Goal: Task Accomplishment & Management: Use online tool/utility

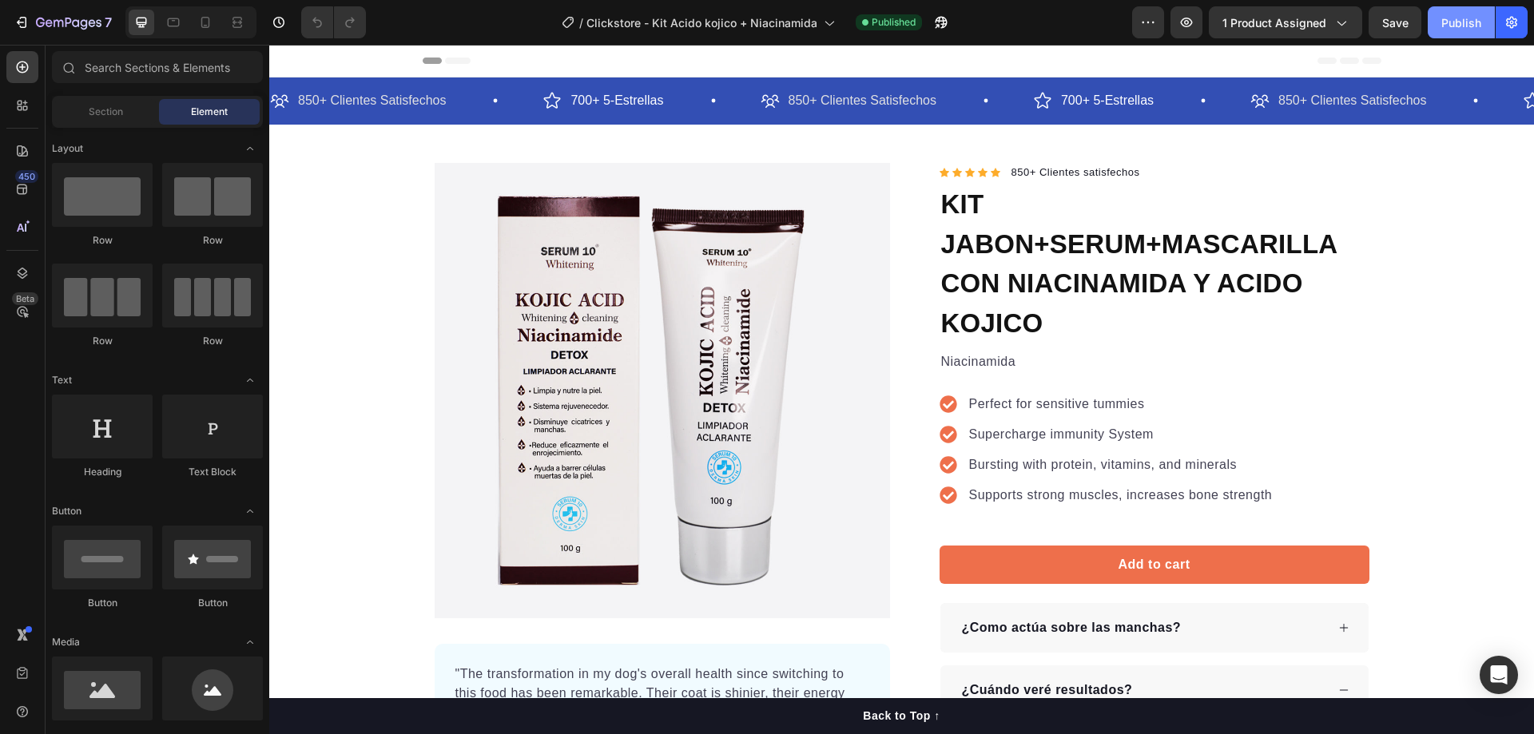
click at [1435, 22] on button "Publish" at bounding box center [1460, 22] width 67 height 32
click at [1449, 18] on div "Publish" at bounding box center [1461, 22] width 40 height 17
click at [1151, 23] on icon "button" at bounding box center [1148, 22] width 16 height 16
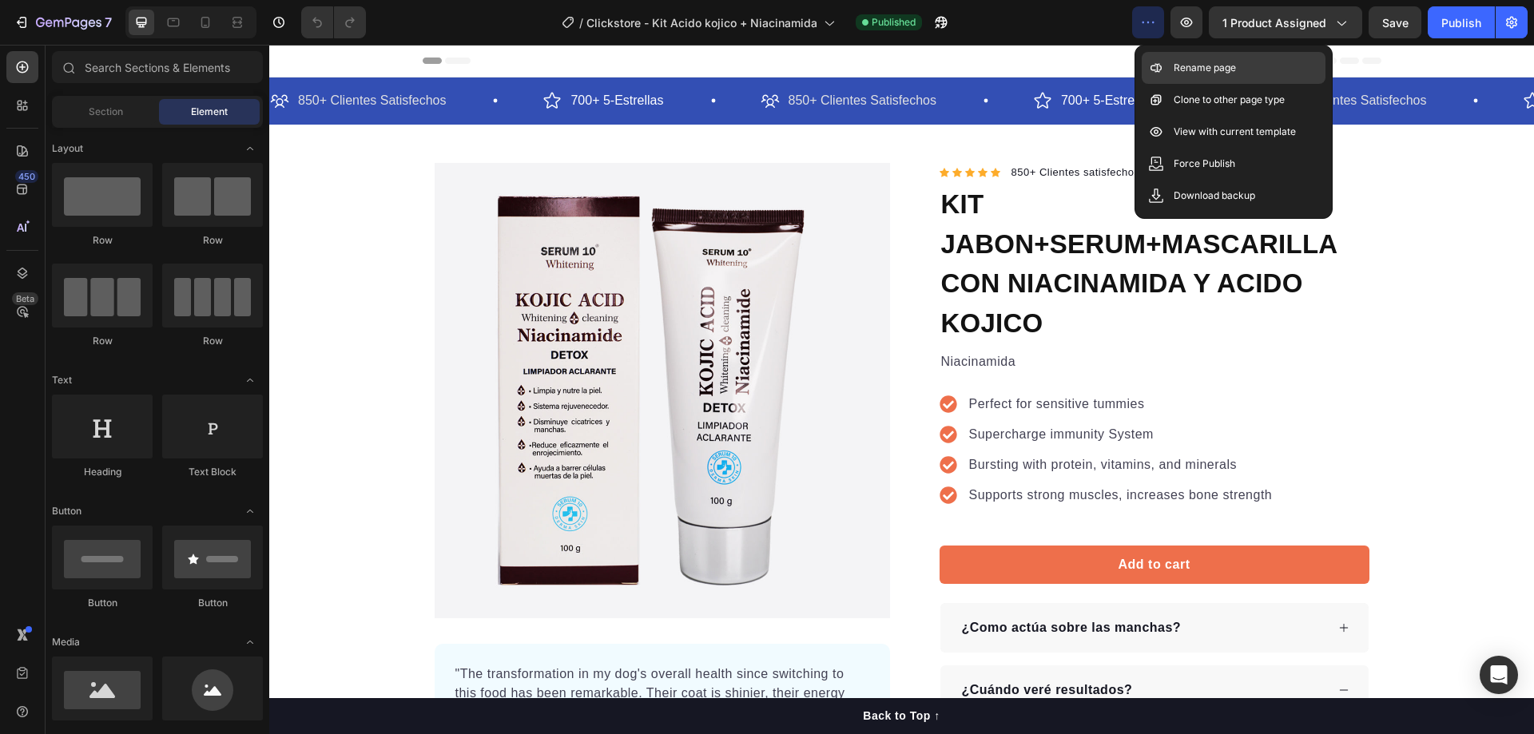
click at [1234, 66] on p "Rename page" at bounding box center [1204, 68] width 62 height 16
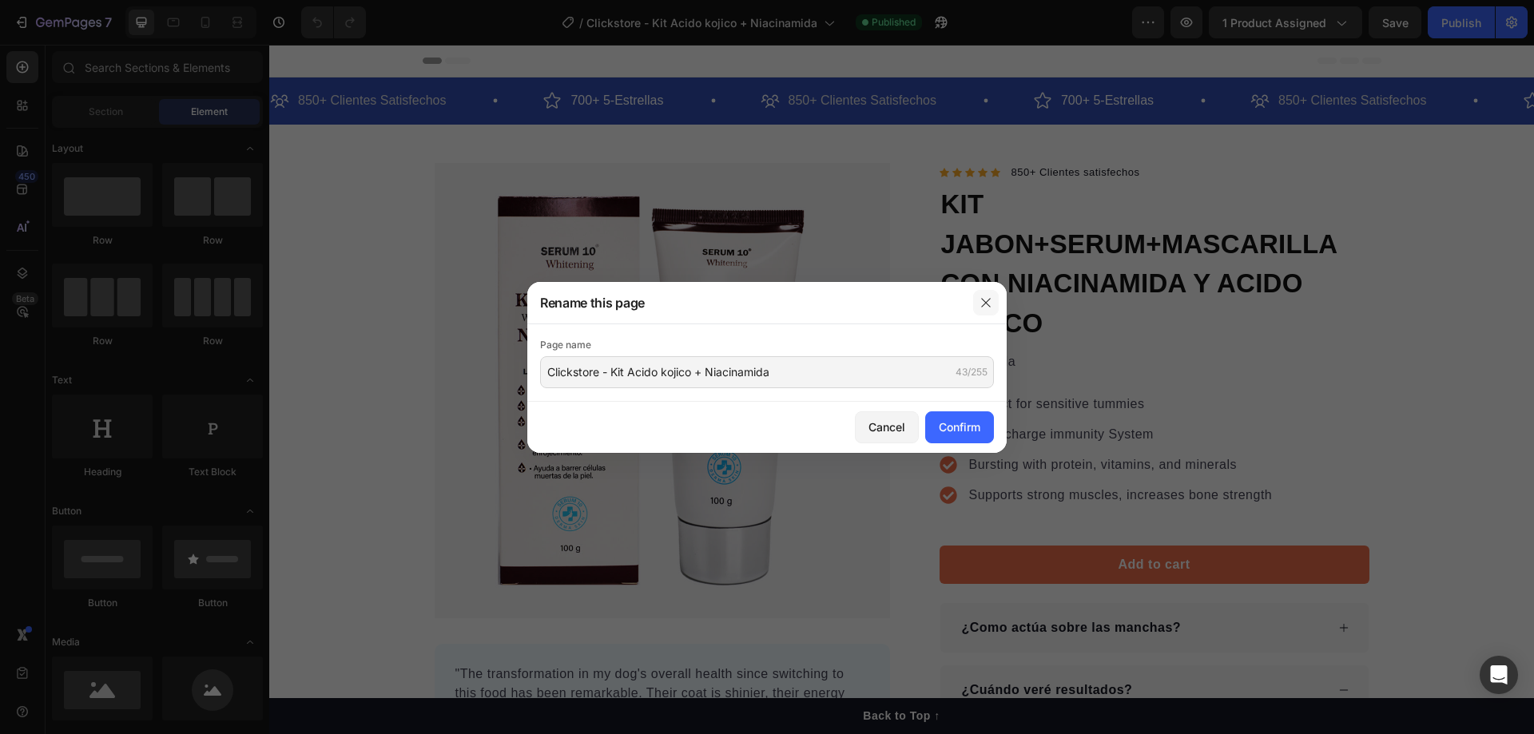
click at [981, 302] on icon "button" at bounding box center [985, 302] width 13 height 13
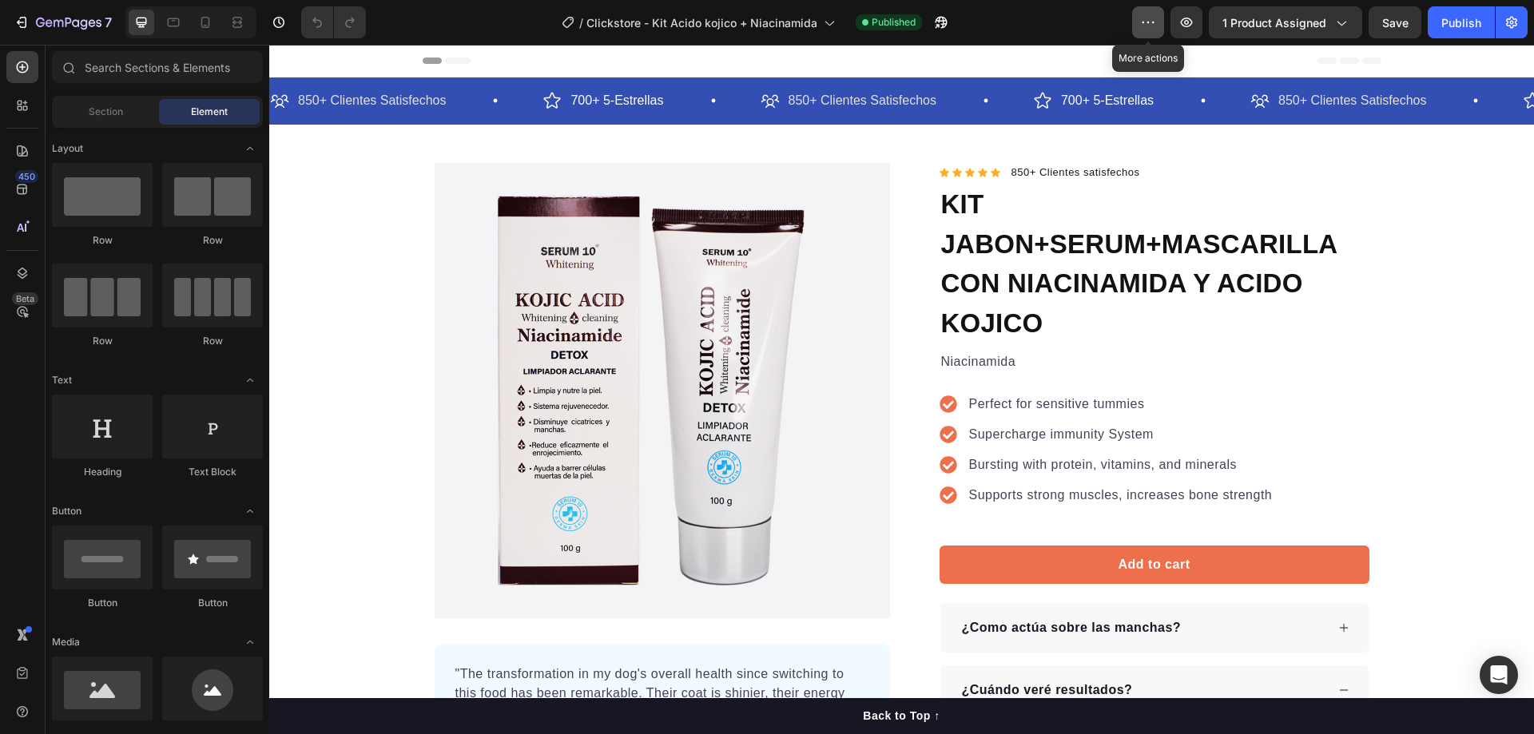
click at [1141, 32] on button "button" at bounding box center [1148, 22] width 32 height 32
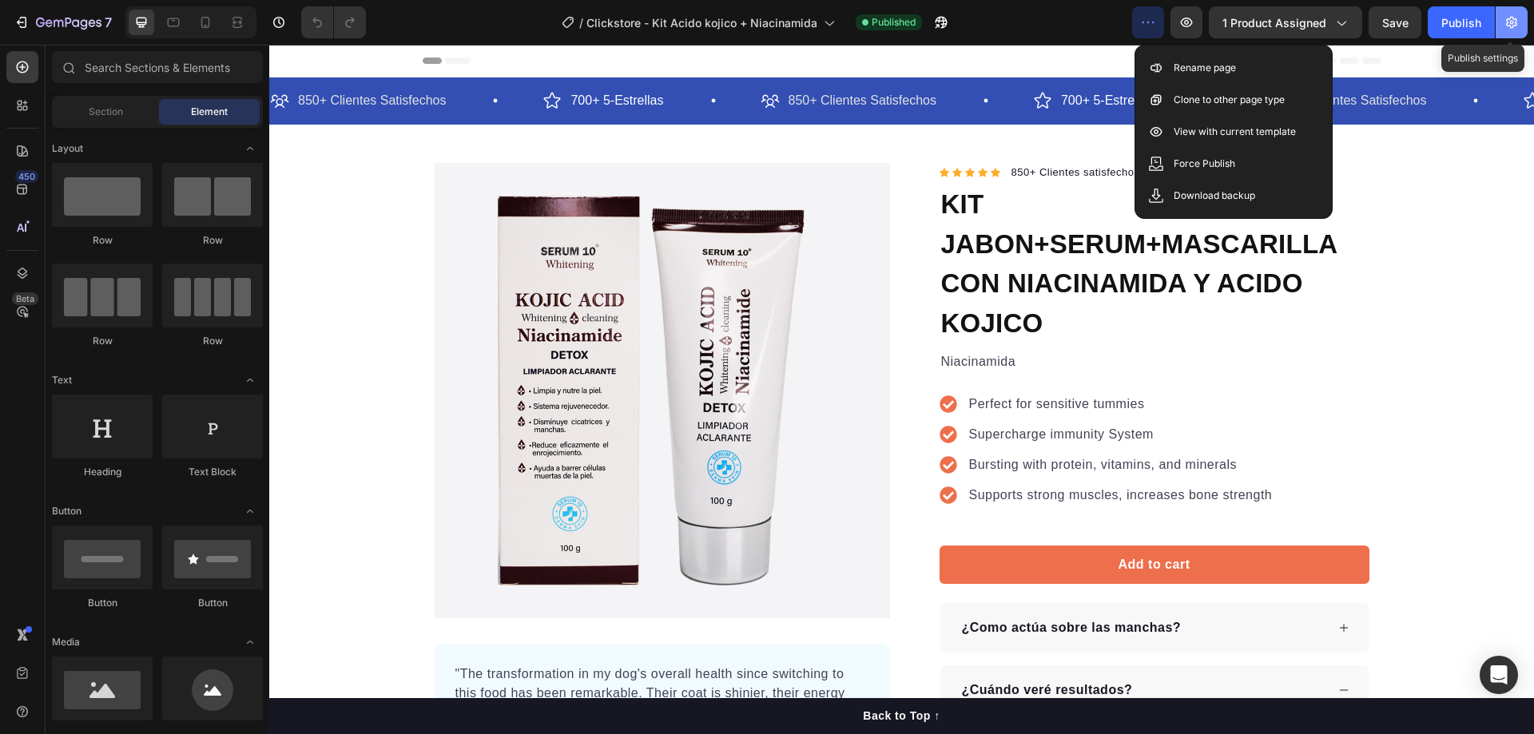
click at [1505, 23] on icon "button" at bounding box center [1511, 22] width 16 height 16
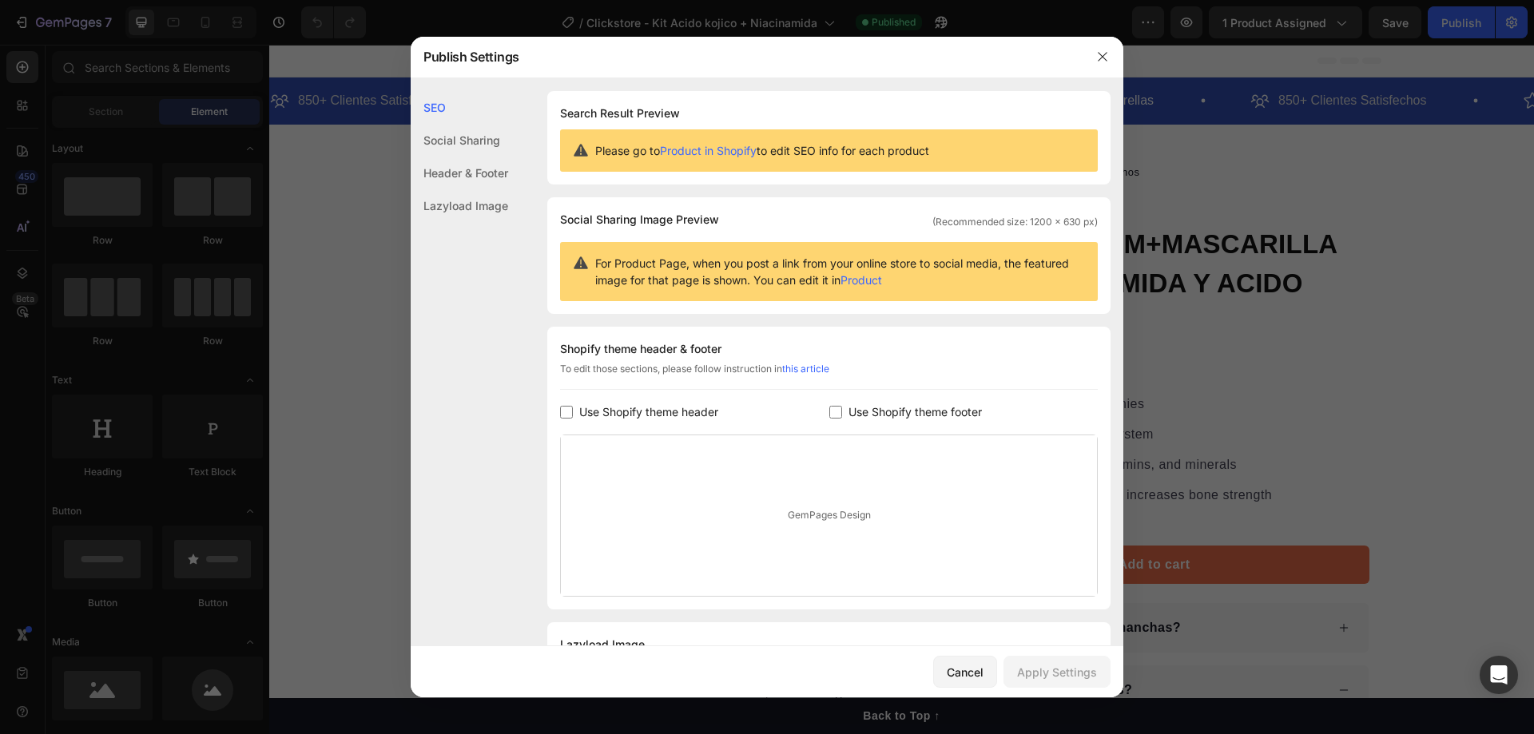
click at [450, 189] on div "Header & Footer" at bounding box center [459, 205] width 97 height 33
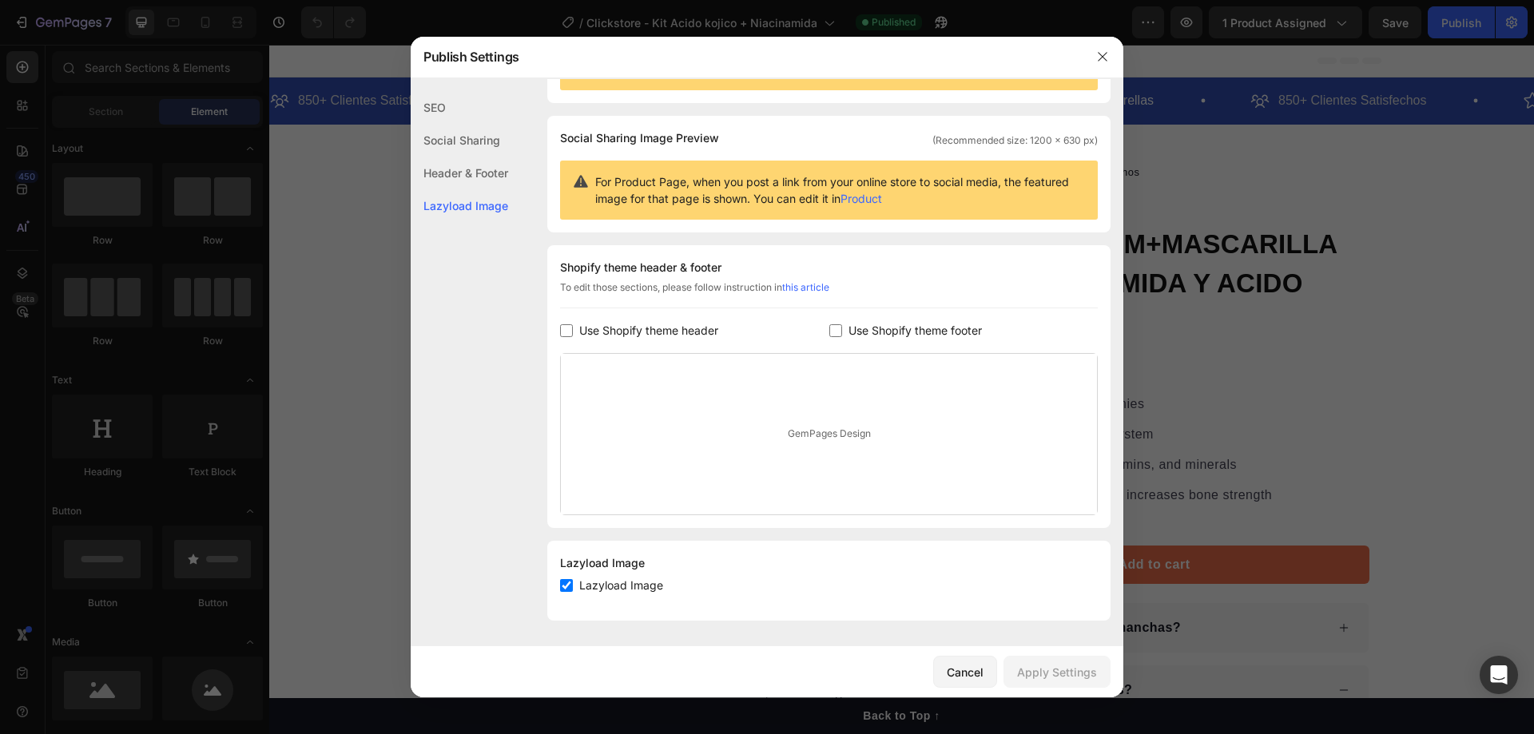
click at [566, 586] on input "checkbox" at bounding box center [566, 585] width 13 height 13
click at [432, 124] on div "SEO" at bounding box center [459, 140] width 97 height 33
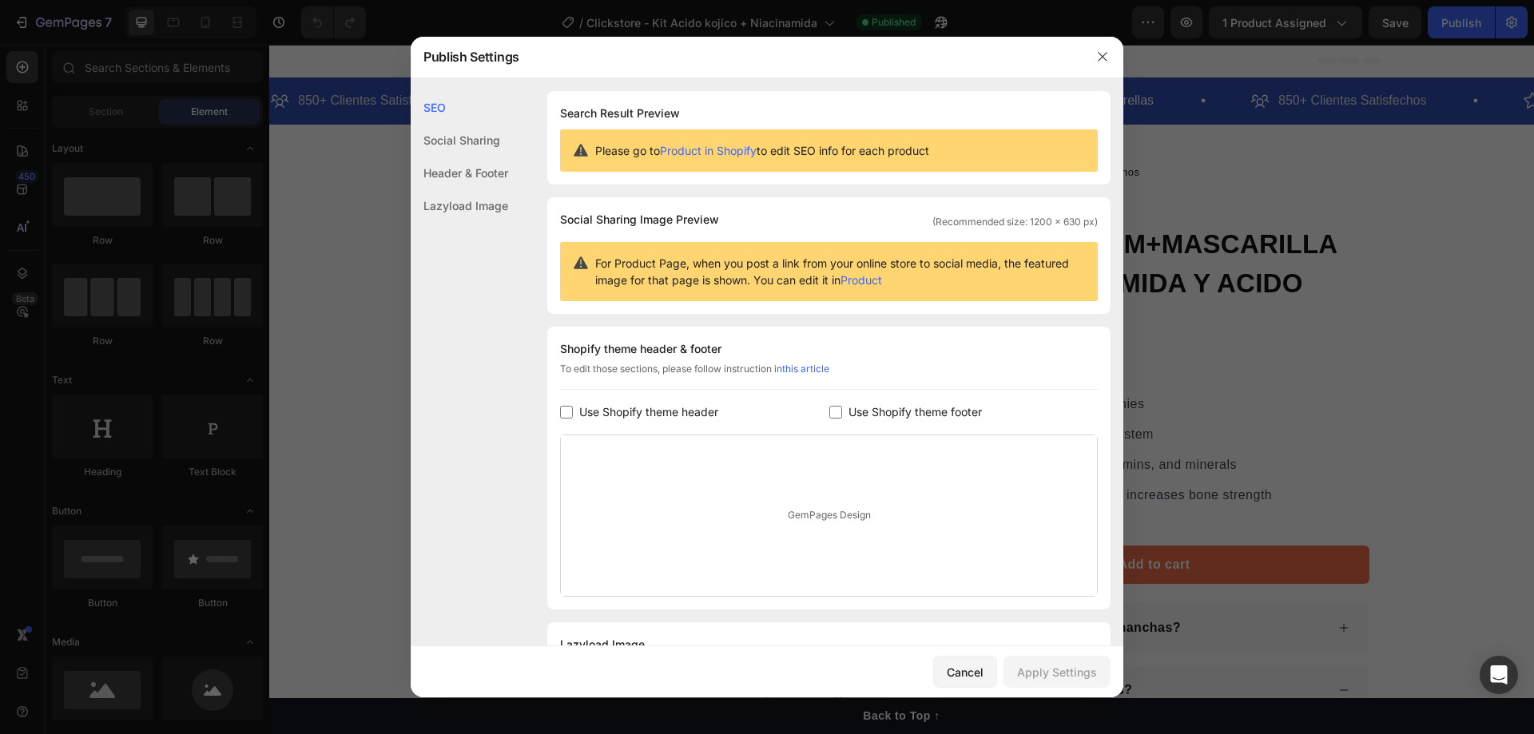
click at [452, 157] on div "Social Sharing" at bounding box center [459, 173] width 97 height 33
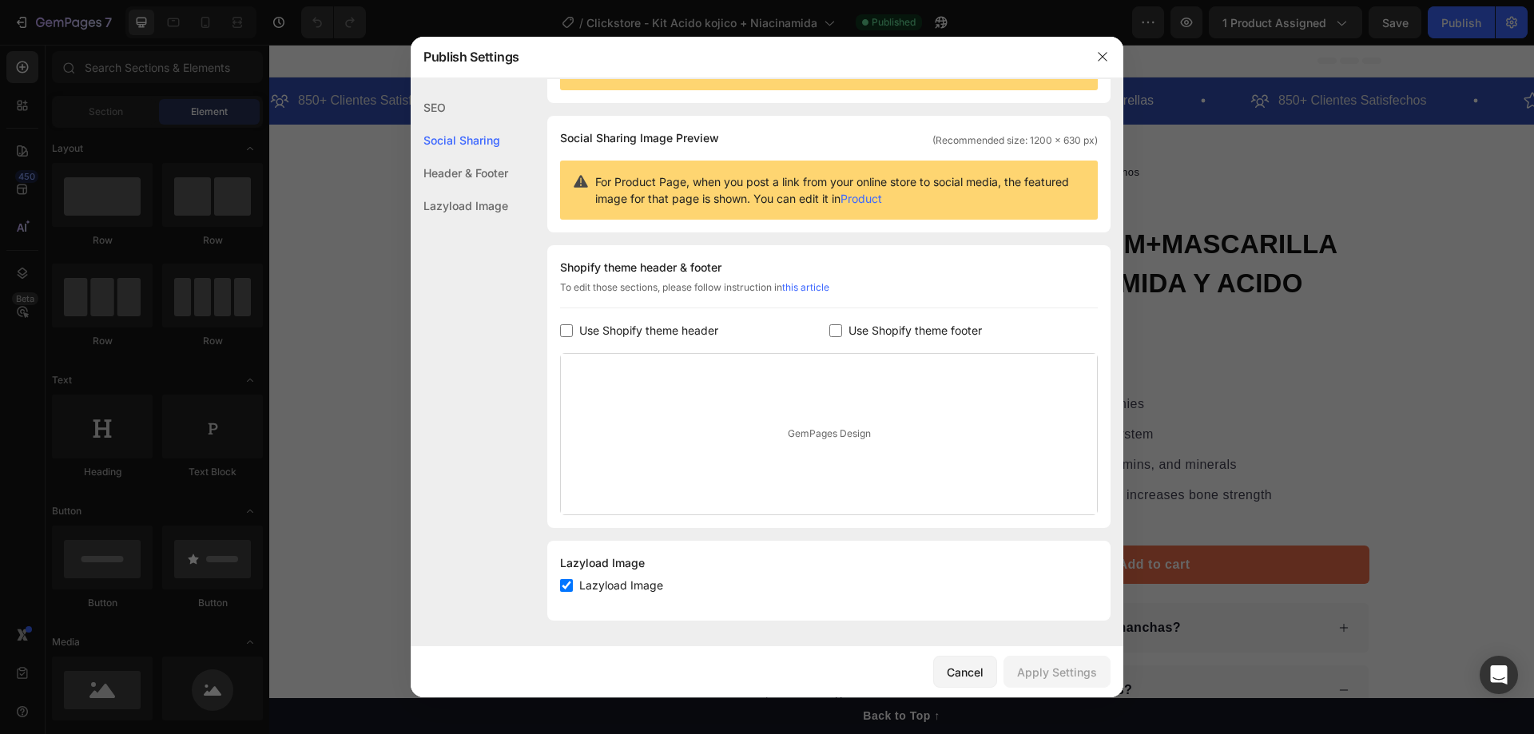
click at [436, 124] on div "SEO" at bounding box center [459, 140] width 97 height 33
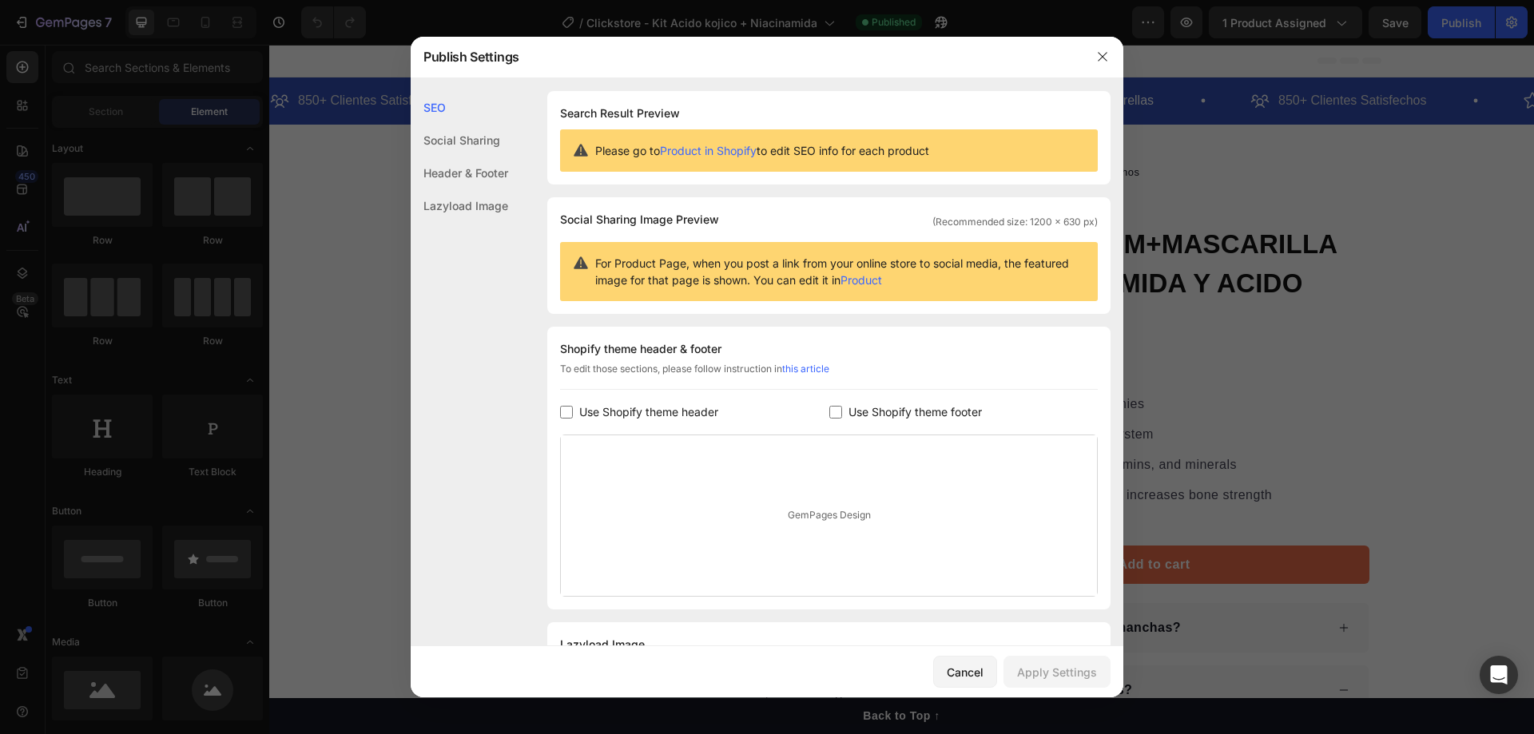
click at [474, 189] on div "Header & Footer" at bounding box center [459, 205] width 97 height 33
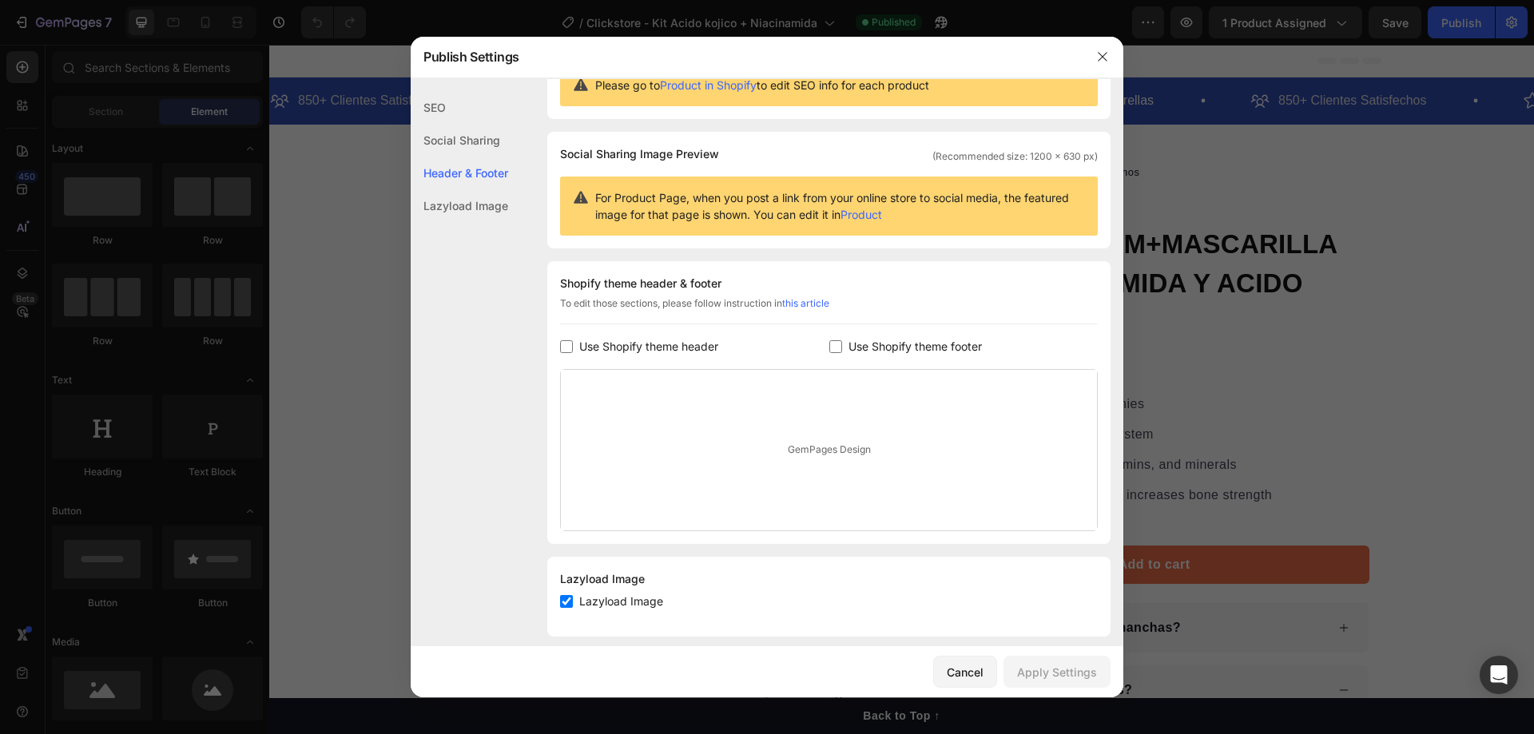
scroll to position [81, 0]
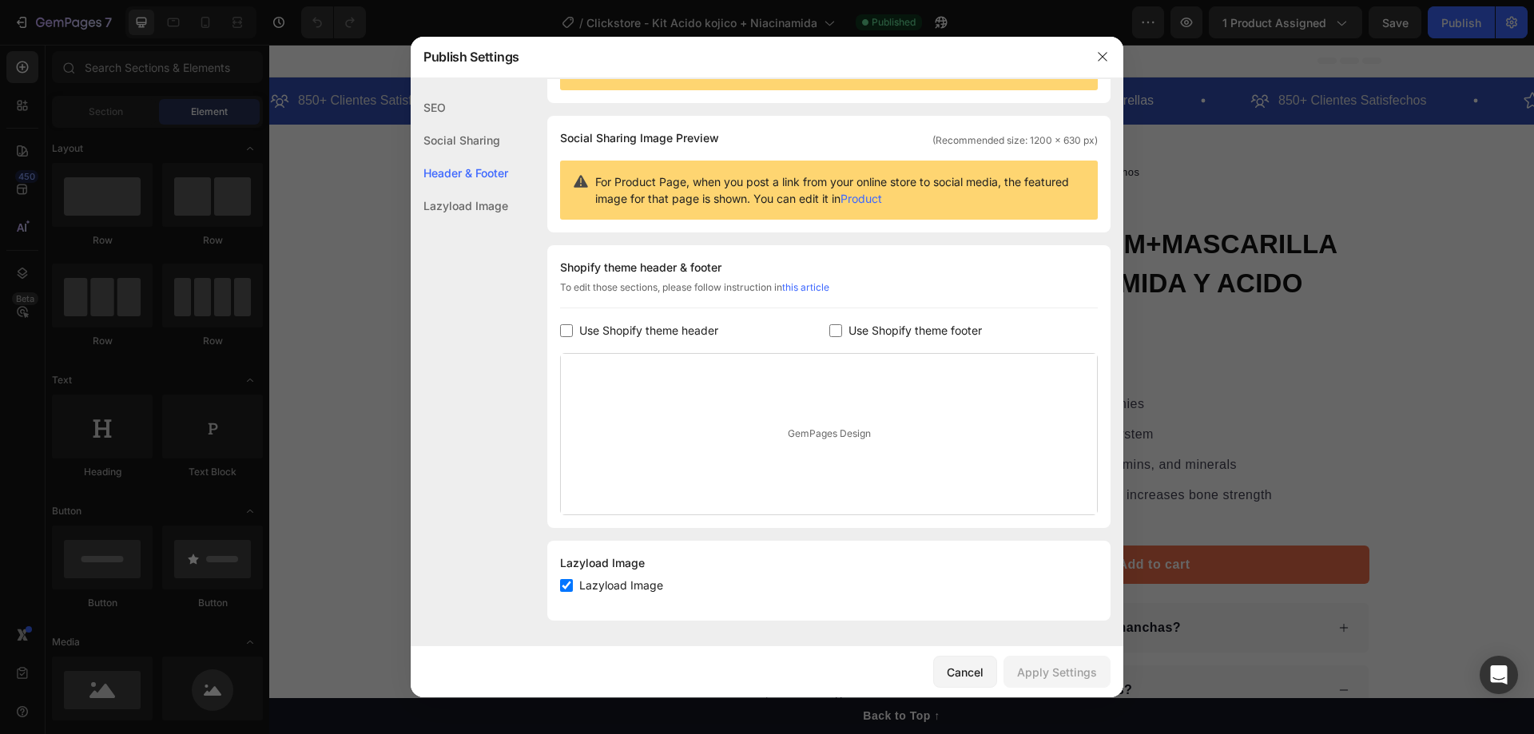
click at [451, 201] on div "Lazyload Image" at bounding box center [459, 205] width 97 height 33
drag, startPoint x: 420, startPoint y: 209, endPoint x: 510, endPoint y: 212, distance: 89.5
click at [508, 212] on div "Lazyload Image" at bounding box center [459, 205] width 97 height 33
click at [565, 589] on input "checkbox" at bounding box center [566, 585] width 13 height 13
checkbox input "false"
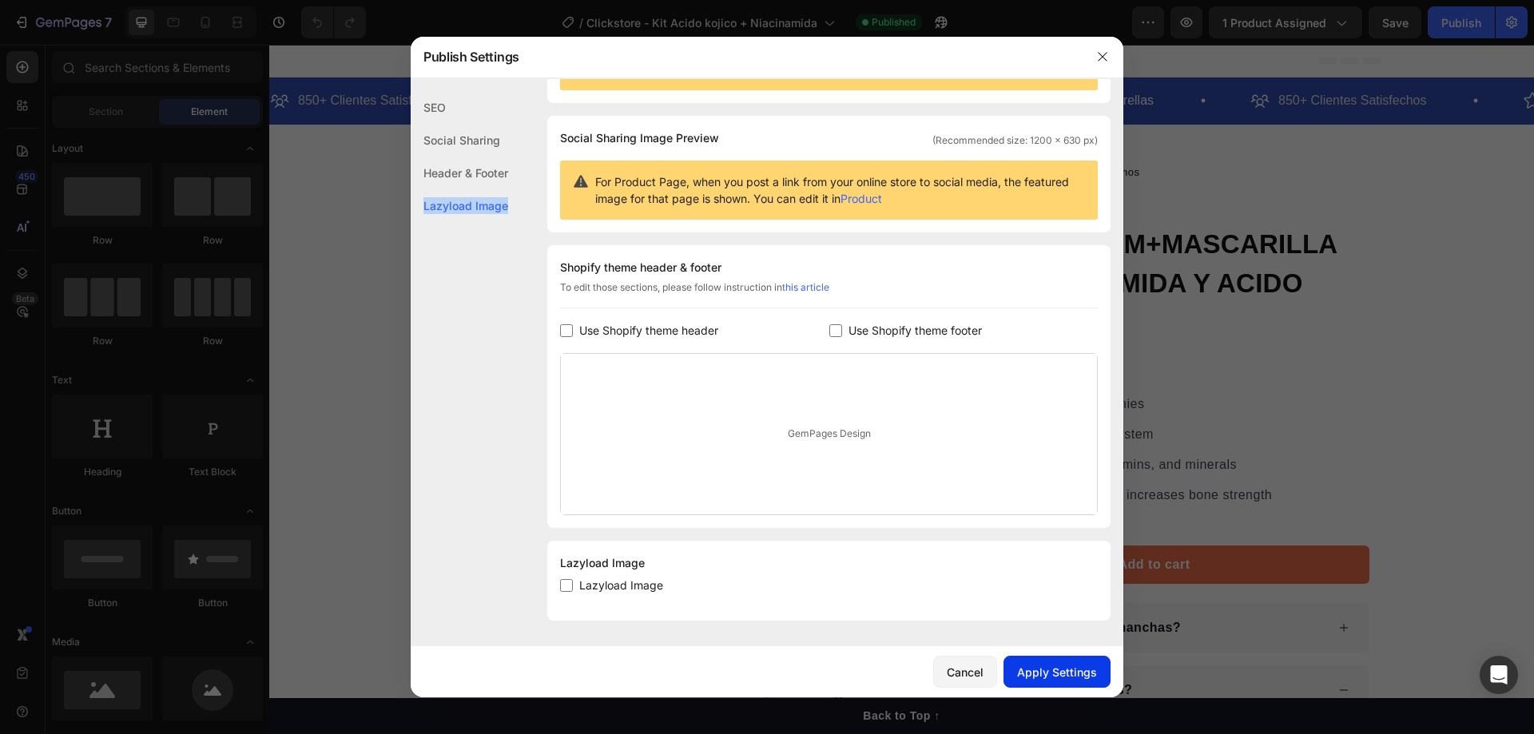
click at [1040, 673] on div "Apply Settings" at bounding box center [1057, 672] width 80 height 17
click at [1109, 58] on button "button" at bounding box center [1103, 57] width 26 height 26
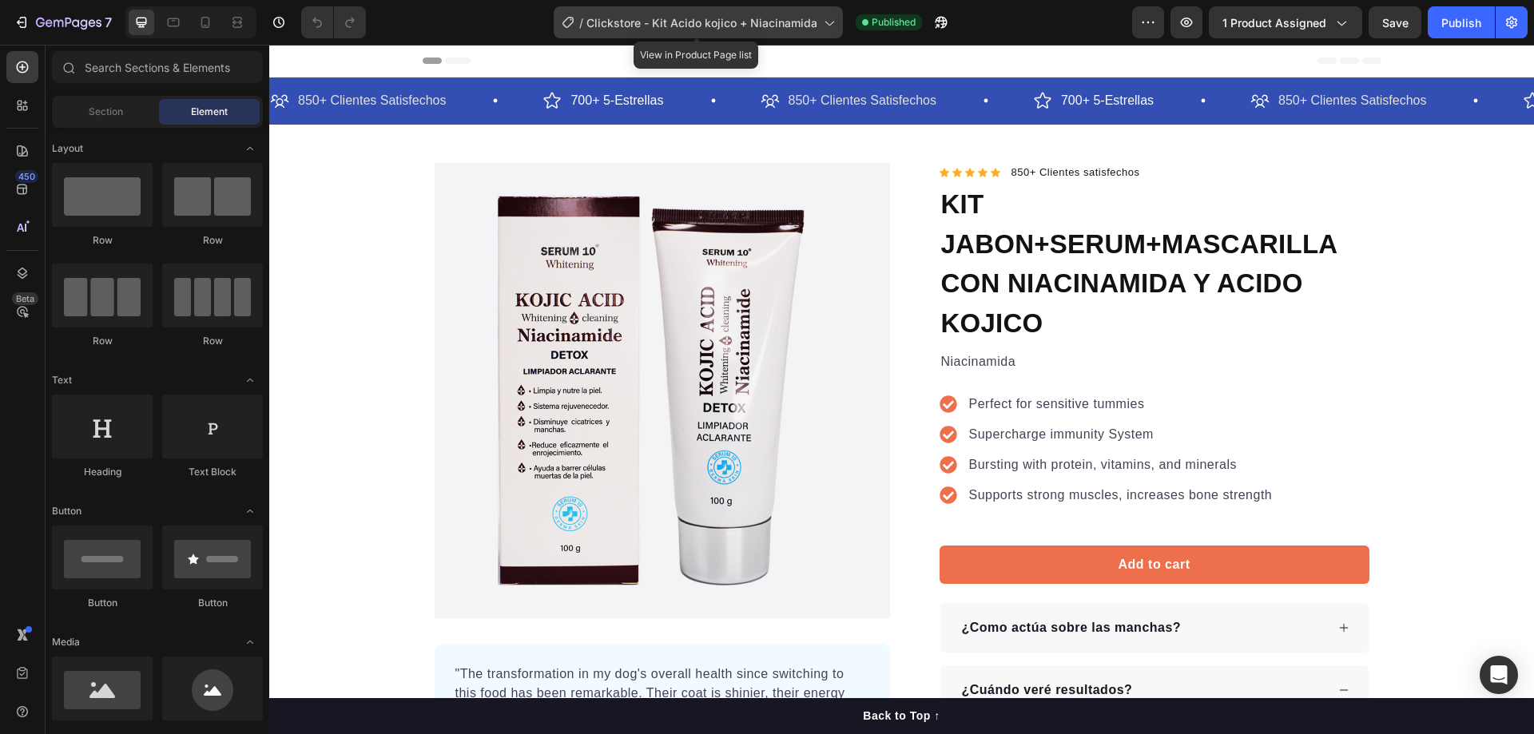
click at [673, 25] on span "Clickstore - Kit Acido kojico + Niacinamida" at bounding box center [701, 22] width 231 height 17
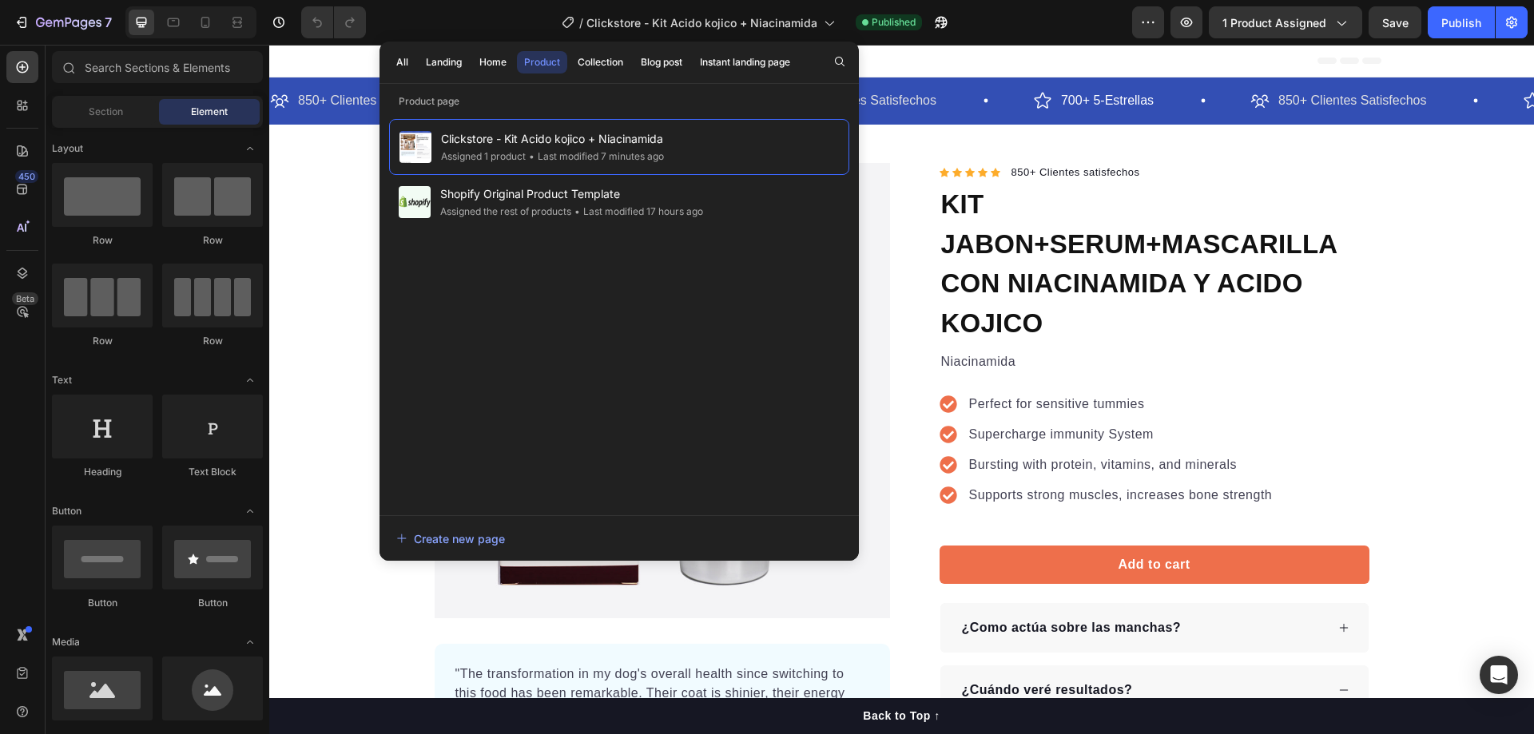
click at [989, 26] on div "/ Clickstore - Kit Acido kojico + Niacinamida Published" at bounding box center [755, 22] width 753 height 32
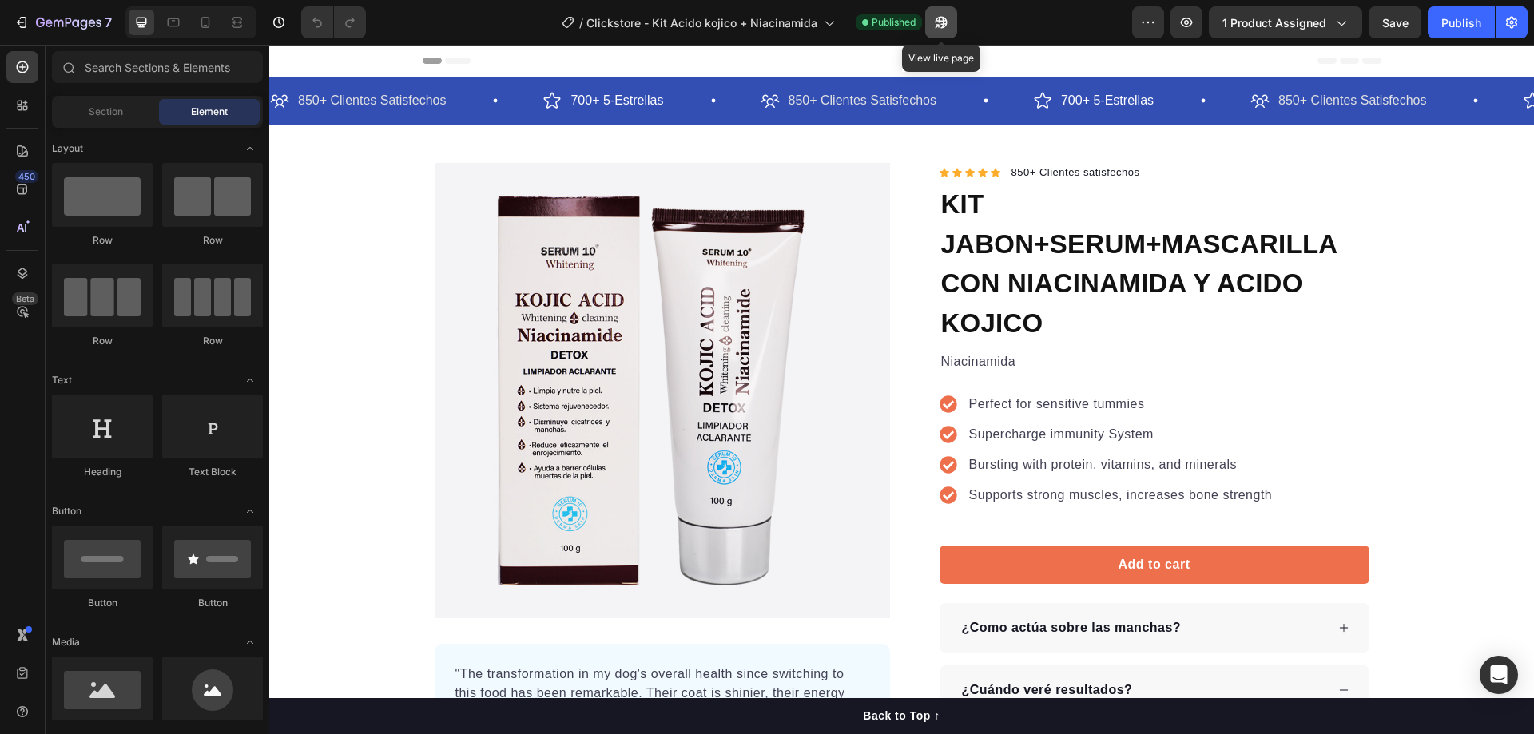
click at [939, 24] on icon "button" at bounding box center [937, 26] width 4 height 4
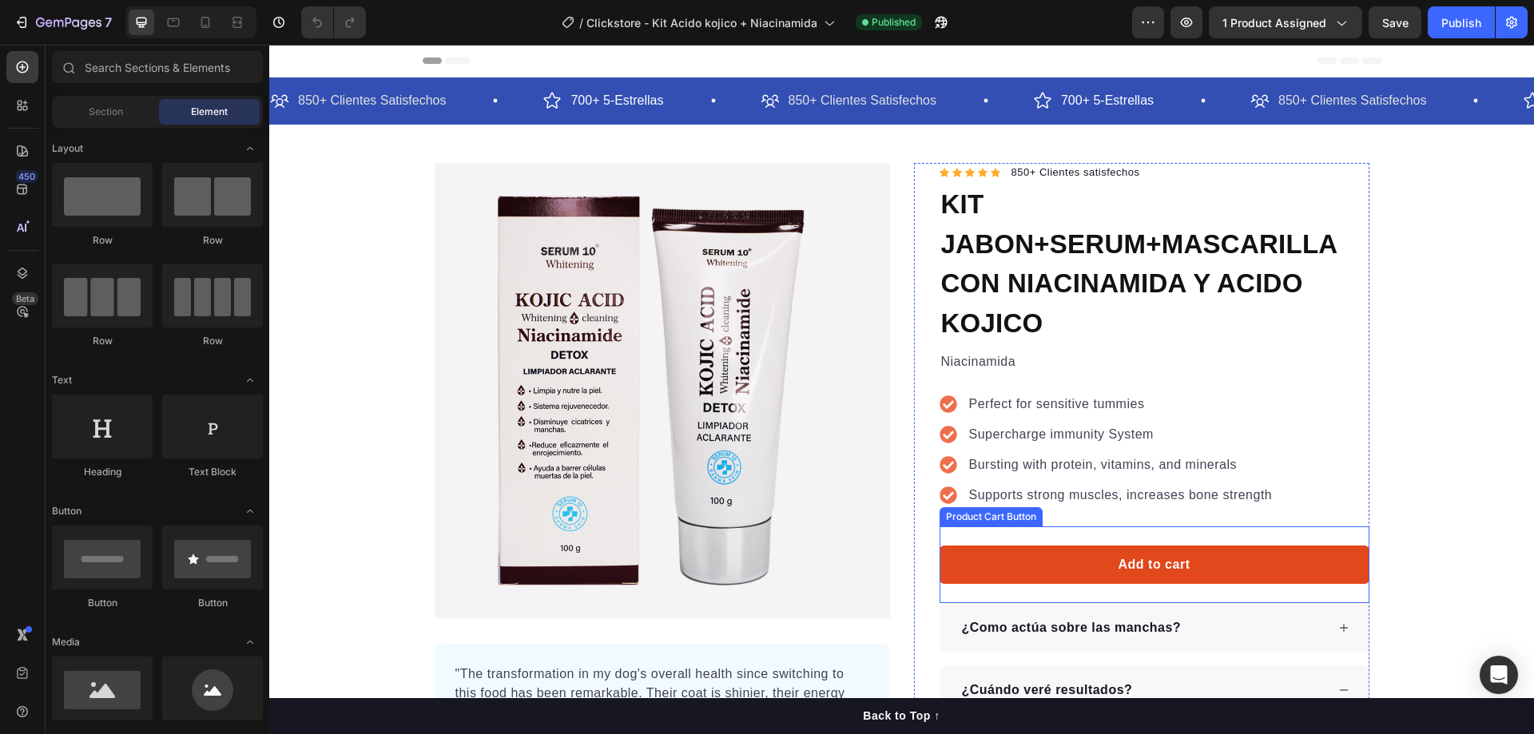
click at [1040, 556] on button "Add to cart" at bounding box center [1154, 565] width 430 height 38
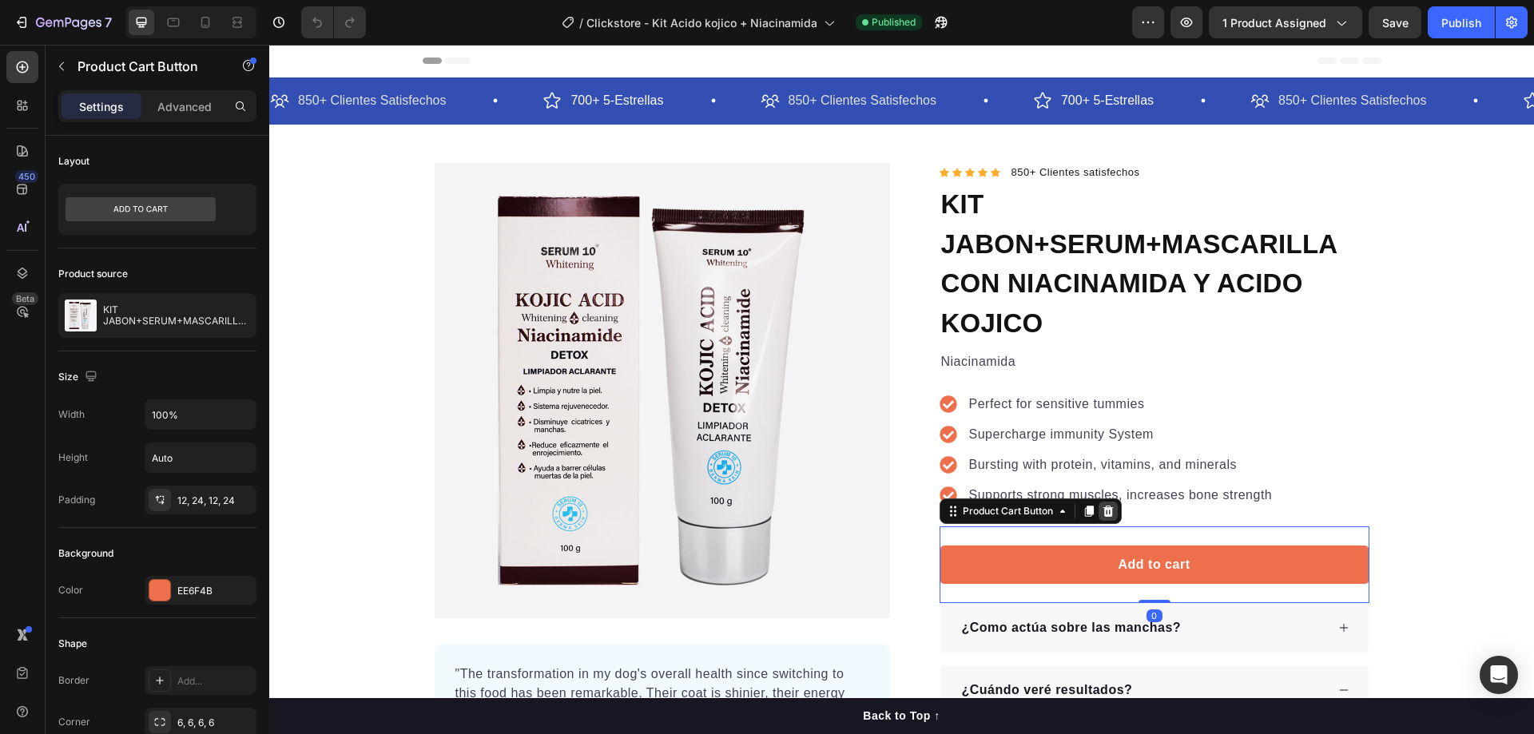
click at [1102, 515] on icon at bounding box center [1107, 511] width 10 height 11
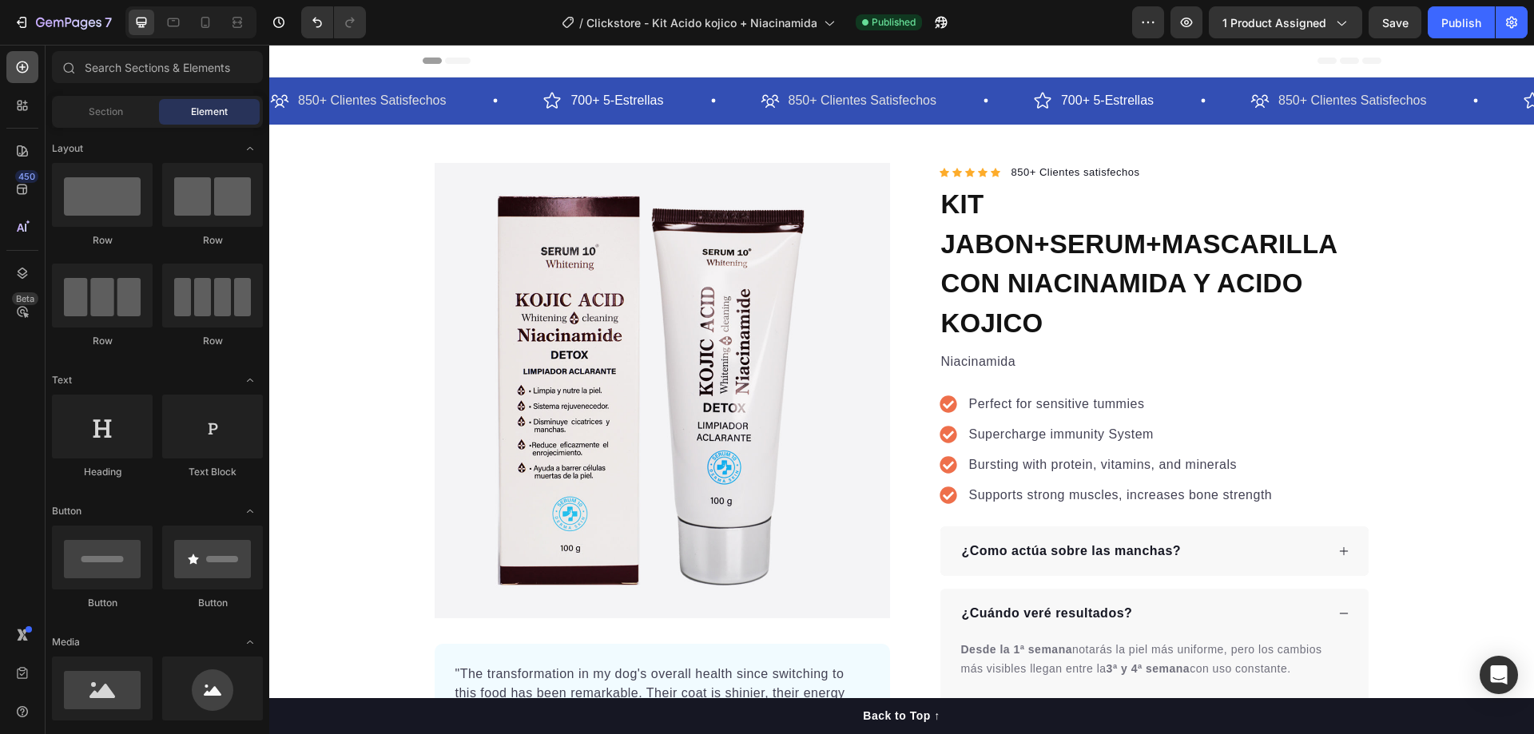
click at [24, 67] on icon at bounding box center [23, 68] width 12 height 12
click at [107, 64] on input "text" at bounding box center [157, 67] width 211 height 32
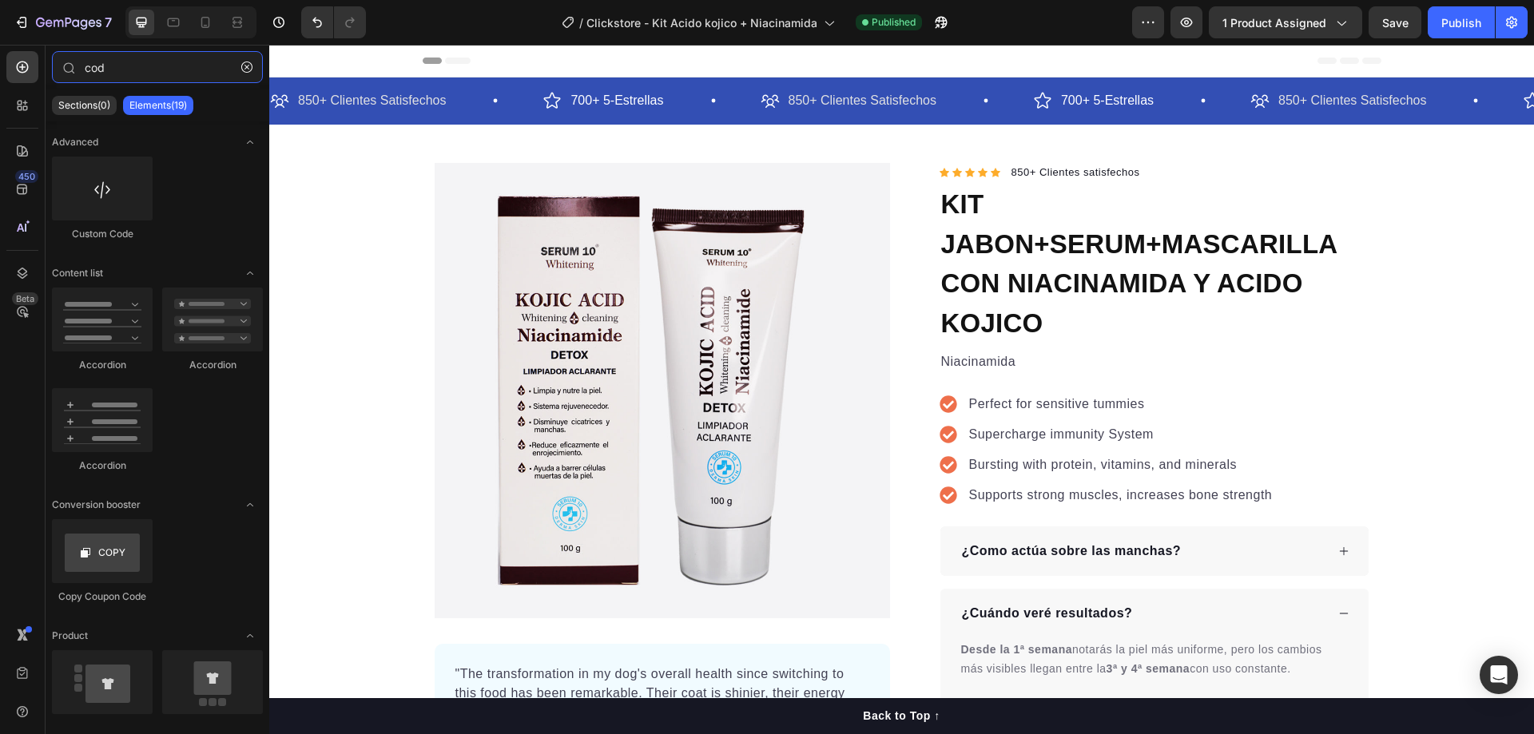
type input "cod"
click at [173, 104] on p "Elements(19)" at bounding box center [158, 105] width 58 height 13
click at [97, 106] on p "Sections(0)" at bounding box center [84, 105] width 52 height 13
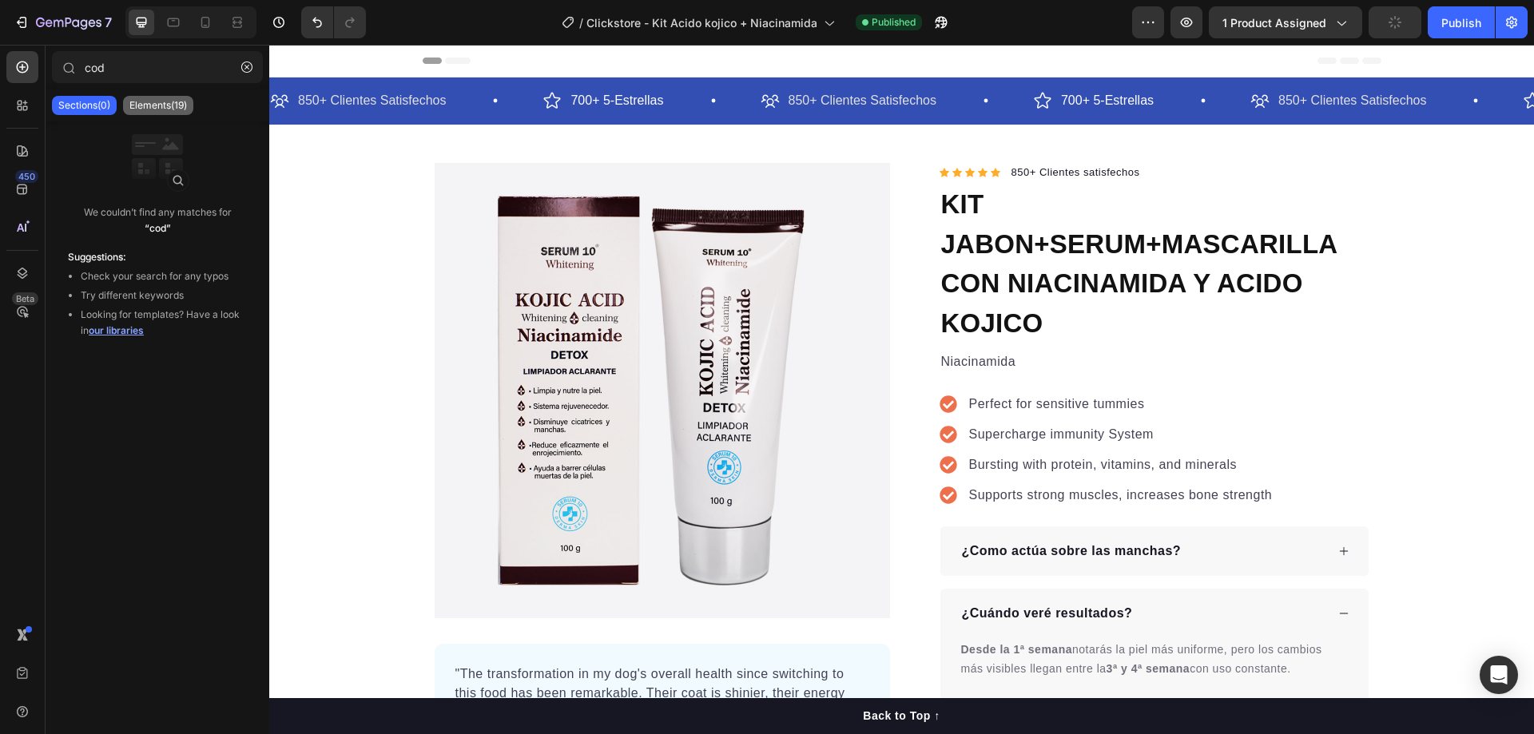
click at [180, 106] on p "Elements(19)" at bounding box center [158, 105] width 58 height 13
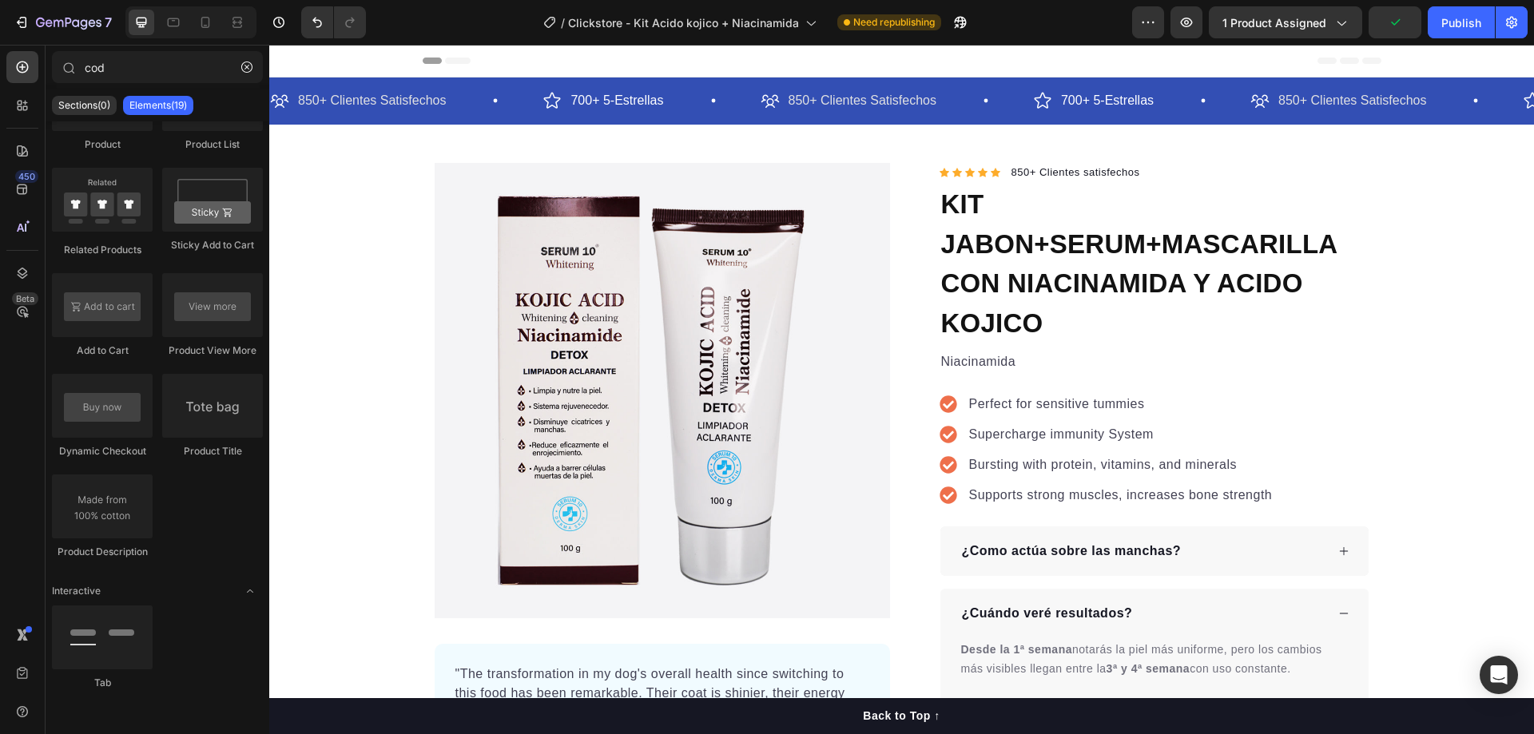
scroll to position [0, 0]
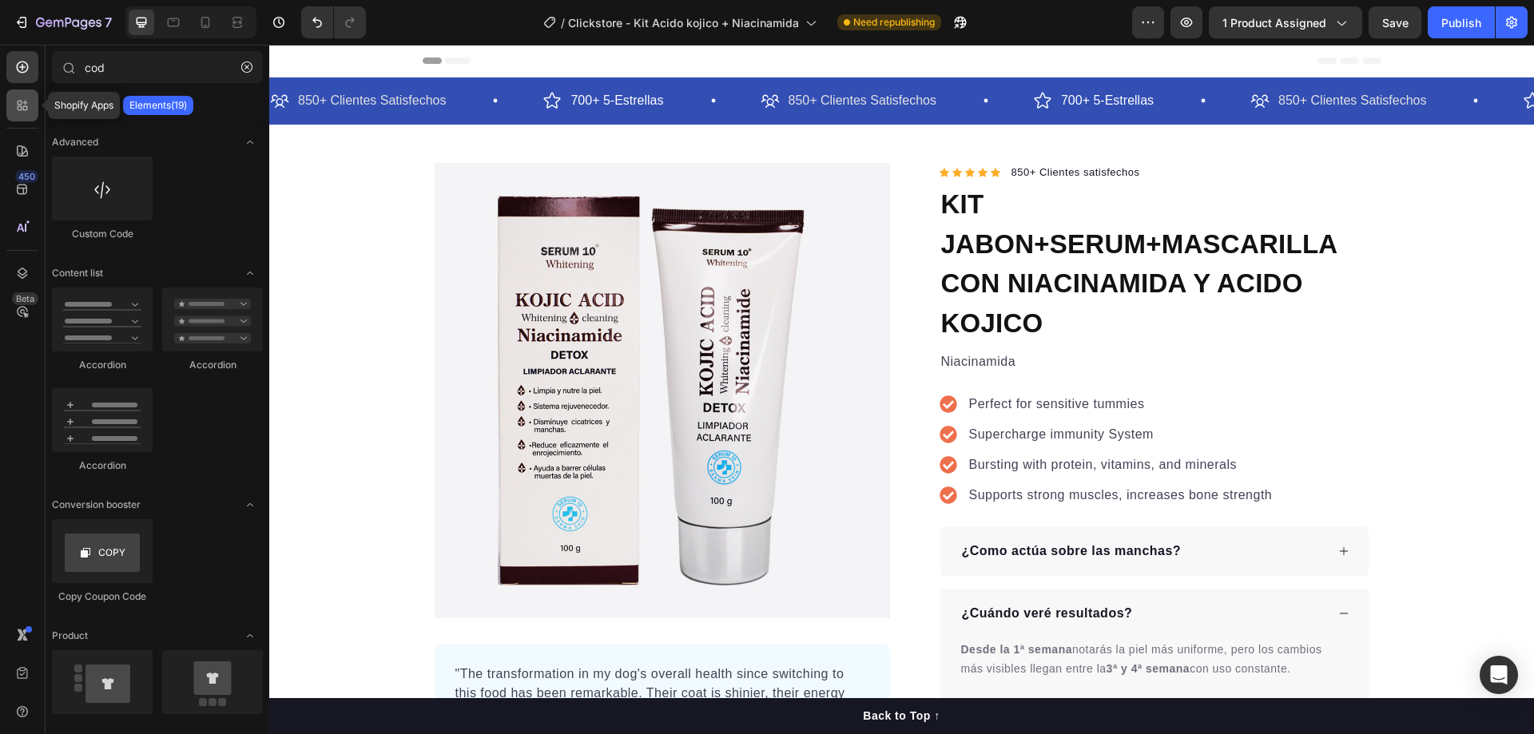
click at [20, 109] on icon at bounding box center [22, 105] width 16 height 16
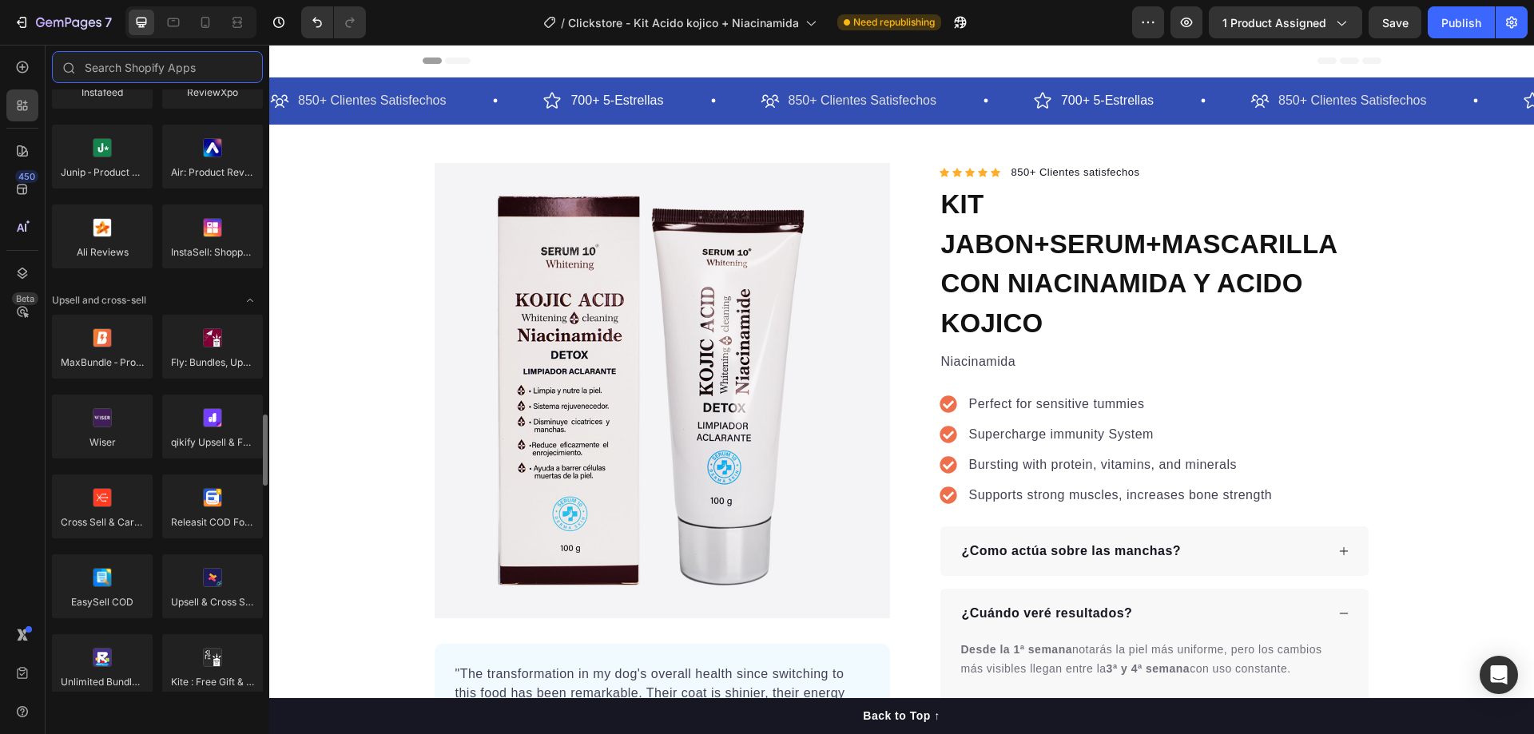
scroll to position [719, 0]
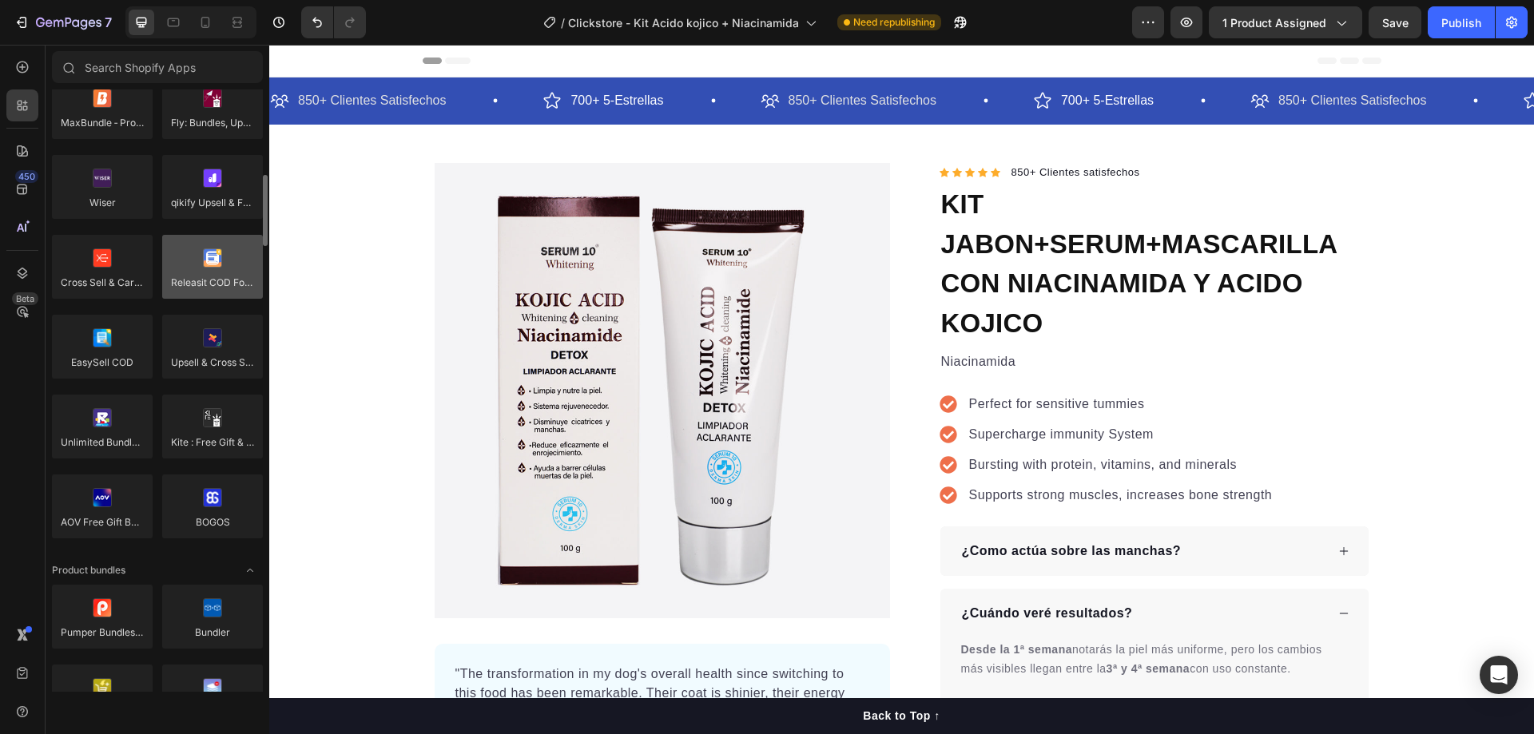
click at [220, 275] on div at bounding box center [212, 267] width 101 height 64
click at [203, 20] on icon at bounding box center [205, 22] width 16 height 16
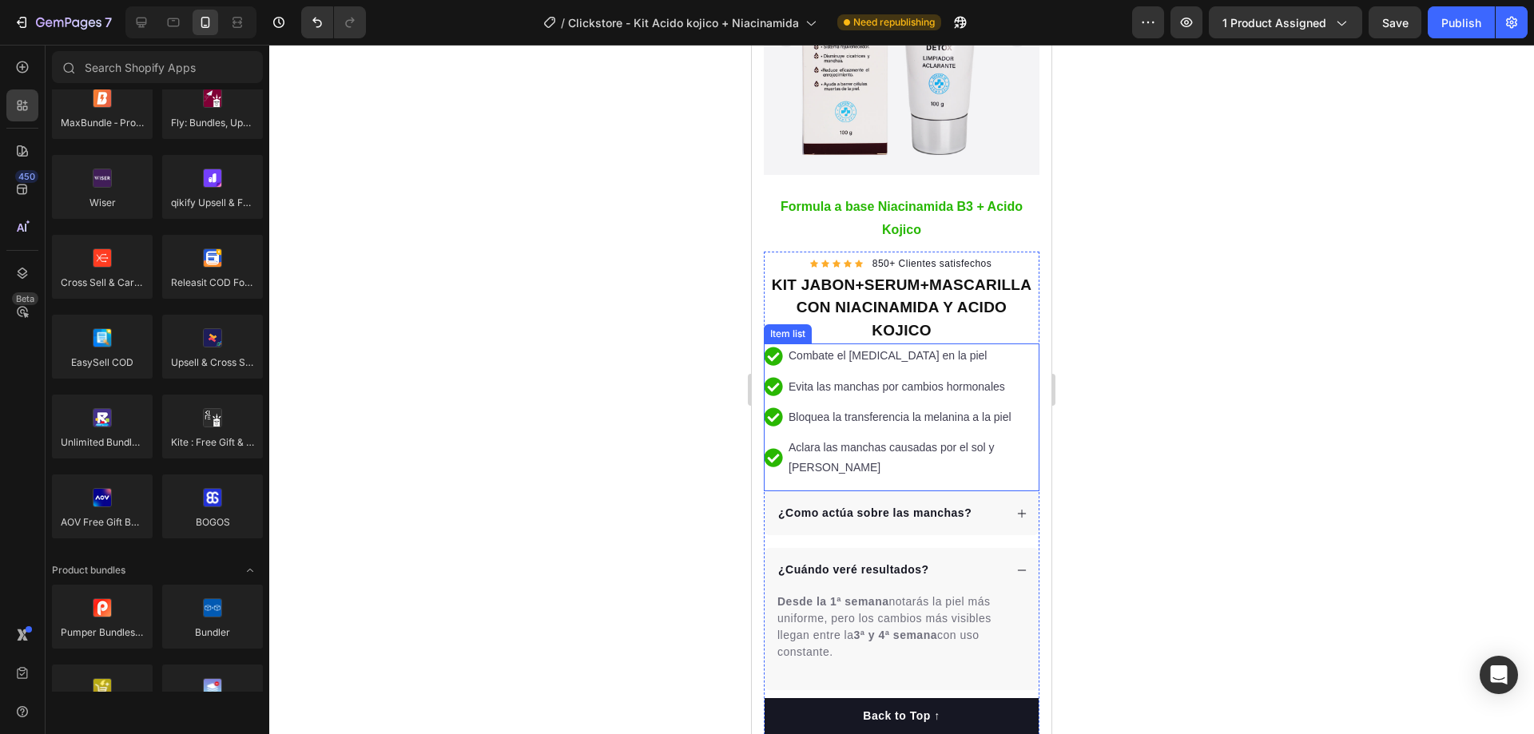
scroll to position [240, 0]
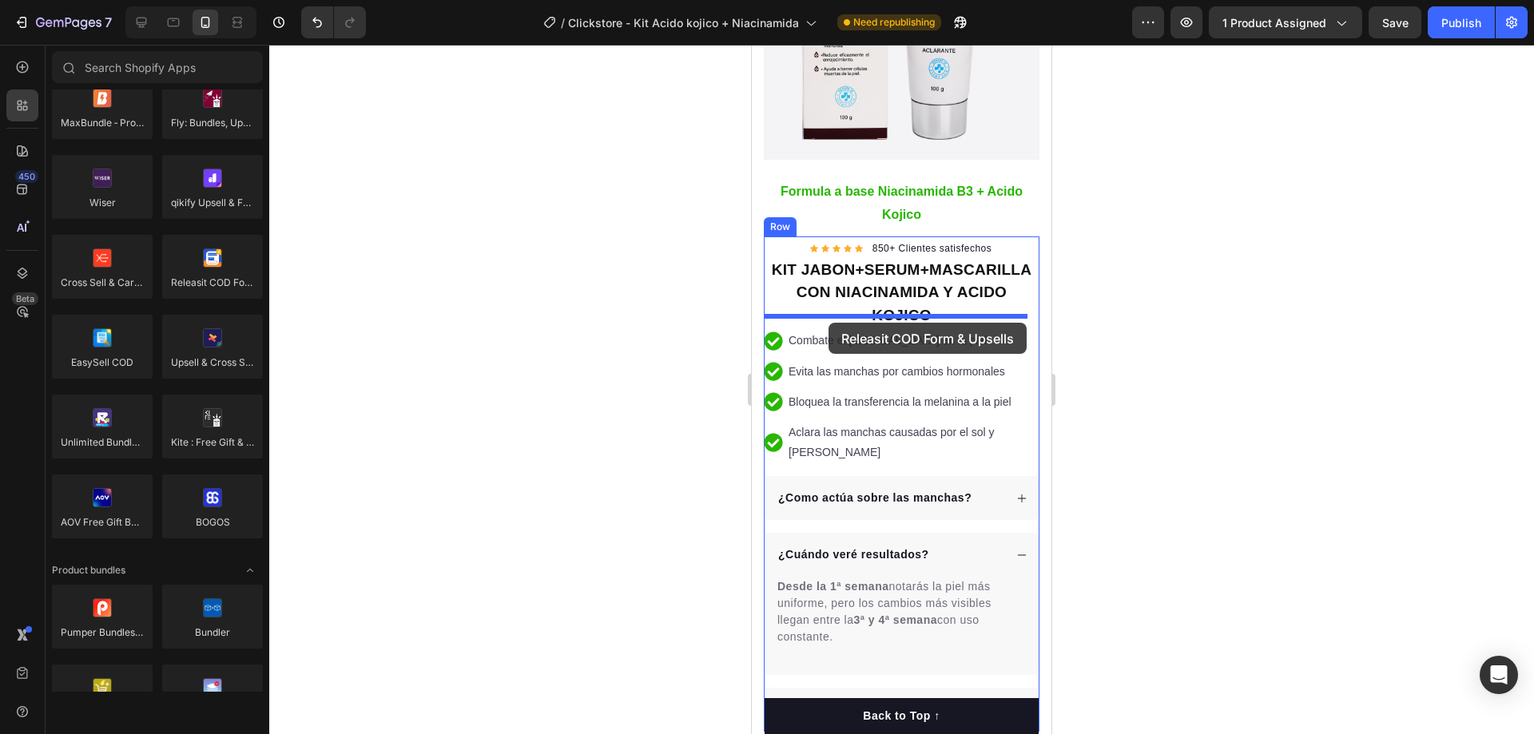
drag, startPoint x: 949, startPoint y: 316, endPoint x: 828, endPoint y: 323, distance: 120.8
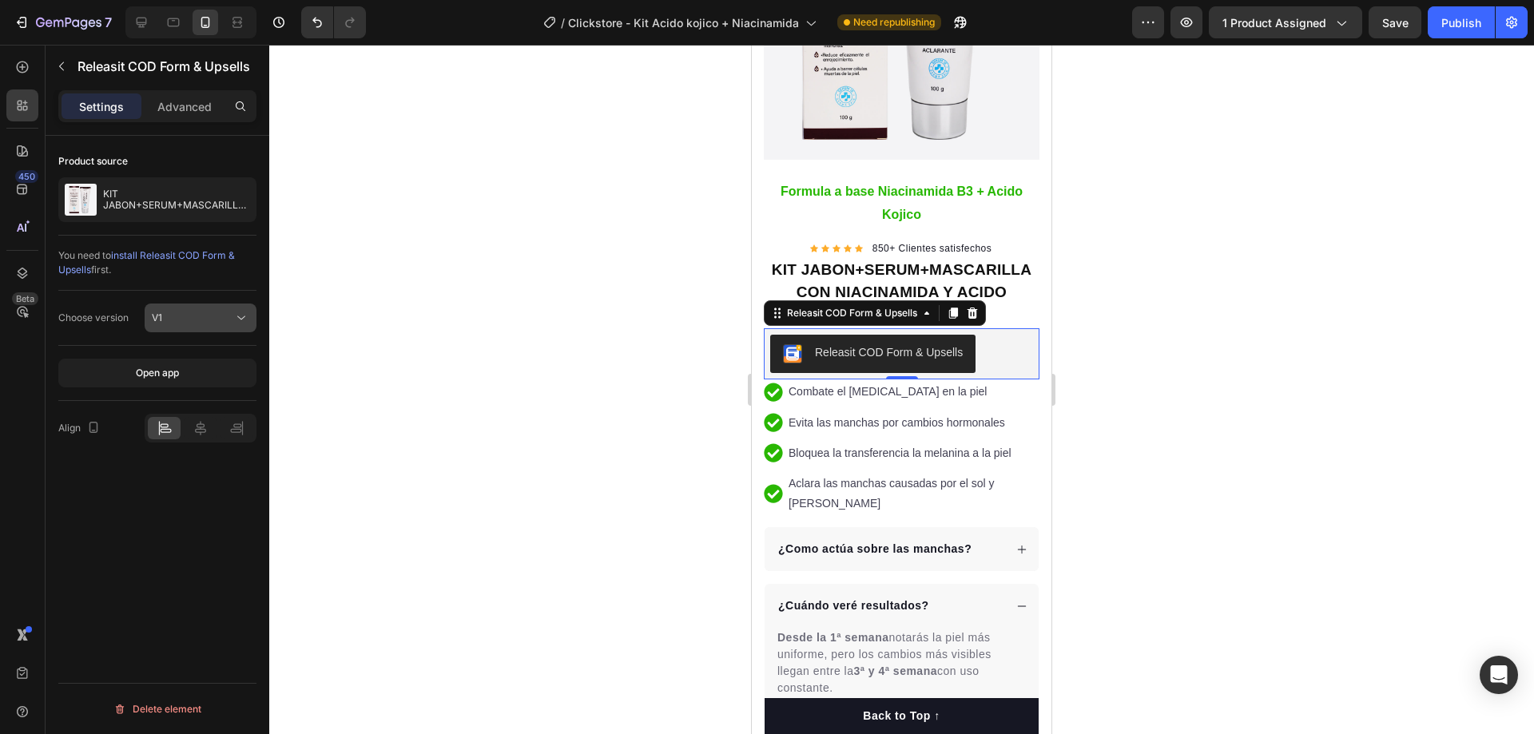
click at [232, 318] on div "V1" at bounding box center [192, 318] width 81 height 14
click at [166, 392] on p "V2" at bounding box center [197, 387] width 91 height 14
click at [225, 312] on div "V2" at bounding box center [192, 318] width 81 height 14
click at [169, 355] on p "V1" at bounding box center [197, 357] width 91 height 14
click at [169, 375] on div "Open app" at bounding box center [157, 373] width 43 height 14
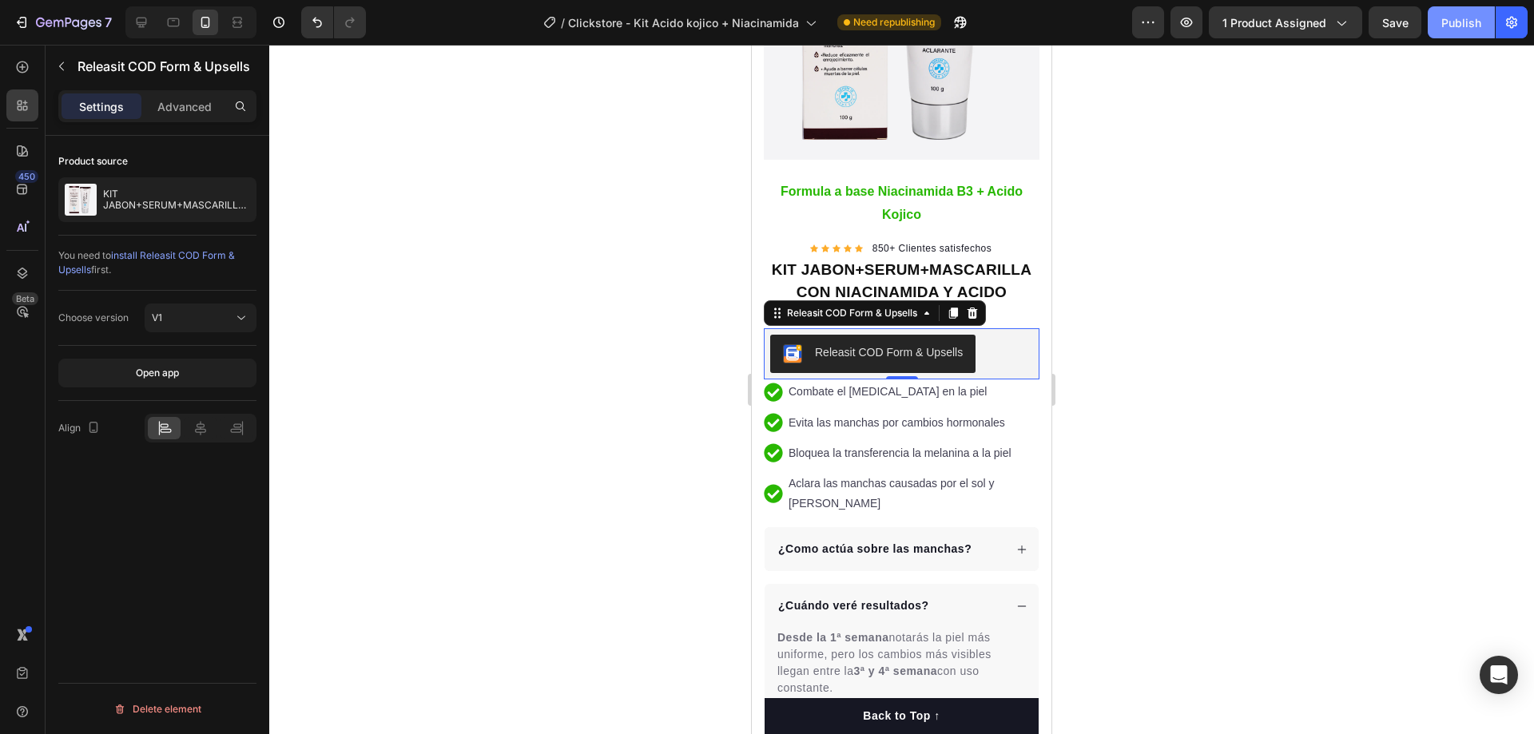
click at [1439, 32] on button "Publish" at bounding box center [1460, 22] width 67 height 32
click at [1156, 23] on icon "button" at bounding box center [1148, 22] width 16 height 16
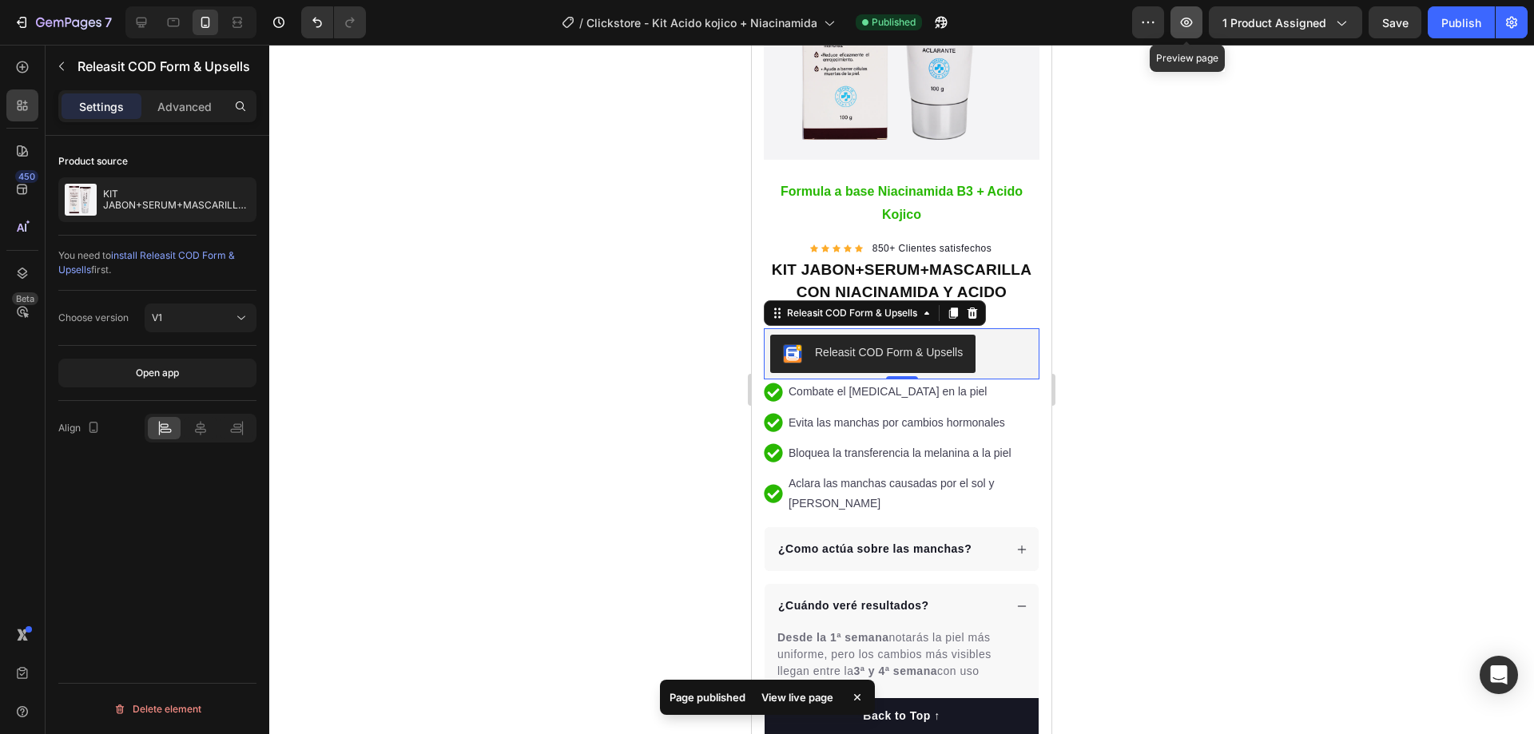
click at [1192, 21] on icon "button" at bounding box center [1186, 22] width 16 height 16
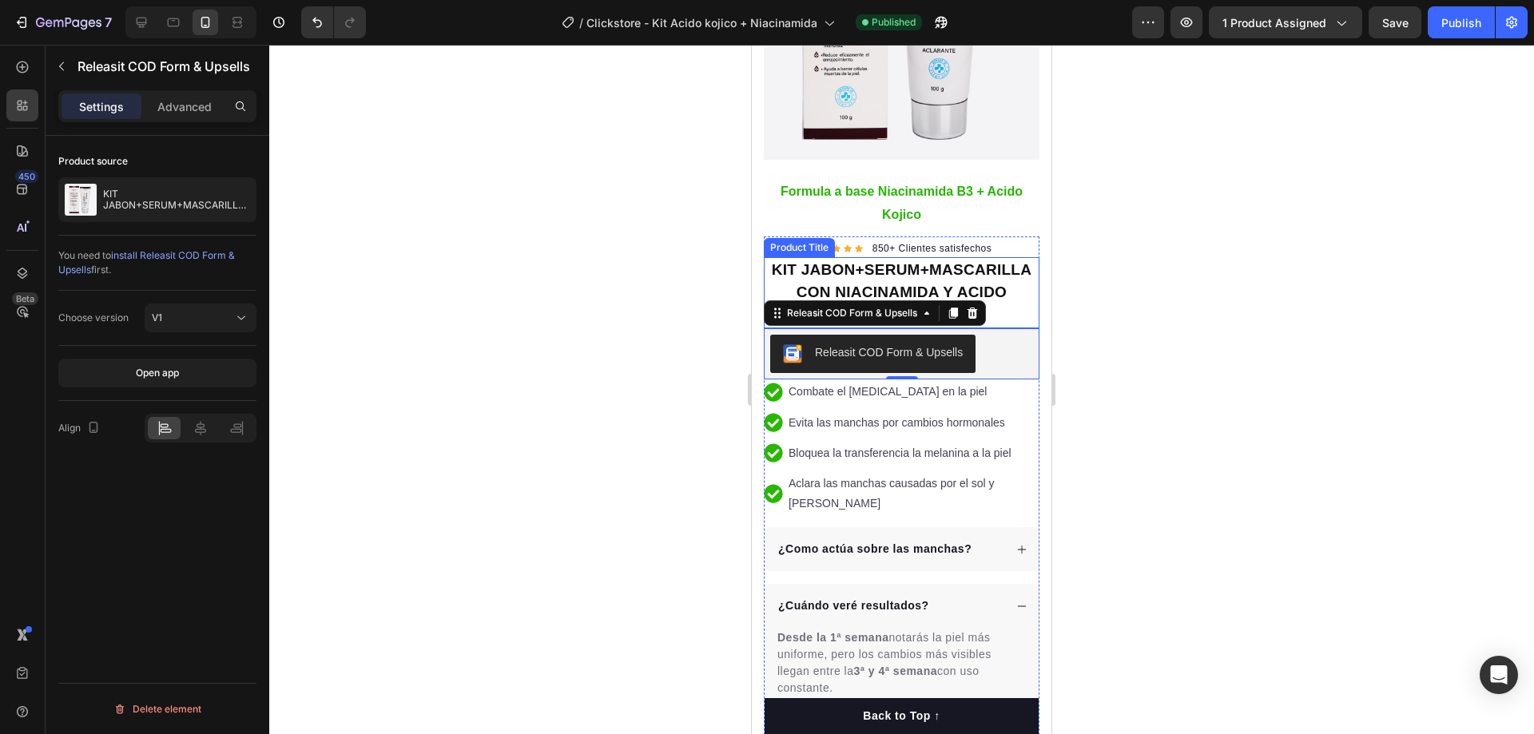
click at [882, 257] on h1 "KIT JABON+SERUM+MASCARILLA CON NIACINAMIDA Y ACIDO KOJICO" at bounding box center [902, 293] width 276 height 72
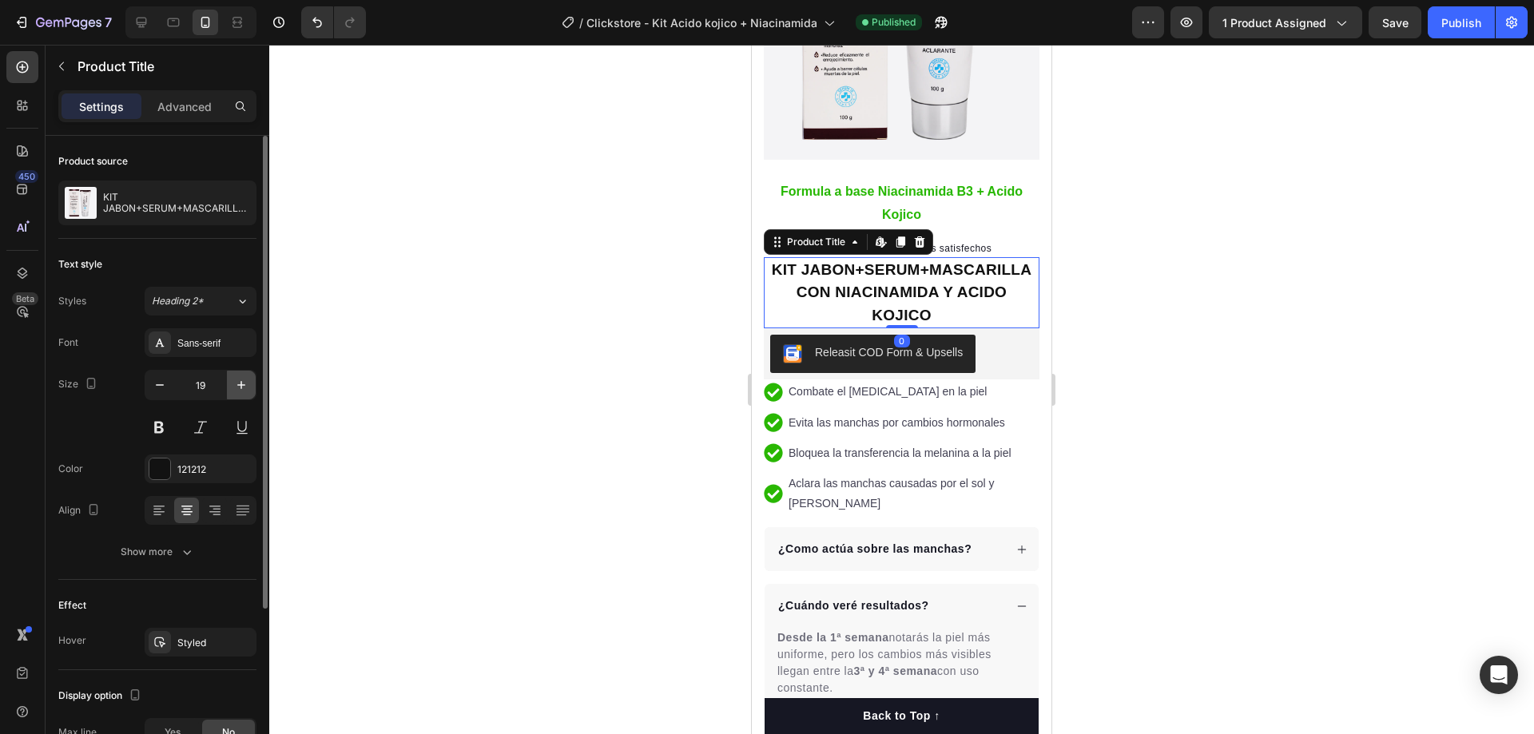
click at [238, 387] on icon "button" at bounding box center [241, 385] width 16 height 16
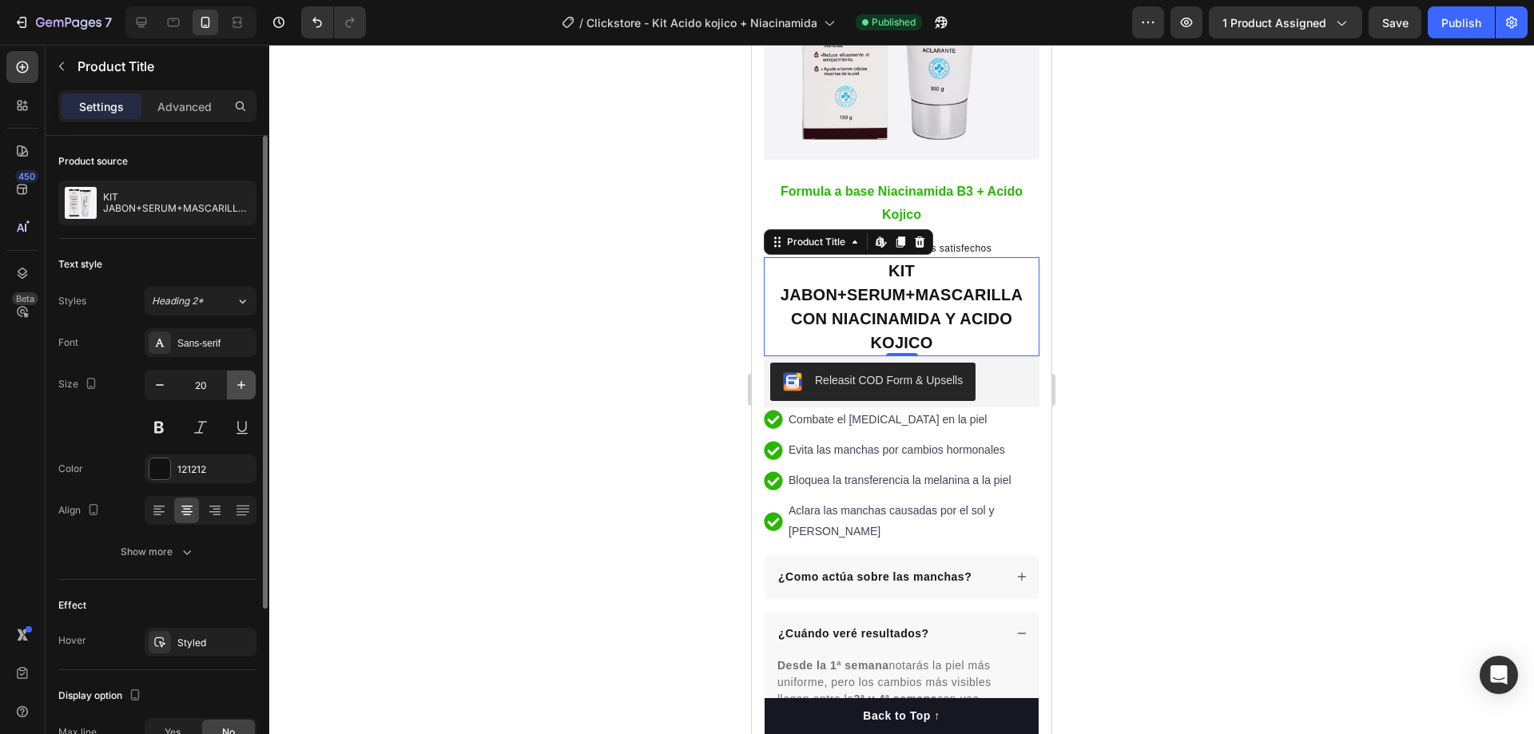
click at [238, 387] on icon "button" at bounding box center [241, 385] width 16 height 16
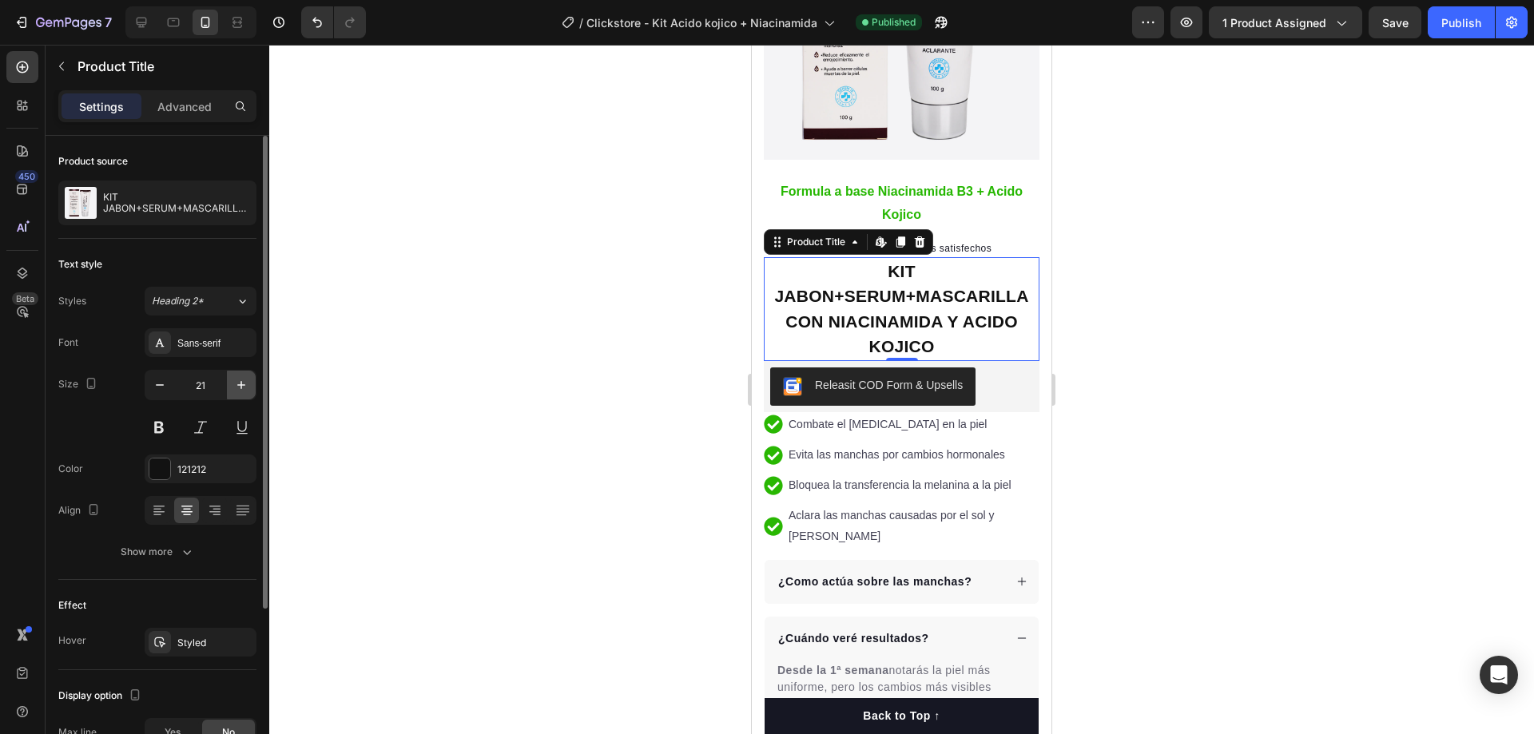
click at [238, 387] on icon "button" at bounding box center [241, 385] width 16 height 16
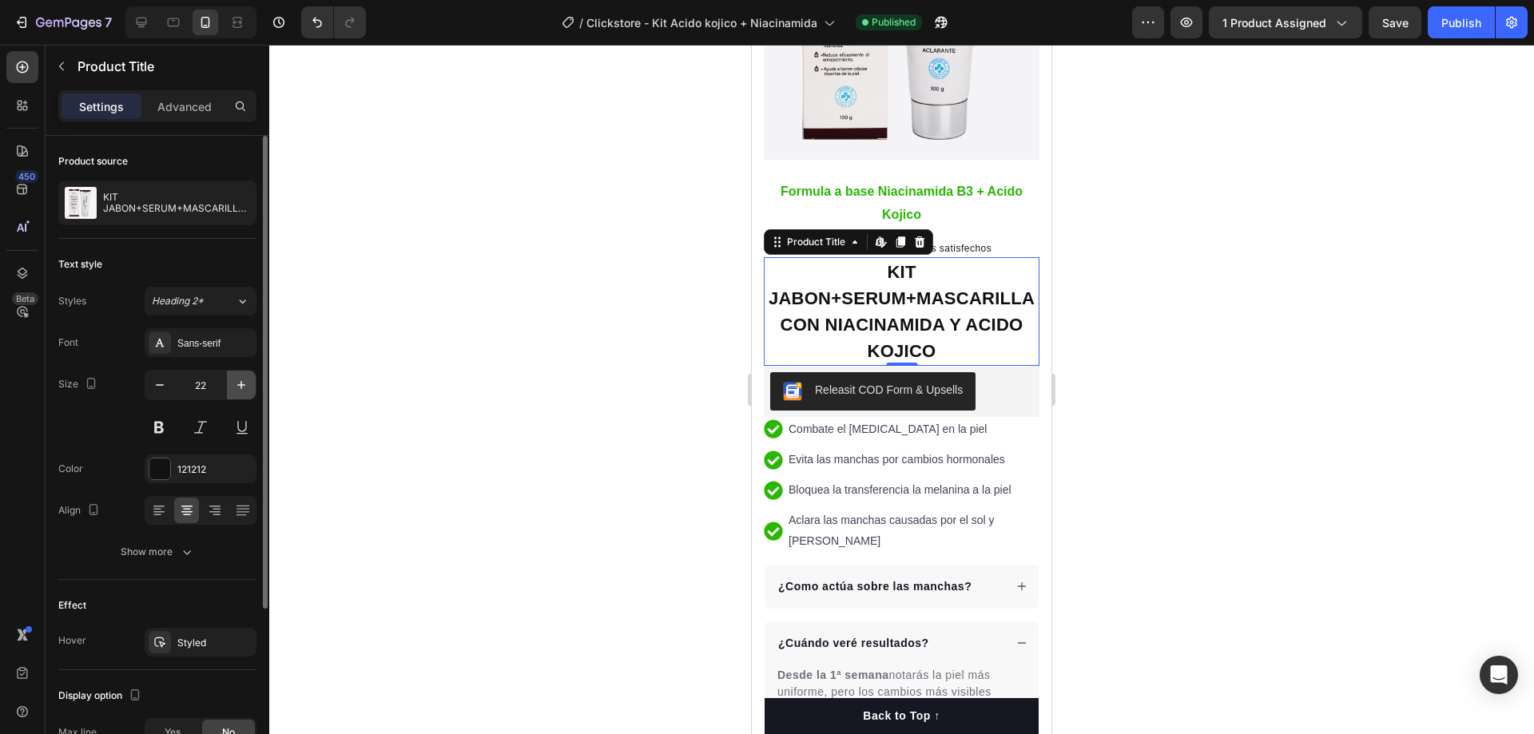
click at [238, 387] on icon "button" at bounding box center [241, 385] width 16 height 16
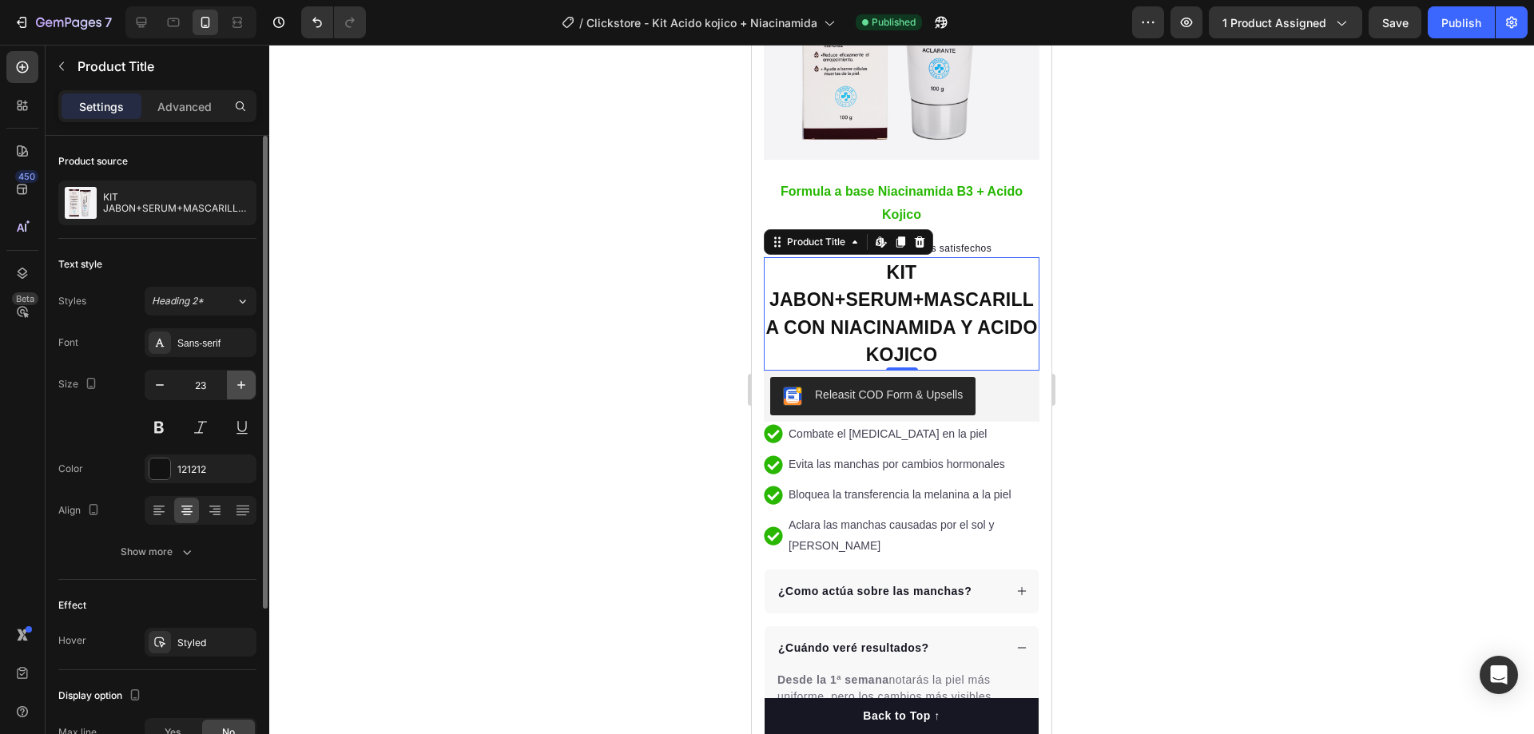
click at [238, 387] on icon "button" at bounding box center [241, 385] width 16 height 16
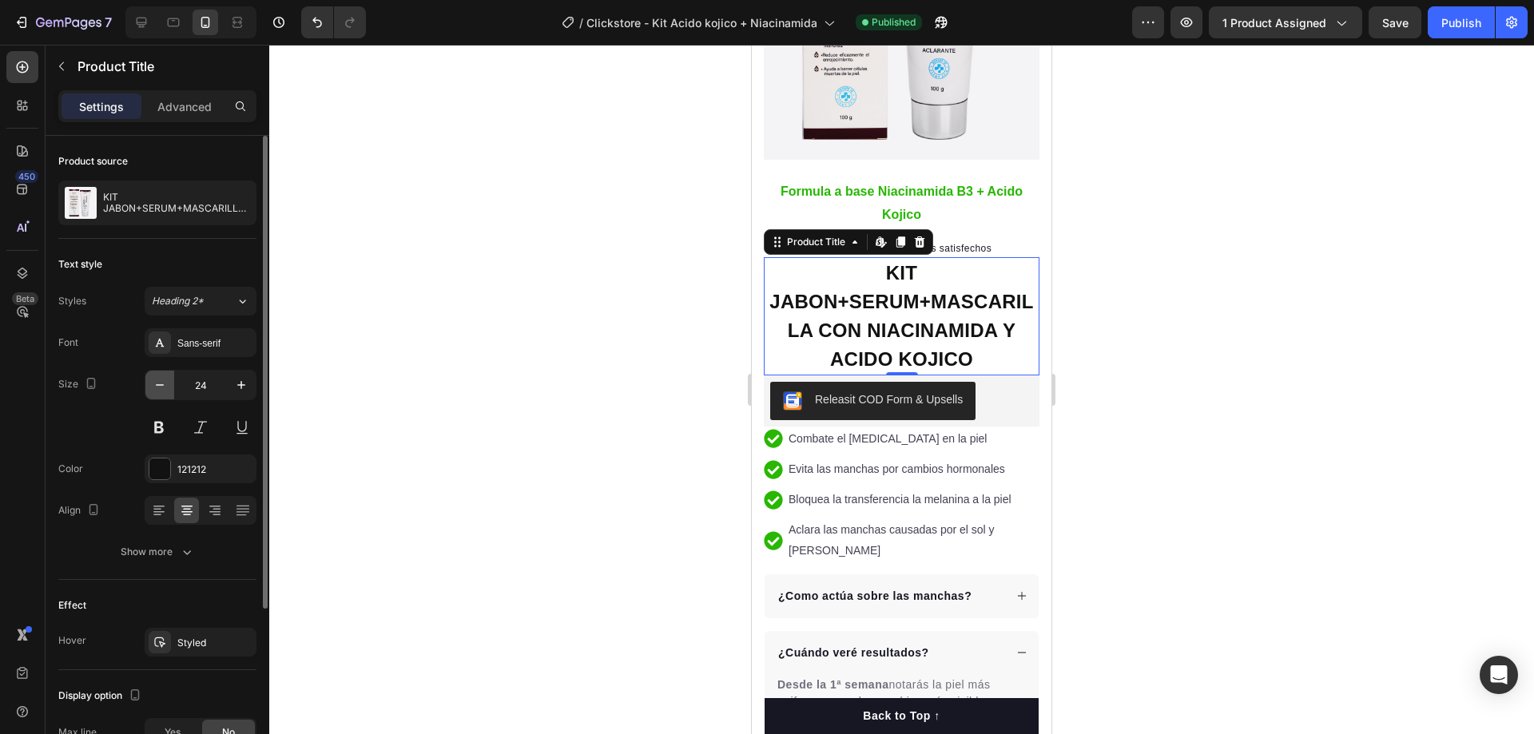
click at [169, 386] on button "button" at bounding box center [159, 385] width 29 height 29
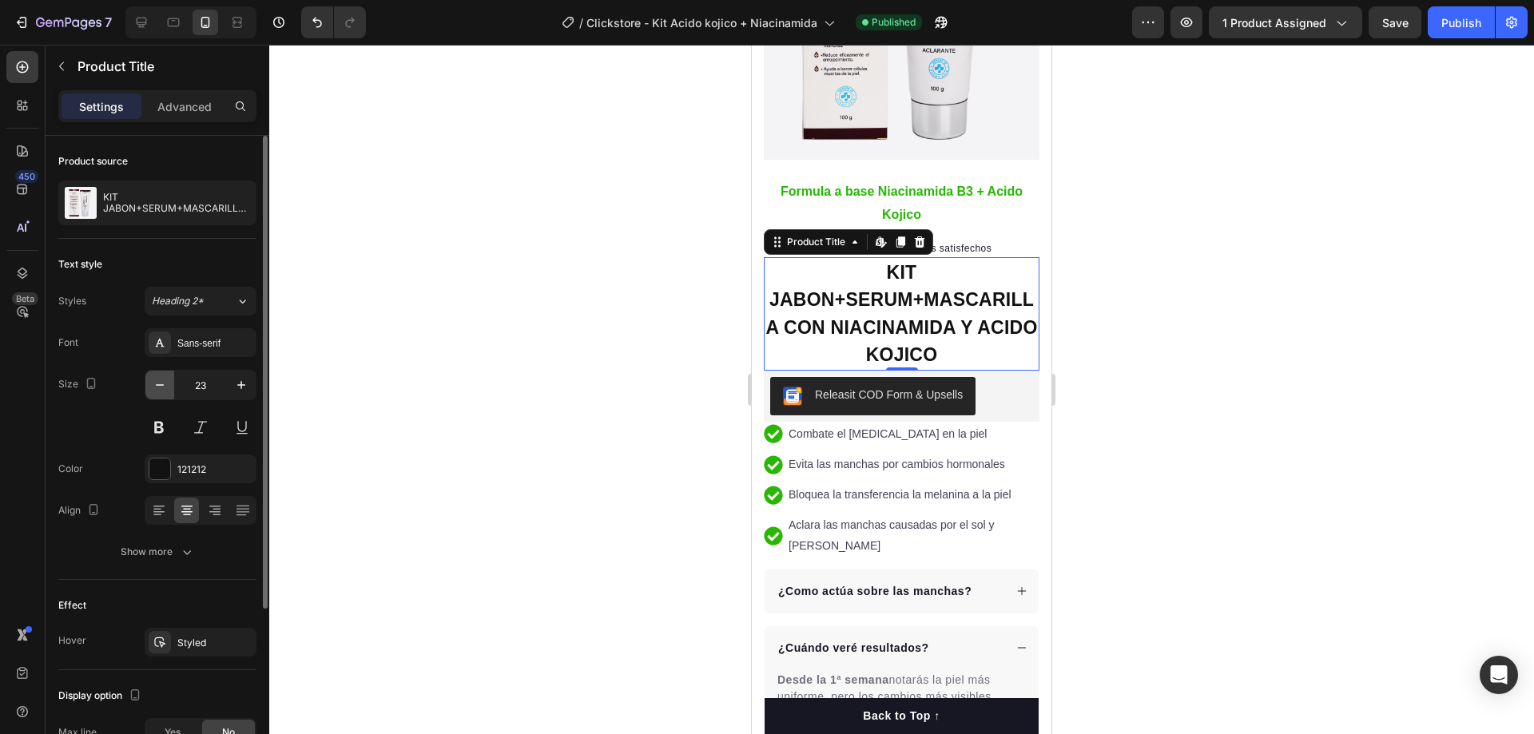
click at [169, 386] on button "button" at bounding box center [159, 385] width 29 height 29
type input "22"
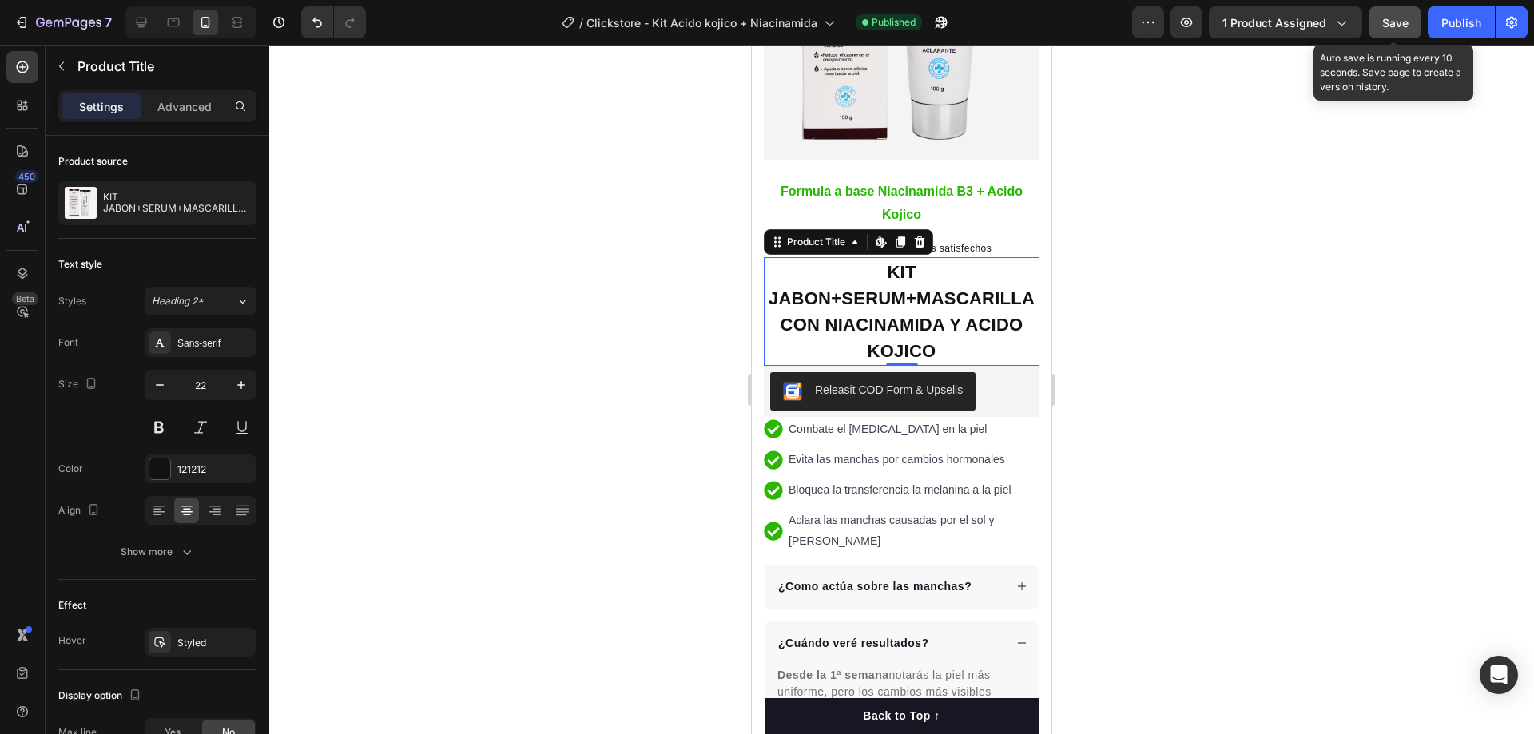
click at [1393, 26] on span "Save" at bounding box center [1395, 23] width 26 height 14
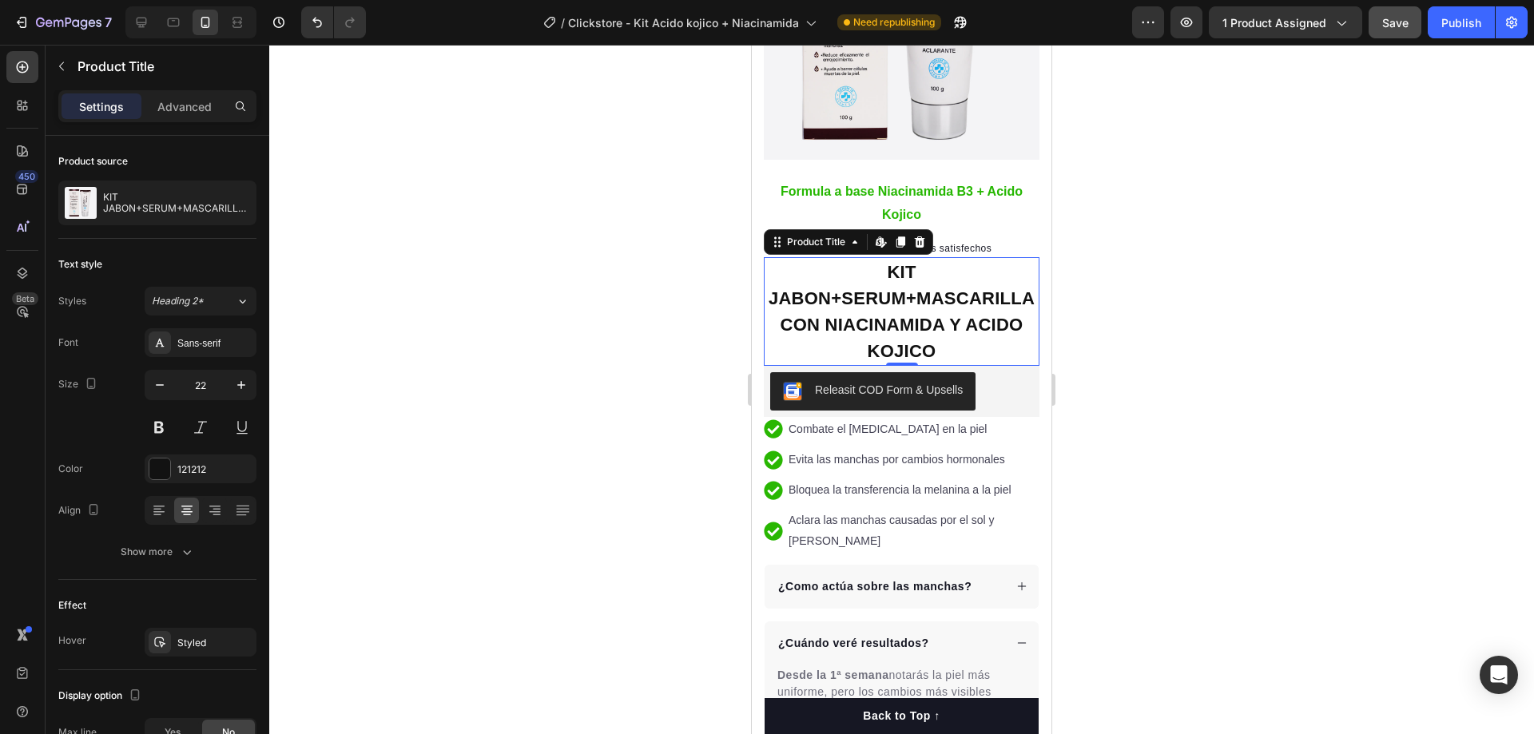
click at [998, 347] on h1 "KIT JABON+SERUM+MASCARILLA CON NIACINAMIDA Y ACIDO KOJICO" at bounding box center [902, 311] width 276 height 109
click at [190, 117] on div "Advanced" at bounding box center [185, 106] width 80 height 26
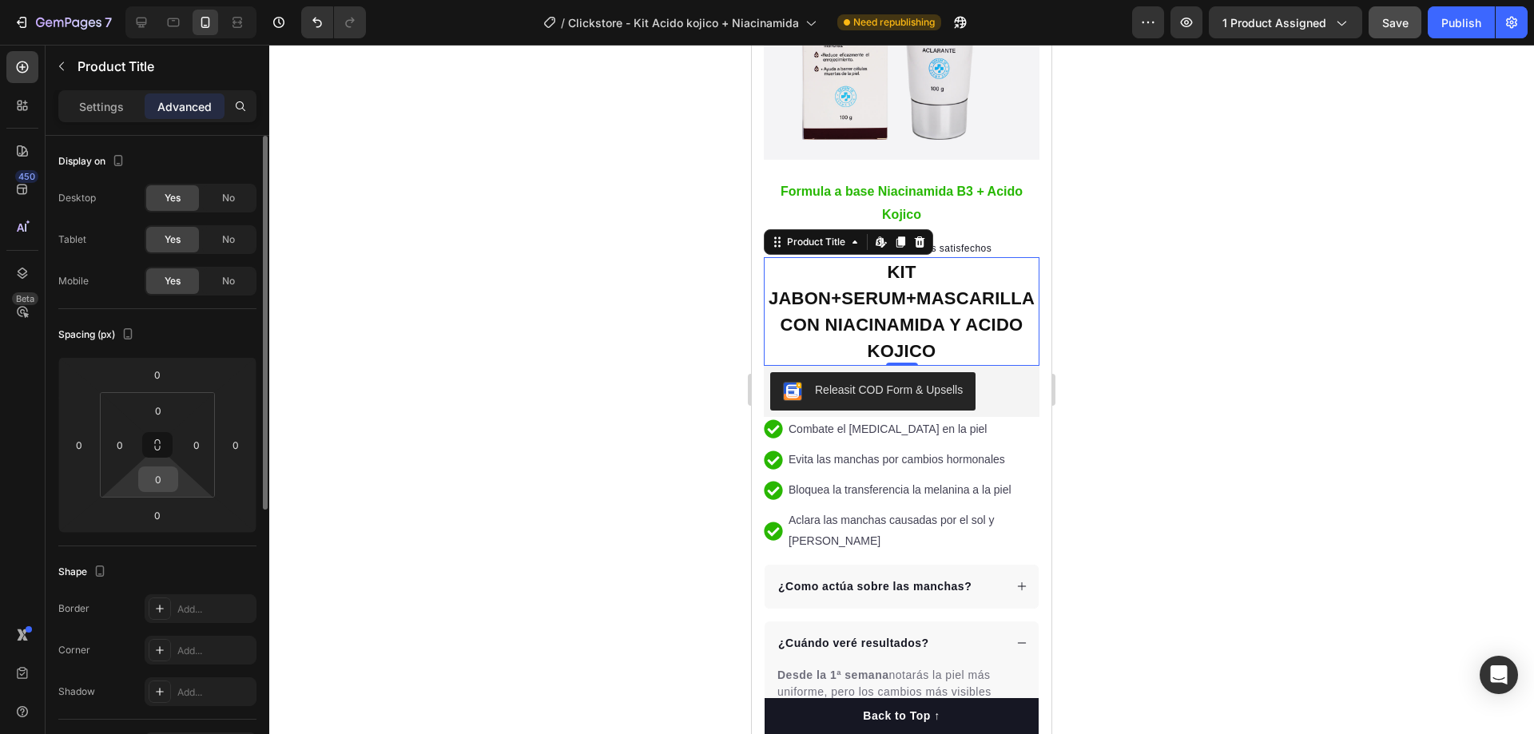
click at [158, 478] on input "0" at bounding box center [158, 479] width 32 height 24
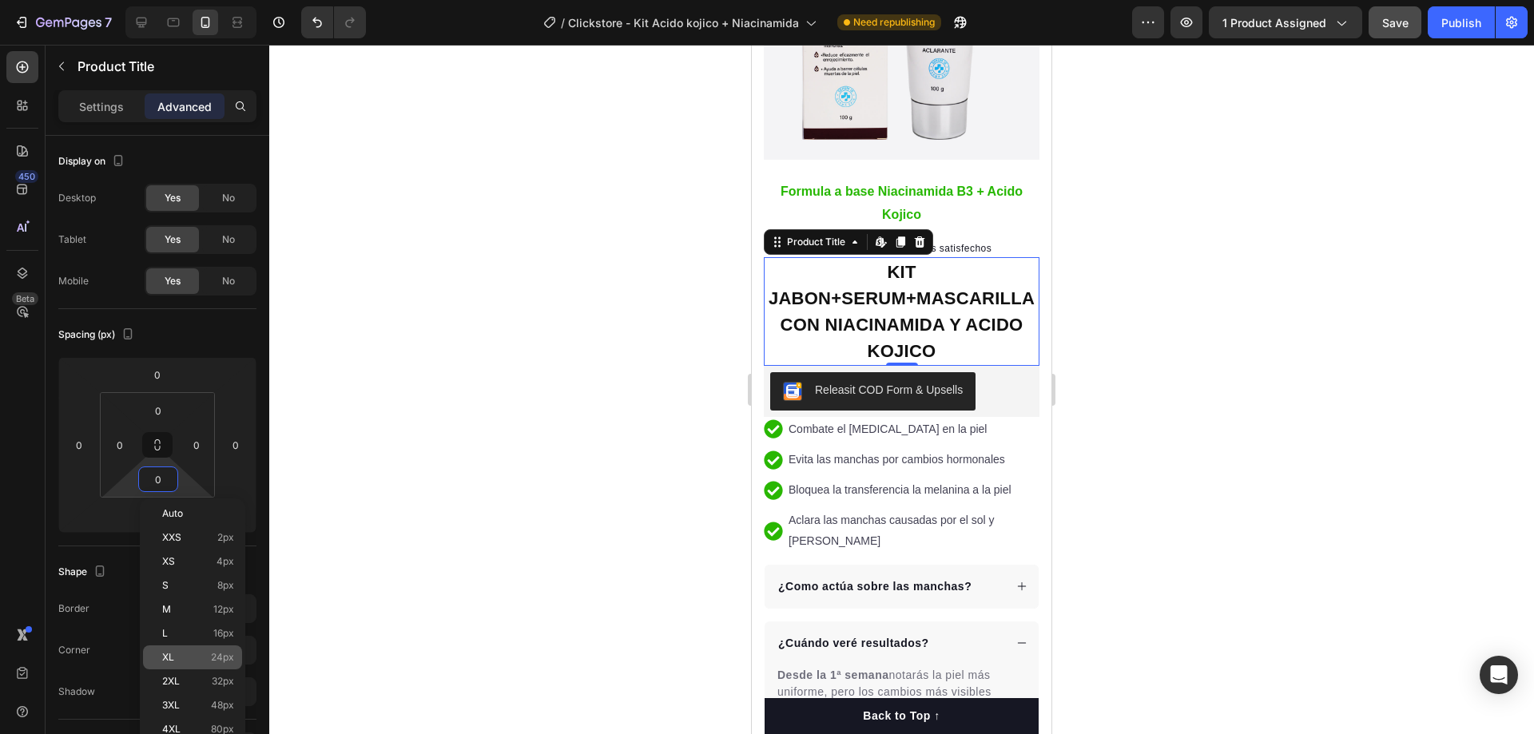
click at [212, 654] on span "24px" at bounding box center [222, 657] width 23 height 11
type input "24"
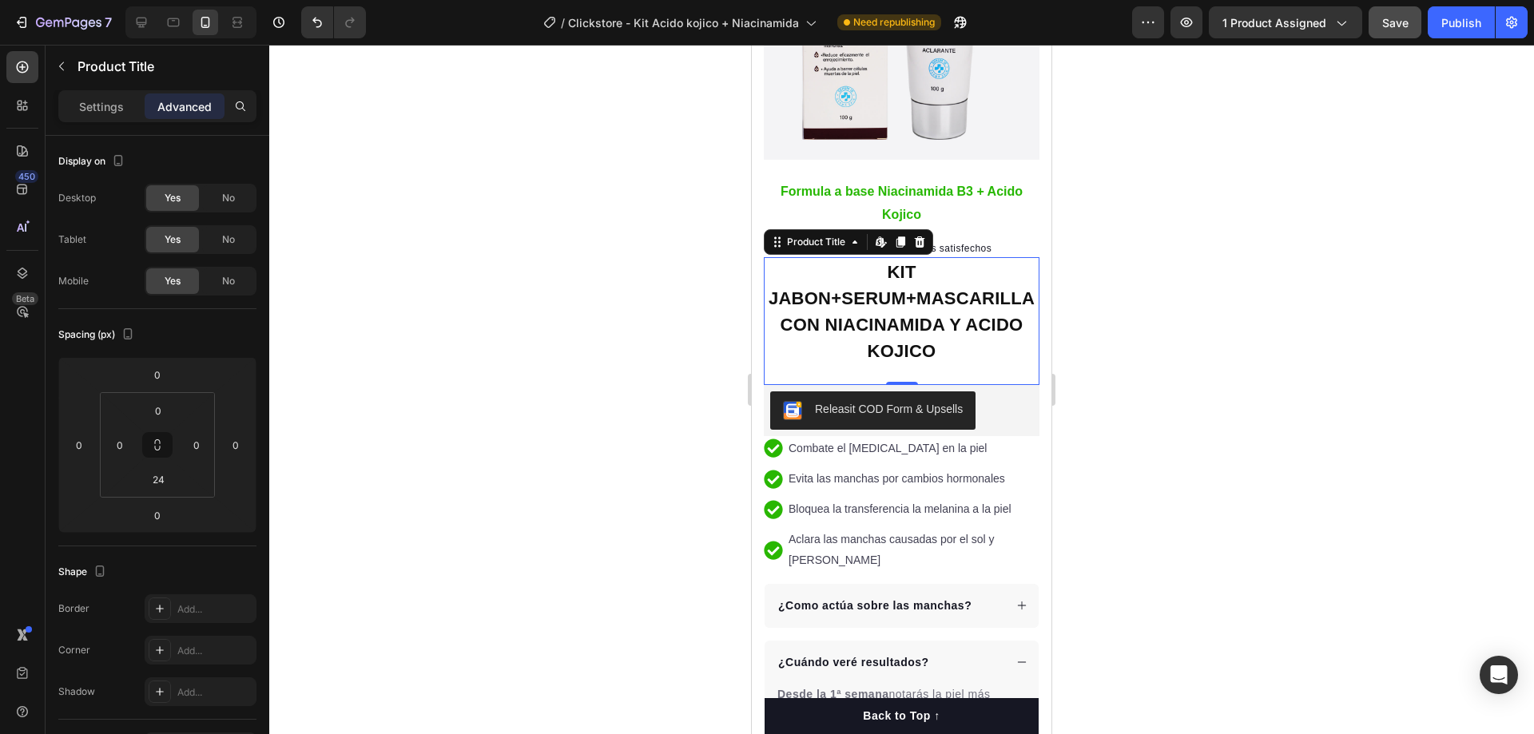
click at [1178, 325] on div at bounding box center [901, 389] width 1264 height 689
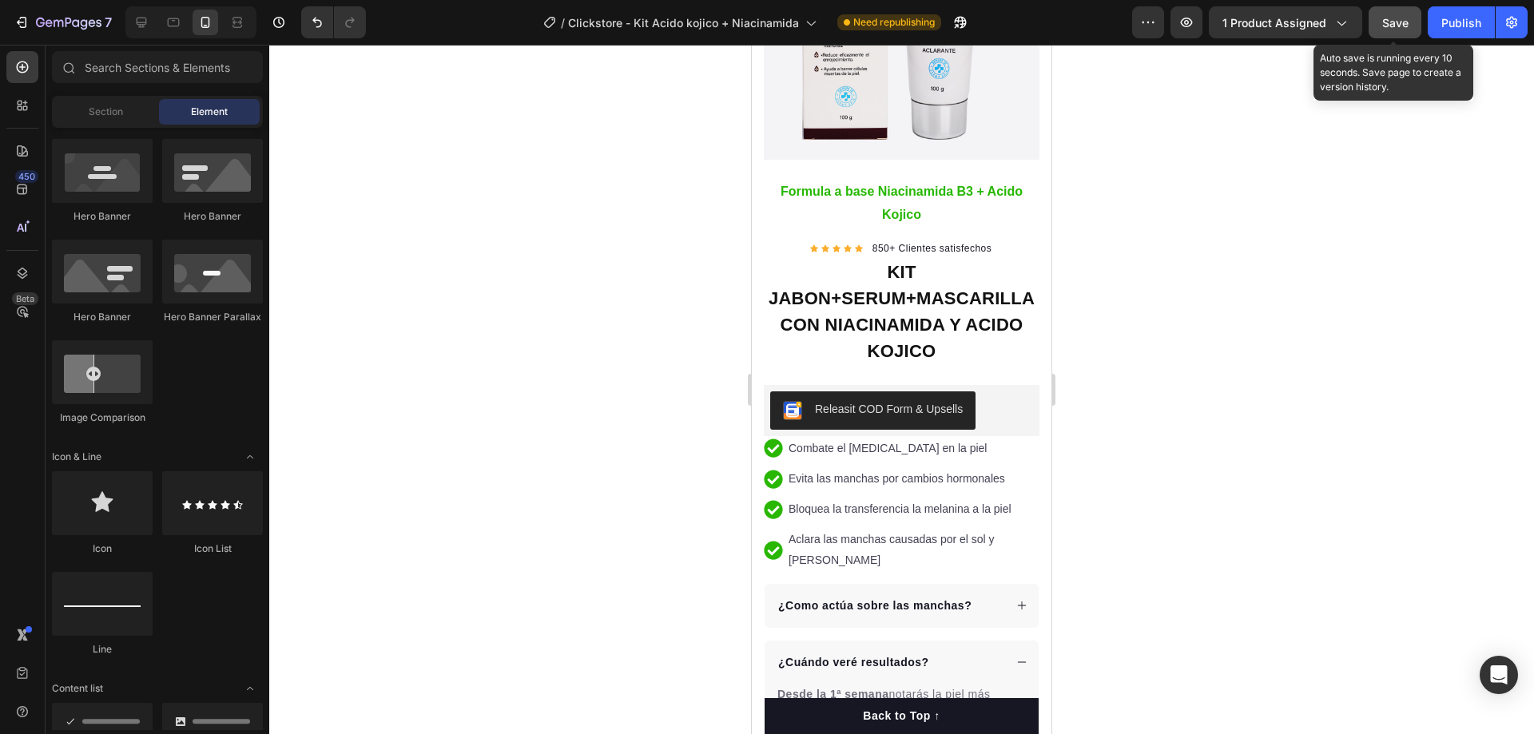
click at [1408, 22] on span "Save" at bounding box center [1395, 23] width 26 height 14
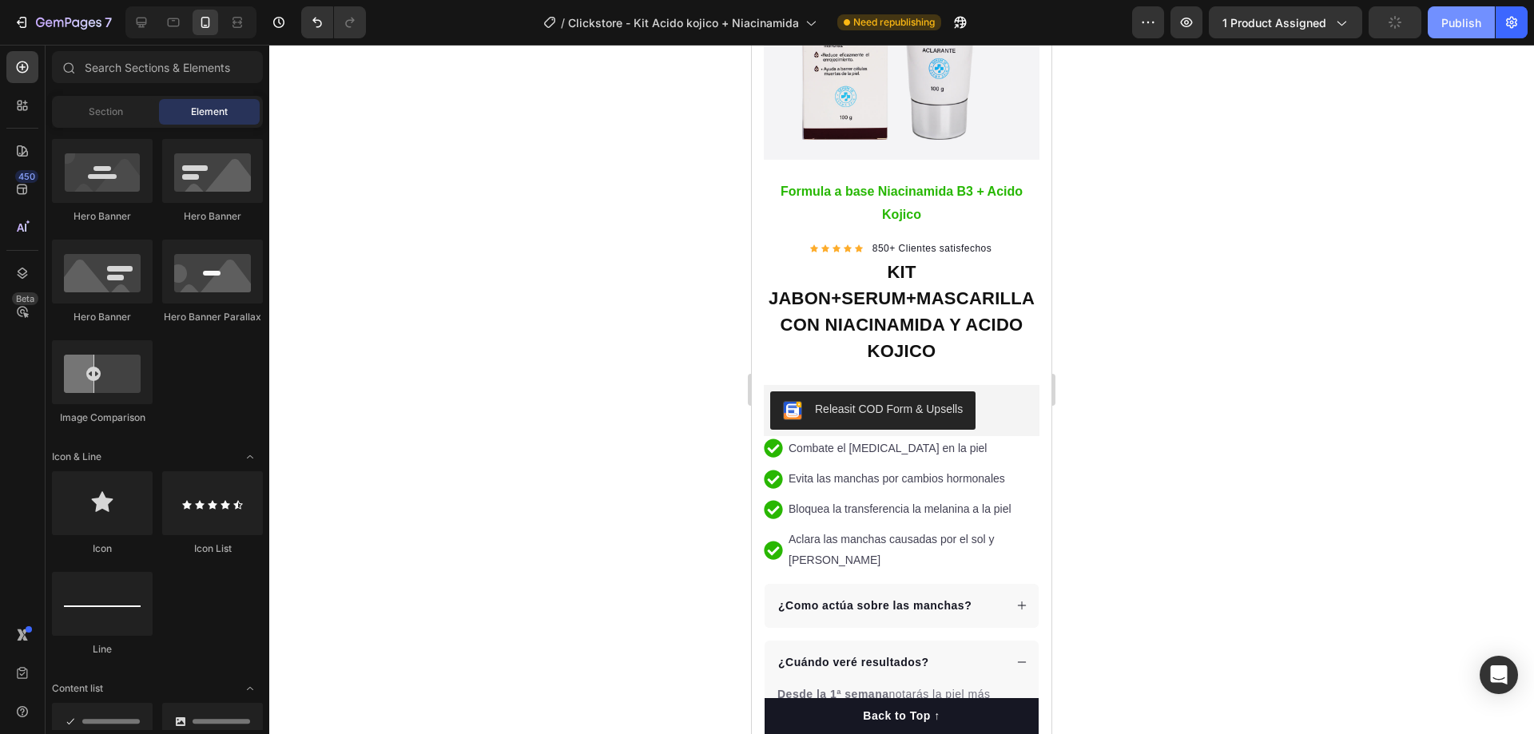
click at [1457, 24] on div "Publish" at bounding box center [1461, 22] width 40 height 17
click at [891, 308] on h1 "KIT JABON+SERUM+MASCARILLA CON NIACINAMIDA Y ACIDO KOJICO" at bounding box center [902, 311] width 276 height 109
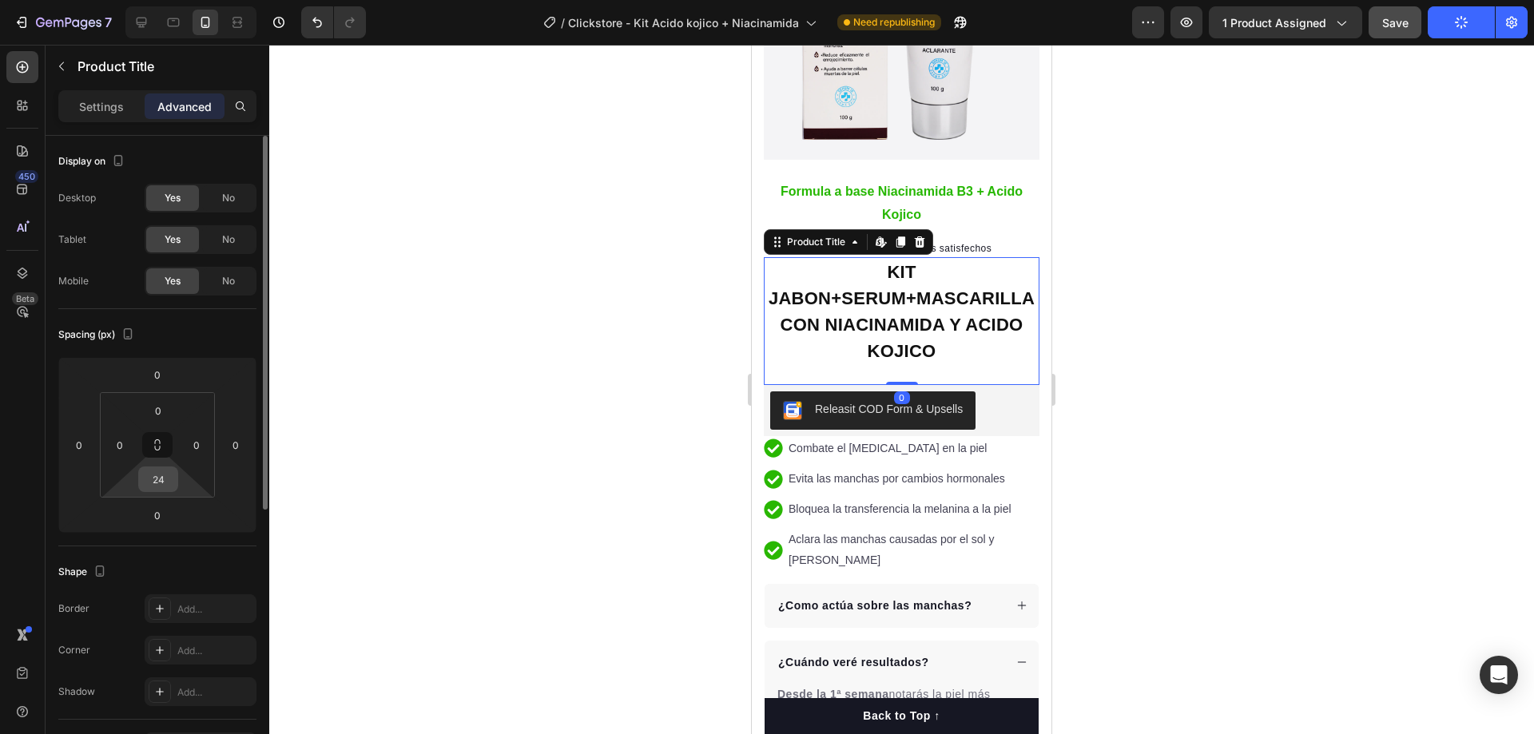
click at [155, 486] on input "24" at bounding box center [158, 479] width 32 height 24
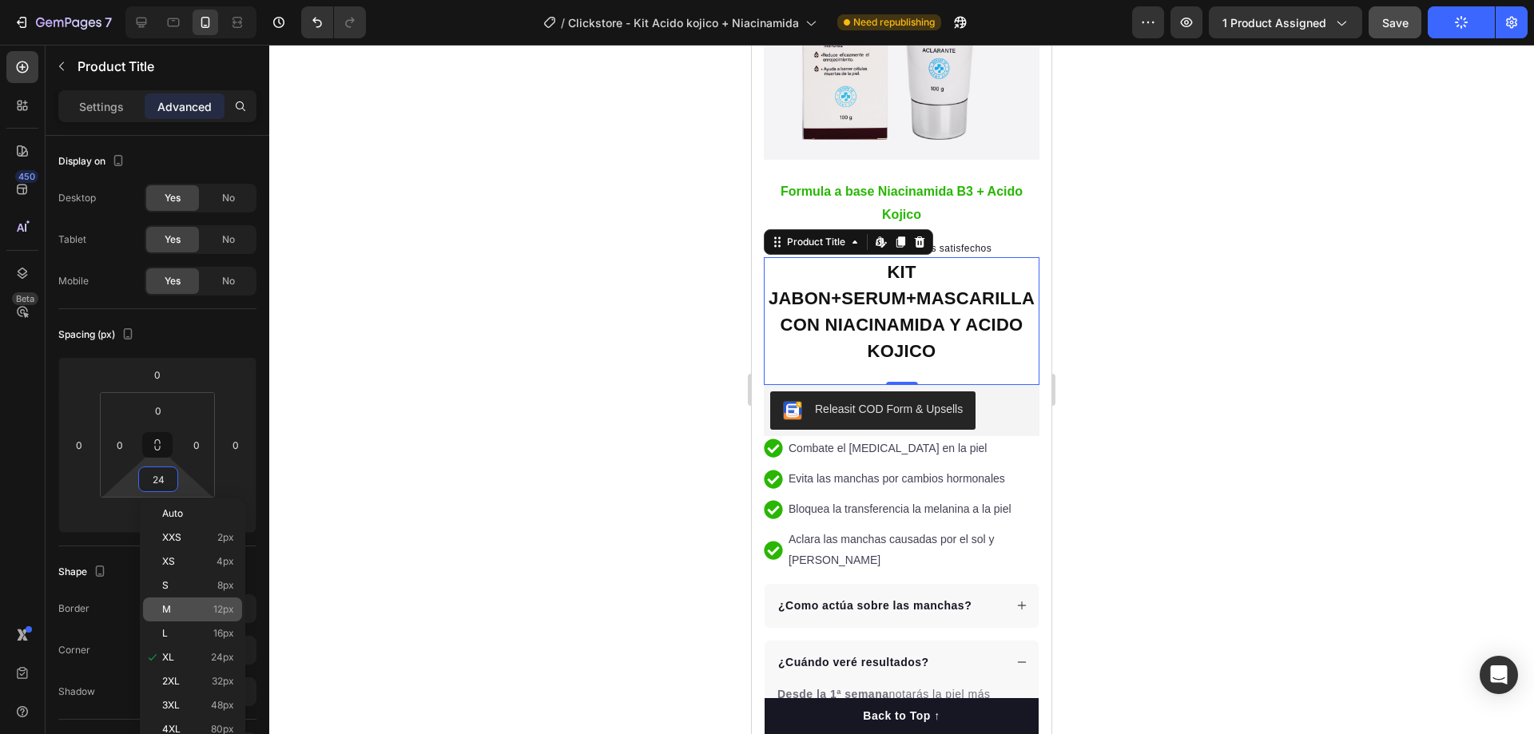
click at [212, 617] on div "M 12px" at bounding box center [192, 610] width 99 height 24
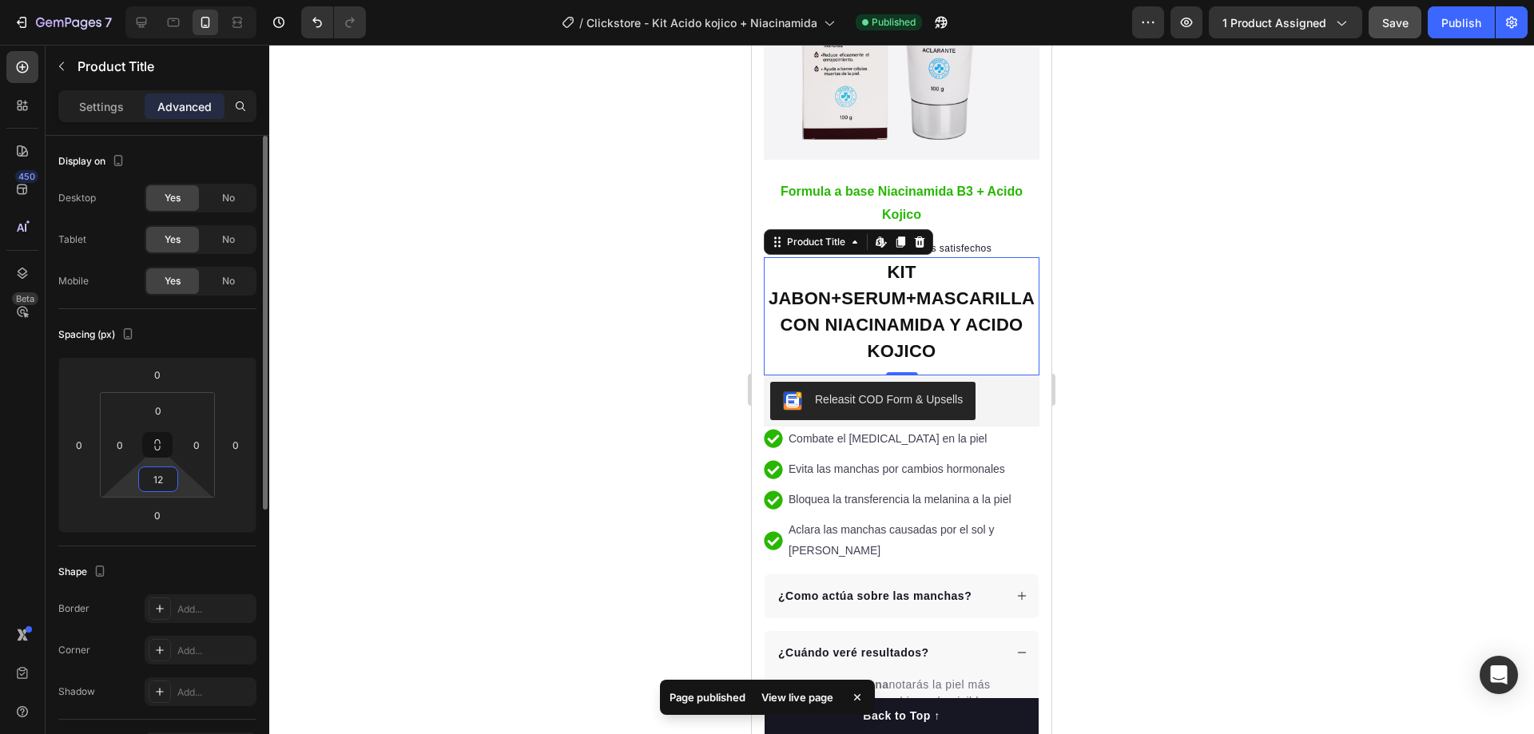
click at [166, 487] on input "12" at bounding box center [158, 479] width 32 height 24
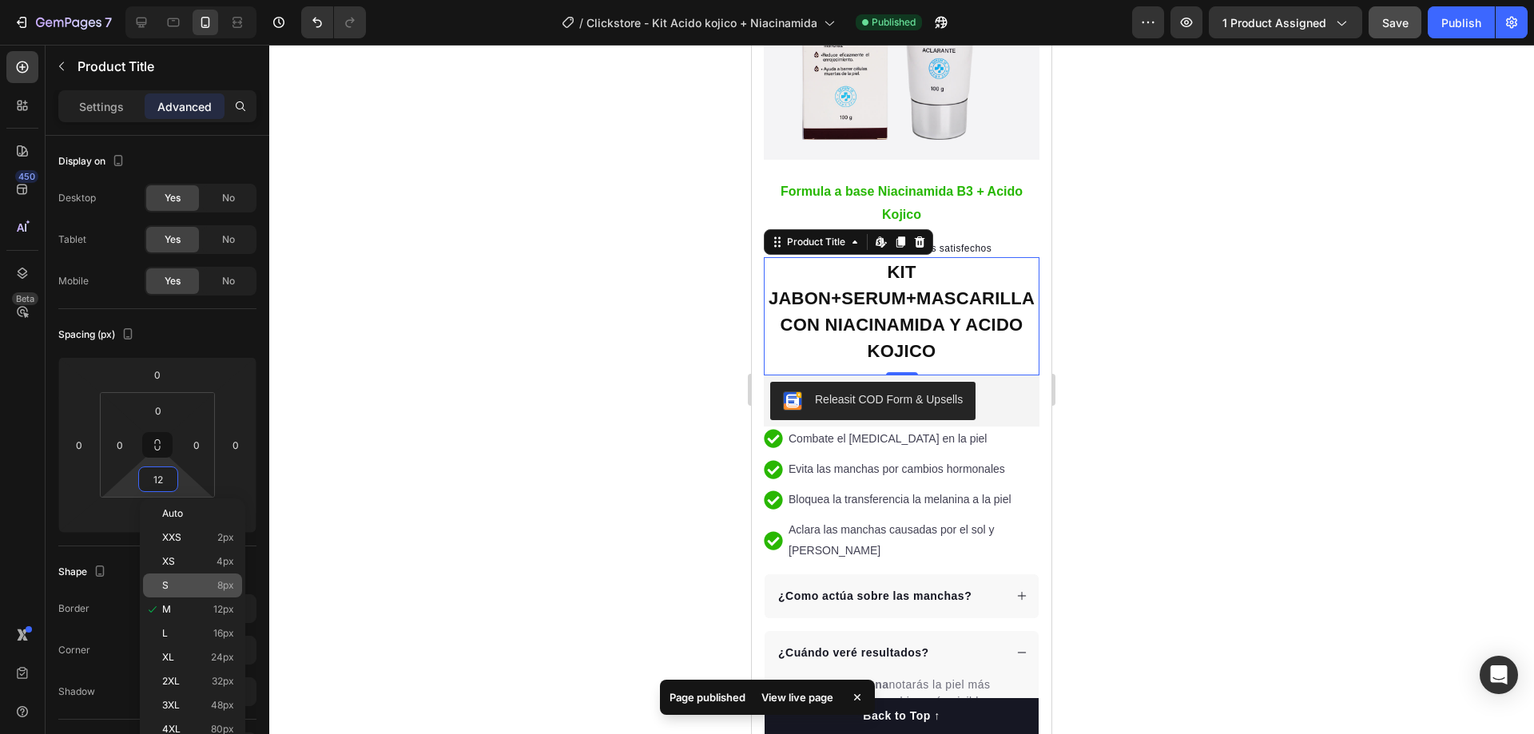
click at [207, 590] on p "S 8px" at bounding box center [198, 585] width 72 height 11
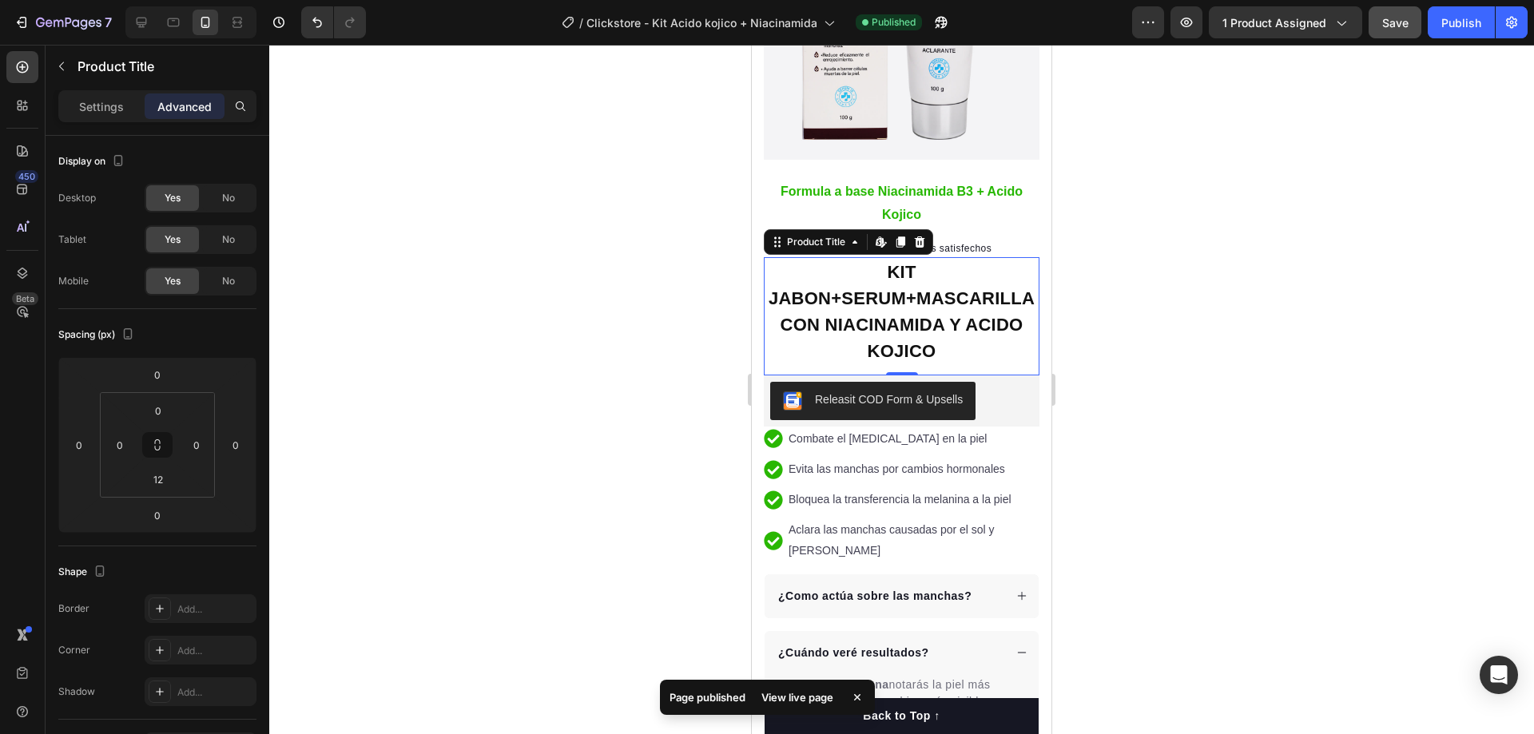
type input "8"
click at [1005, 393] on div "Releasit COD Form & Upsells" at bounding box center [901, 398] width 263 height 38
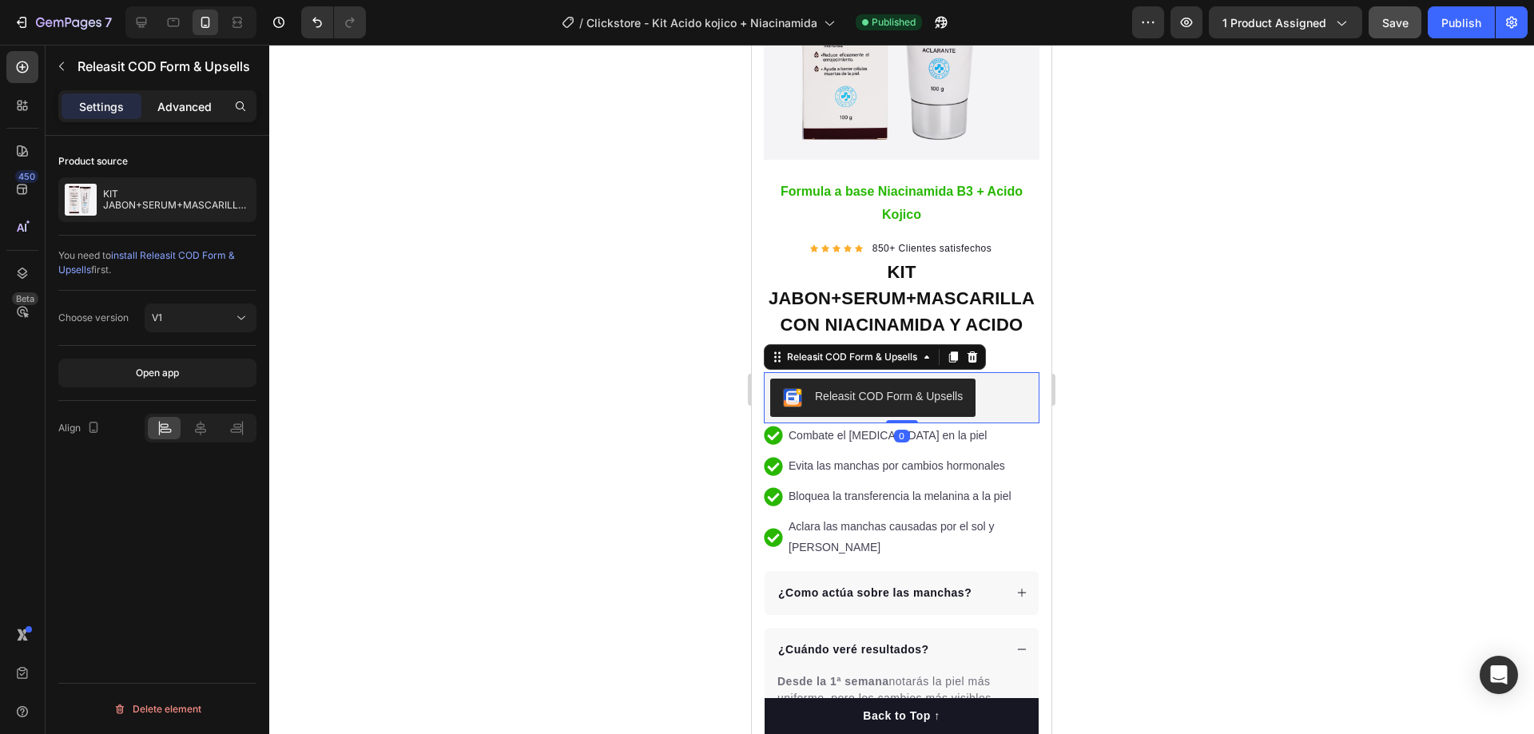
click at [194, 107] on p "Advanced" at bounding box center [184, 106] width 54 height 17
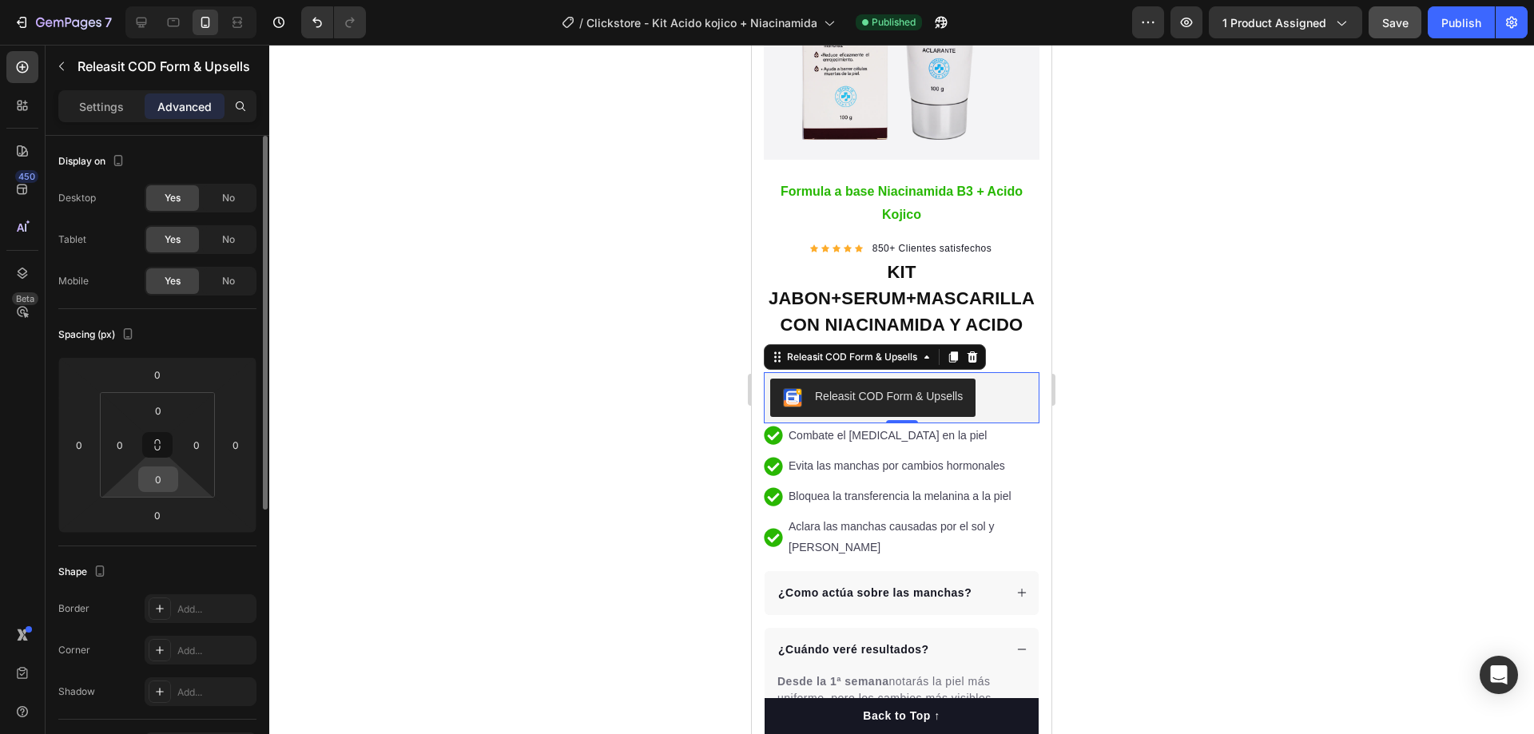
click at [171, 487] on input "0" at bounding box center [158, 479] width 32 height 24
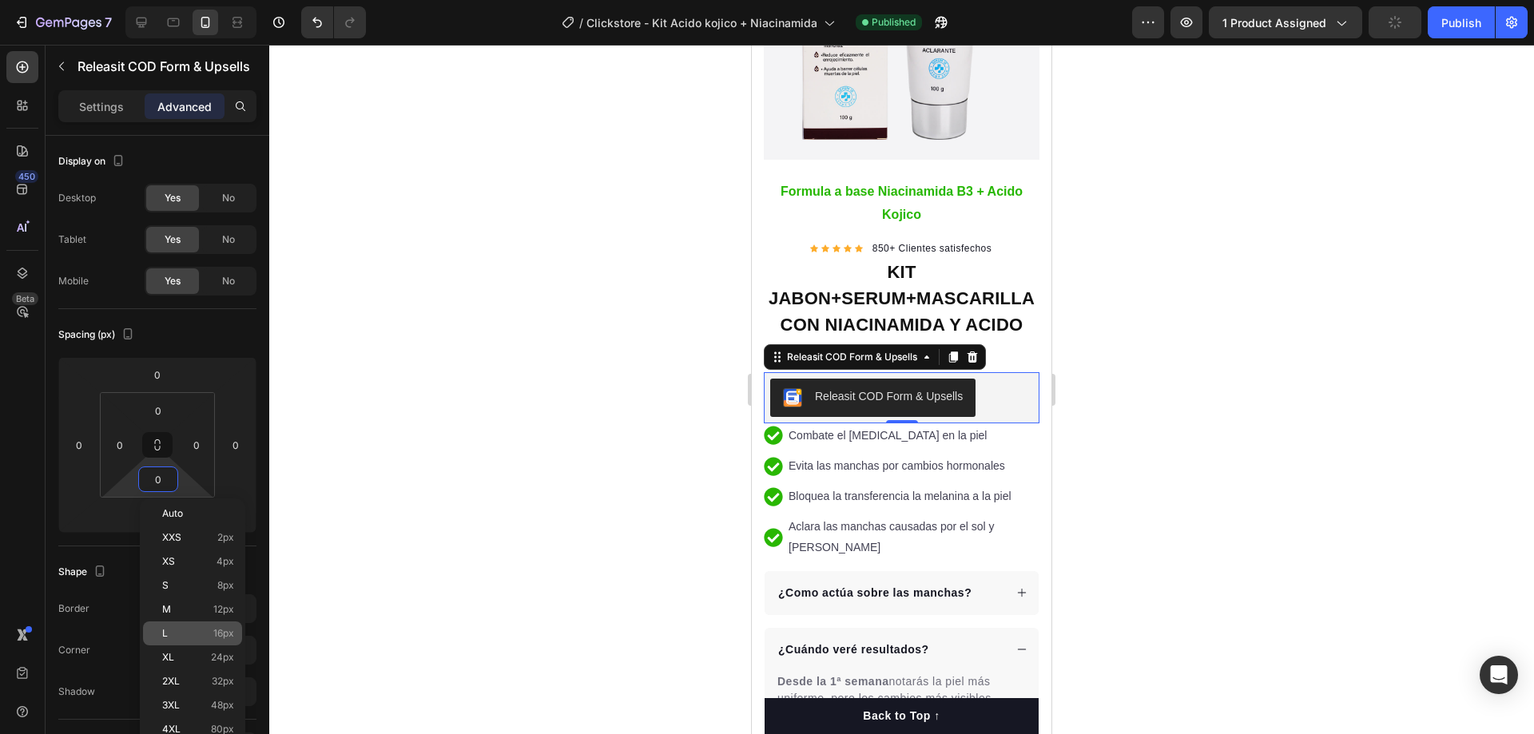
click at [192, 640] on div "L 16px" at bounding box center [192, 633] width 99 height 24
type input "16"
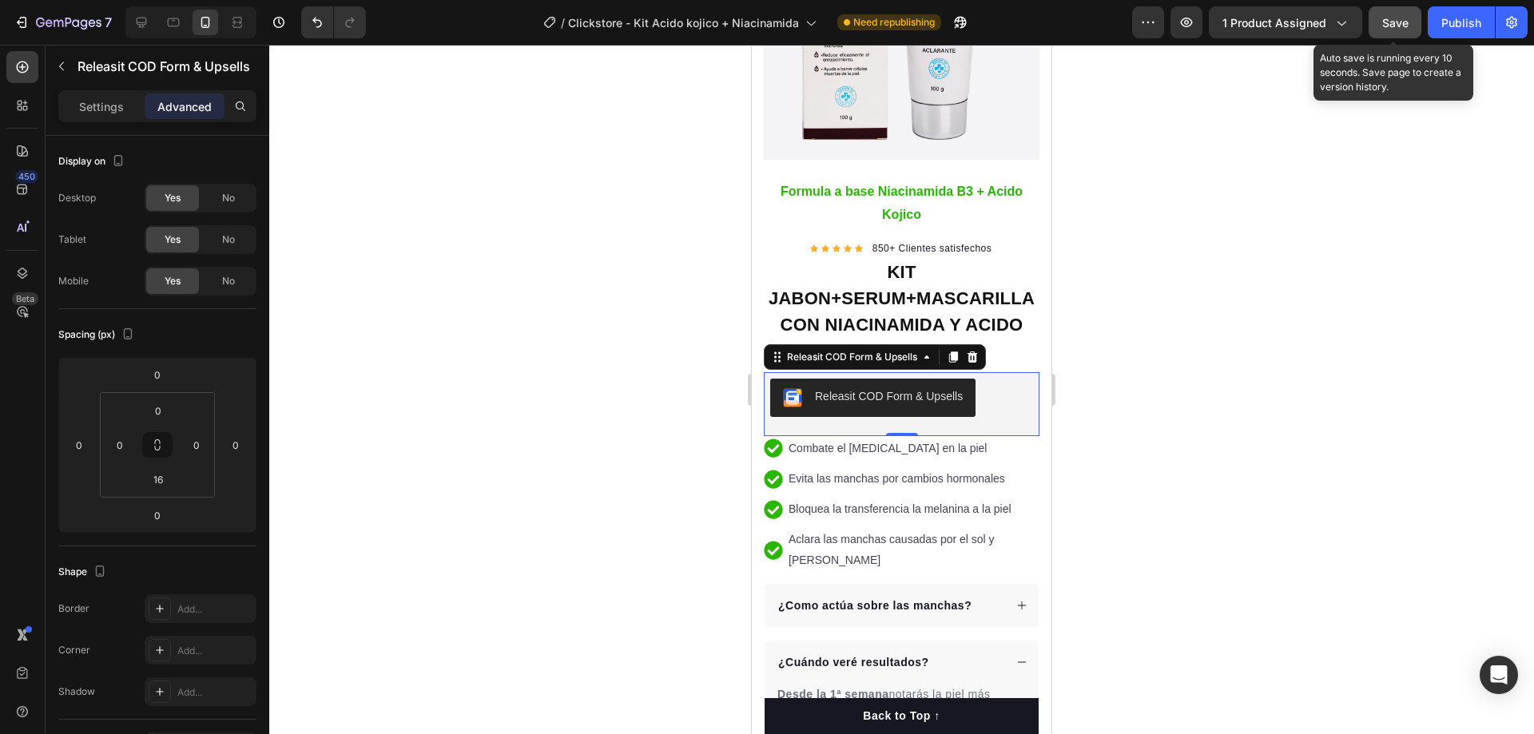
click at [1388, 26] on span "Save" at bounding box center [1395, 23] width 26 height 14
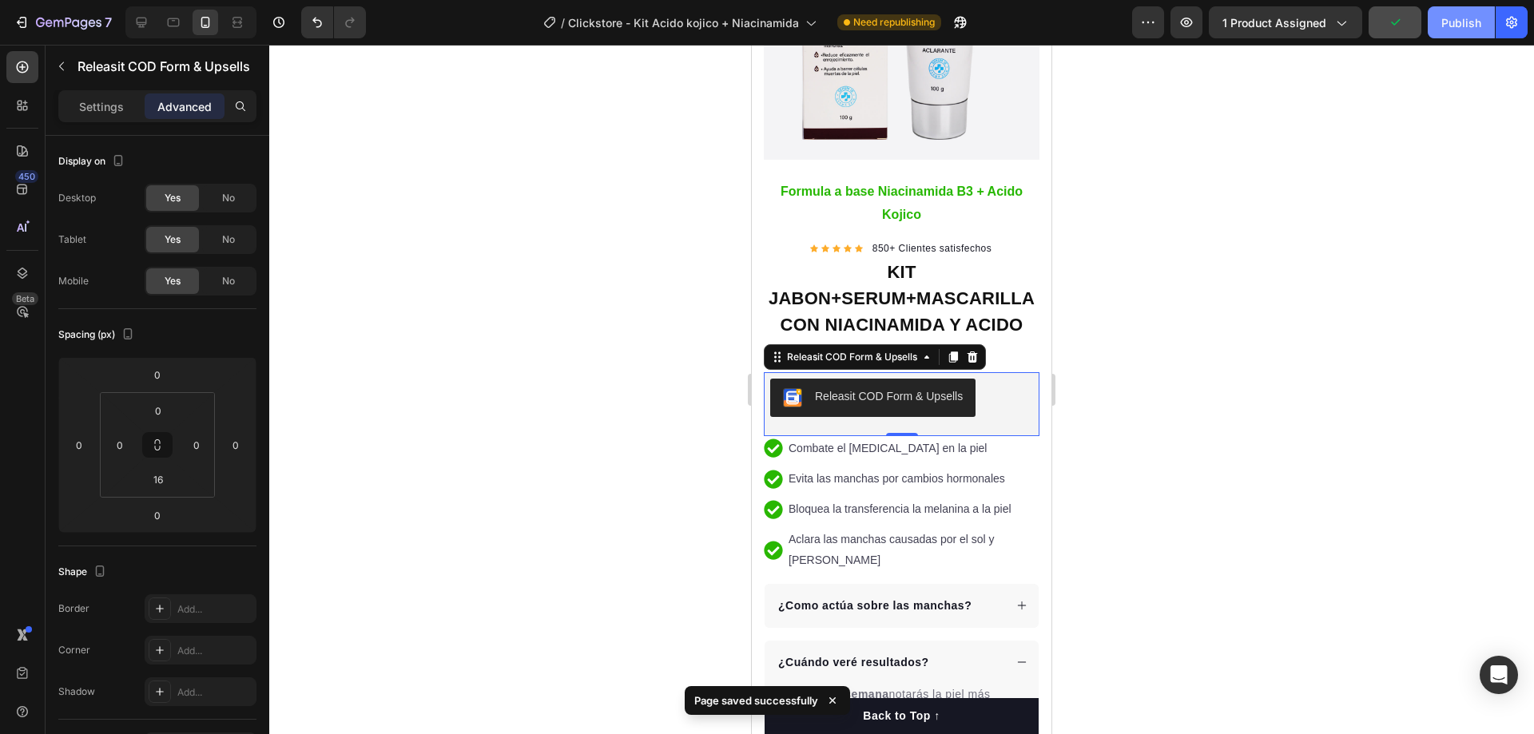
click at [1459, 22] on div "Publish" at bounding box center [1461, 22] width 40 height 17
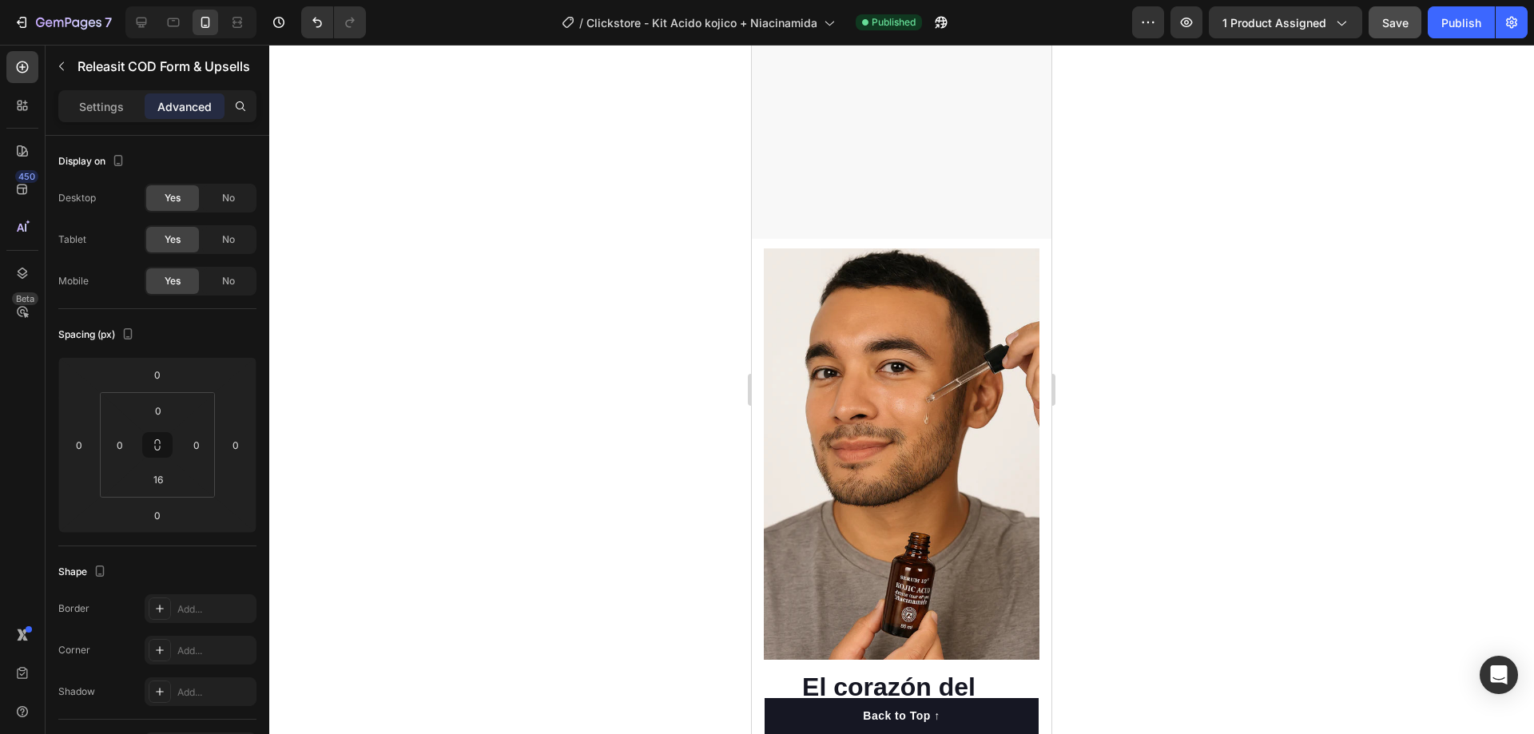
scroll to position [2876, 0]
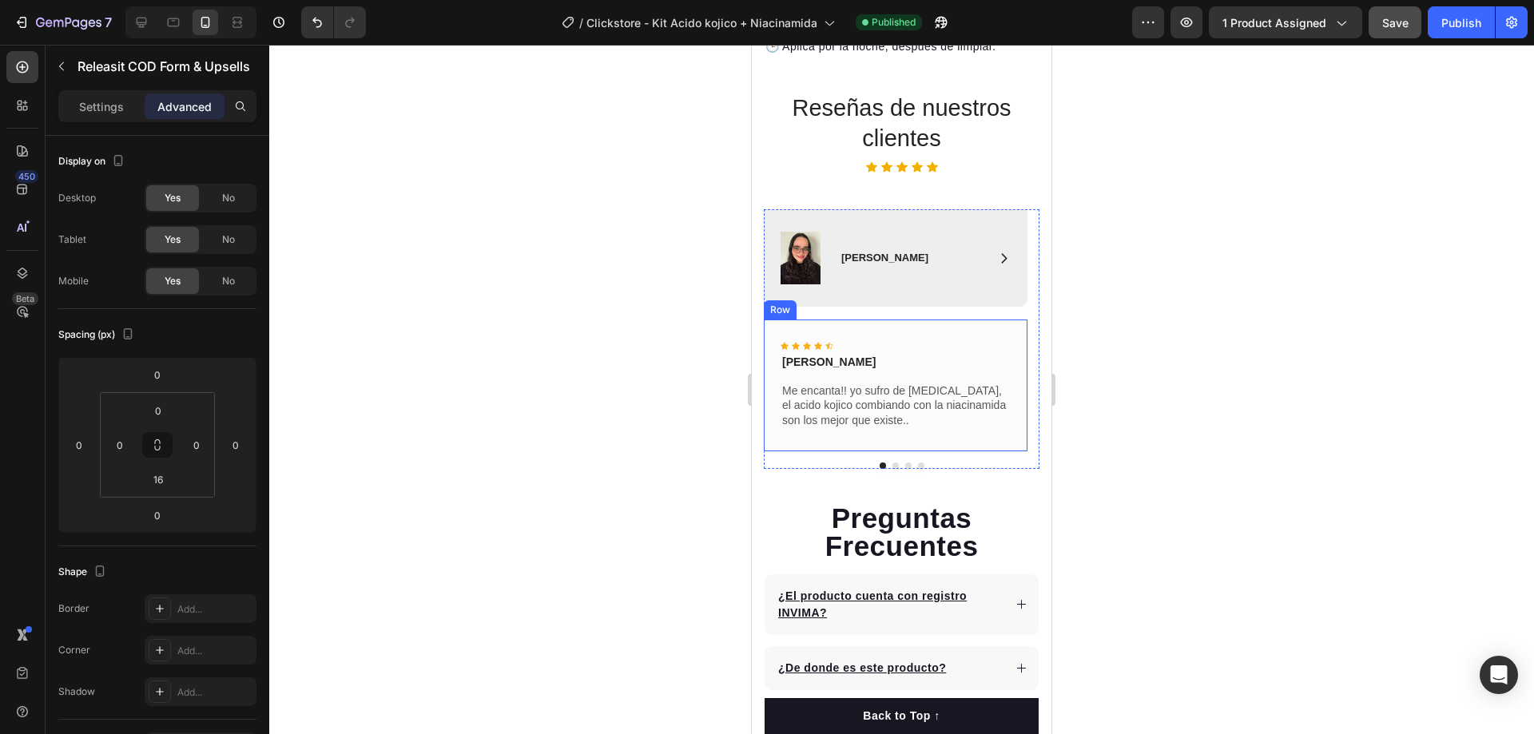
click at [871, 320] on div "Icon Icon Icon Icon Icon Icon List Pereira Text Block Me encanta!! yo sufro de …" at bounding box center [896, 386] width 264 height 132
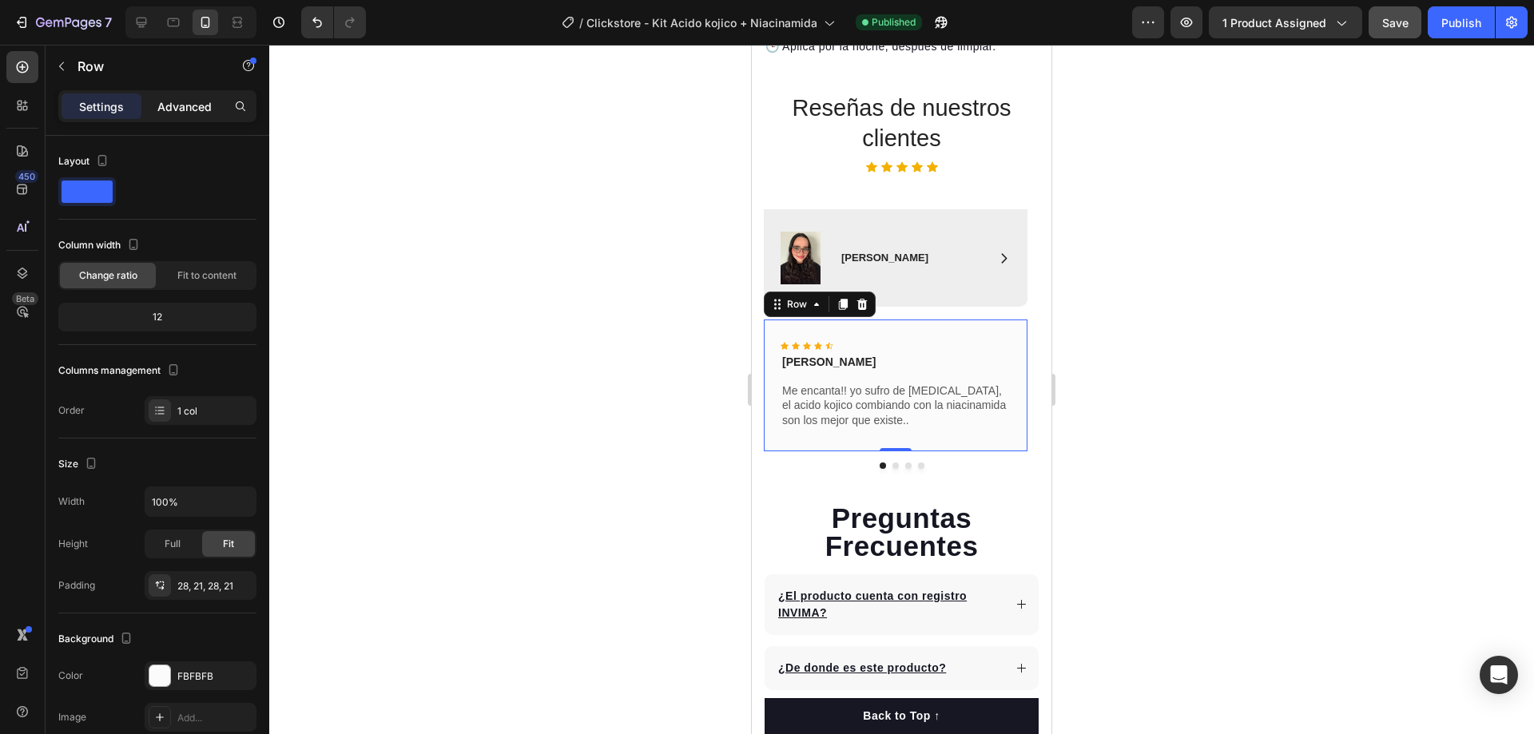
click at [193, 104] on p "Advanced" at bounding box center [184, 106] width 54 height 17
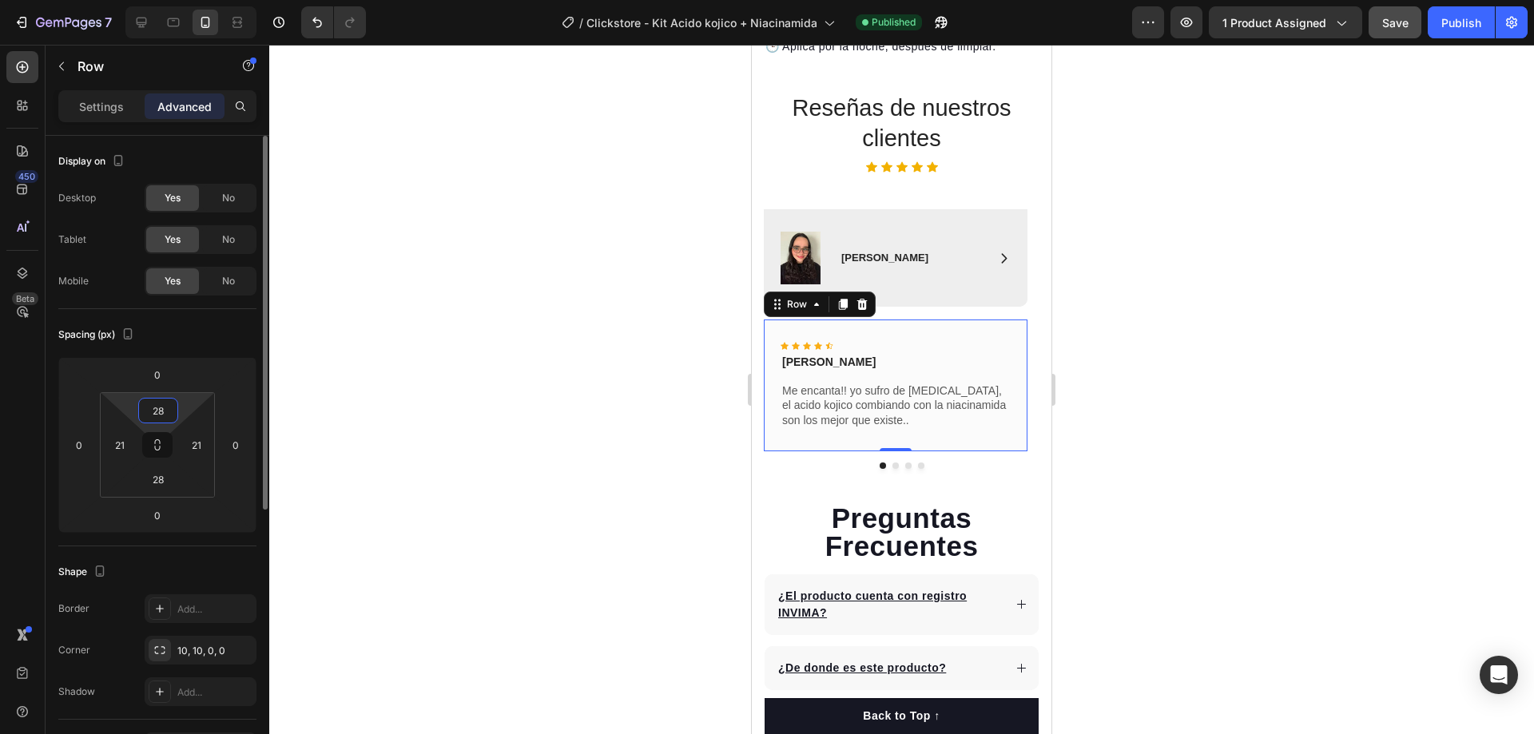
click at [160, 411] on input "28" at bounding box center [158, 411] width 32 height 24
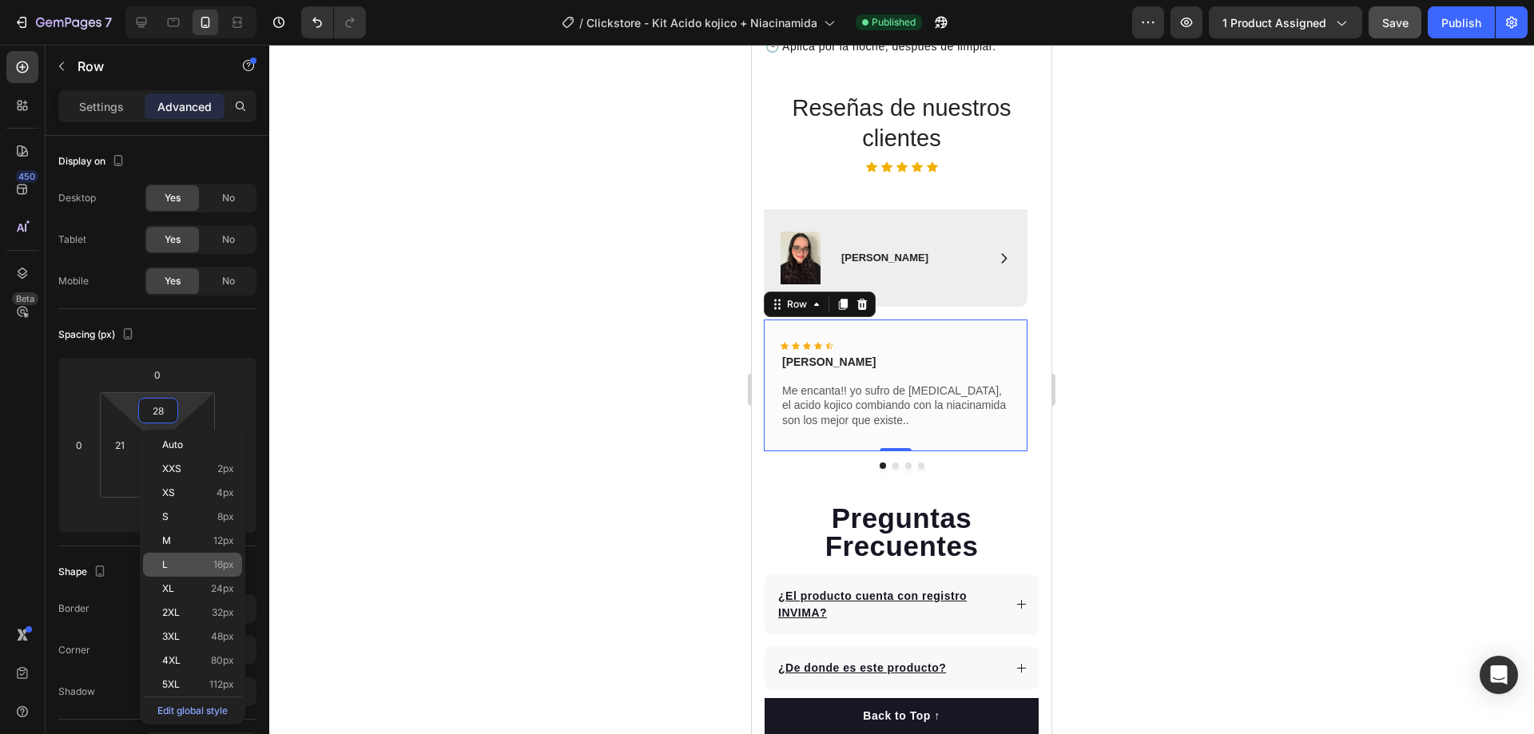
click at [216, 568] on span "16px" at bounding box center [223, 564] width 21 height 11
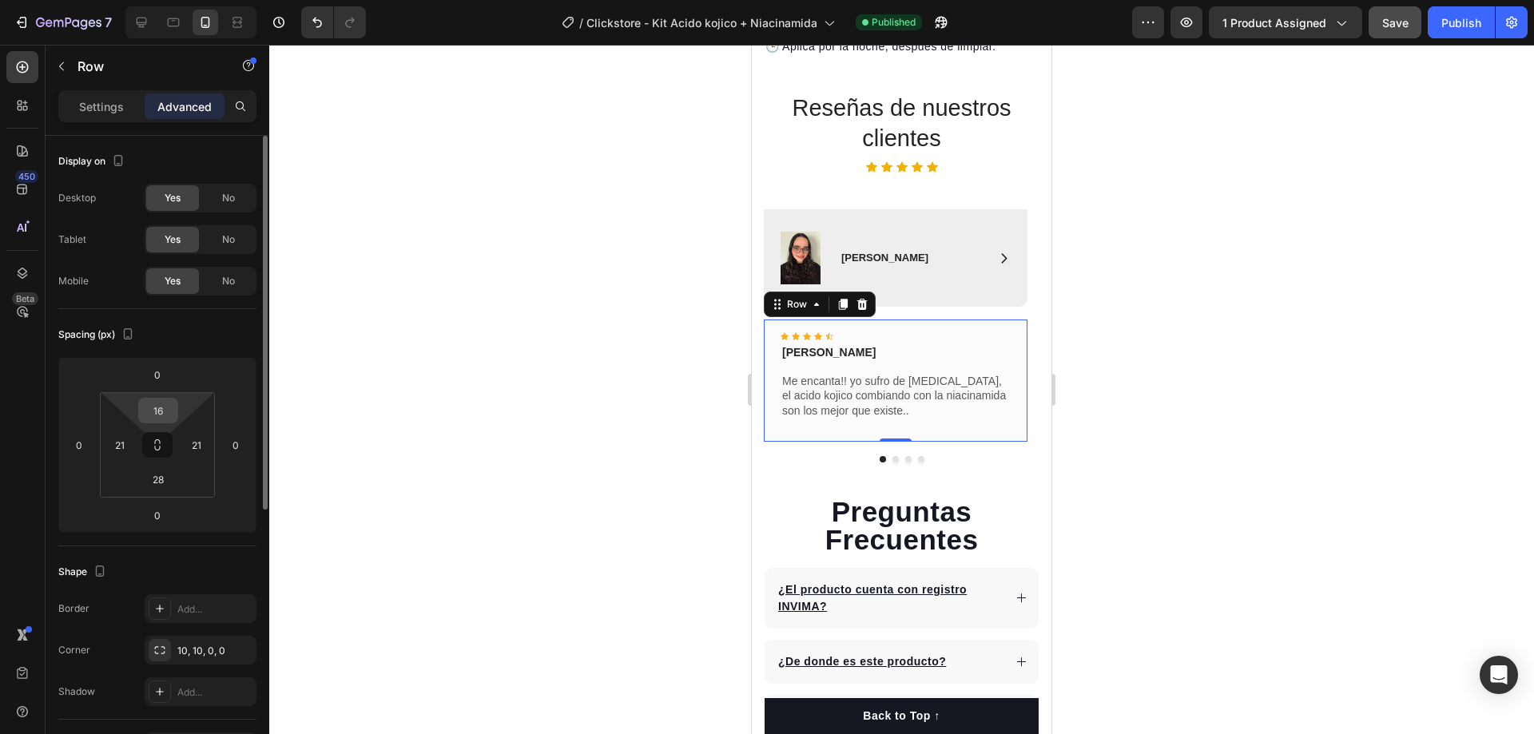
click at [150, 408] on input "16" at bounding box center [158, 411] width 32 height 24
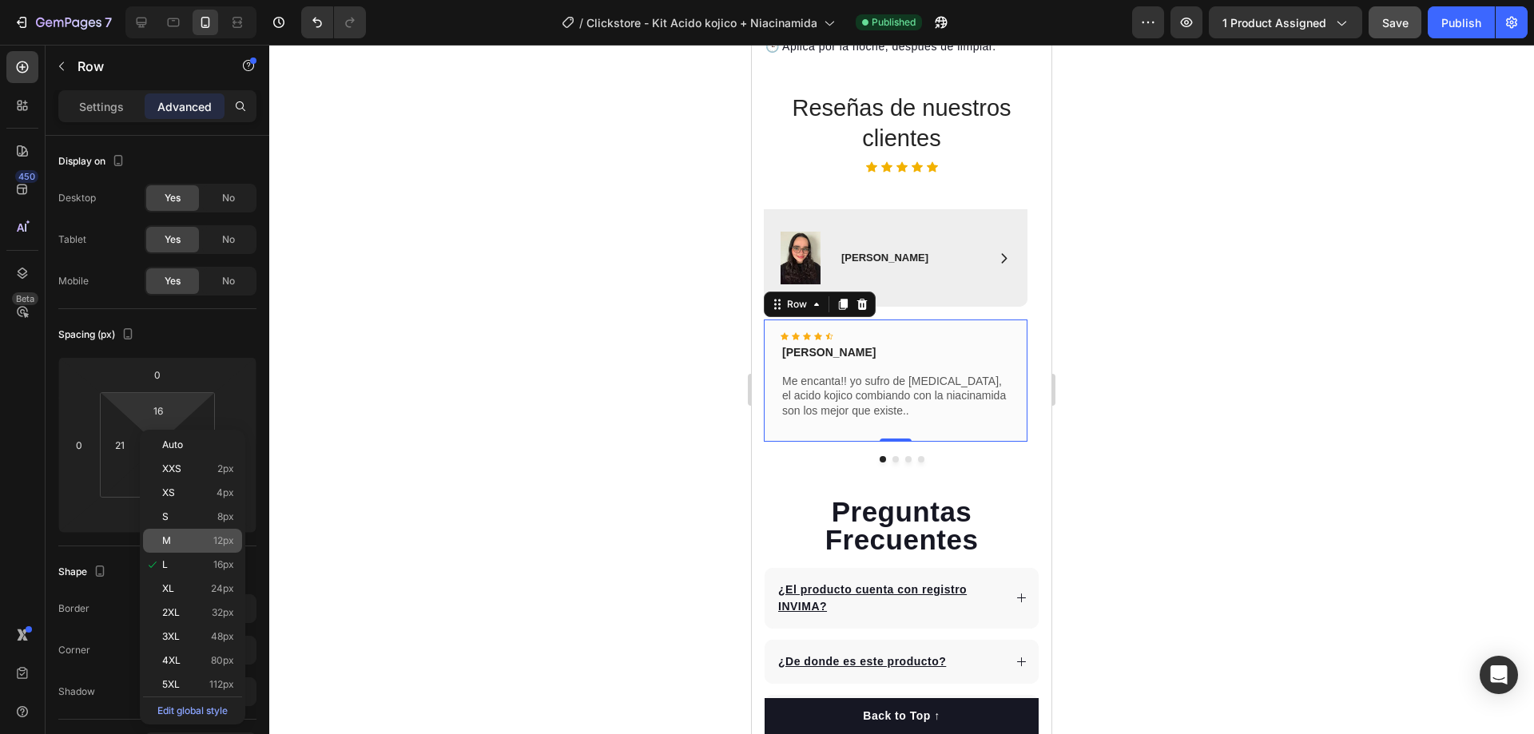
click at [220, 544] on span "12px" at bounding box center [223, 540] width 21 height 11
type input "12"
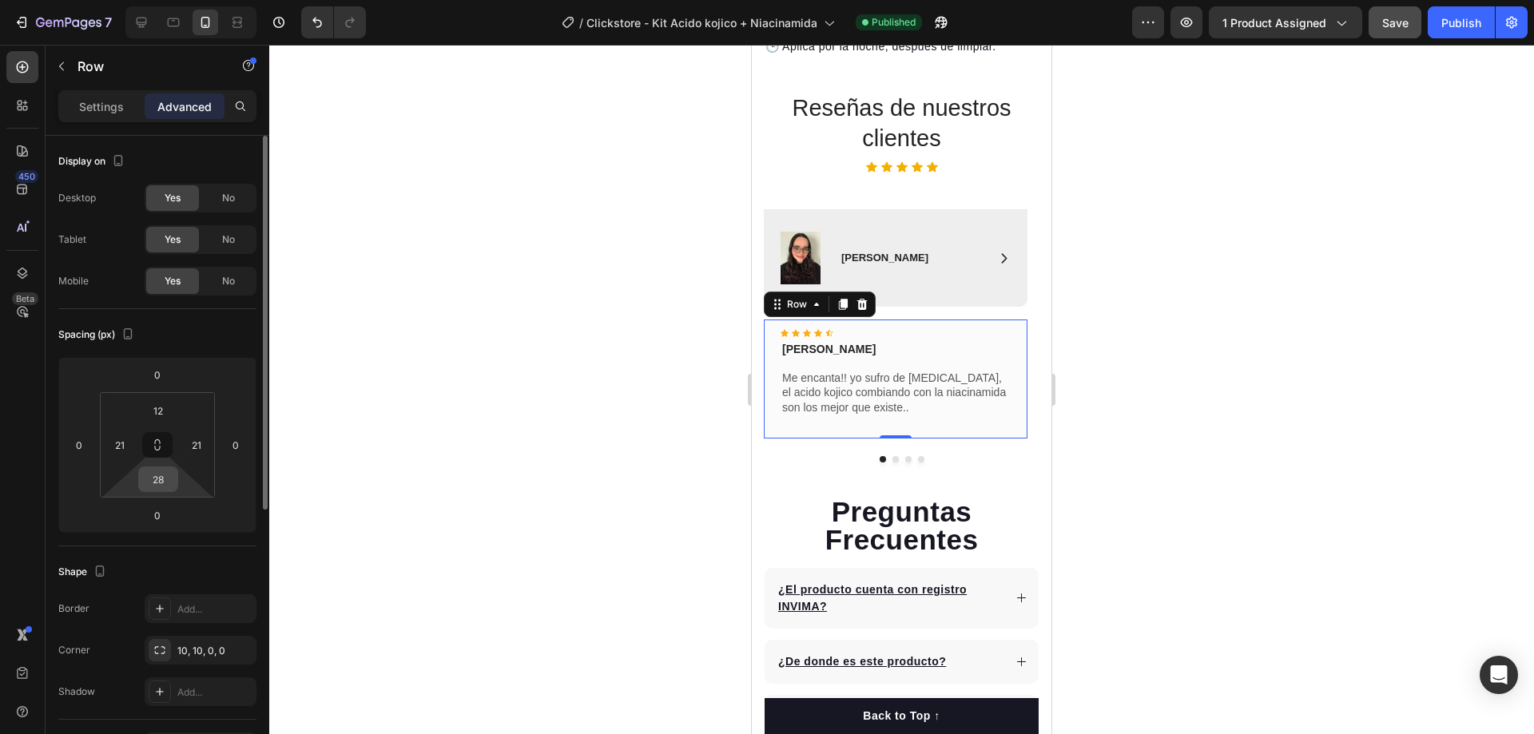
click at [155, 483] on input "28" at bounding box center [158, 479] width 32 height 24
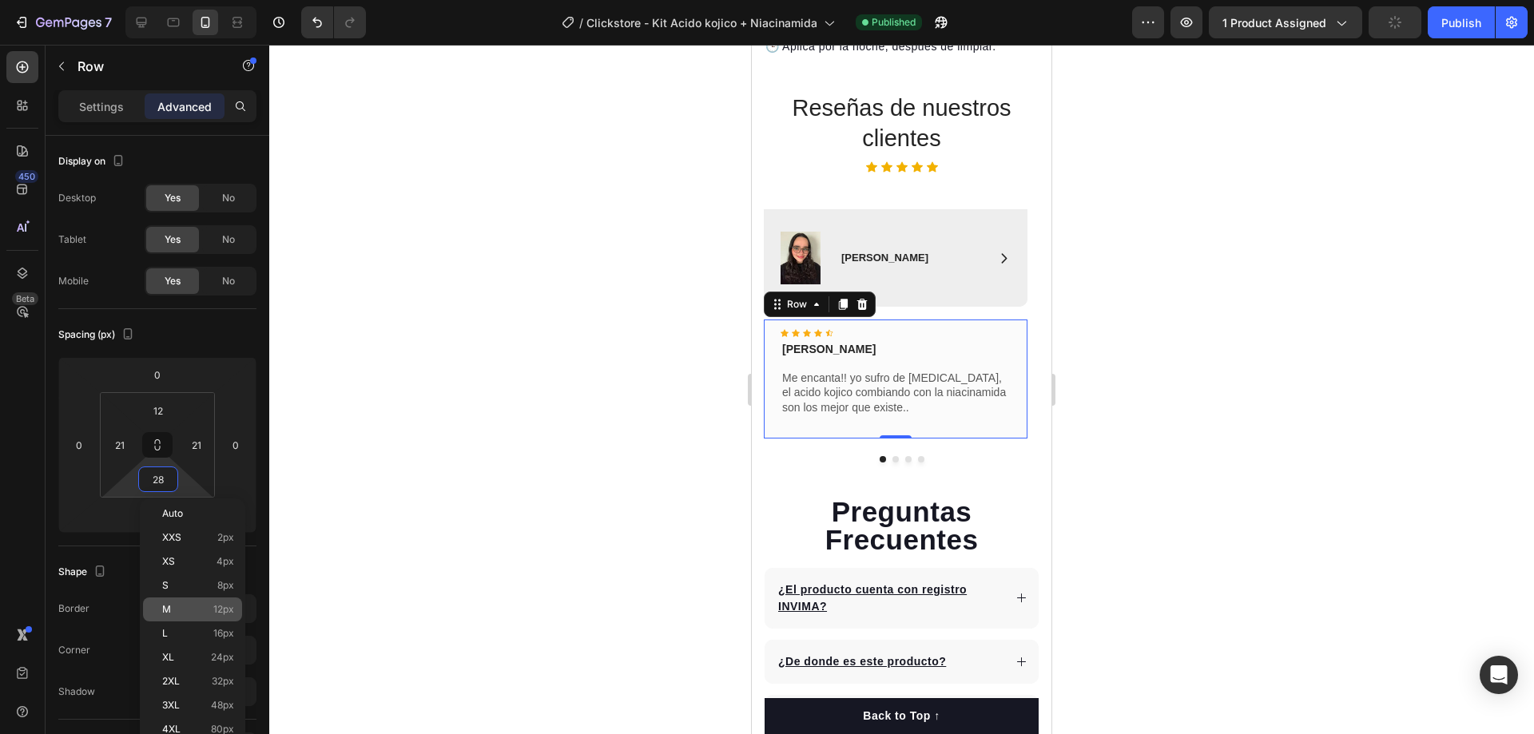
click at [216, 604] on span "12px" at bounding box center [223, 609] width 21 height 11
type input "12"
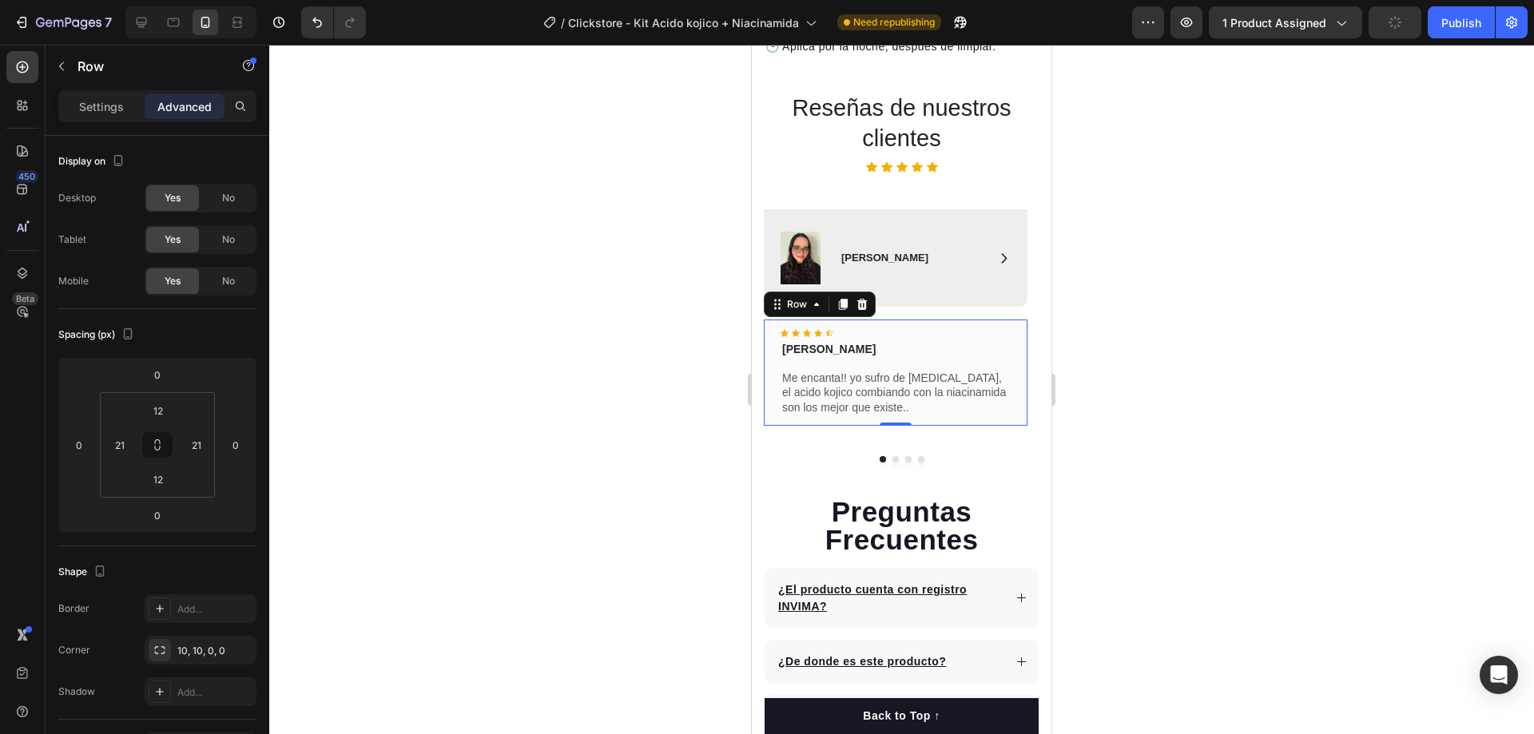
click at [1140, 355] on div at bounding box center [901, 389] width 1264 height 689
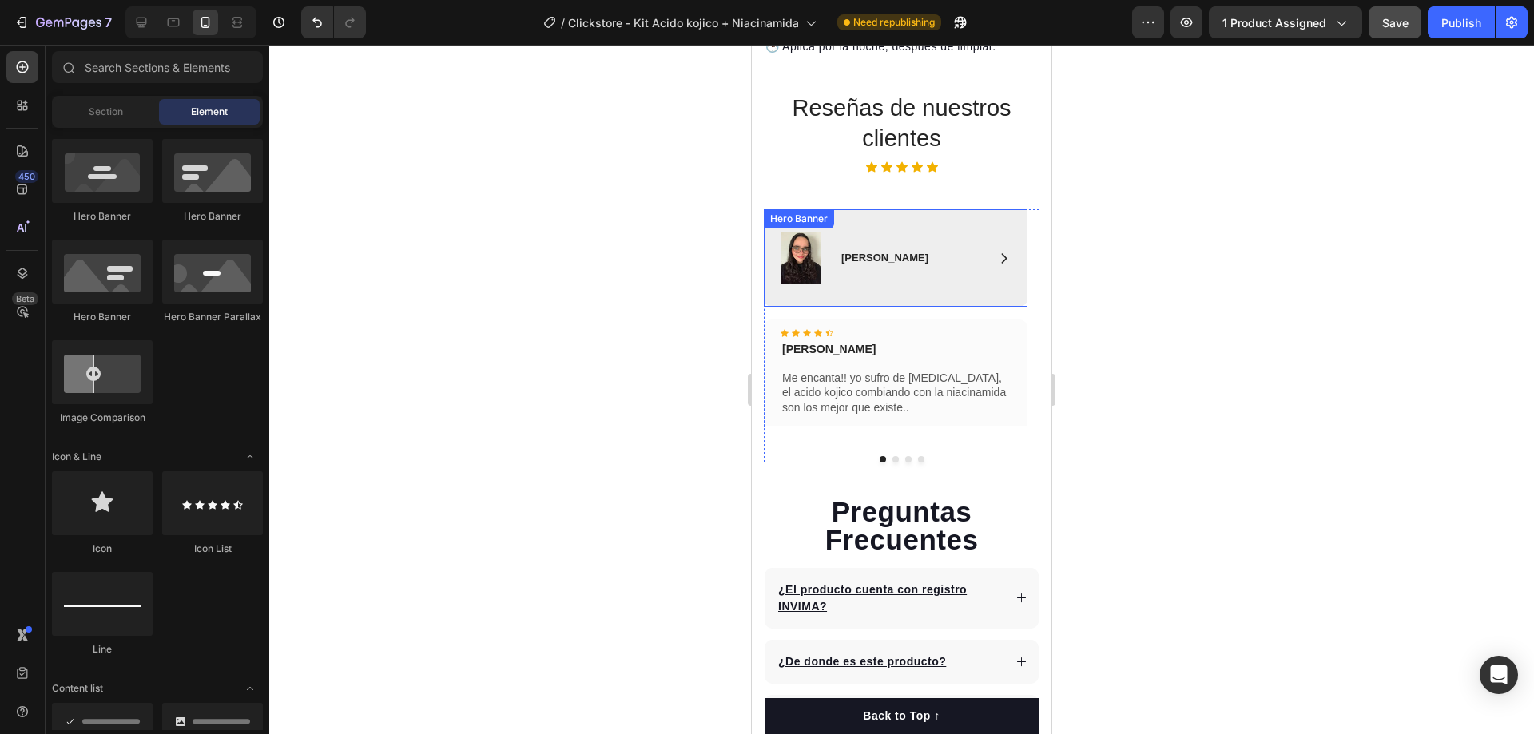
click at [865, 280] on div "Image Icon [PERSON_NAME] Text Block Row Row" at bounding box center [896, 257] width 264 height 97
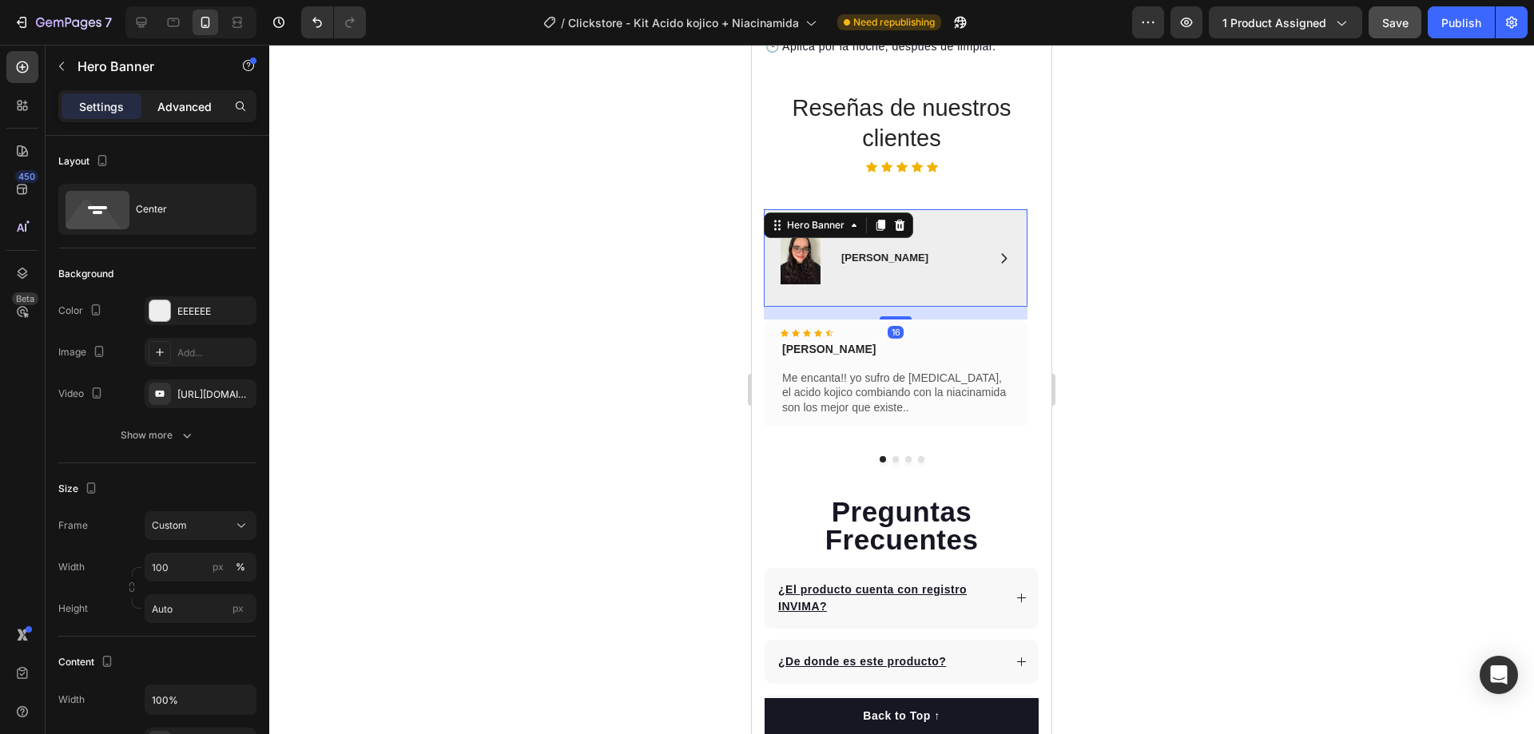
click at [200, 99] on p "Advanced" at bounding box center [184, 106] width 54 height 17
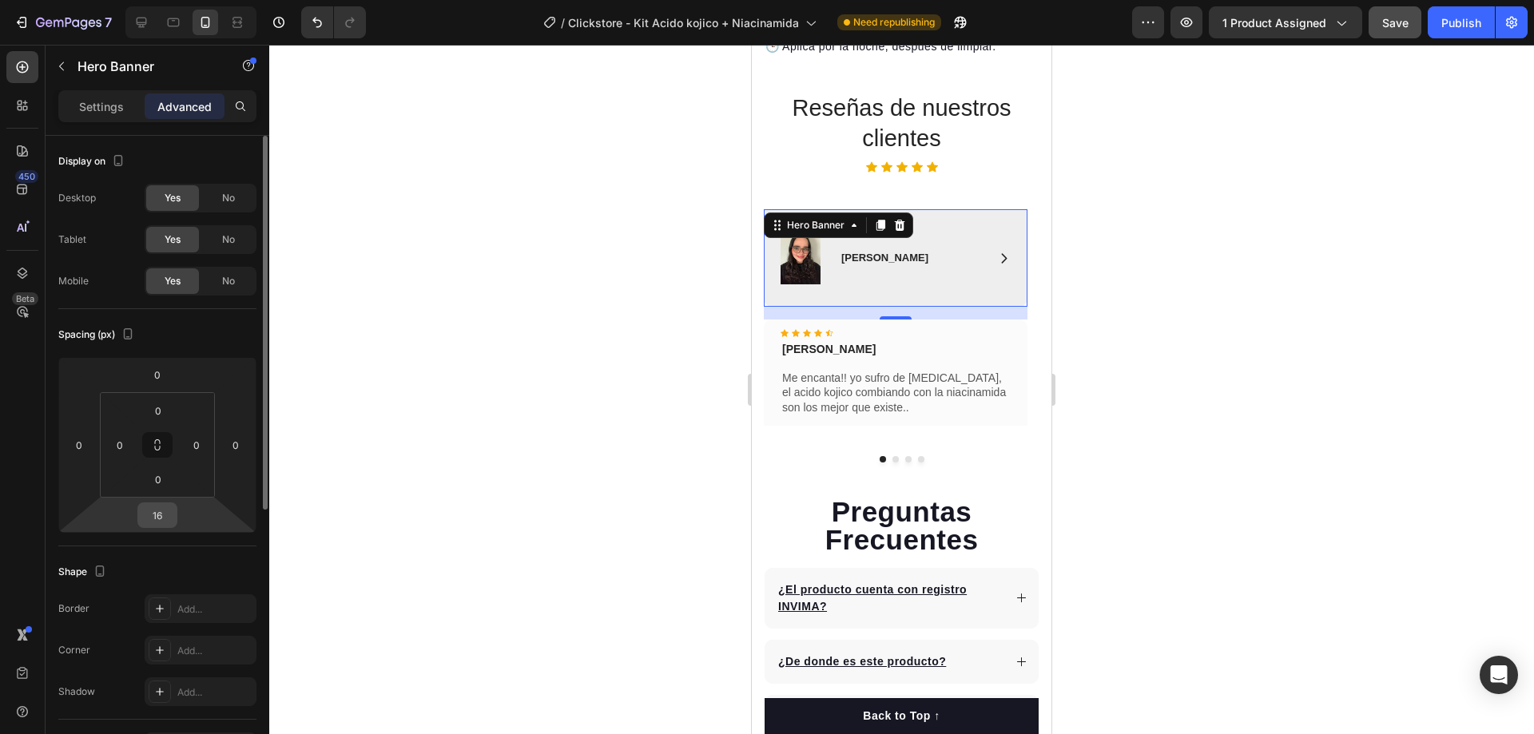
click at [161, 516] on input "16" at bounding box center [157, 515] width 32 height 24
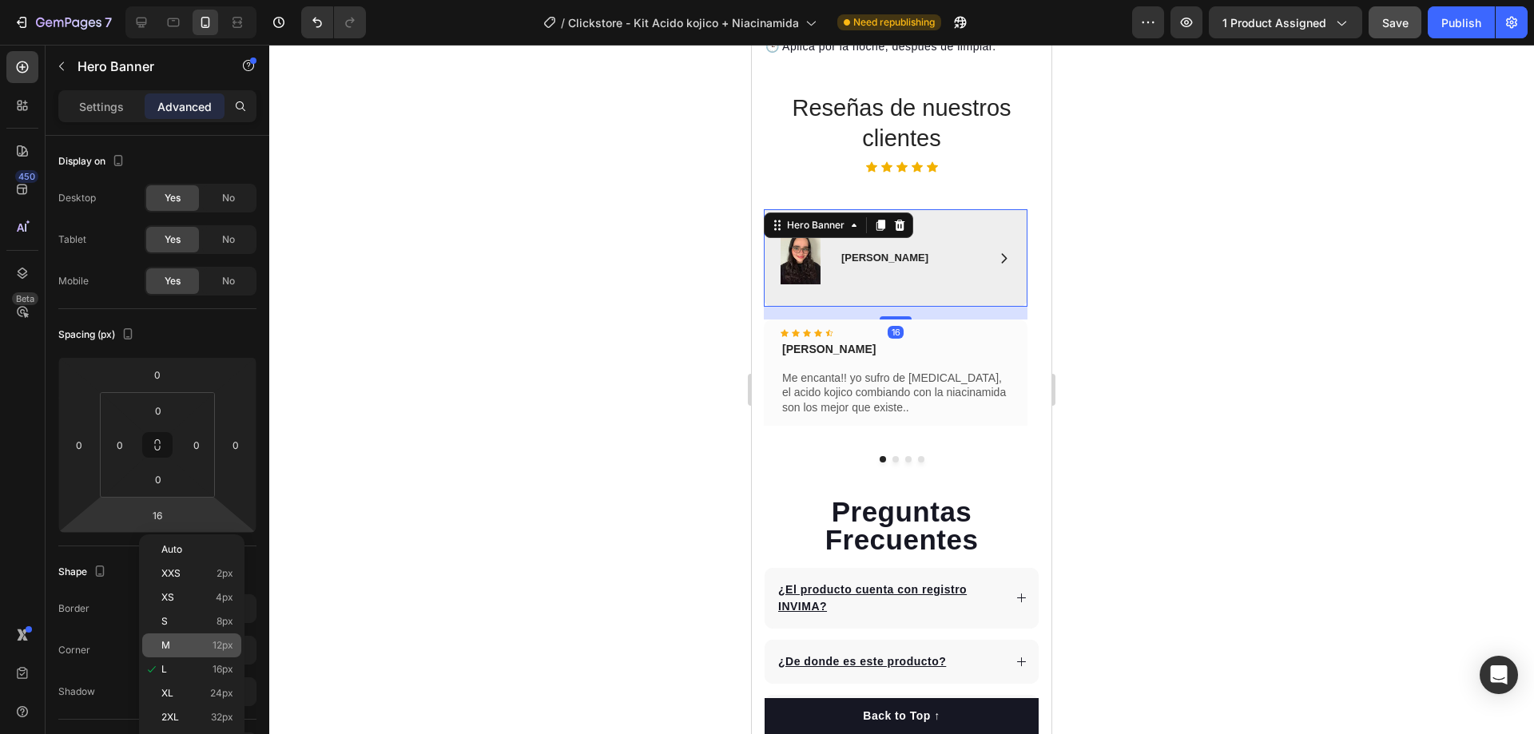
click at [212, 645] on p "M 12px" at bounding box center [197, 645] width 72 height 11
type input "12"
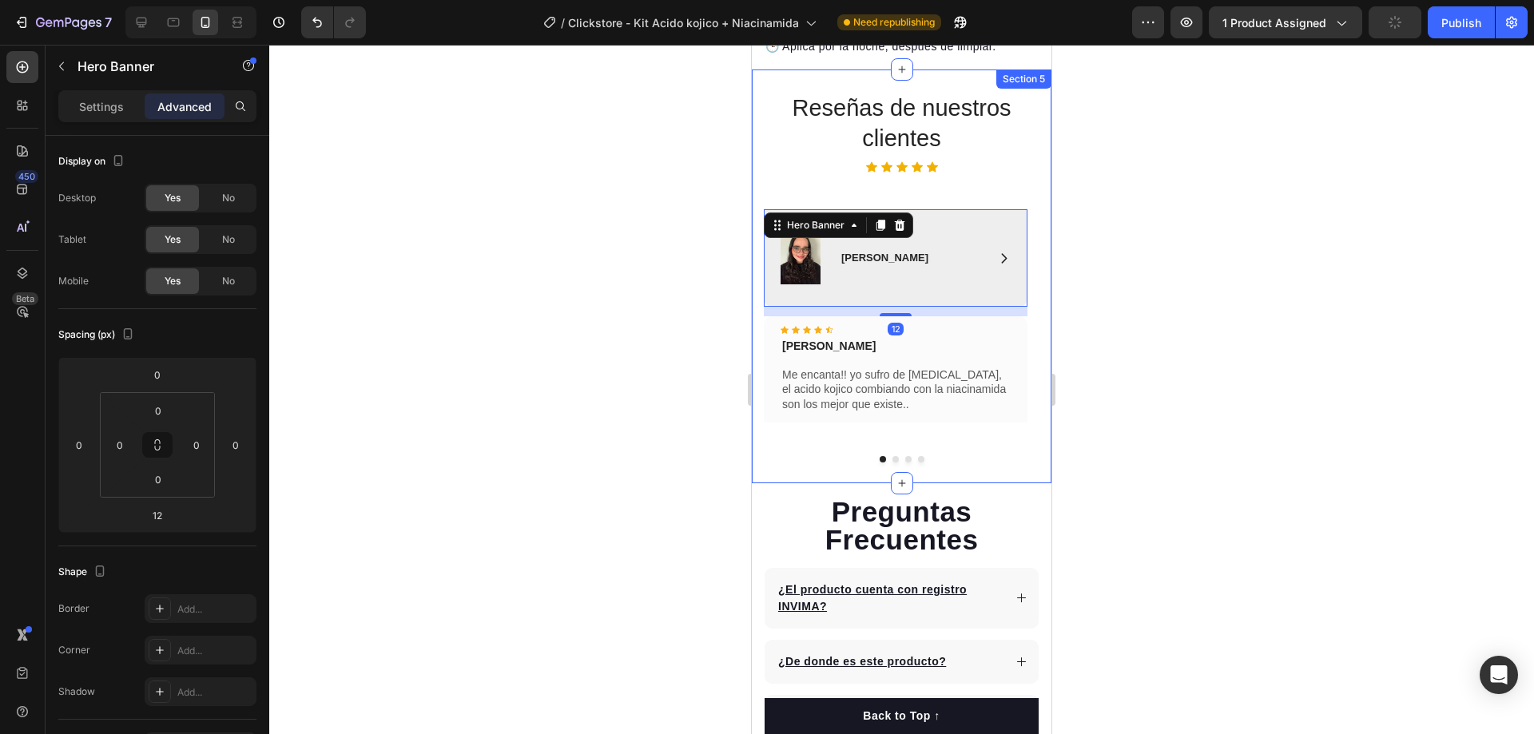
click at [1158, 283] on div at bounding box center [901, 389] width 1264 height 689
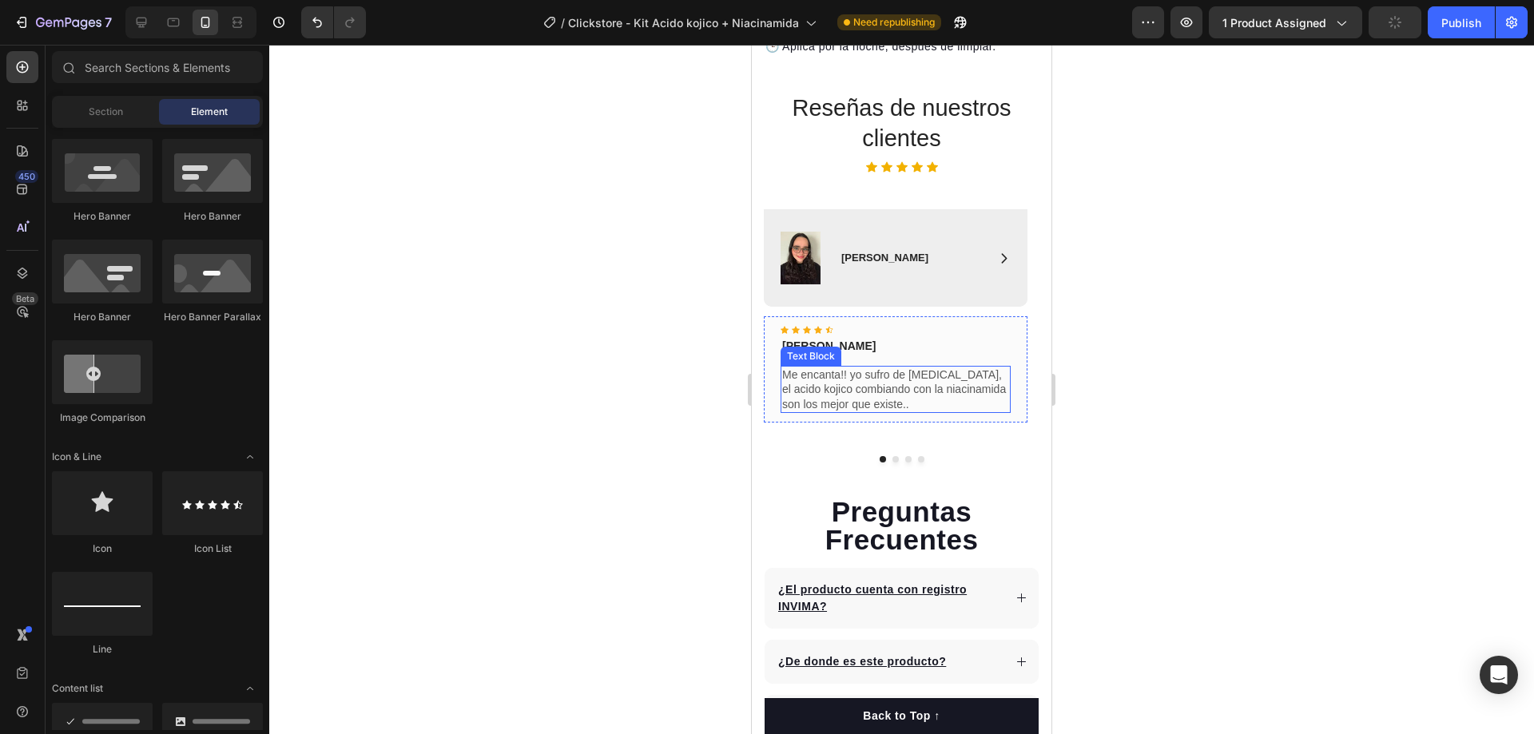
click at [873, 392] on p "Me encanta!! yo sufro de [MEDICAL_DATA], el acido kojico combiando con la niaci…" at bounding box center [895, 389] width 227 height 44
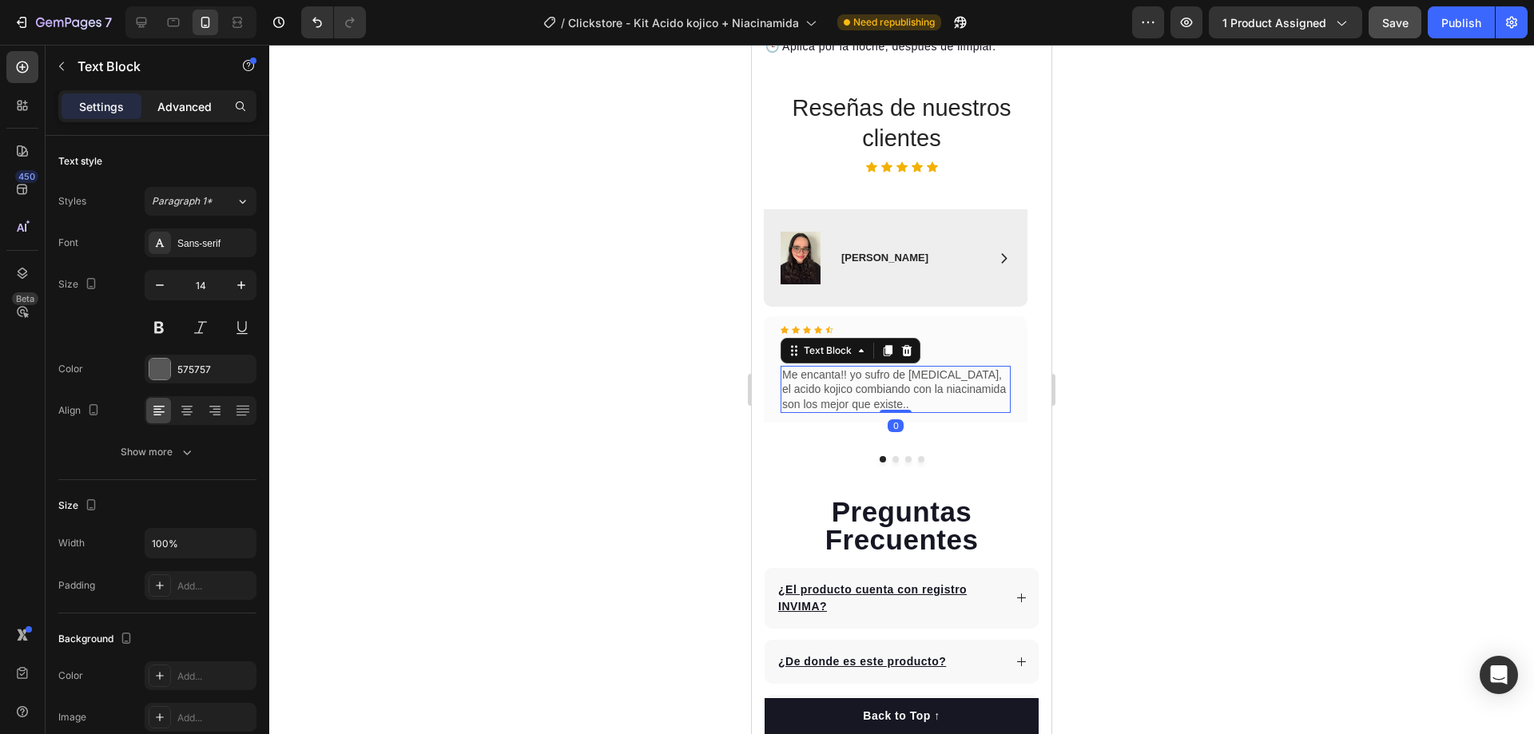
click at [200, 98] on p "Advanced" at bounding box center [184, 106] width 54 height 17
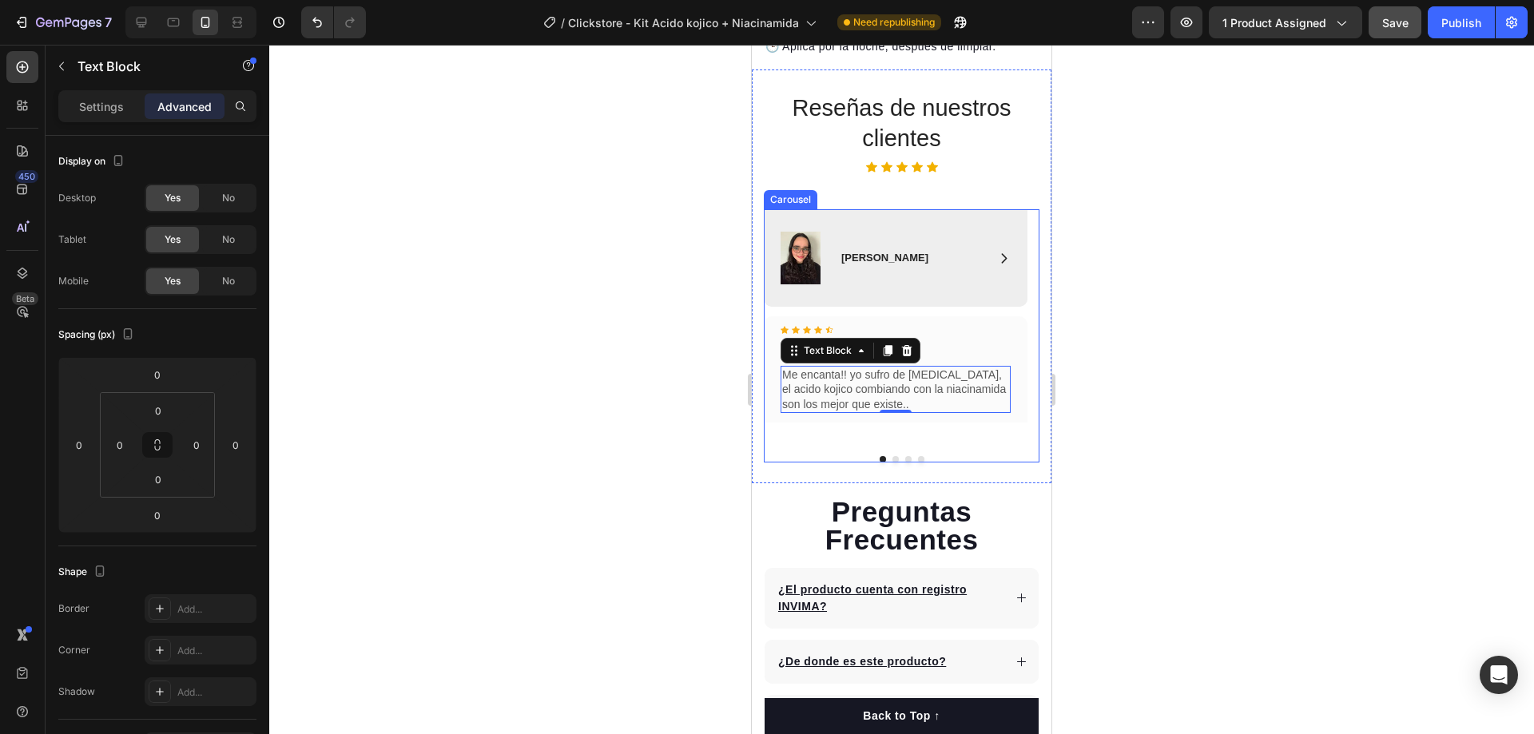
click at [860, 413] on div "Image Icon [PERSON_NAME] Text Block Row Row Hero Banner Icon Icon Icon Icon Ico…" at bounding box center [896, 326] width 264 height 235
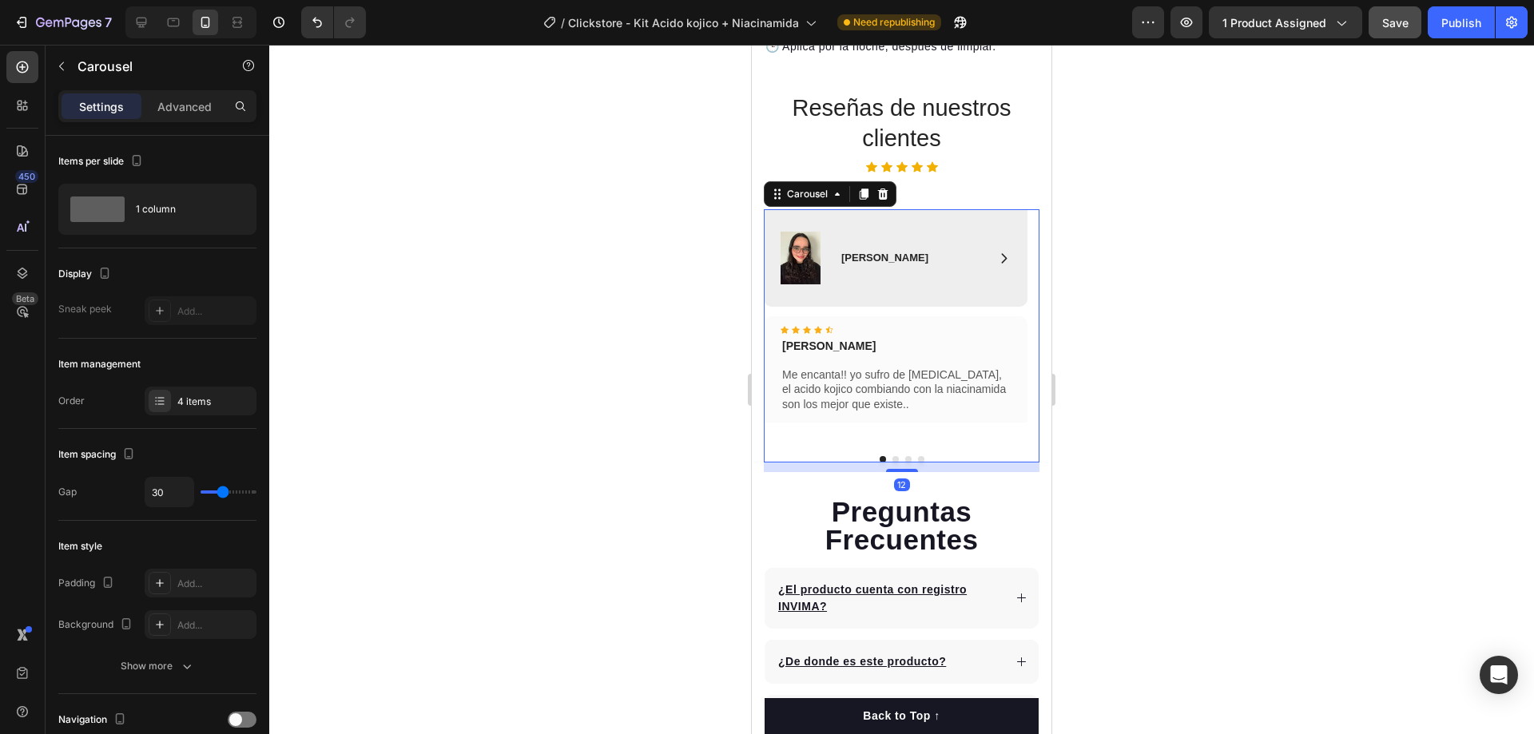
click at [191, 120] on div "Settings Advanced" at bounding box center [157, 106] width 198 height 32
click at [191, 114] on p "Advanced" at bounding box center [184, 106] width 54 height 17
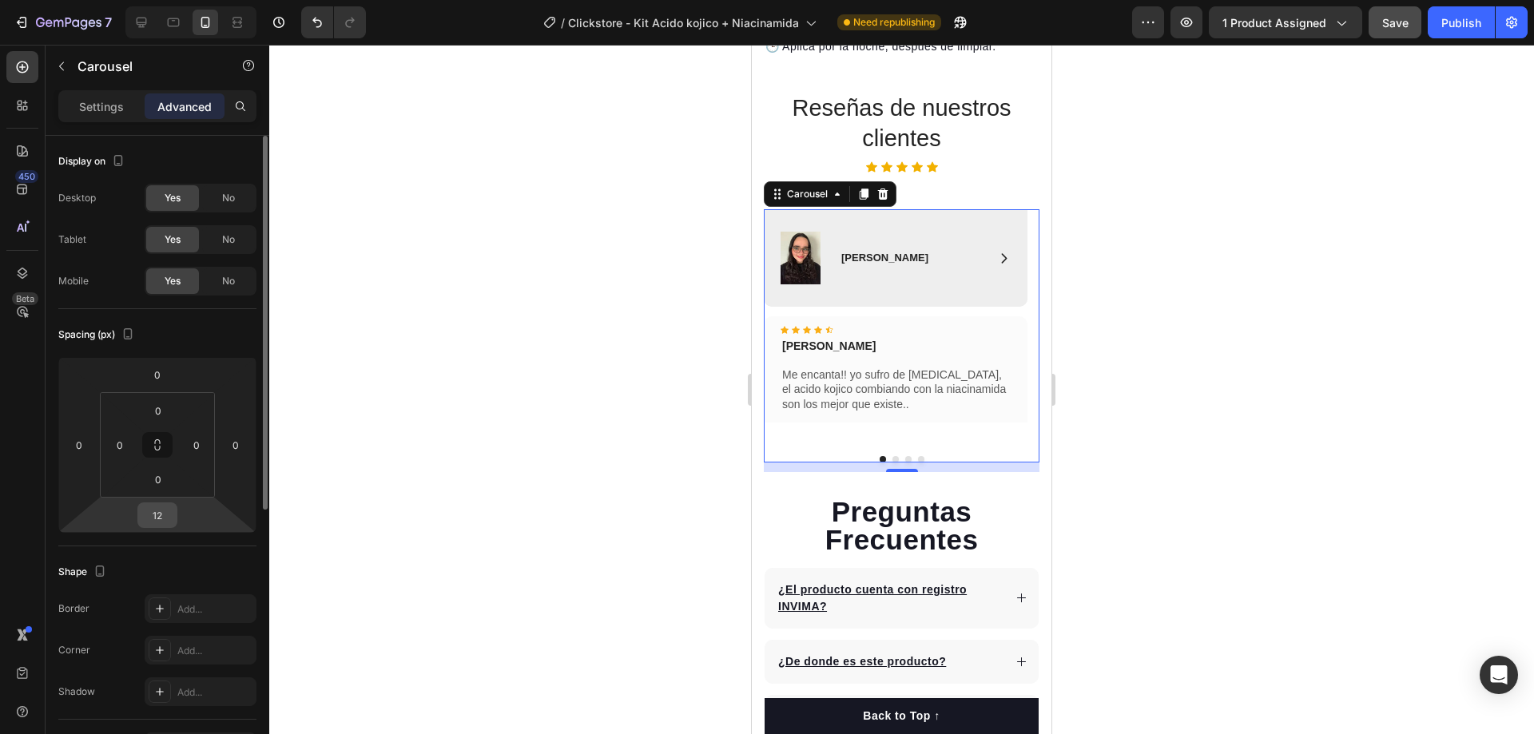
click at [171, 521] on input "12" at bounding box center [157, 515] width 32 height 24
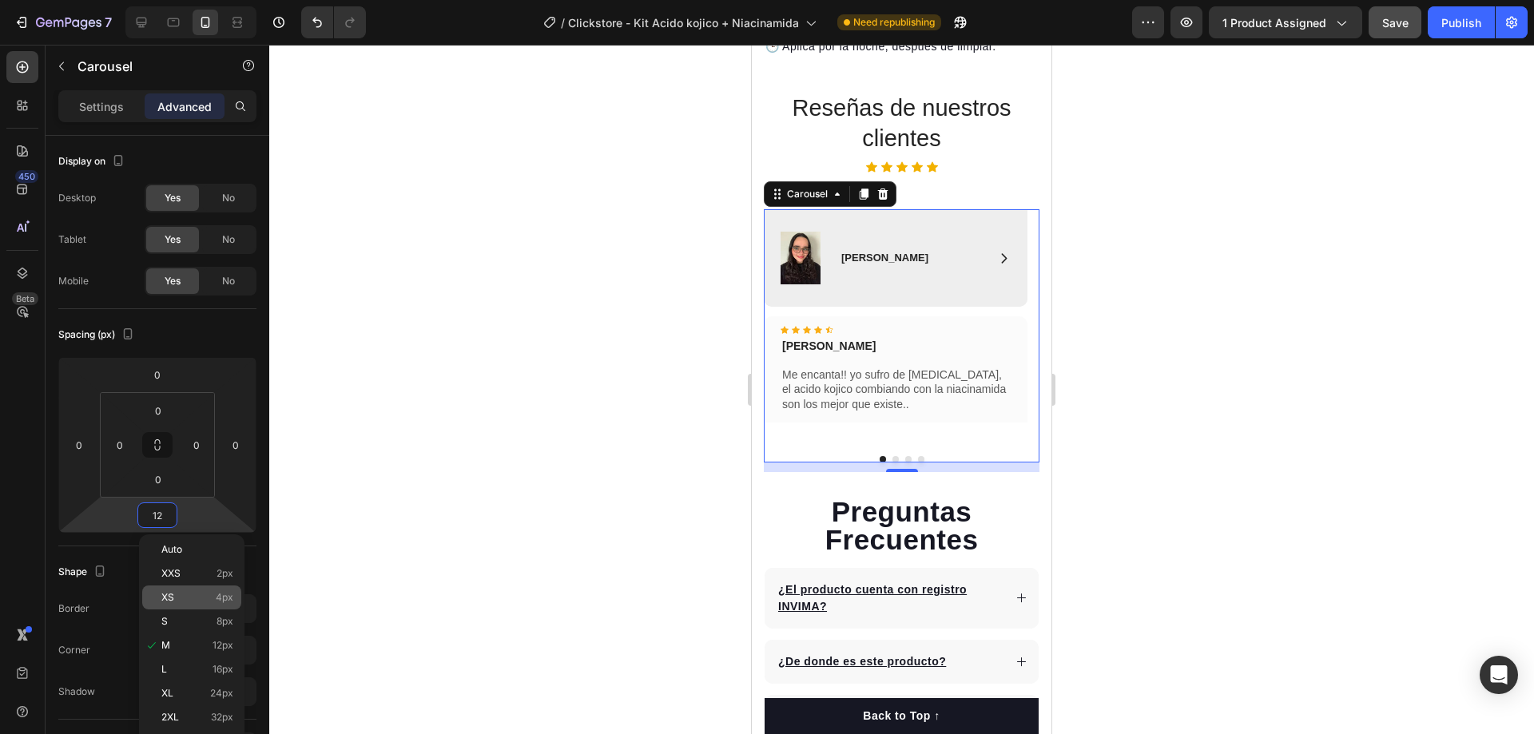
click at [217, 604] on div "XS 4px" at bounding box center [191, 598] width 99 height 24
type input "4"
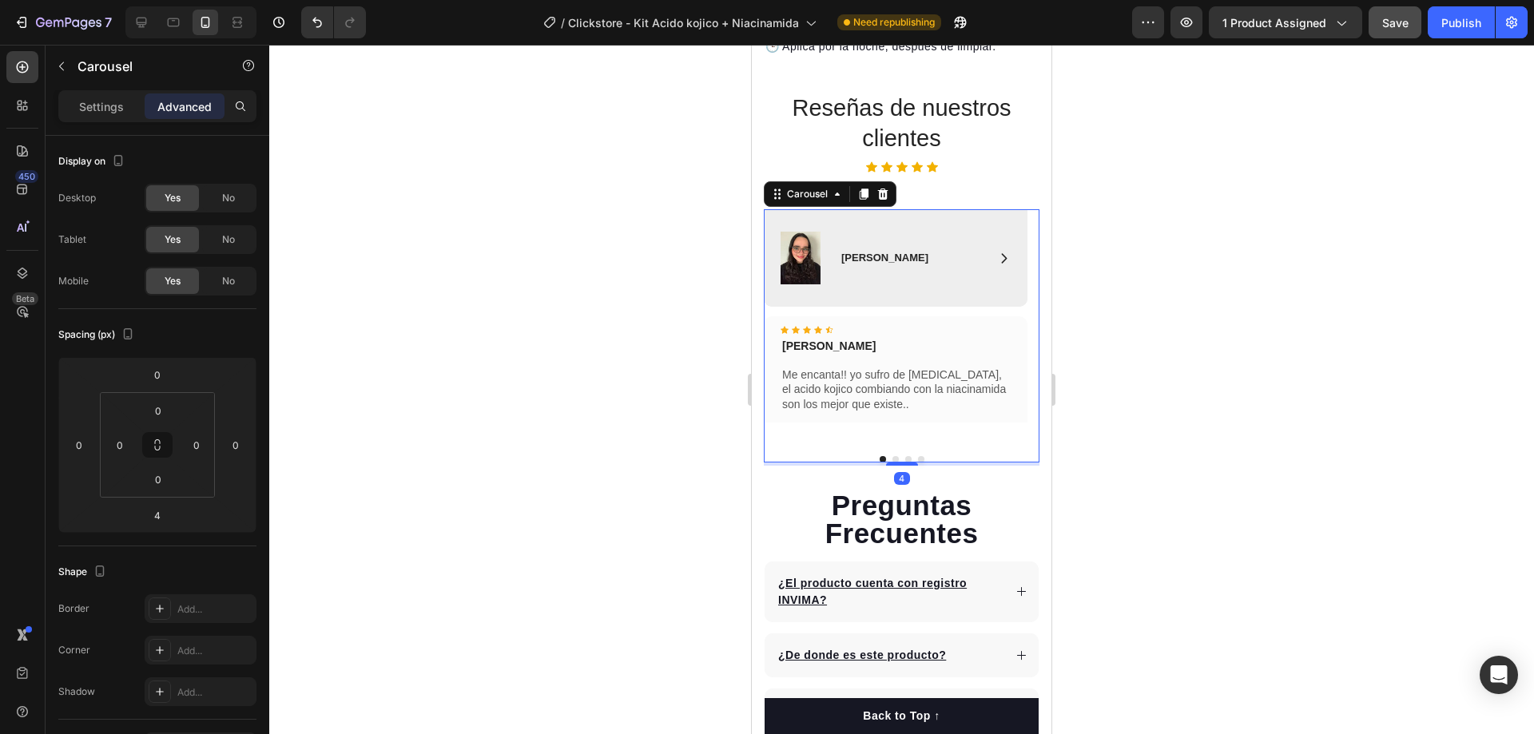
click at [1126, 359] on div at bounding box center [901, 389] width 1264 height 689
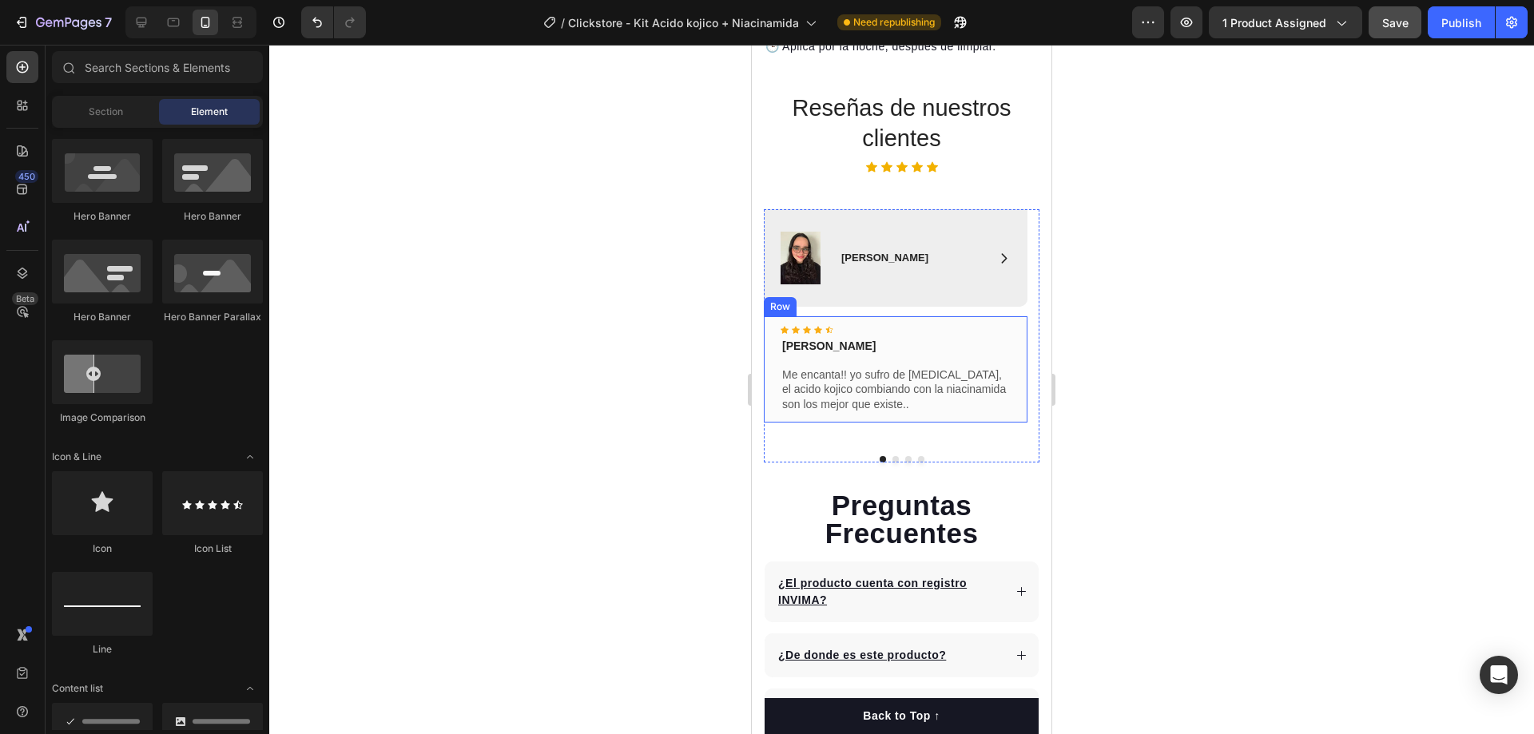
click at [886, 403] on div "Icon Icon Icon Icon Icon Icon List Pereira Text Block Me encanta!! yo sufro de …" at bounding box center [896, 369] width 264 height 106
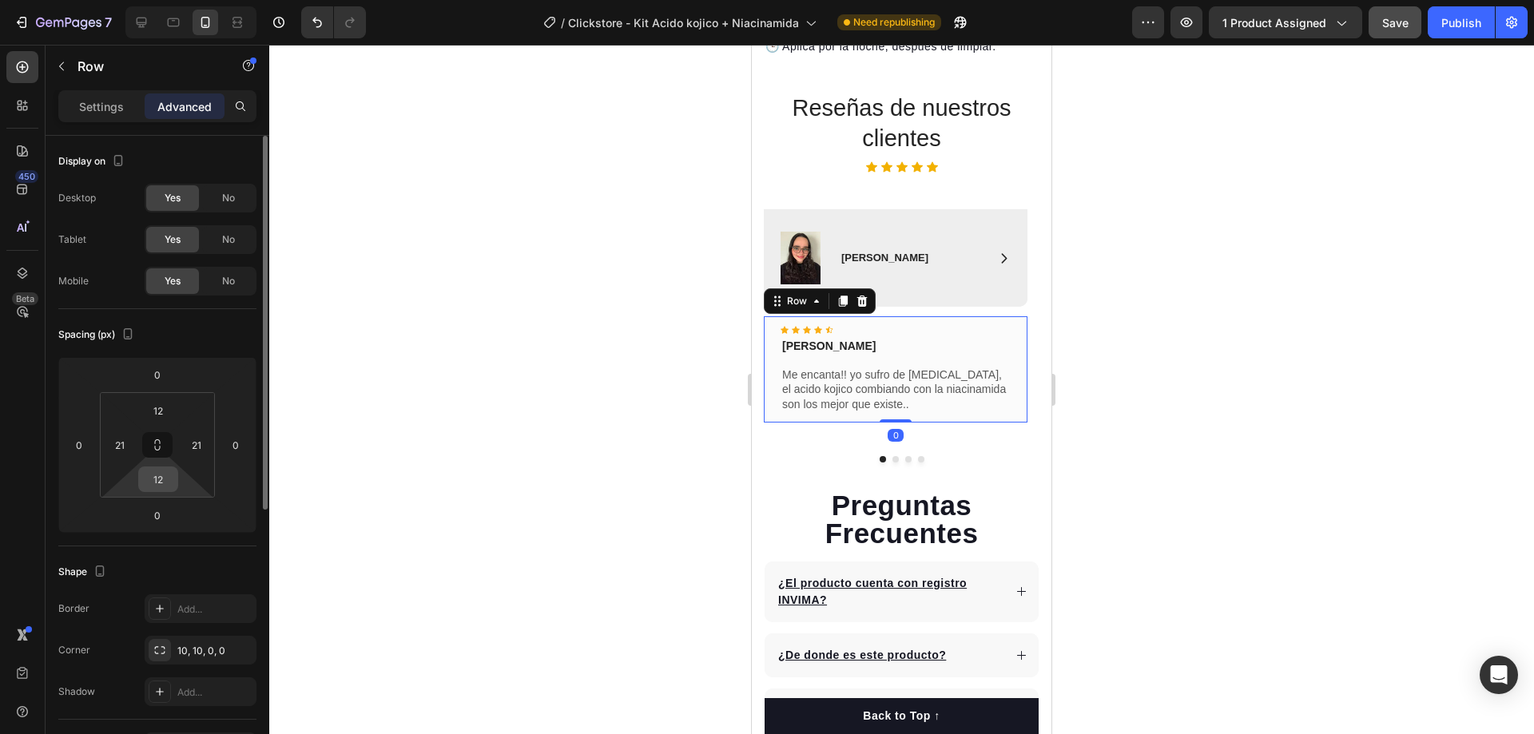
click at [164, 486] on input "12" at bounding box center [158, 479] width 32 height 24
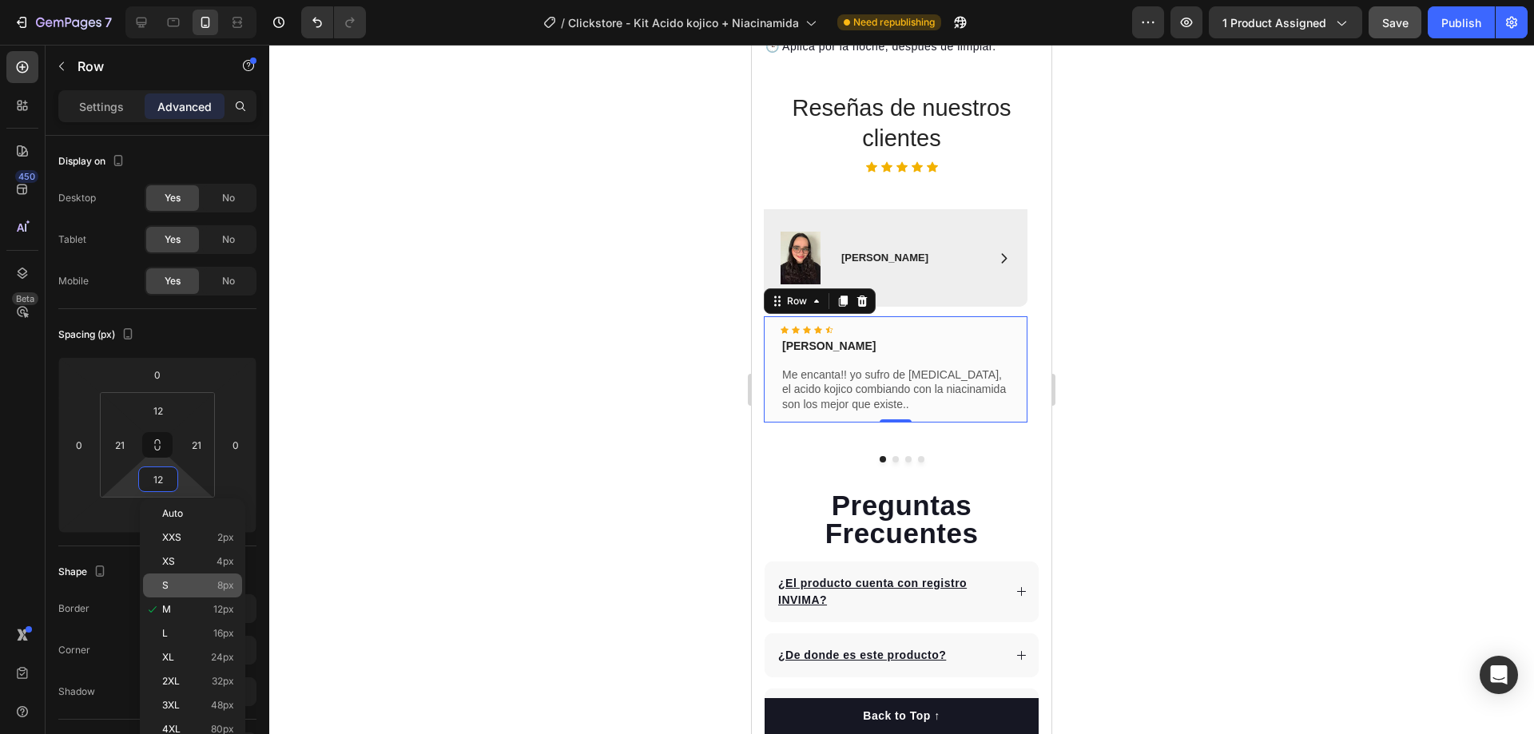
click at [201, 582] on p "S 8px" at bounding box center [198, 585] width 72 height 11
type input "8"
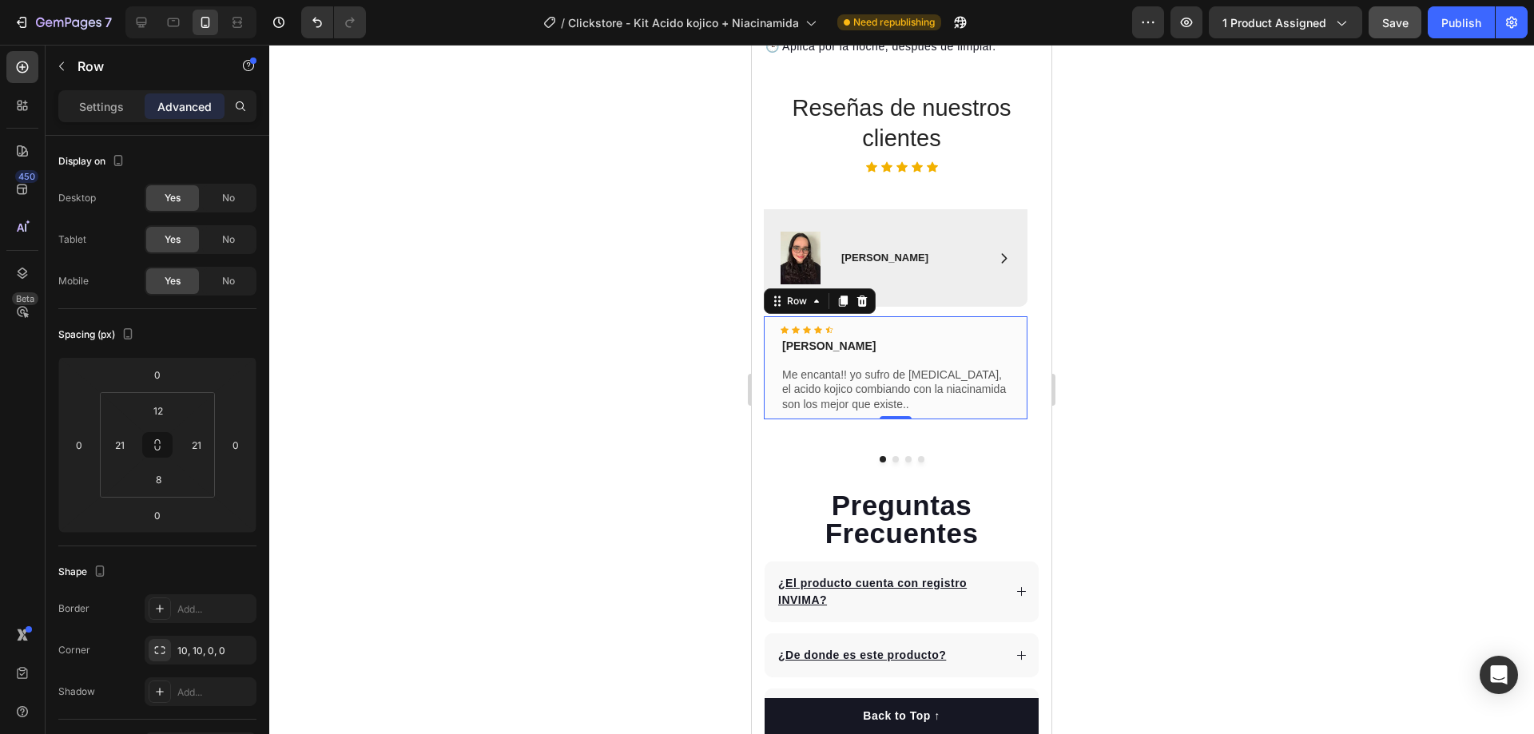
click at [1150, 360] on div at bounding box center [901, 389] width 1264 height 689
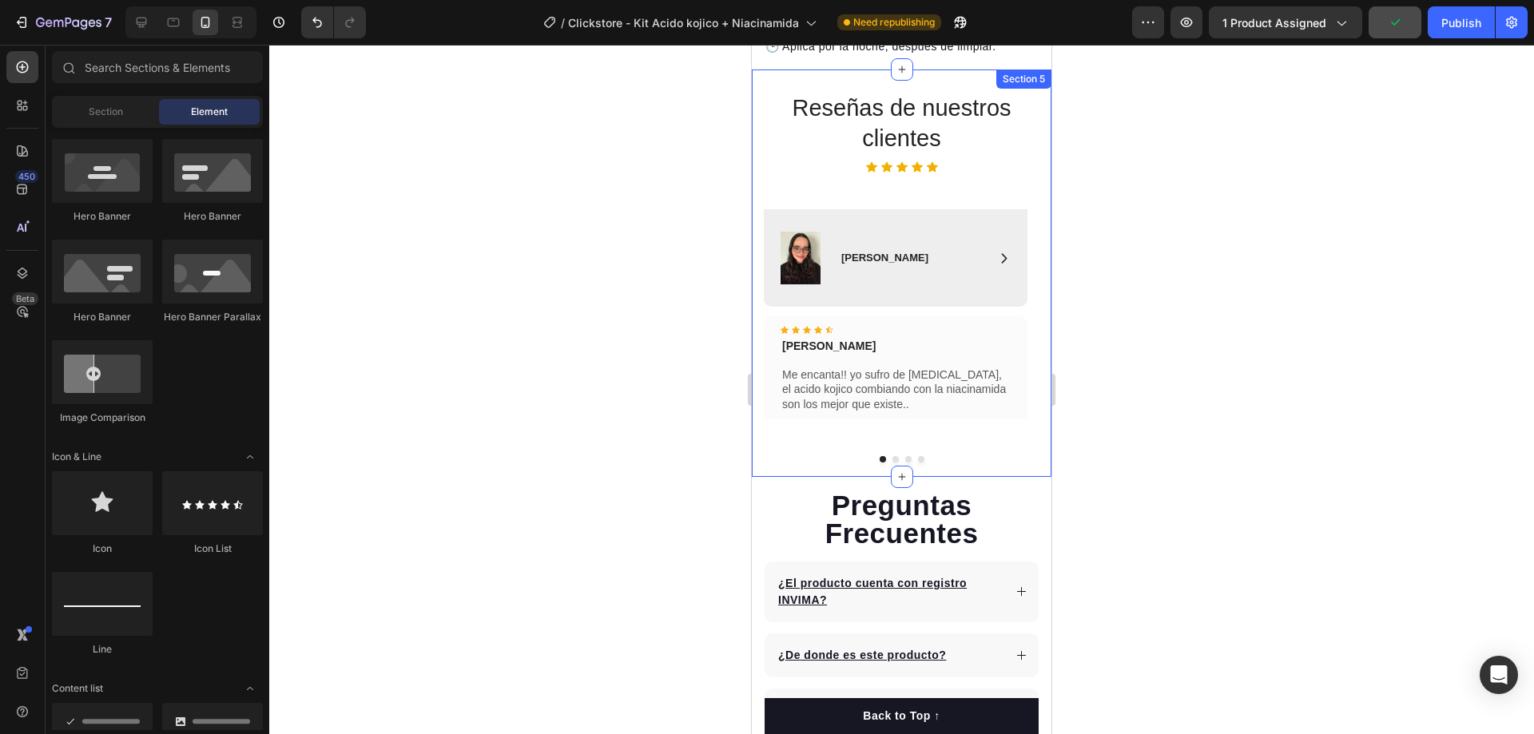
click at [872, 171] on div "Reseñas de nuestros clientes Heading Icon Icon Icon Icon Icon Icon List Row Ima…" at bounding box center [902, 279] width 276 height 374
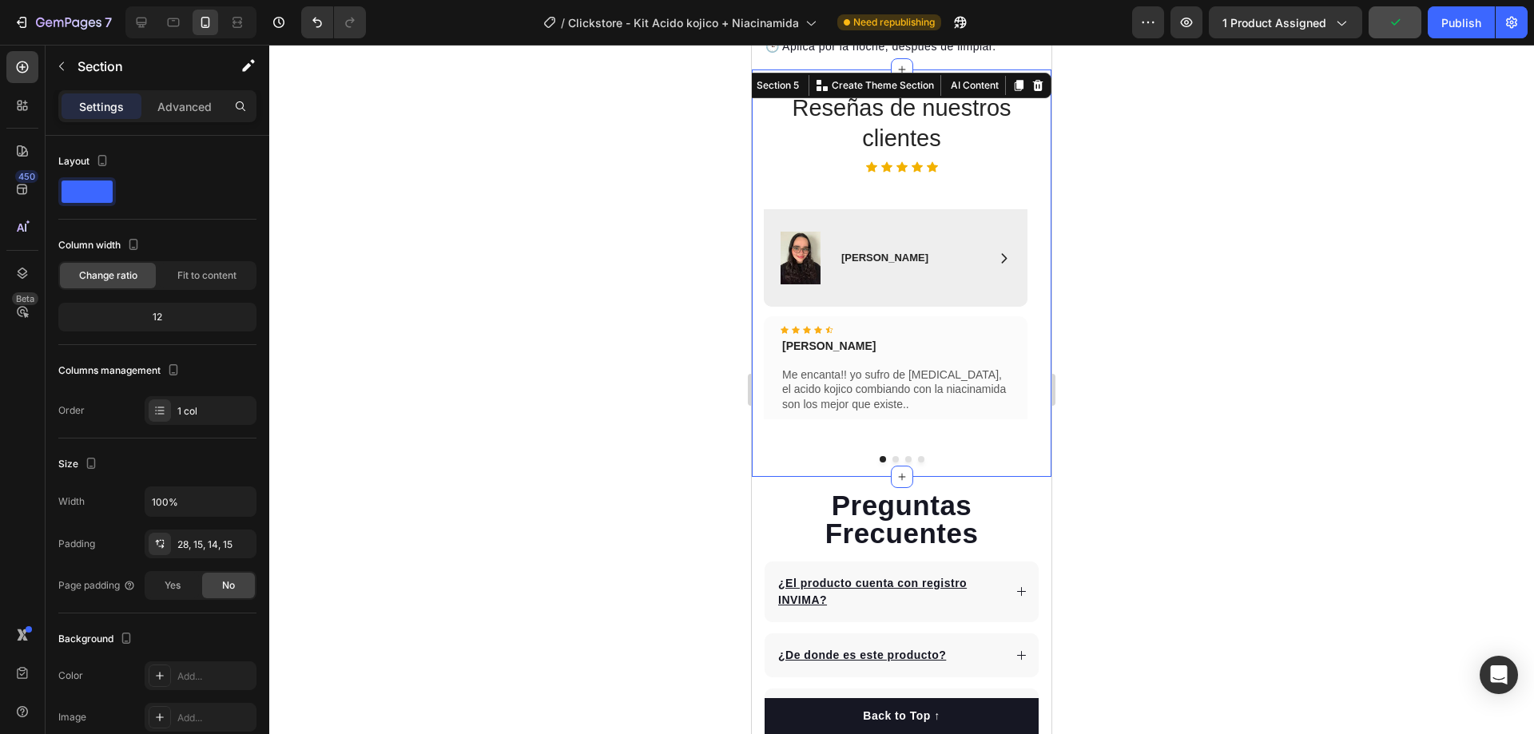
click at [879, 181] on div "Reseñas de nuestros clientes Heading Icon Icon Icon Icon Icon Icon List Row Ima…" at bounding box center [902, 279] width 276 height 374
click at [911, 210] on div "Image Icon [PERSON_NAME] Text Block Row Row Hero Banner" at bounding box center [896, 257] width 264 height 97
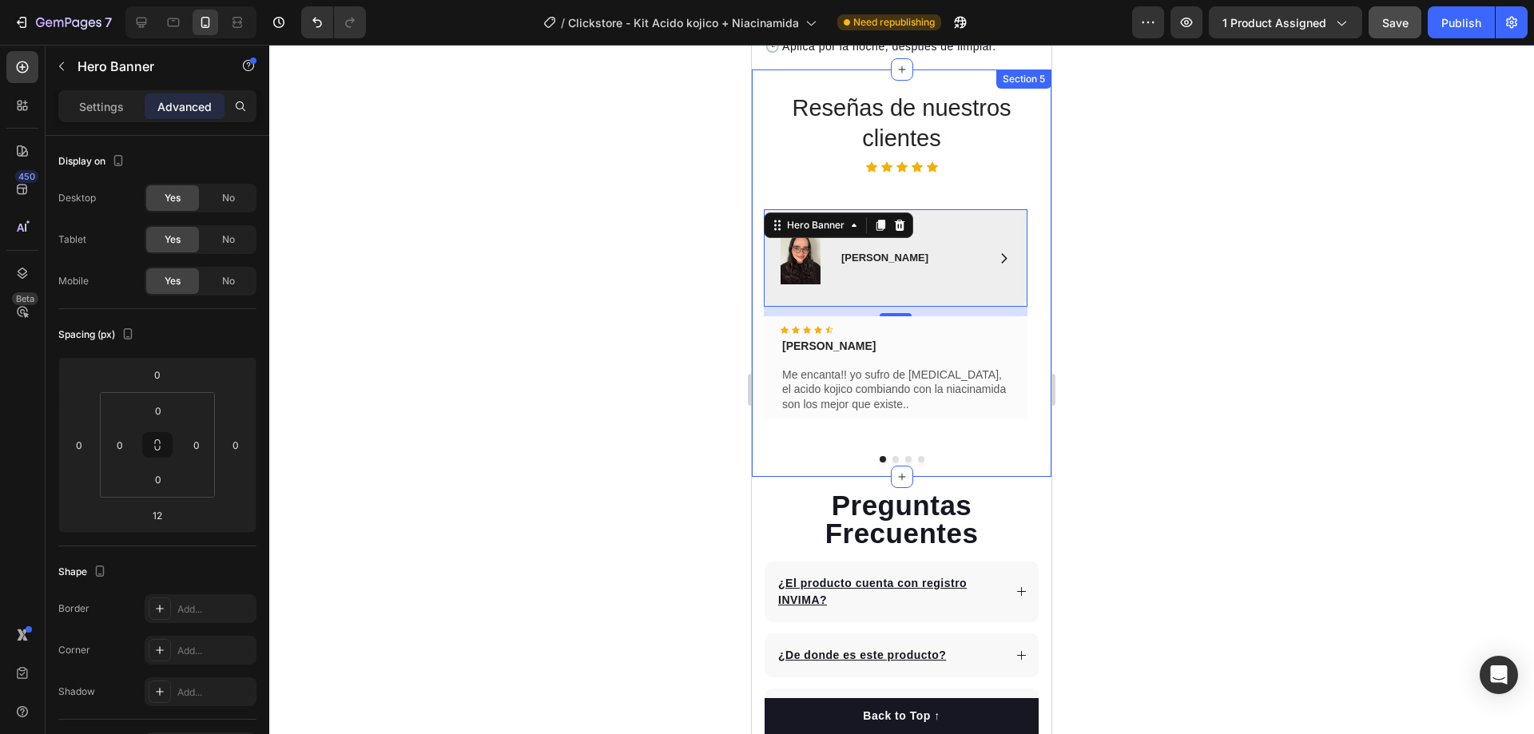
click at [807, 174] on div "Reseñas de nuestros clientes Heading Icon Icon Icon Icon Icon Icon List Row Ima…" at bounding box center [902, 279] width 276 height 374
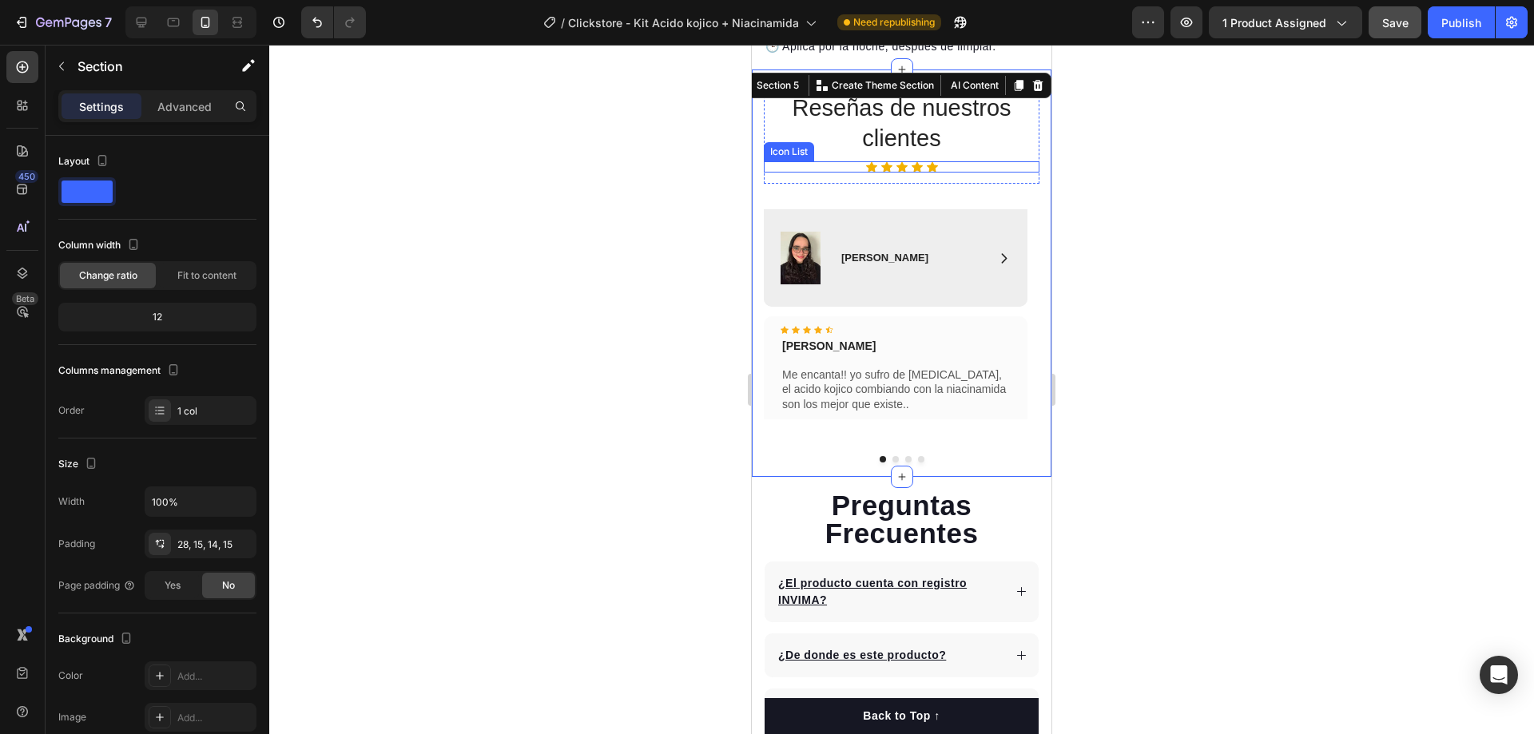
click at [812, 161] on div "Icon Icon Icon Icon Icon Icon List" at bounding box center [902, 166] width 276 height 11
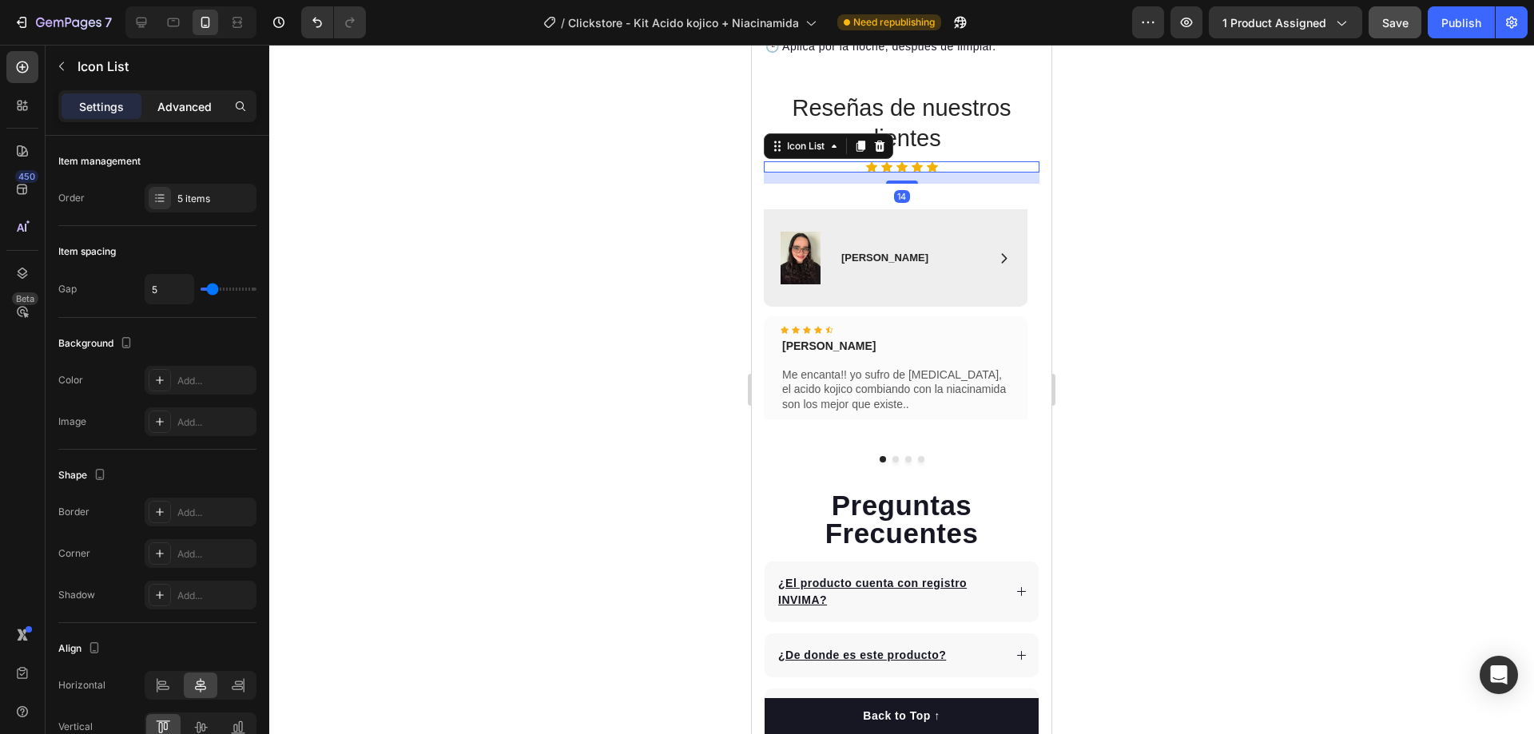
click at [189, 114] on p "Advanced" at bounding box center [184, 106] width 54 height 17
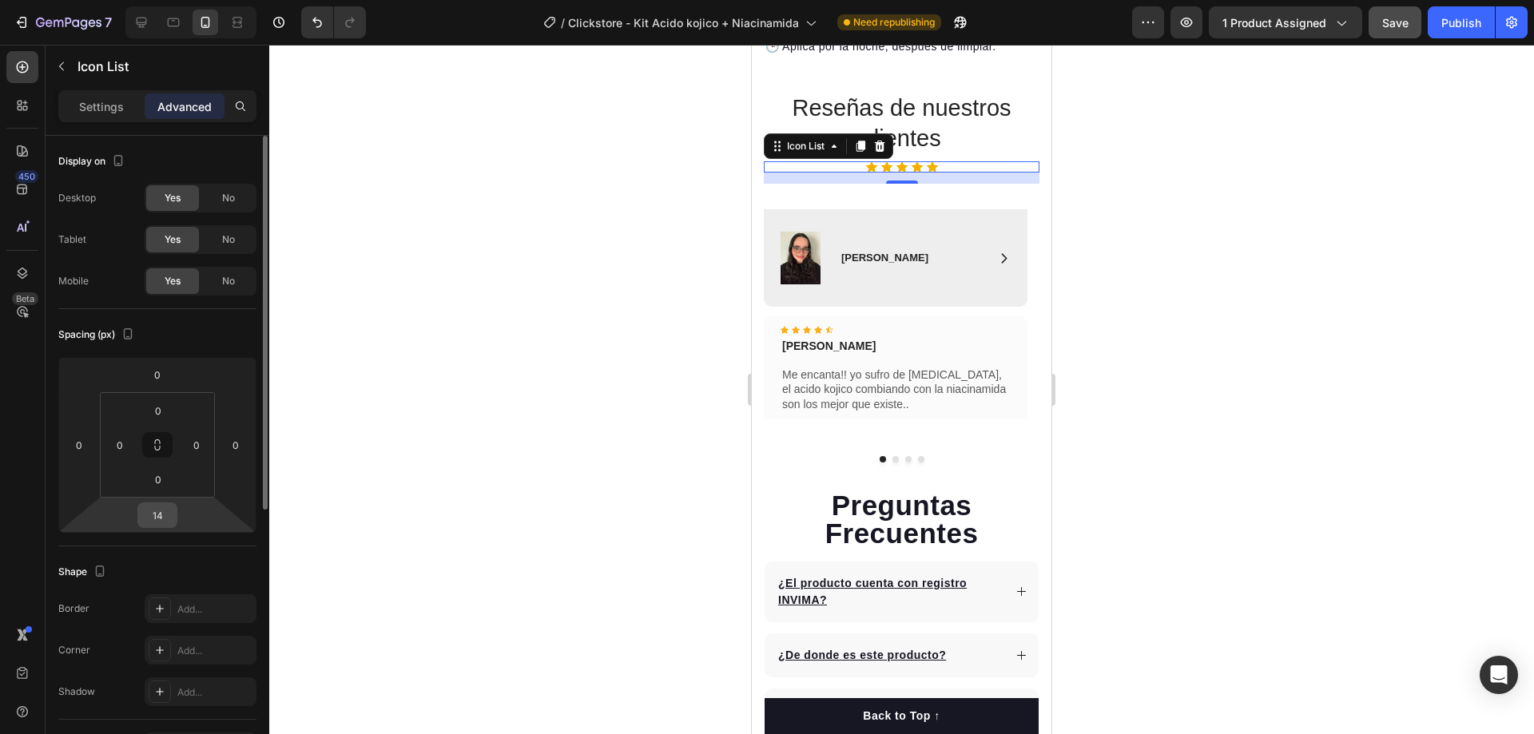
click at [154, 514] on input "14" at bounding box center [157, 515] width 32 height 24
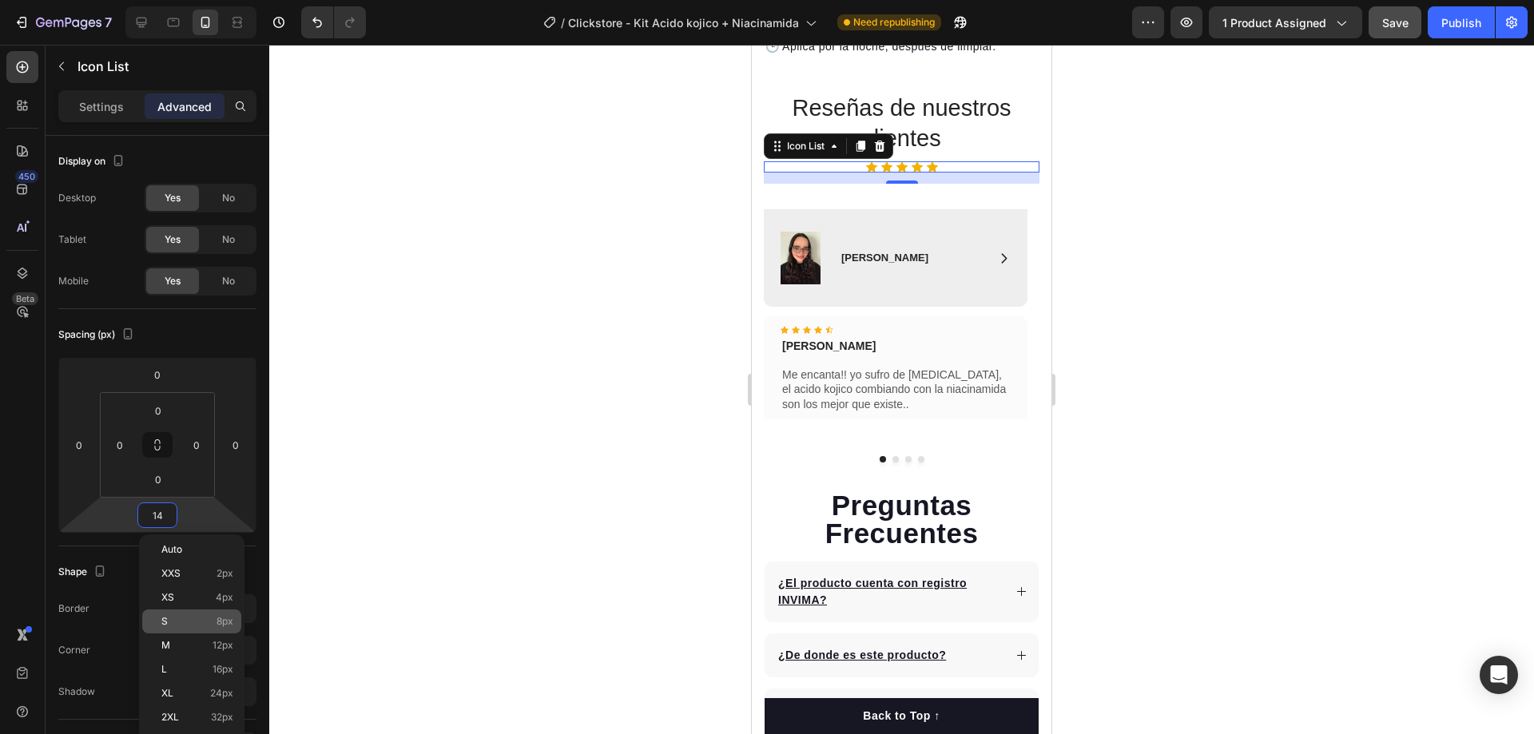
click at [190, 620] on p "S 8px" at bounding box center [197, 621] width 72 height 11
type input "8"
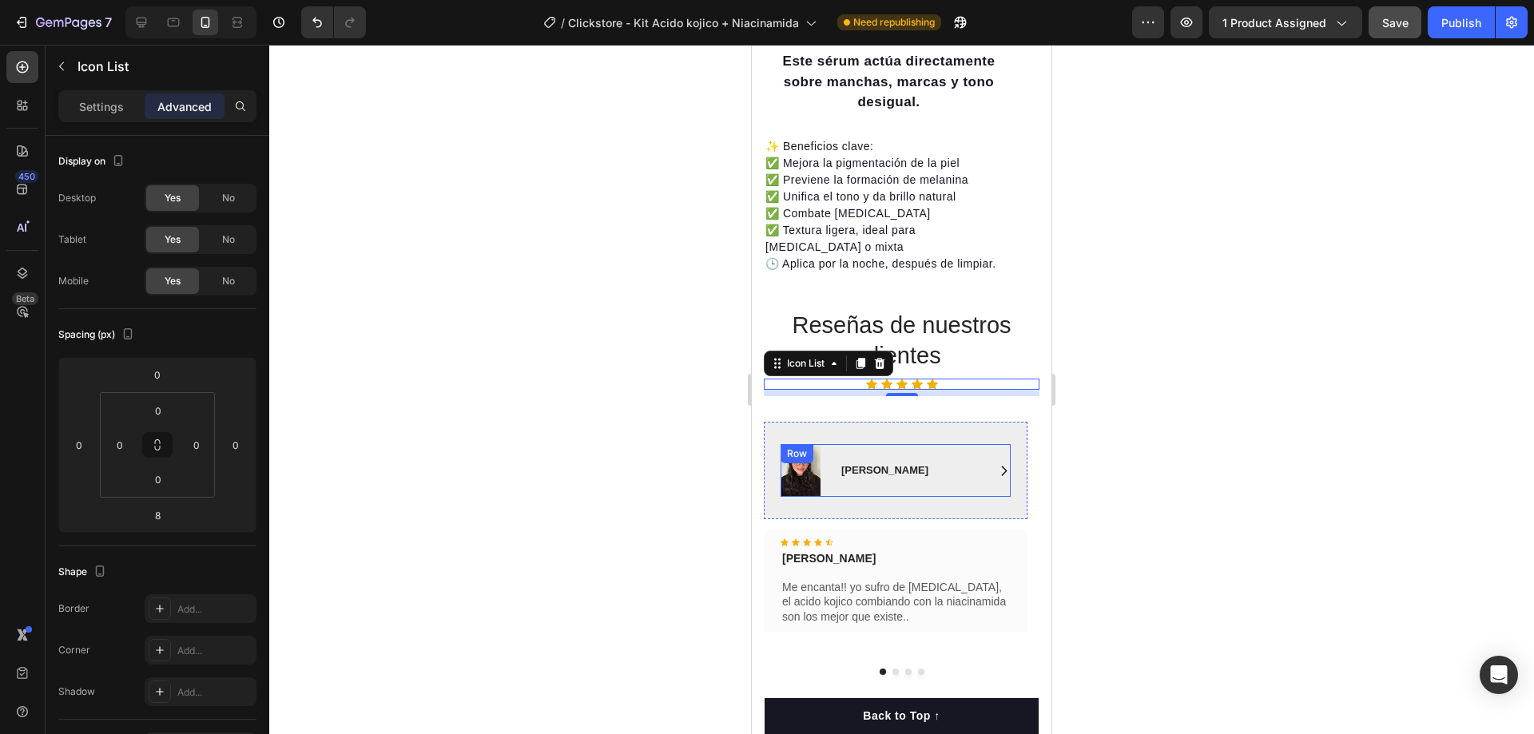
scroll to position [2636, 0]
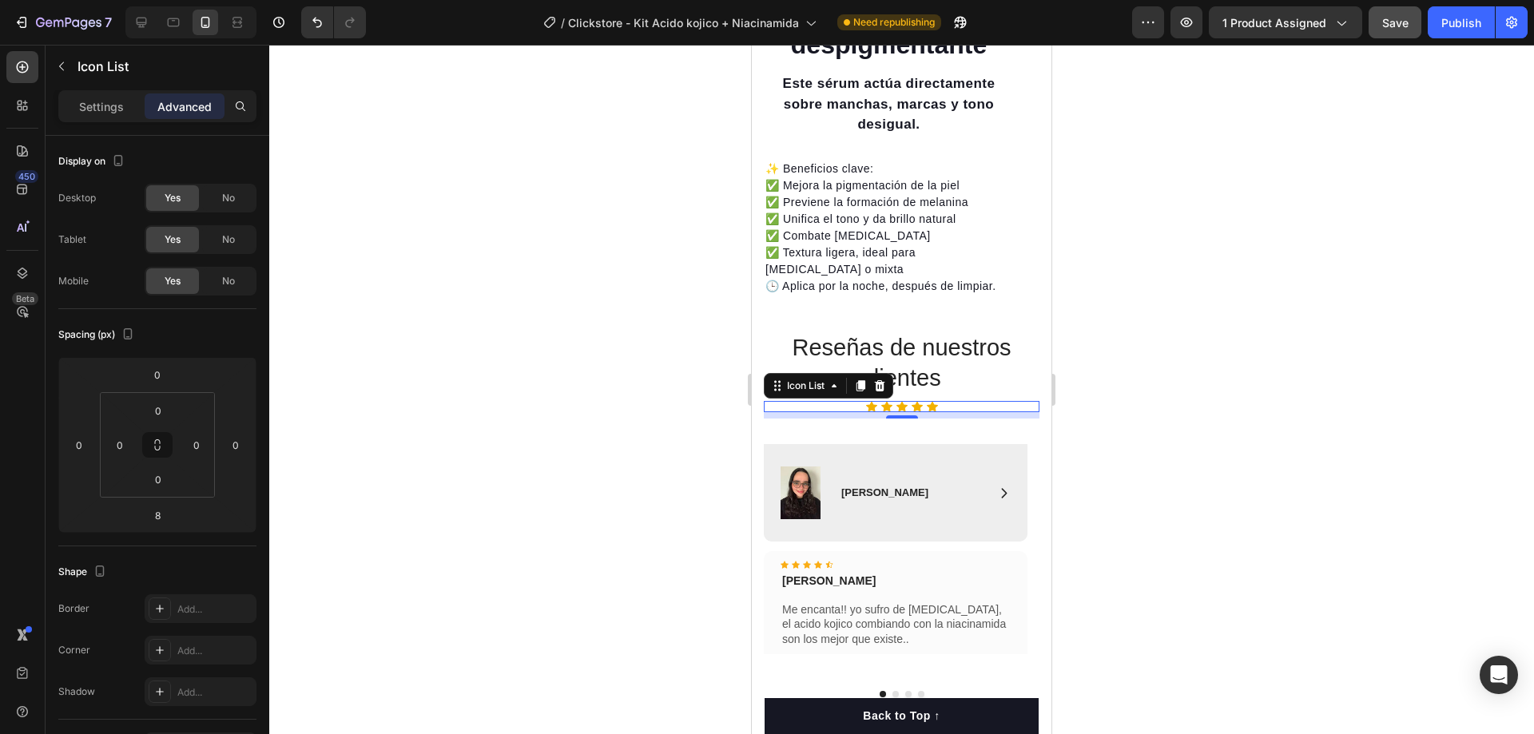
click at [1332, 260] on div at bounding box center [901, 389] width 1264 height 689
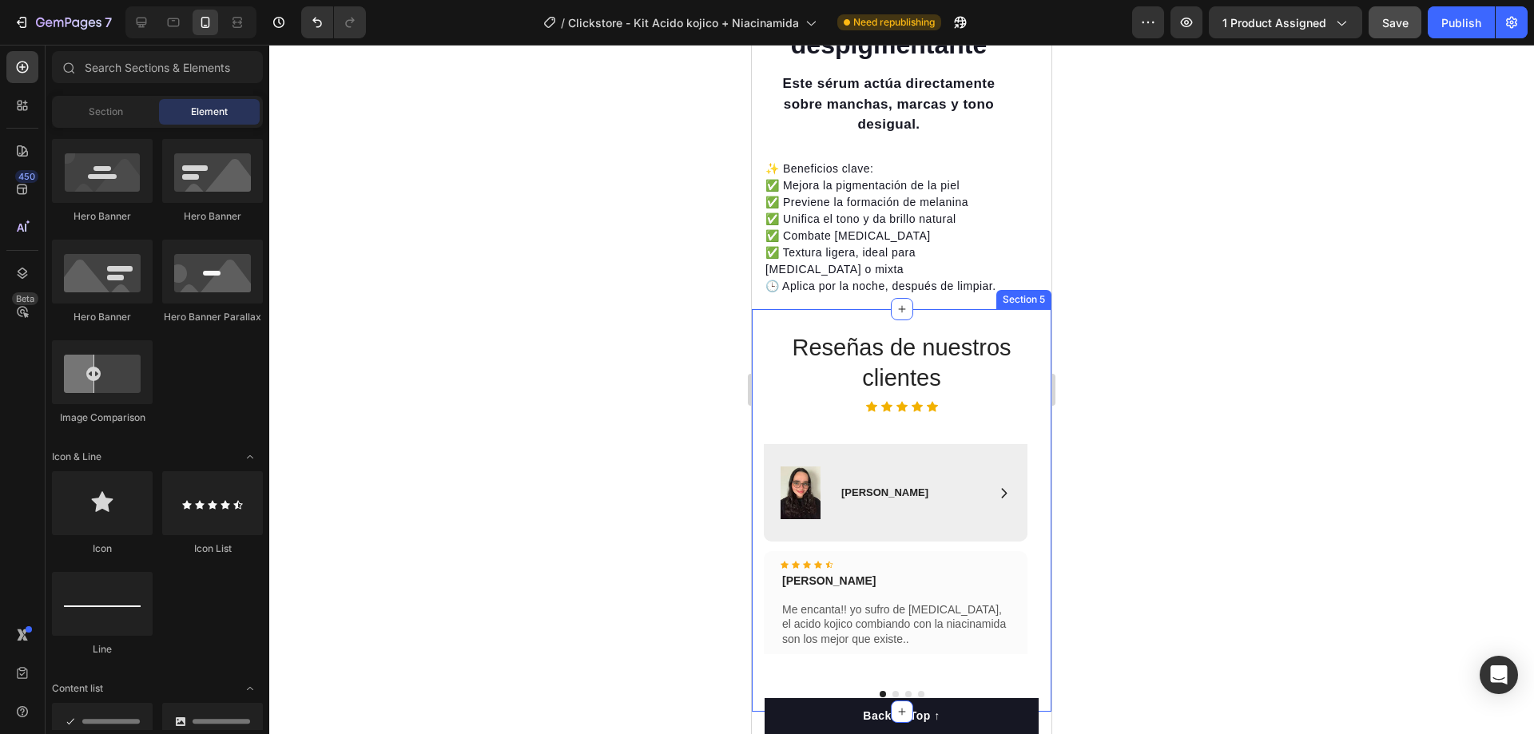
click at [814, 407] on div "Reseñas de nuestros clientes Heading Icon Icon Icon Icon Icon Icon List Row Ima…" at bounding box center [902, 516] width 276 height 369
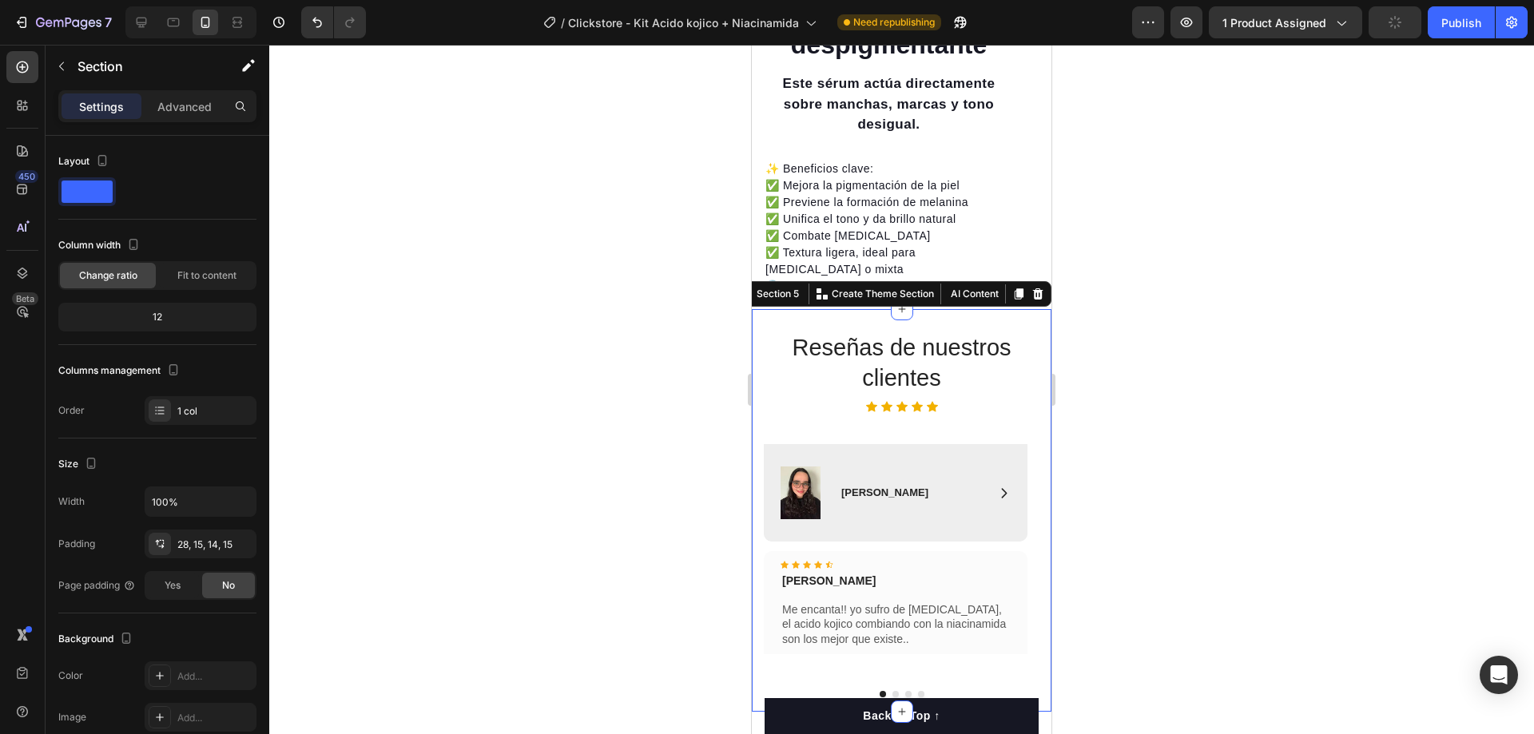
click at [790, 416] on div "Reseñas de nuestros clientes Heading Icon Icon Icon Icon Icon Icon List Row Ima…" at bounding box center [902, 516] width 276 height 369
click at [890, 466] on div "Icon [PERSON_NAME] Text Block Row" at bounding box center [925, 492] width 171 height 53
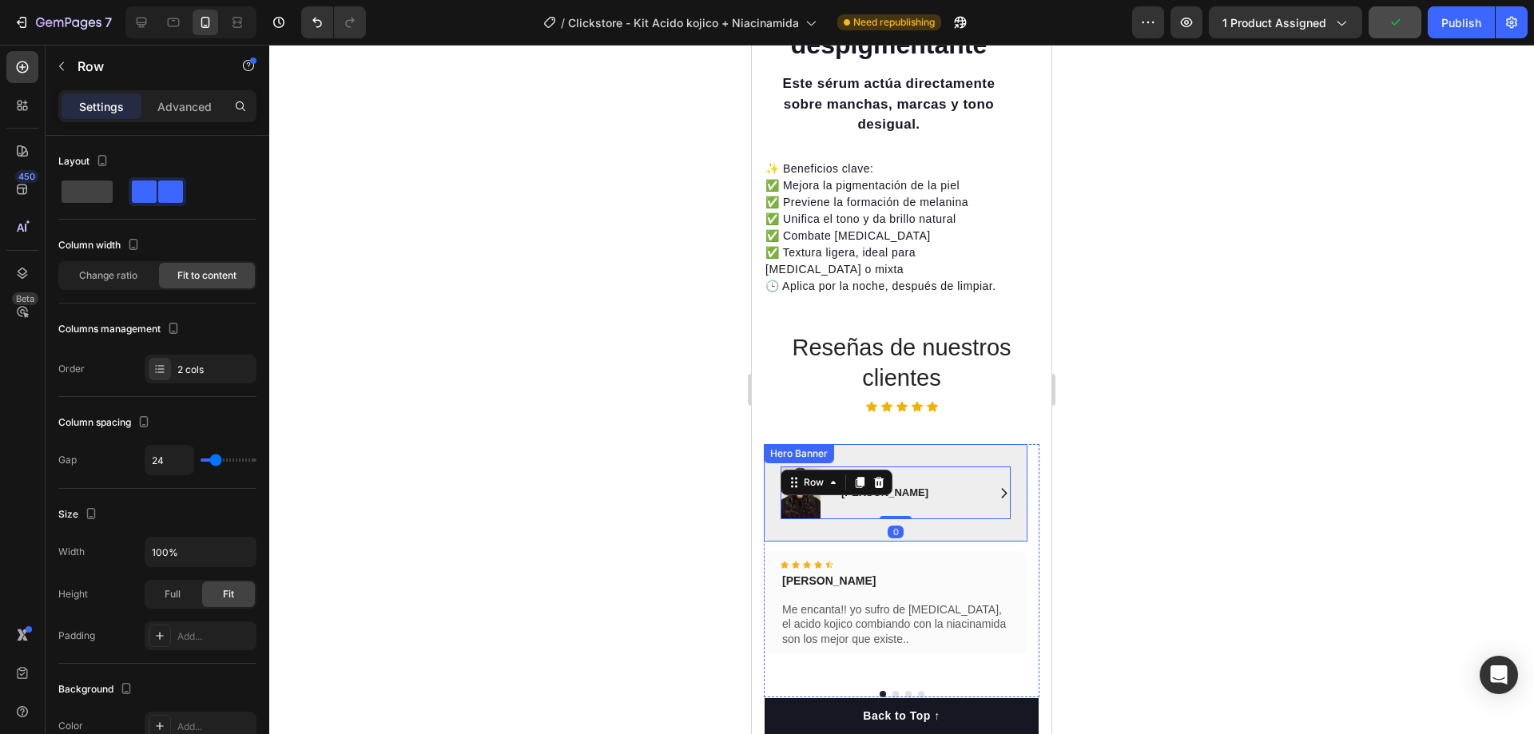
click at [837, 444] on div "Image Icon [PERSON_NAME] Text Block Row Row 0 Hero Banner" at bounding box center [896, 492] width 264 height 97
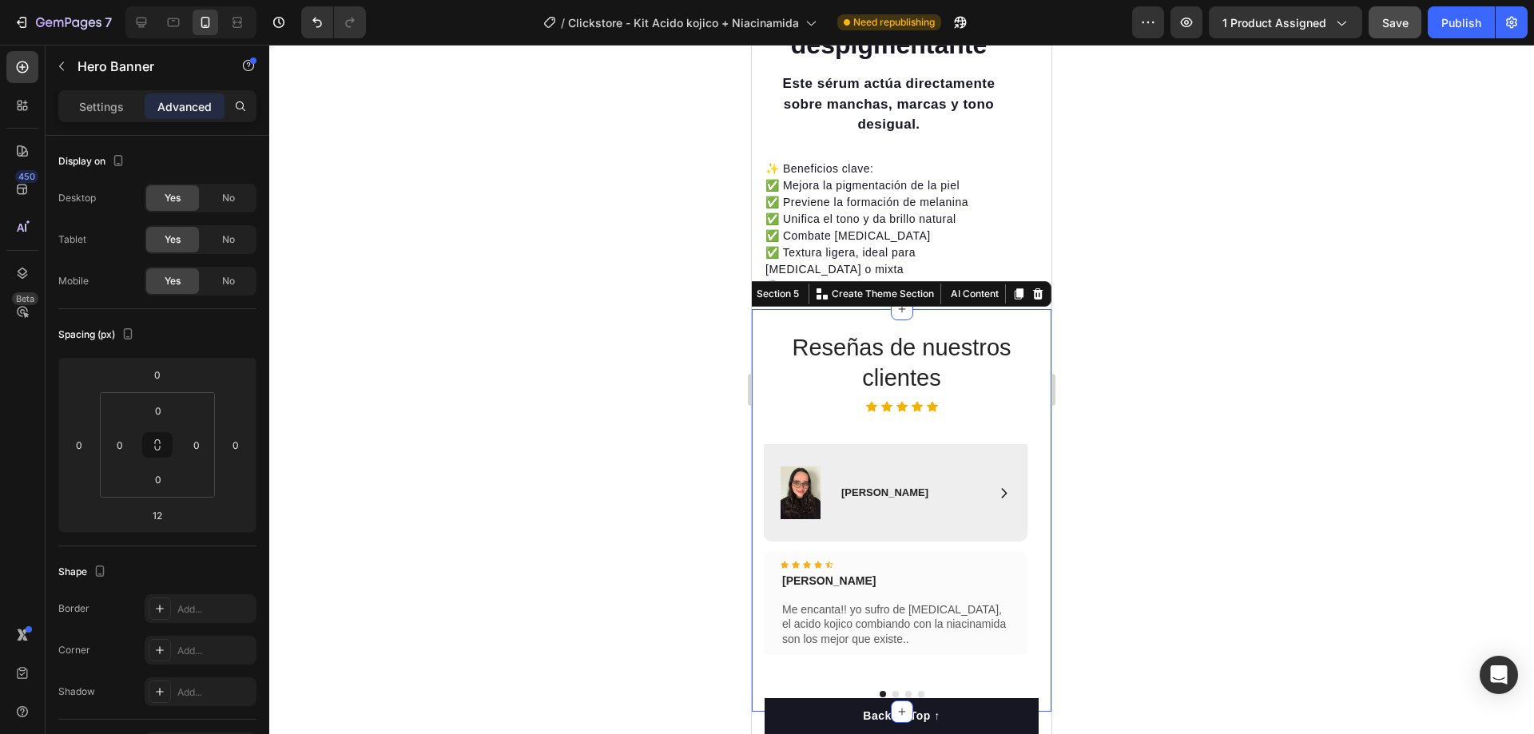
click at [794, 415] on div "Reseñas de nuestros clientes Heading Icon Icon Icon Icon Icon Icon List Row Ima…" at bounding box center [902, 516] width 276 height 369
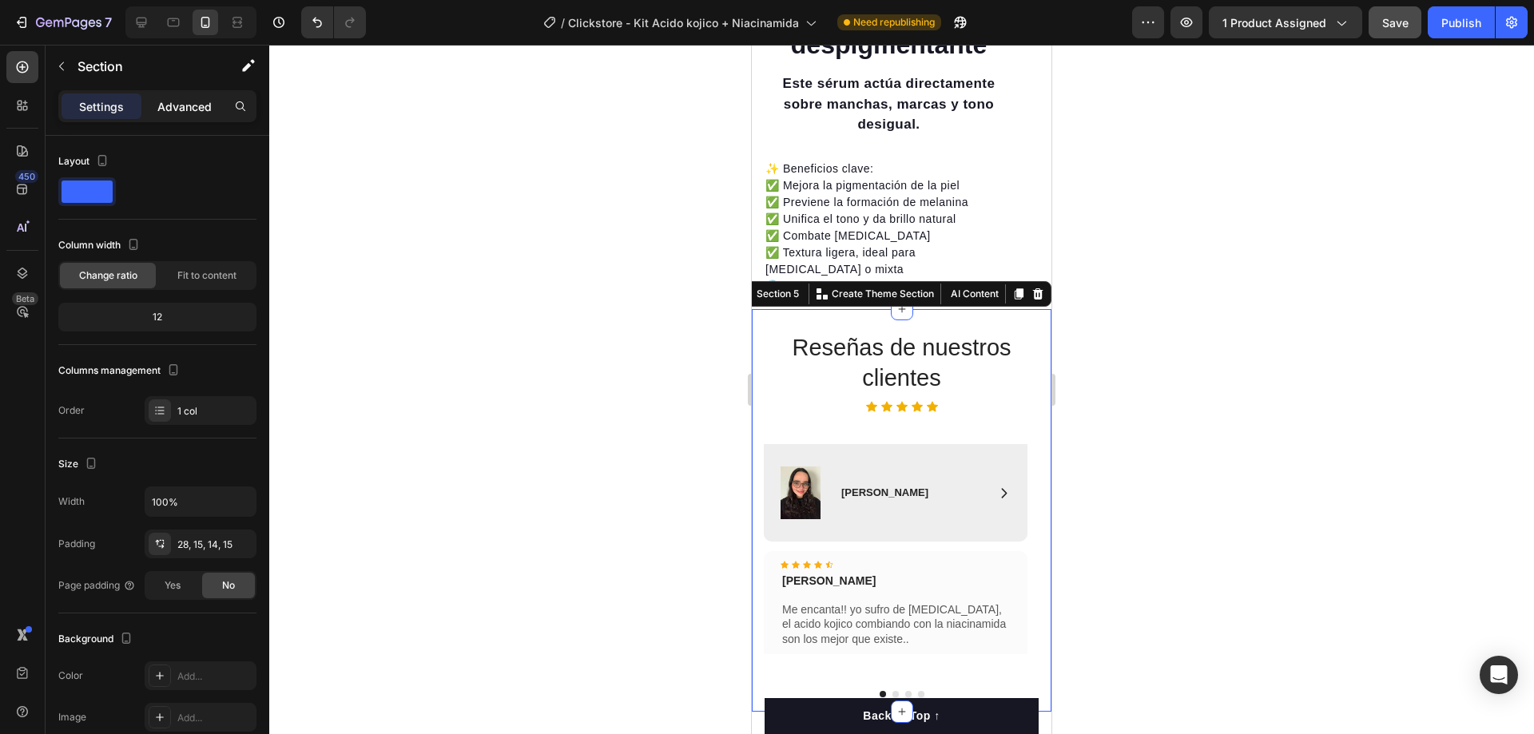
click at [184, 114] on p "Advanced" at bounding box center [184, 106] width 54 height 17
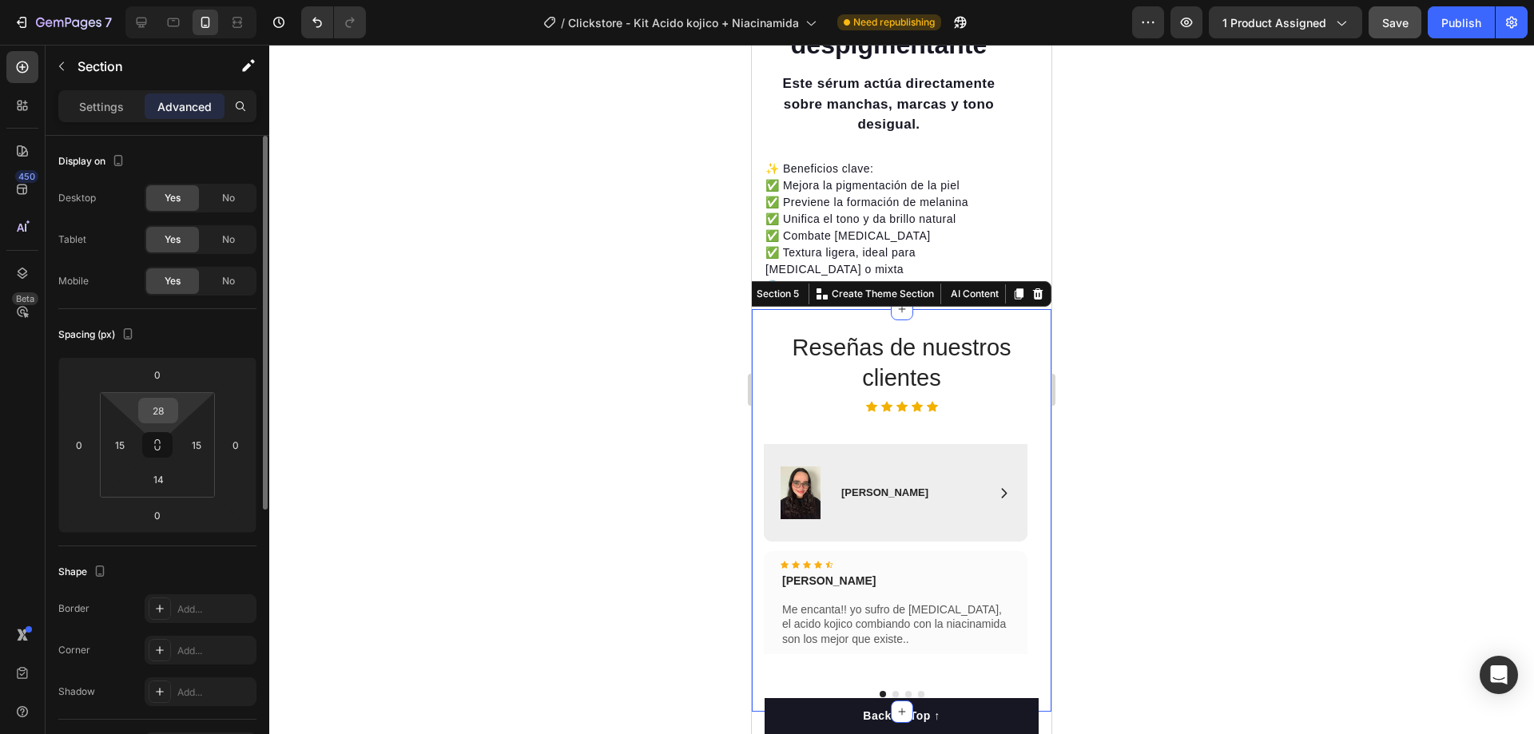
click at [161, 415] on input "28" at bounding box center [158, 411] width 32 height 24
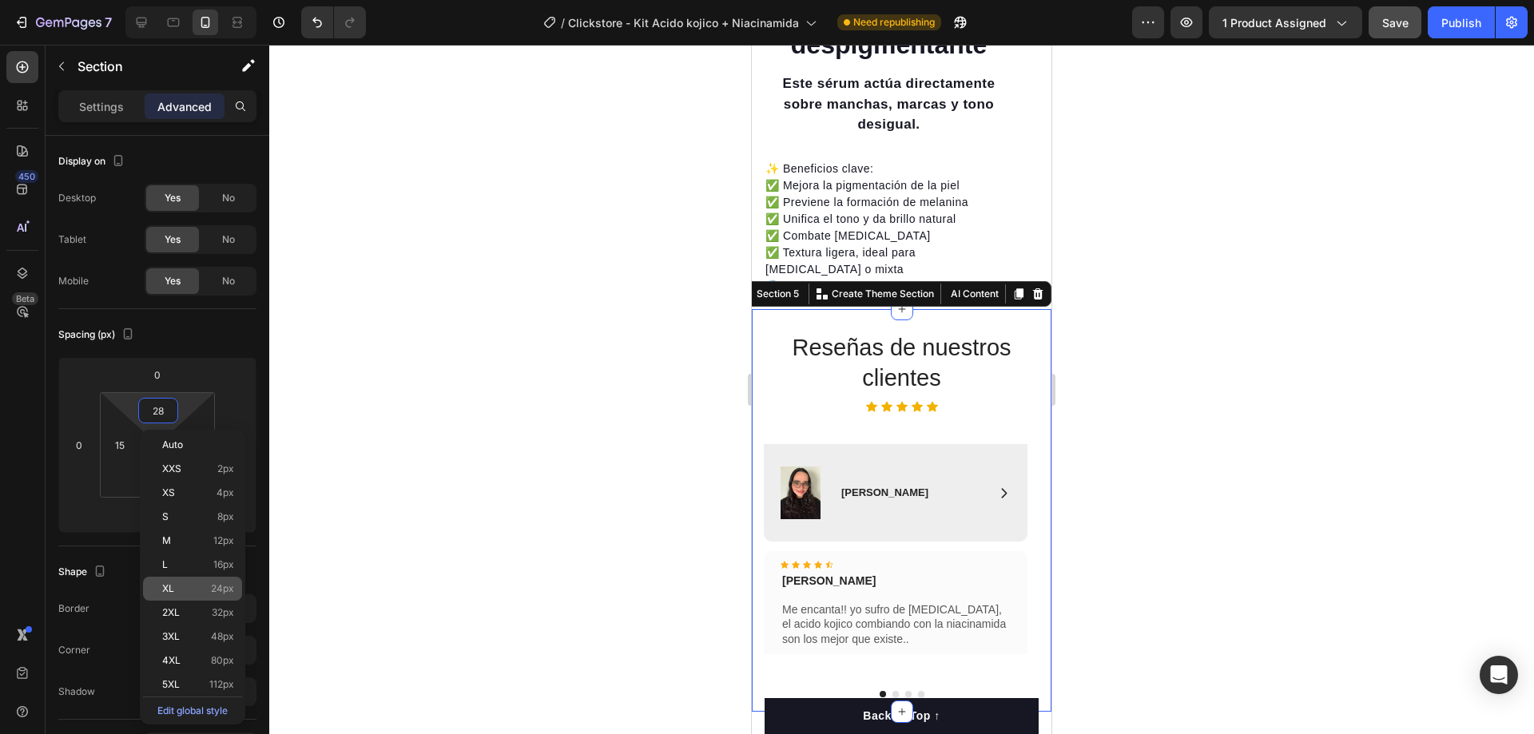
click at [200, 584] on p "XL 24px" at bounding box center [198, 588] width 72 height 11
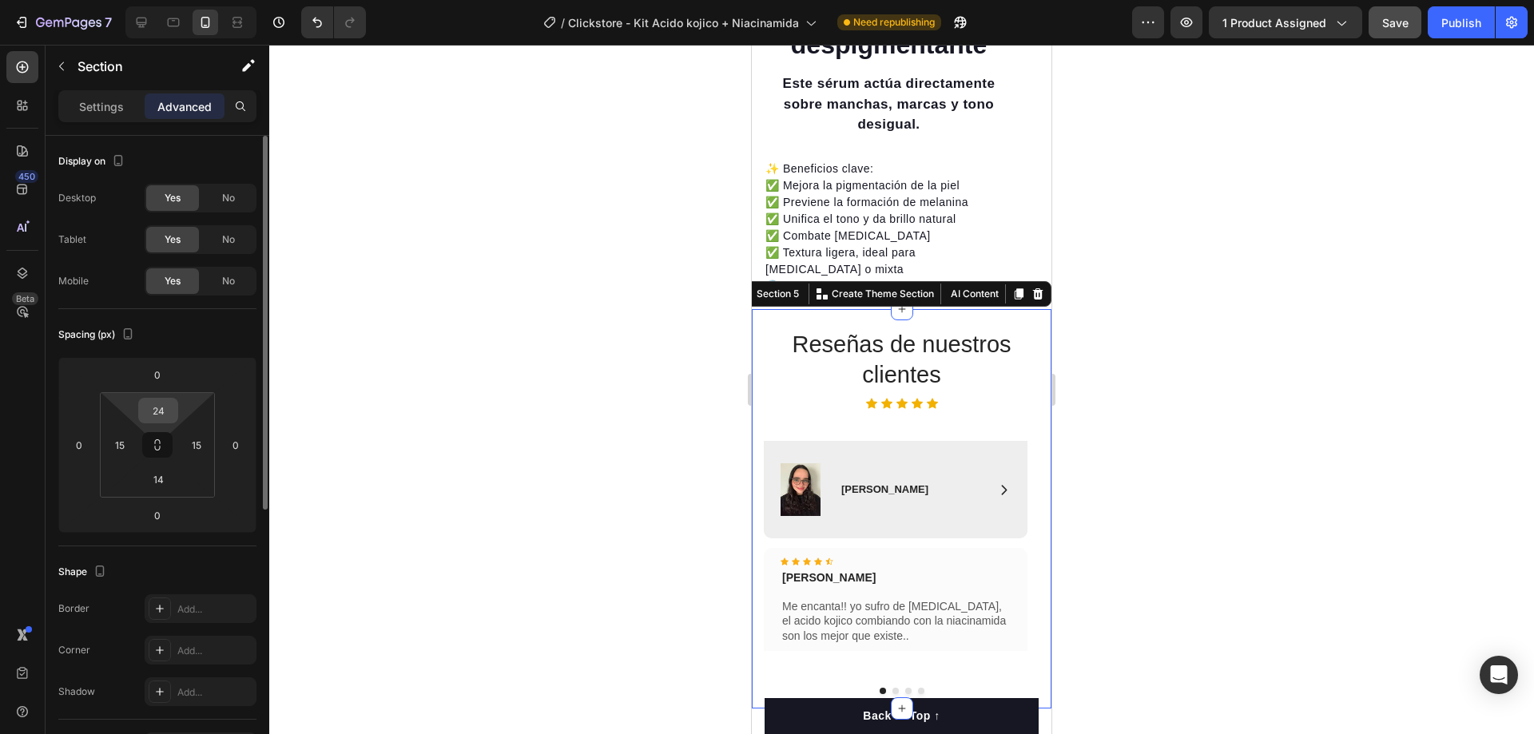
click at [165, 405] on input "24" at bounding box center [158, 411] width 32 height 24
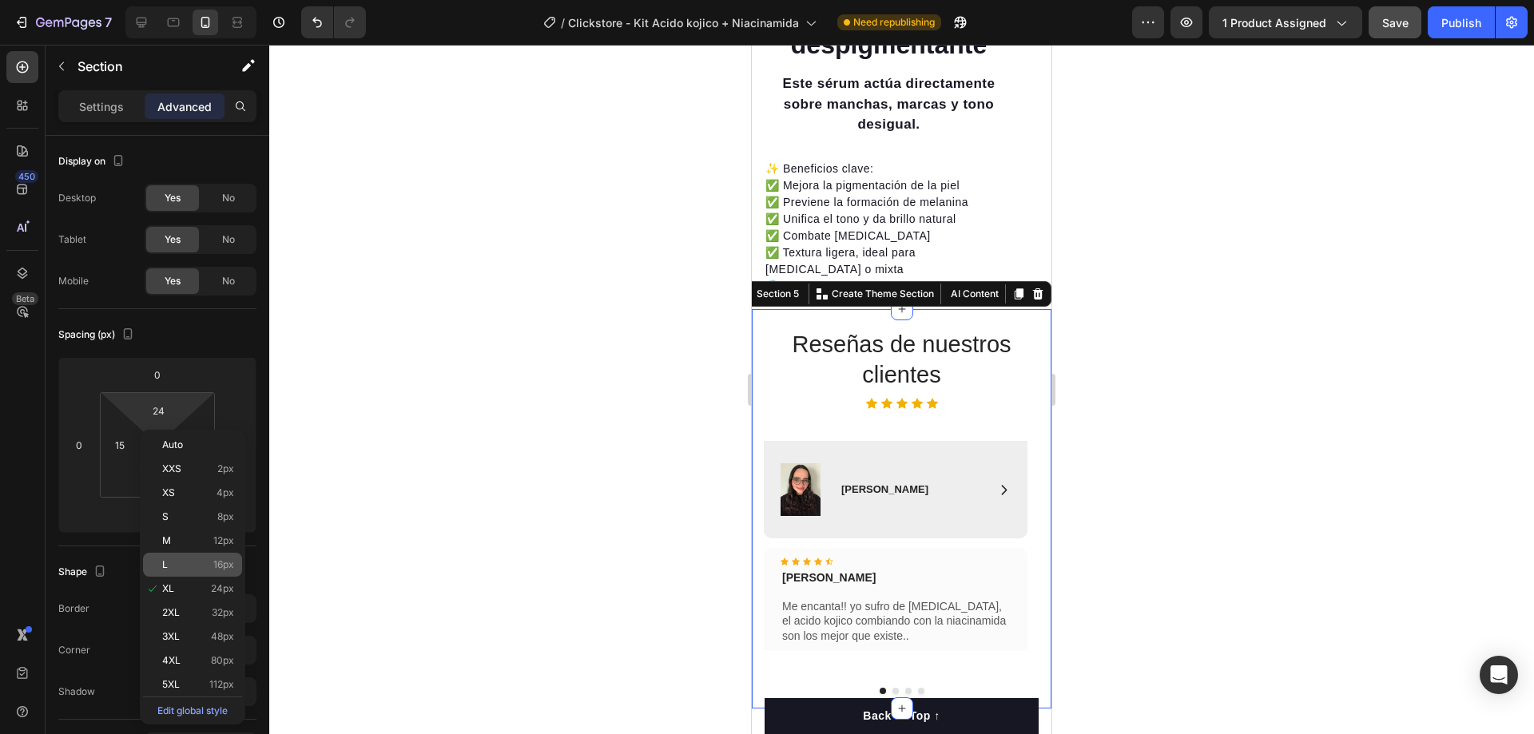
click at [220, 569] on span "16px" at bounding box center [223, 564] width 21 height 11
type input "16"
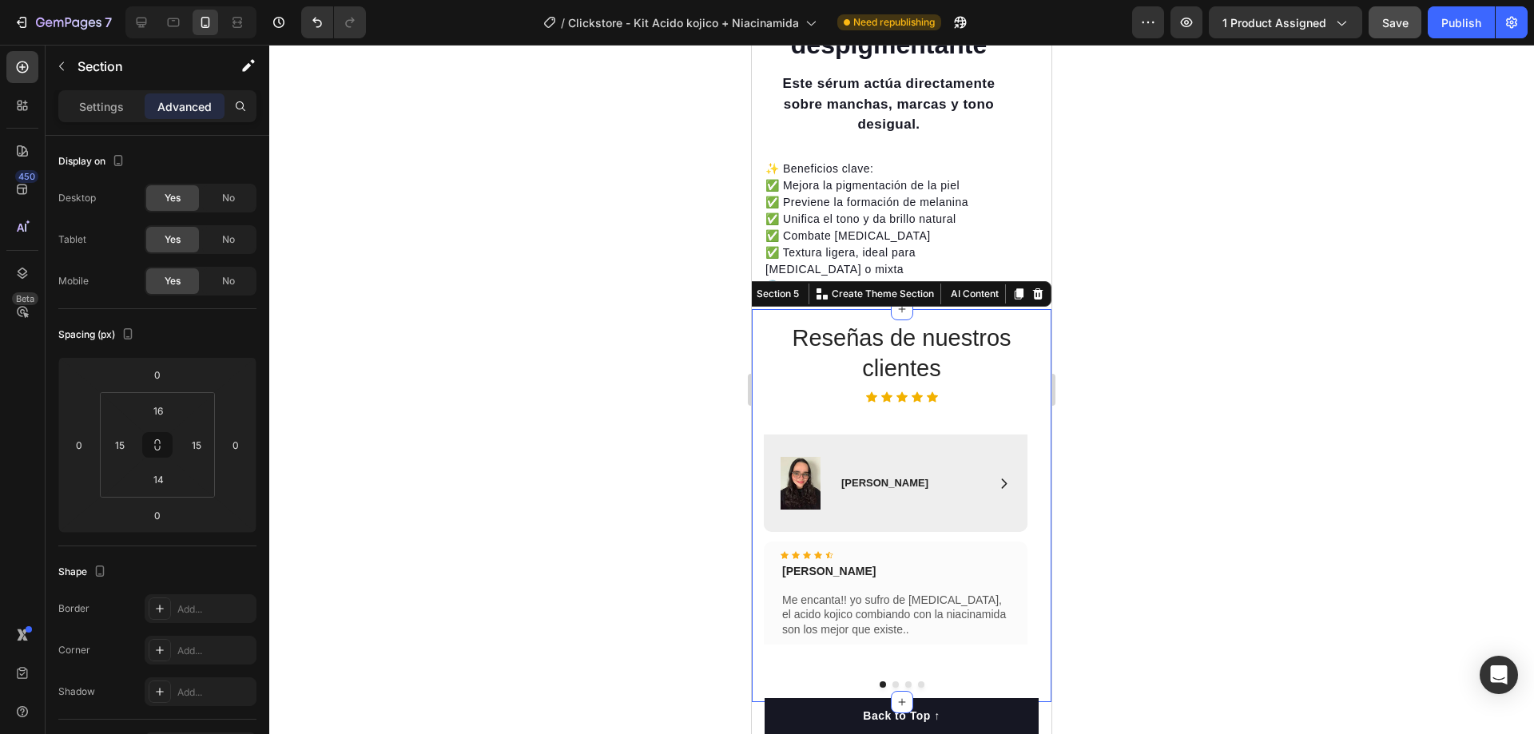
click at [1150, 355] on div at bounding box center [901, 389] width 1264 height 689
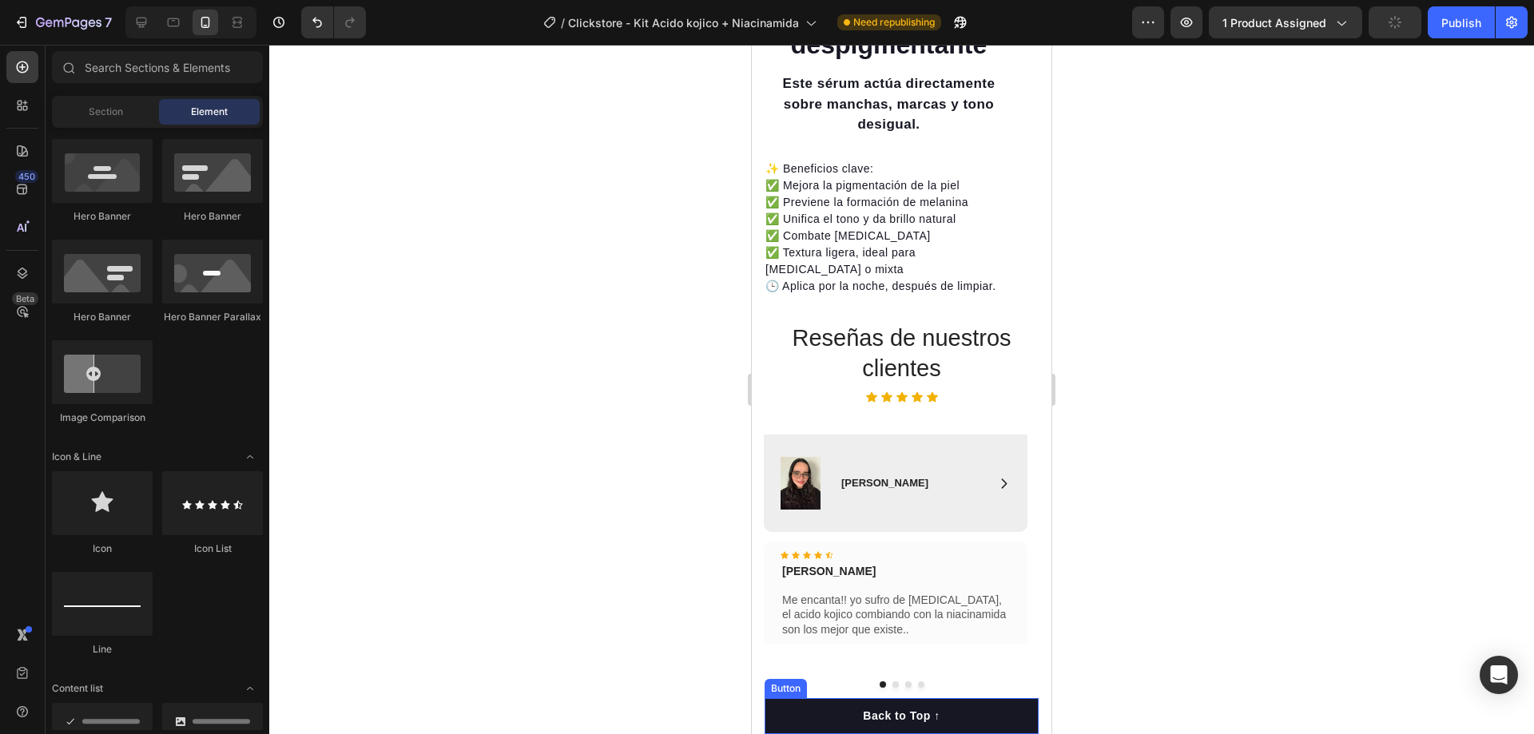
click at [962, 713] on button "Back to Top ↑" at bounding box center [901, 716] width 274 height 36
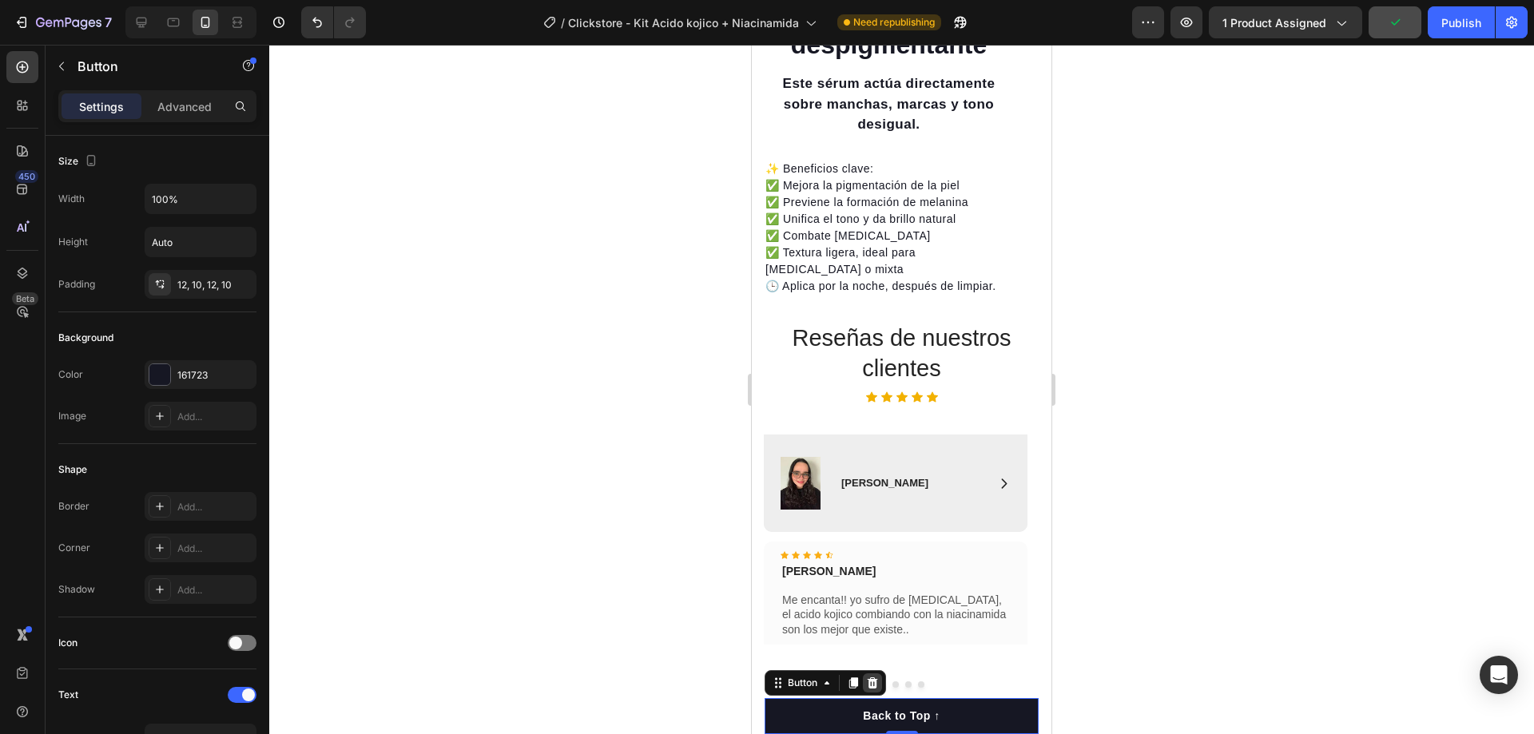
click at [868, 688] on icon at bounding box center [872, 683] width 13 height 13
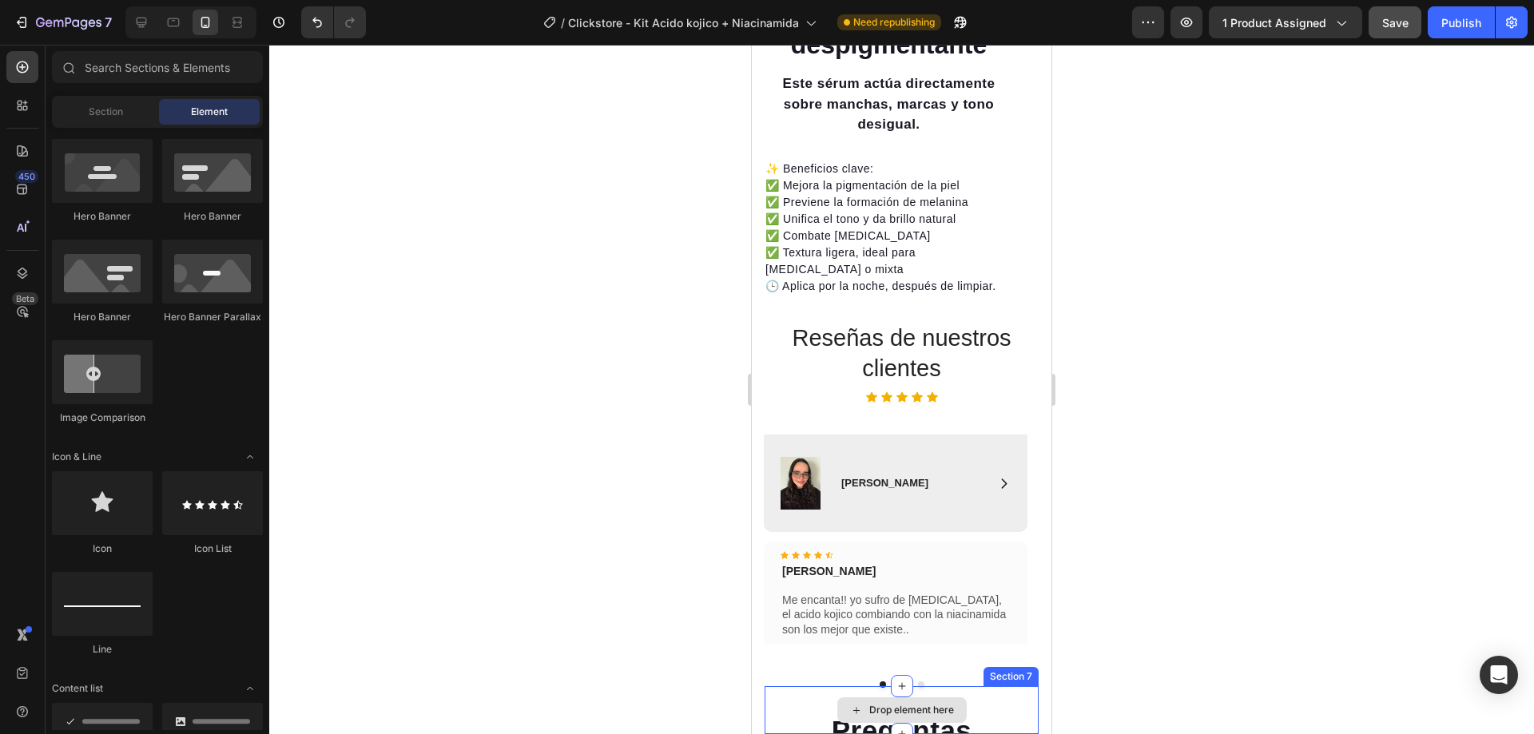
click at [876, 707] on div "Drop element here" at bounding box center [911, 710] width 85 height 13
click at [903, 711] on div "Drop element here" at bounding box center [911, 710] width 85 height 13
click at [28, 97] on icon at bounding box center [22, 105] width 16 height 16
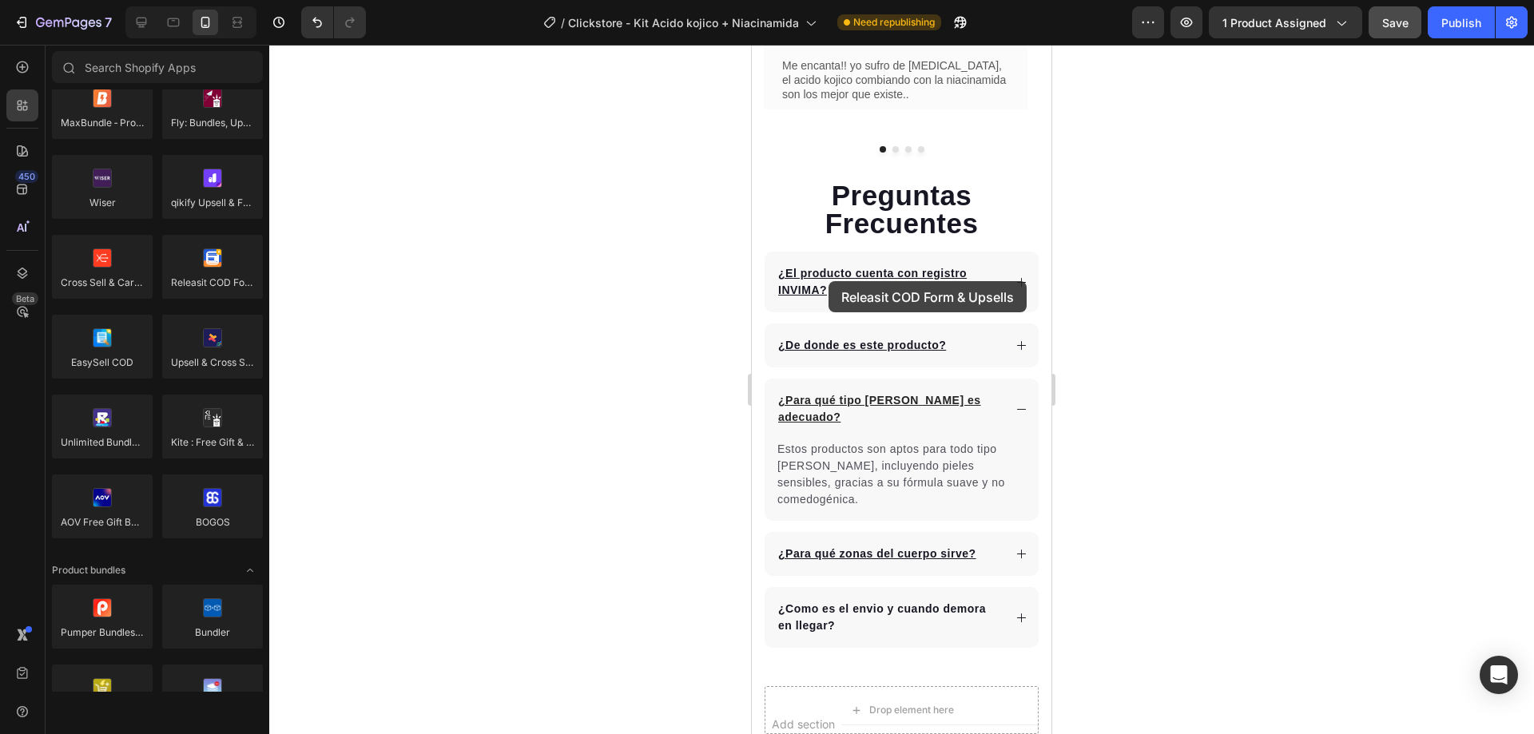
scroll to position [3378, 0]
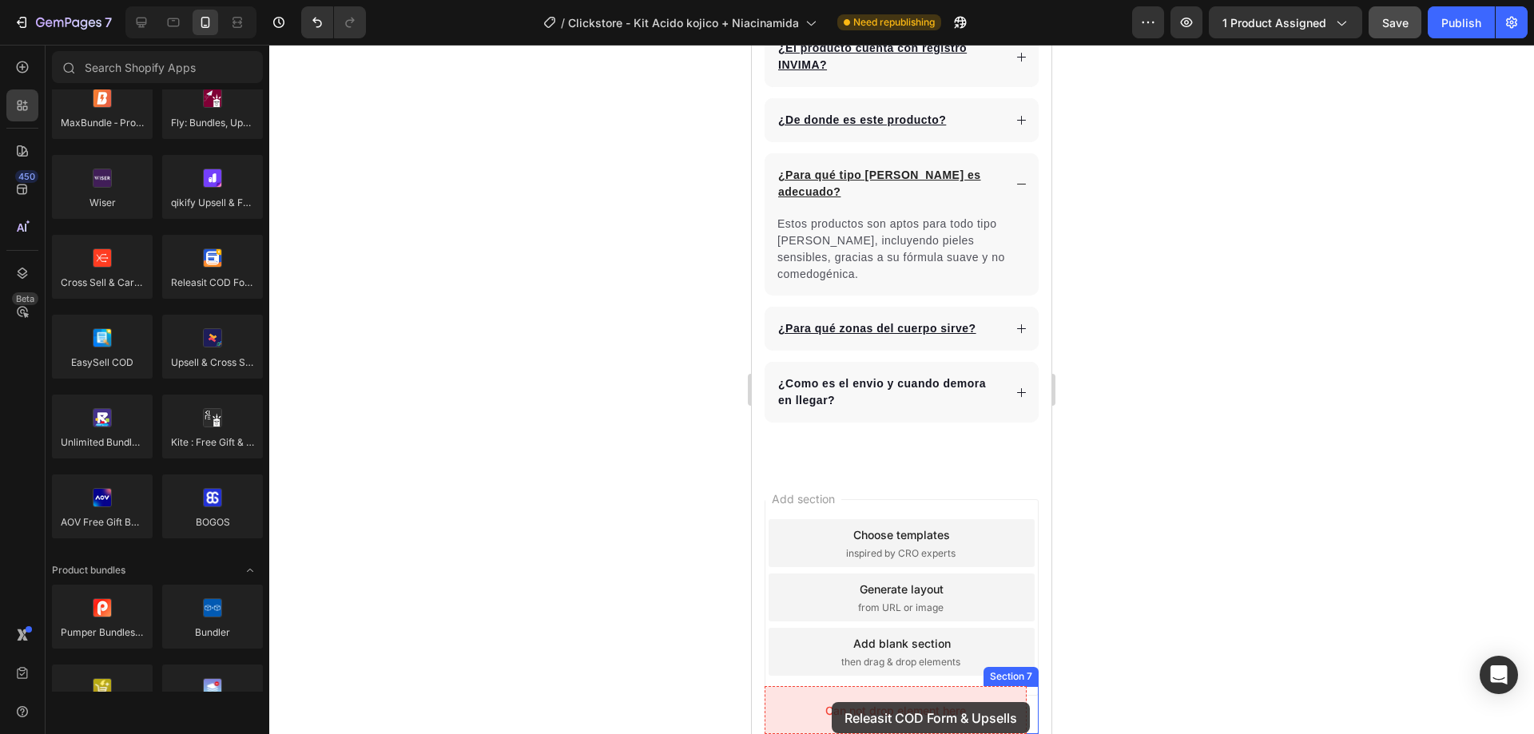
drag, startPoint x: 964, startPoint y: 321, endPoint x: 832, endPoint y: 692, distance: 393.6
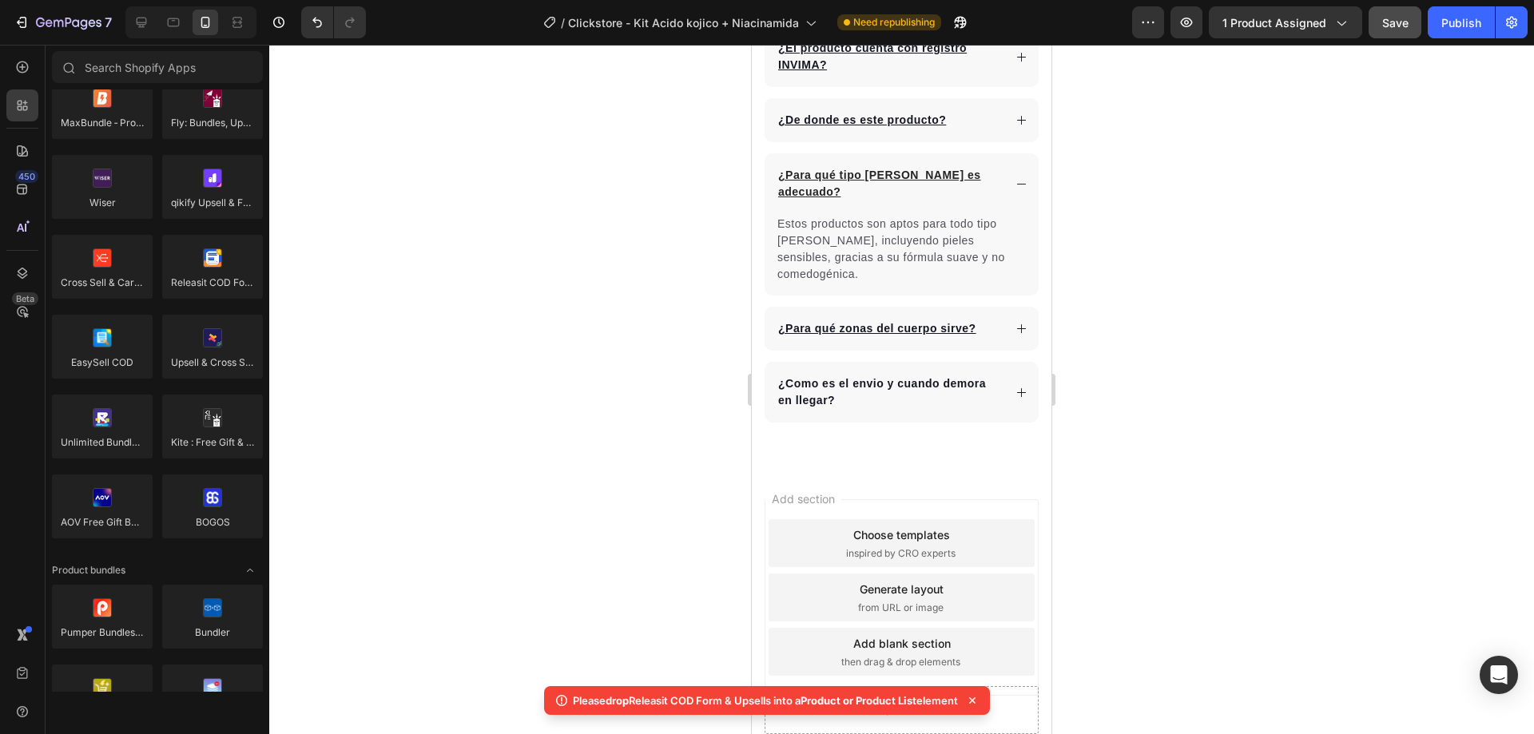
click at [975, 700] on icon at bounding box center [972, 700] width 6 height 6
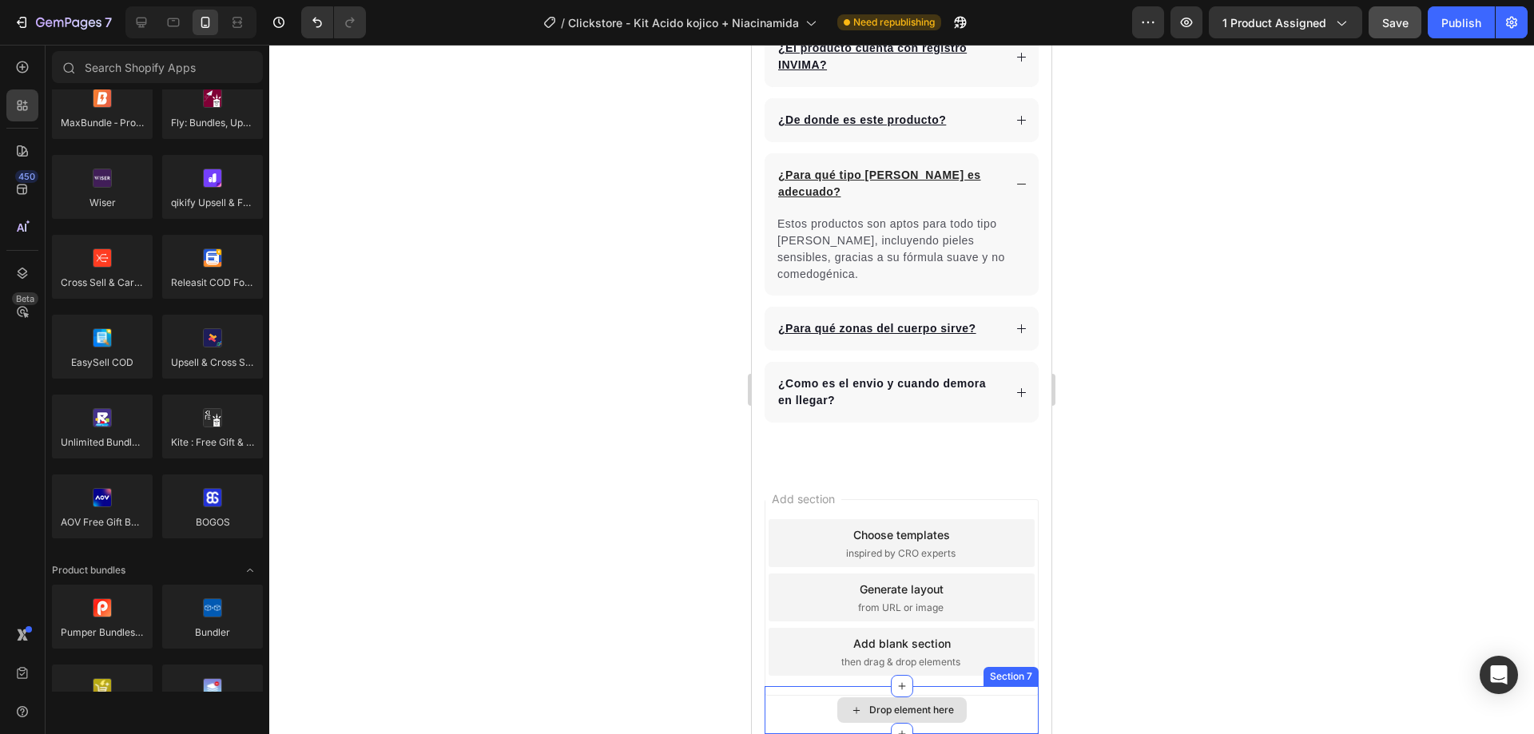
click at [967, 695] on div "Drop element here" at bounding box center [901, 710] width 274 height 48
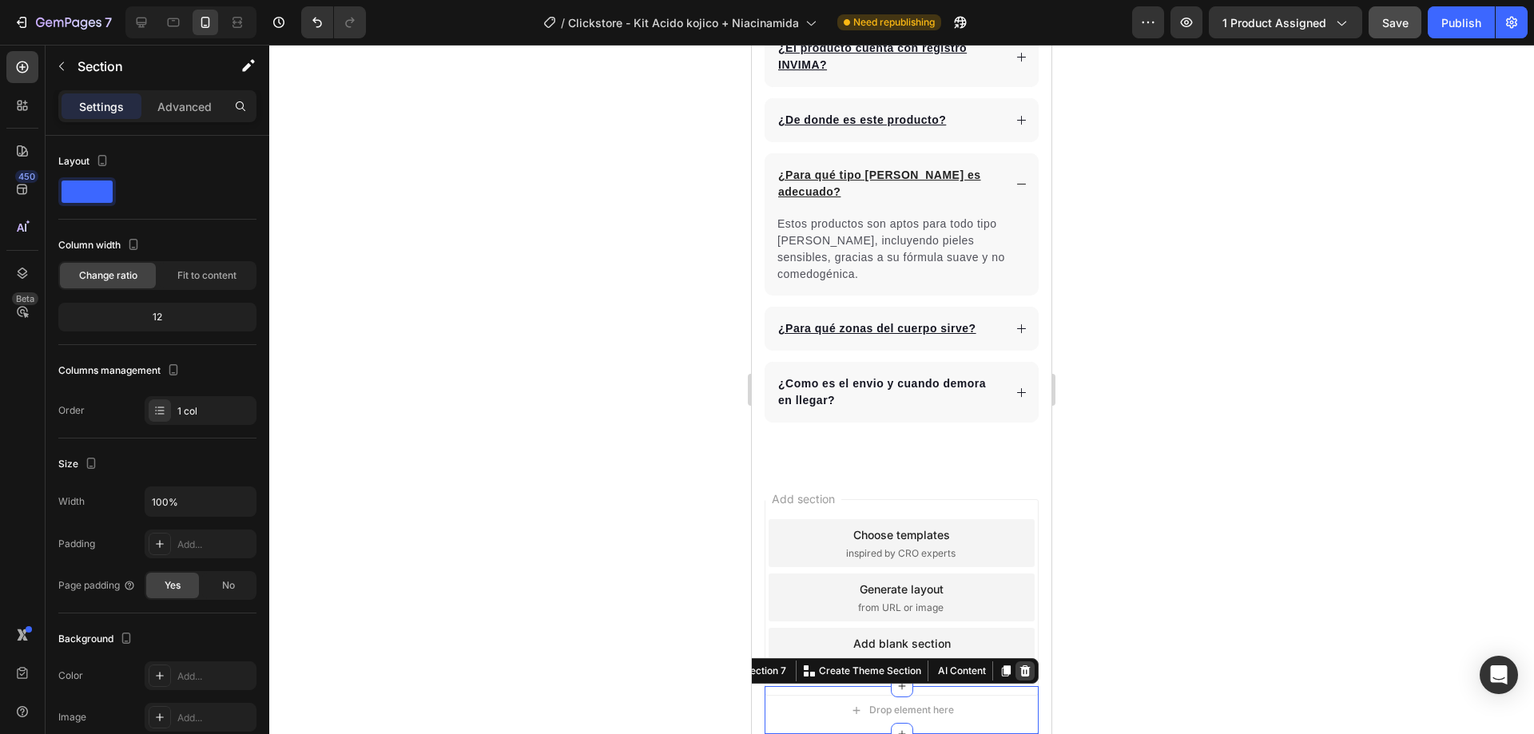
click at [1018, 673] on icon at bounding box center [1024, 671] width 13 height 13
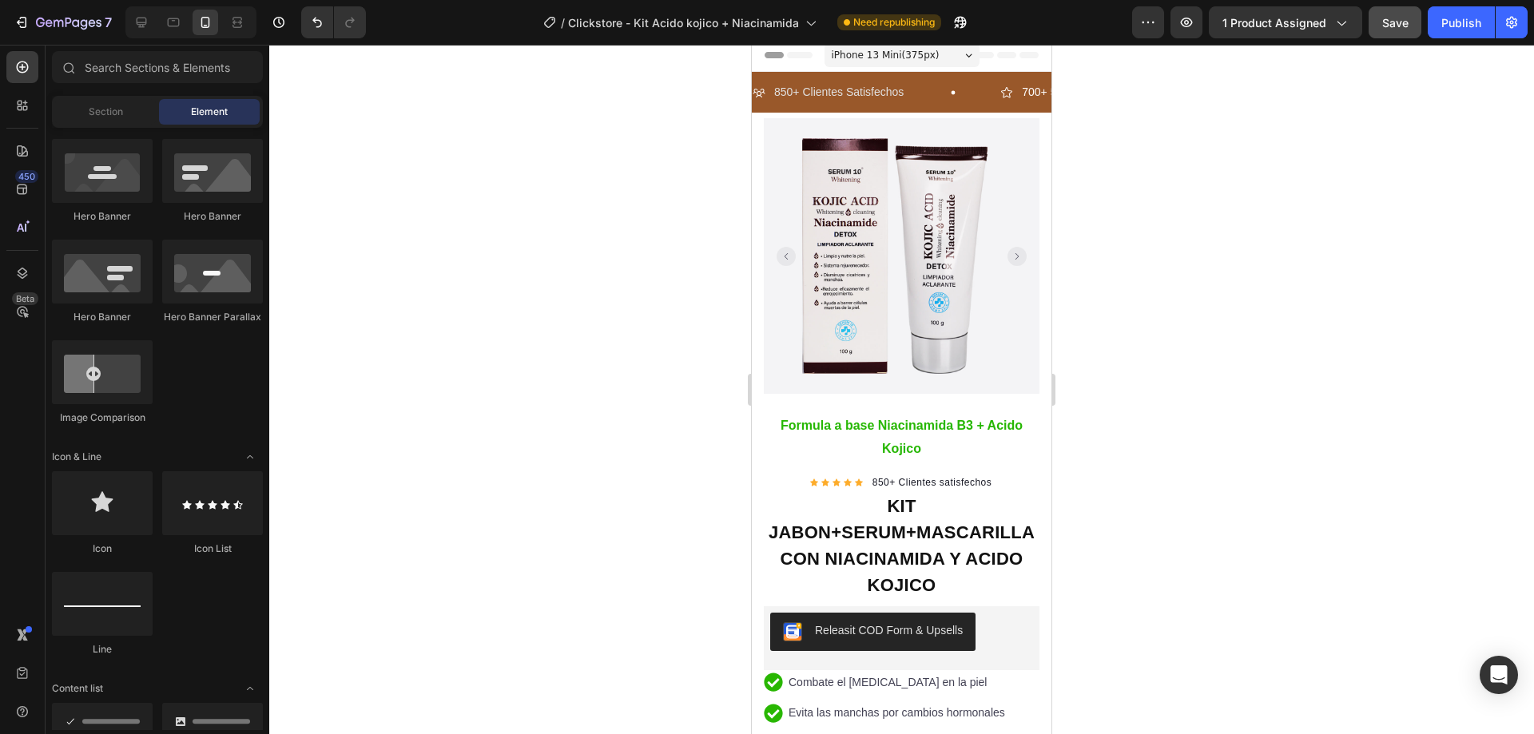
scroll to position [0, 0]
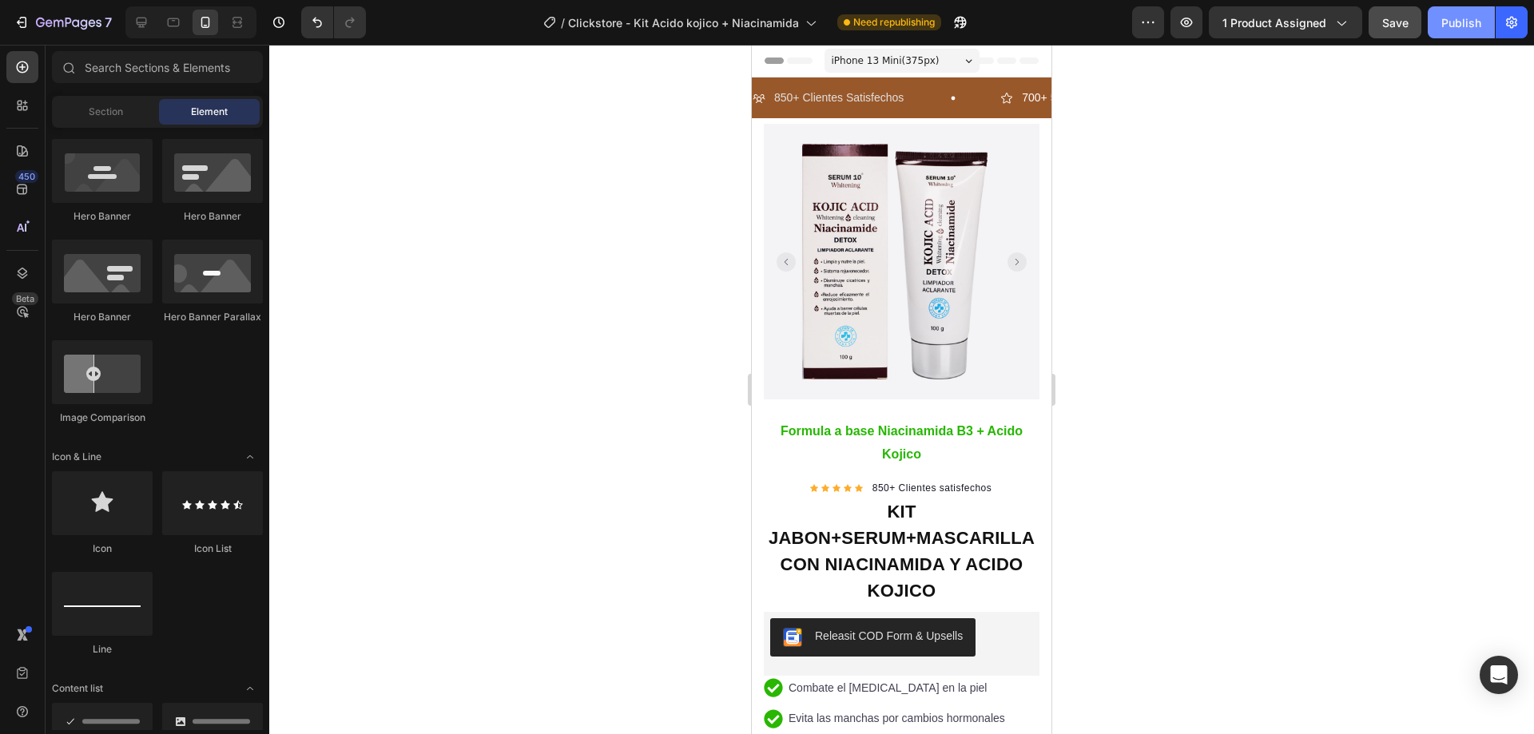
click at [1463, 29] on div "Publish" at bounding box center [1461, 22] width 40 height 17
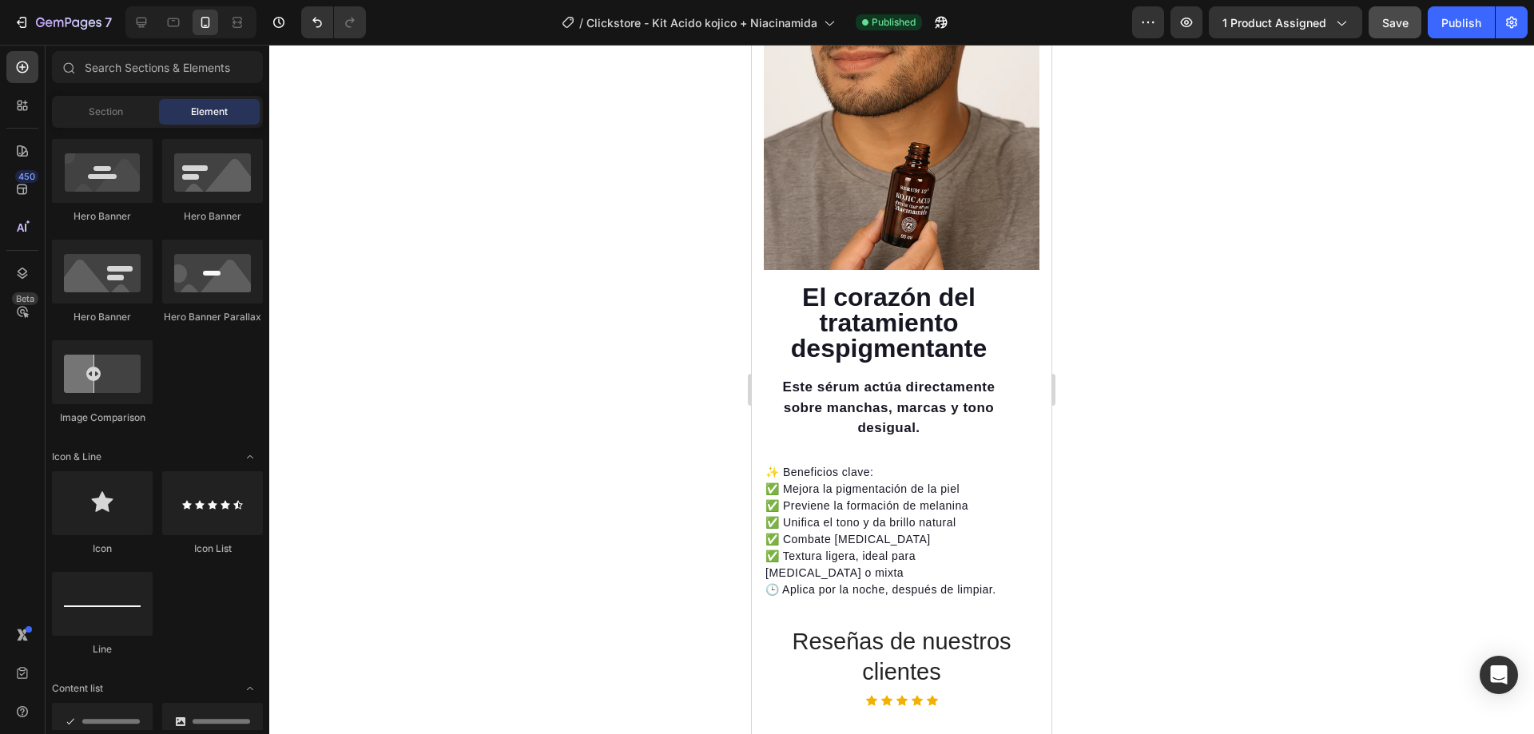
scroll to position [2876, 0]
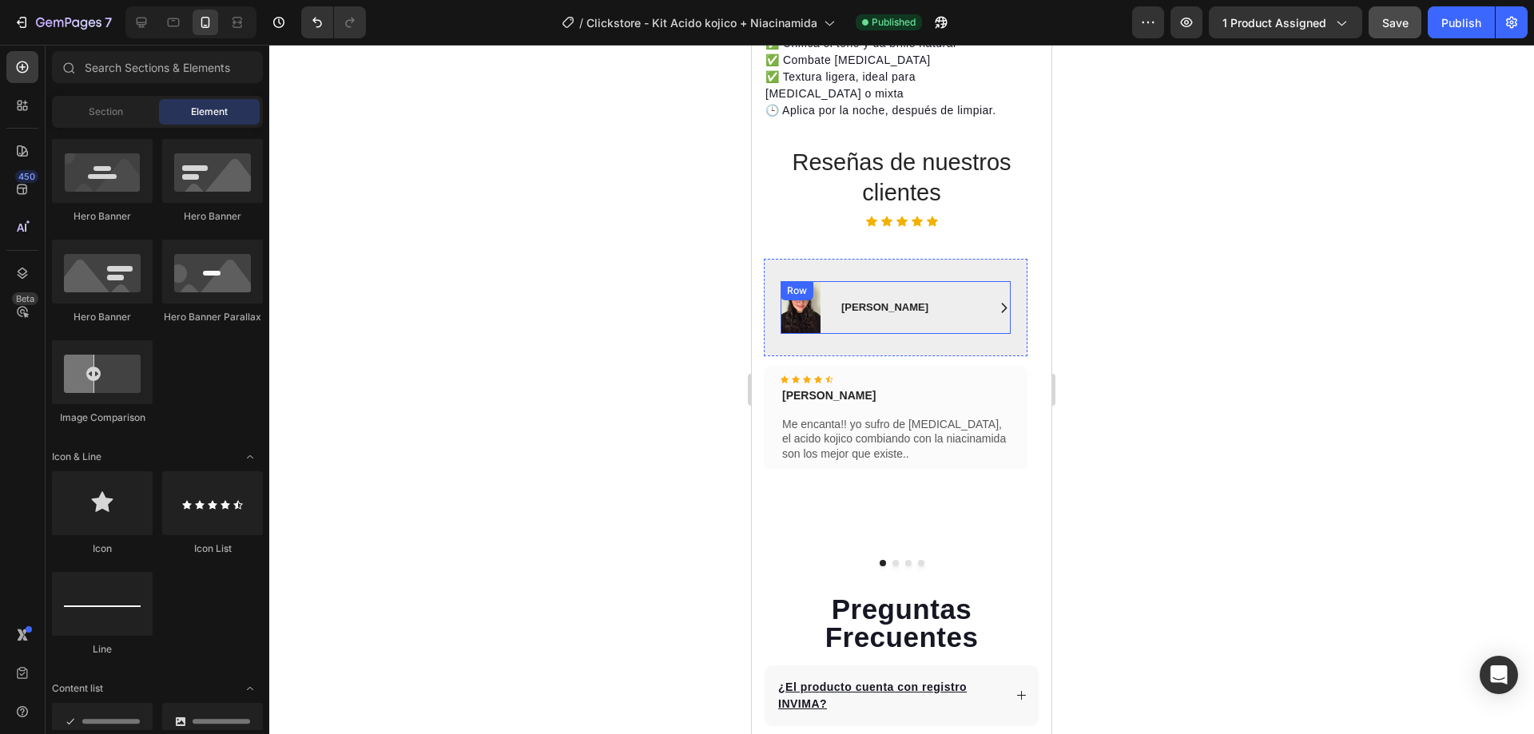
click at [856, 281] on div "Icon [PERSON_NAME] Text Block Row" at bounding box center [925, 307] width 171 height 53
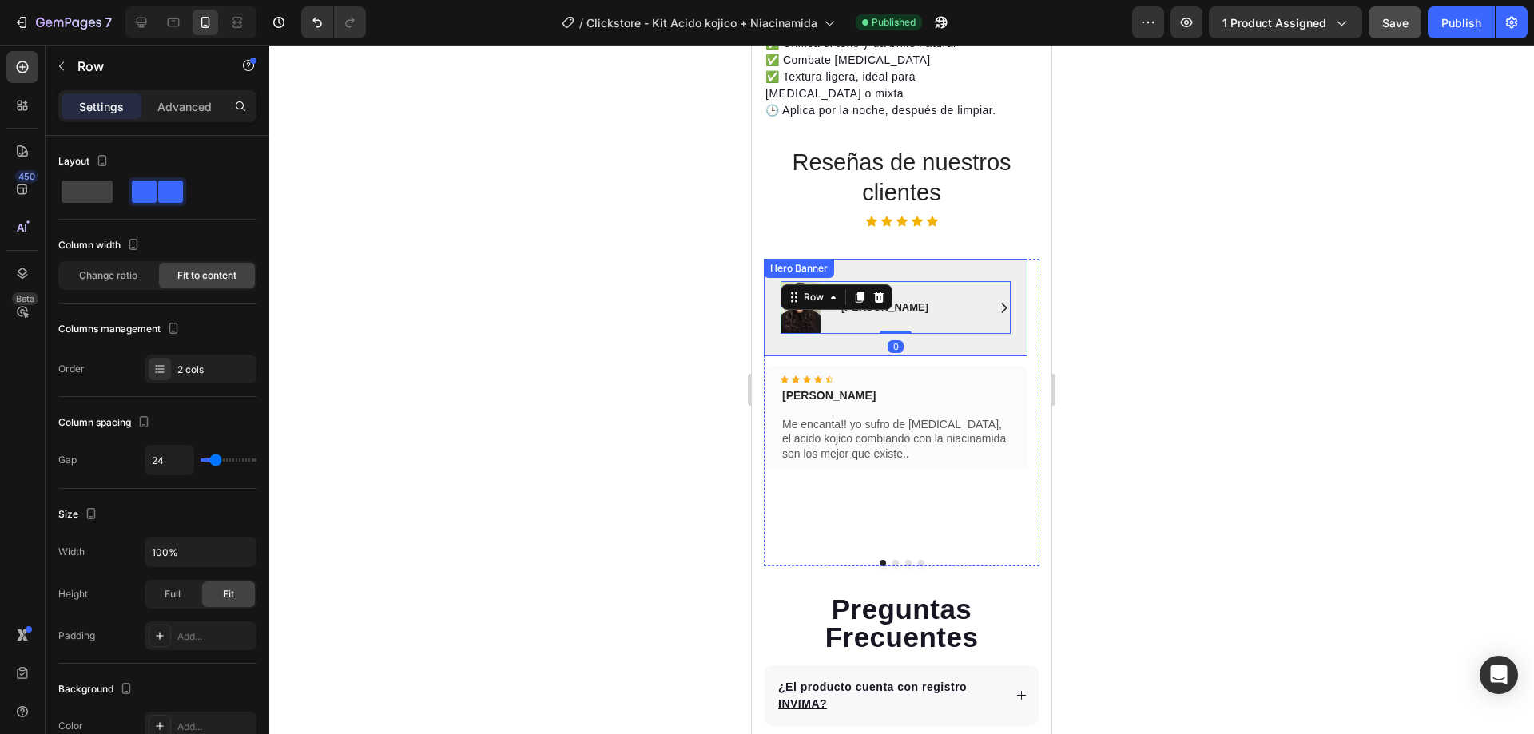
click at [855, 259] on div "Image Icon [PERSON_NAME] Text Block Row Row 0 Hero Banner" at bounding box center [896, 307] width 264 height 97
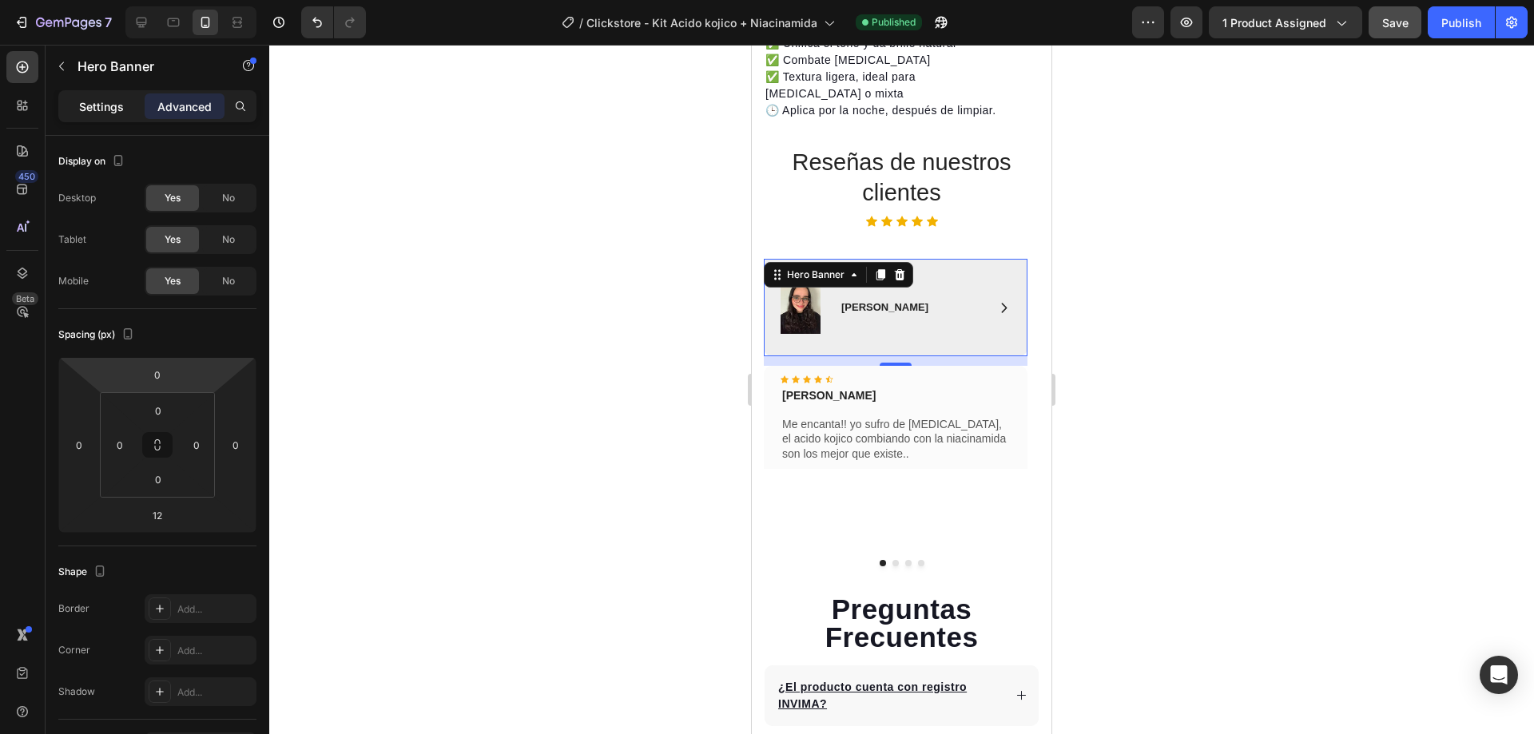
click at [97, 116] on div "Settings" at bounding box center [102, 106] width 80 height 26
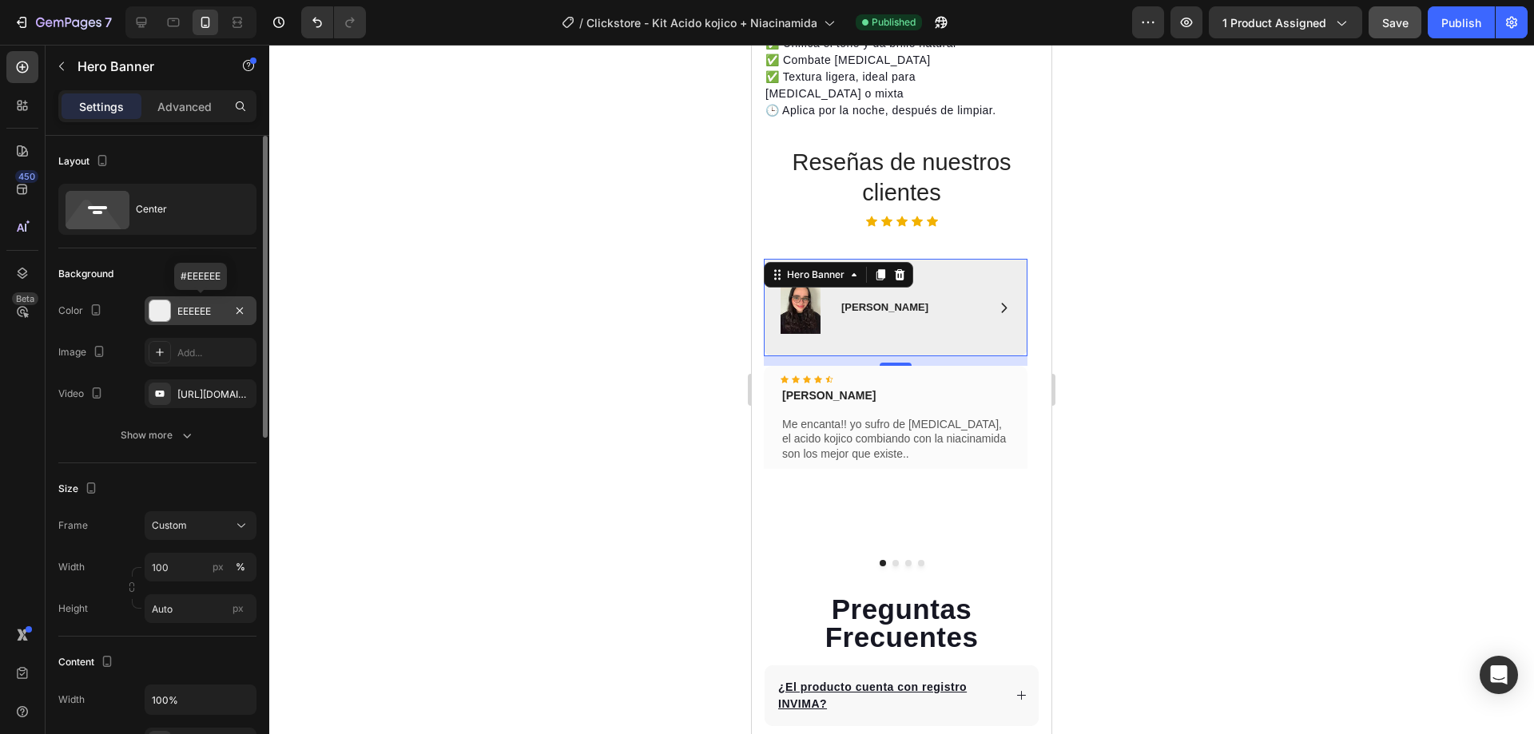
click at [161, 316] on div at bounding box center [159, 310] width 21 height 21
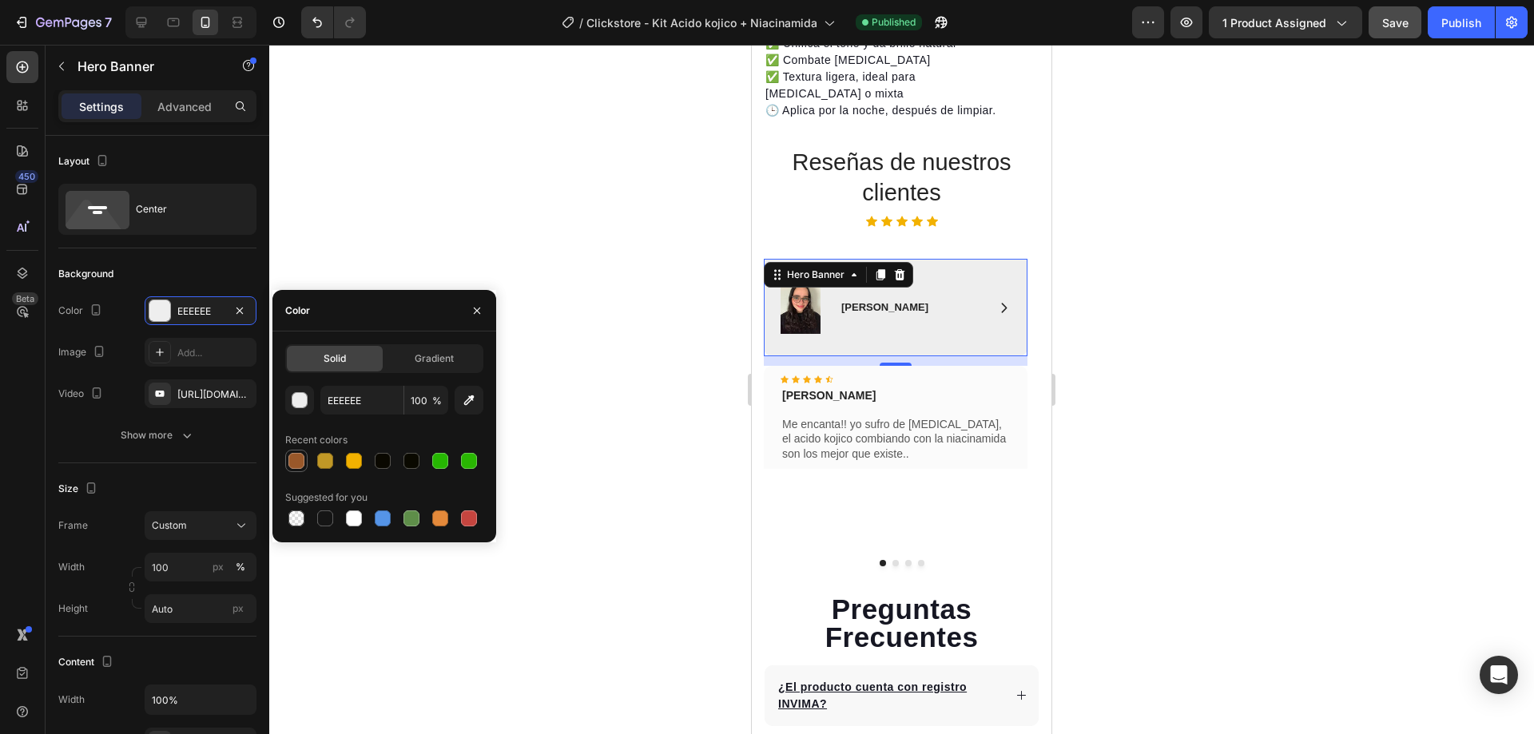
click at [291, 454] on div at bounding box center [296, 461] width 16 height 16
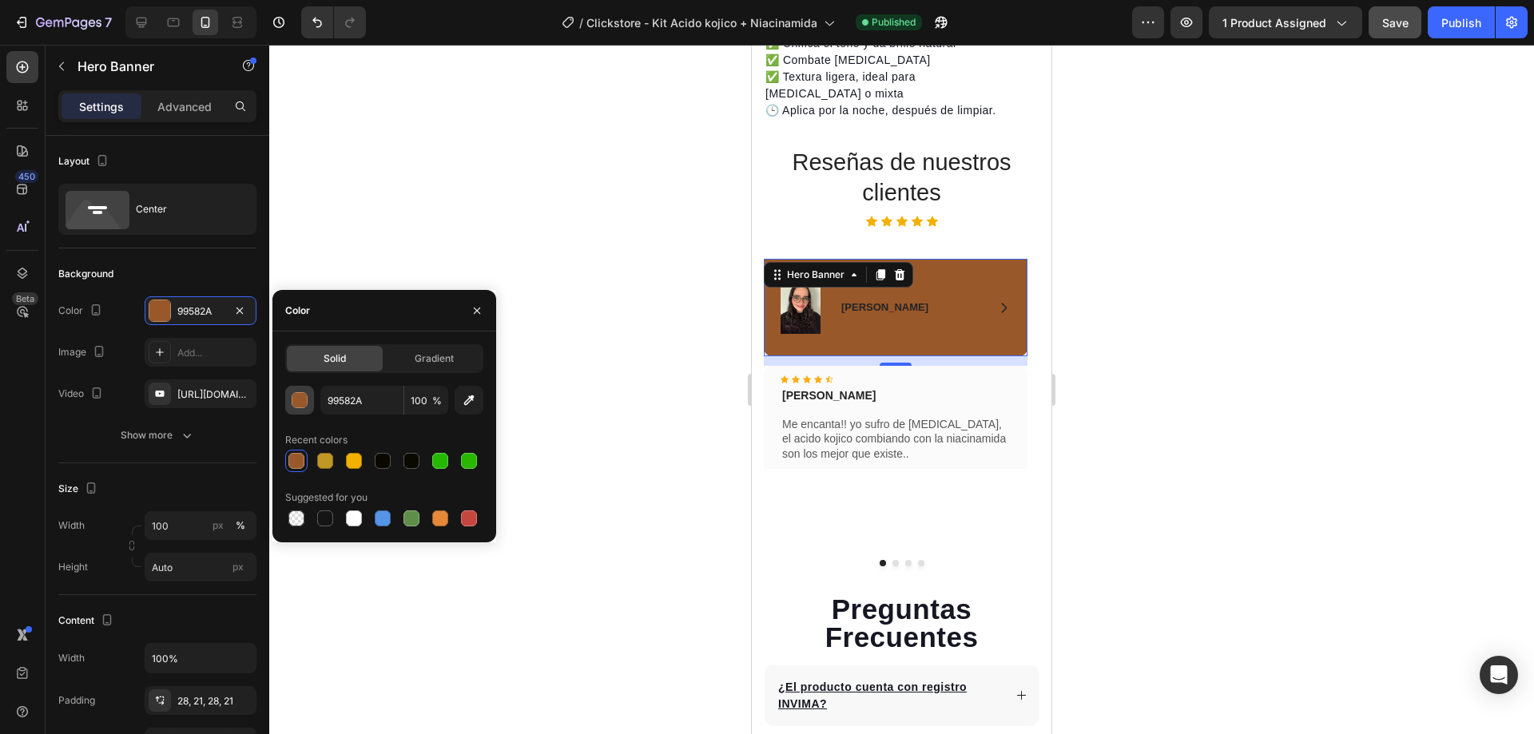
click at [305, 399] on div "button" at bounding box center [300, 401] width 16 height 16
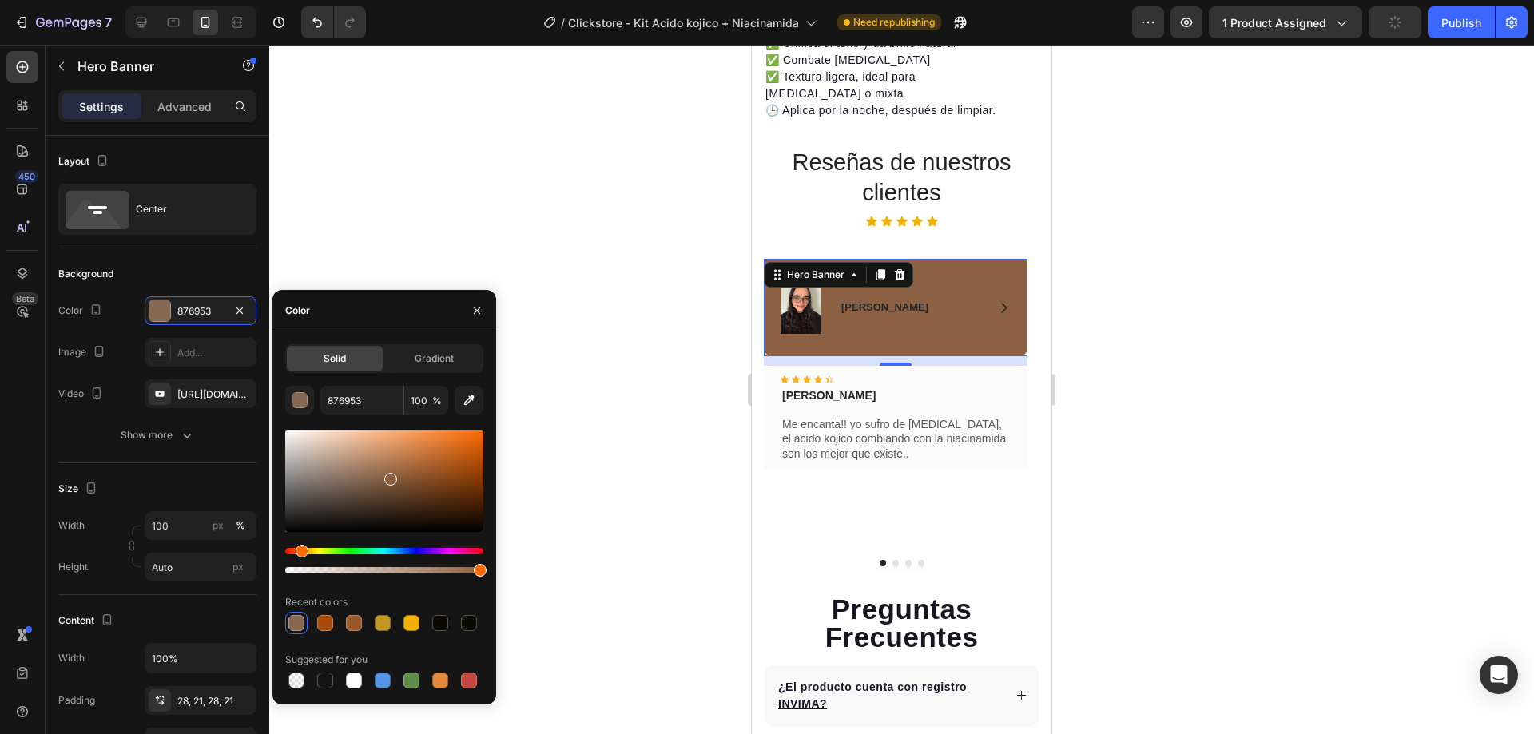
drag, startPoint x: 425, startPoint y: 477, endPoint x: 389, endPoint y: 476, distance: 36.0
click at [389, 476] on div at bounding box center [384, 481] width 198 height 101
click at [374, 630] on div at bounding box center [382, 622] width 19 height 19
type input "99582A"
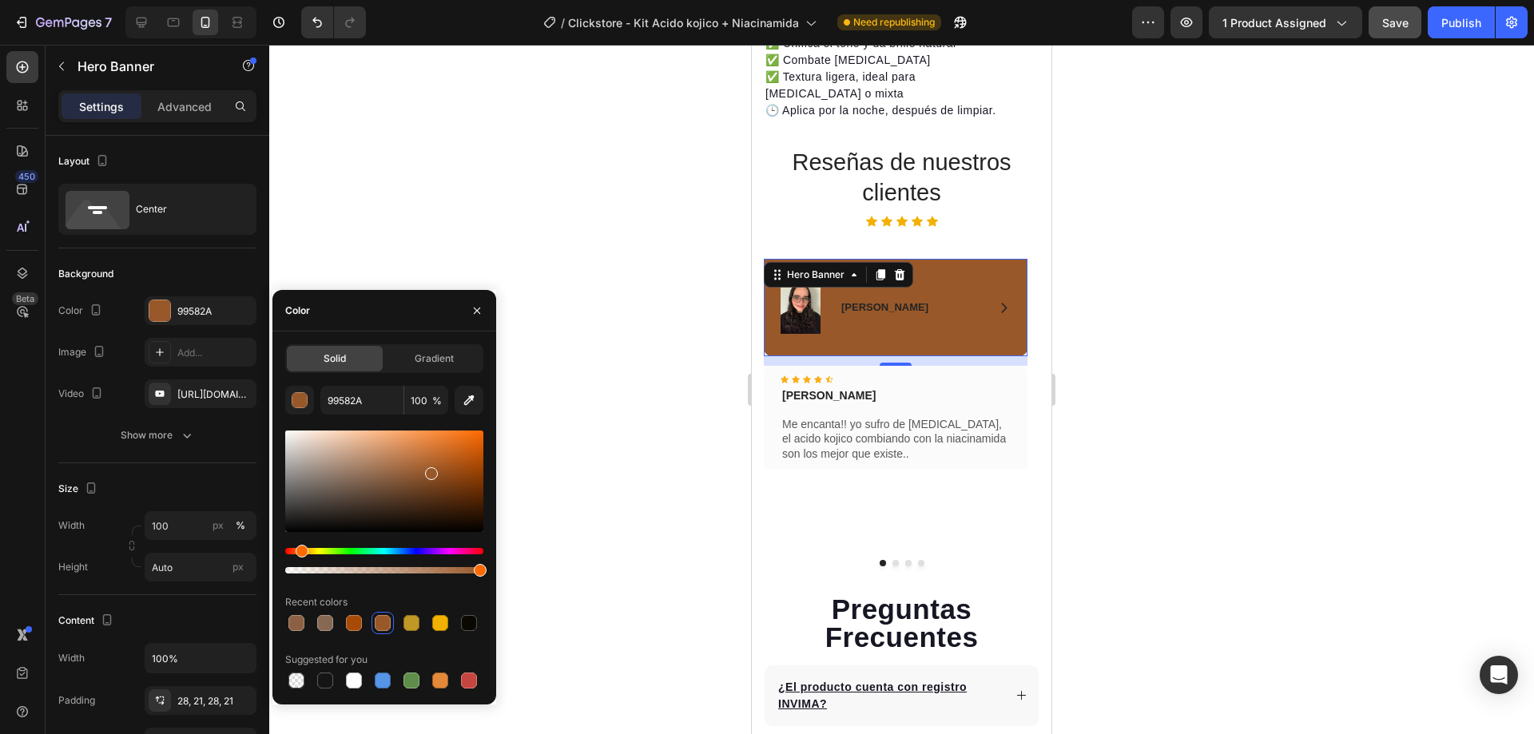
click at [533, 385] on div at bounding box center [901, 389] width 1264 height 689
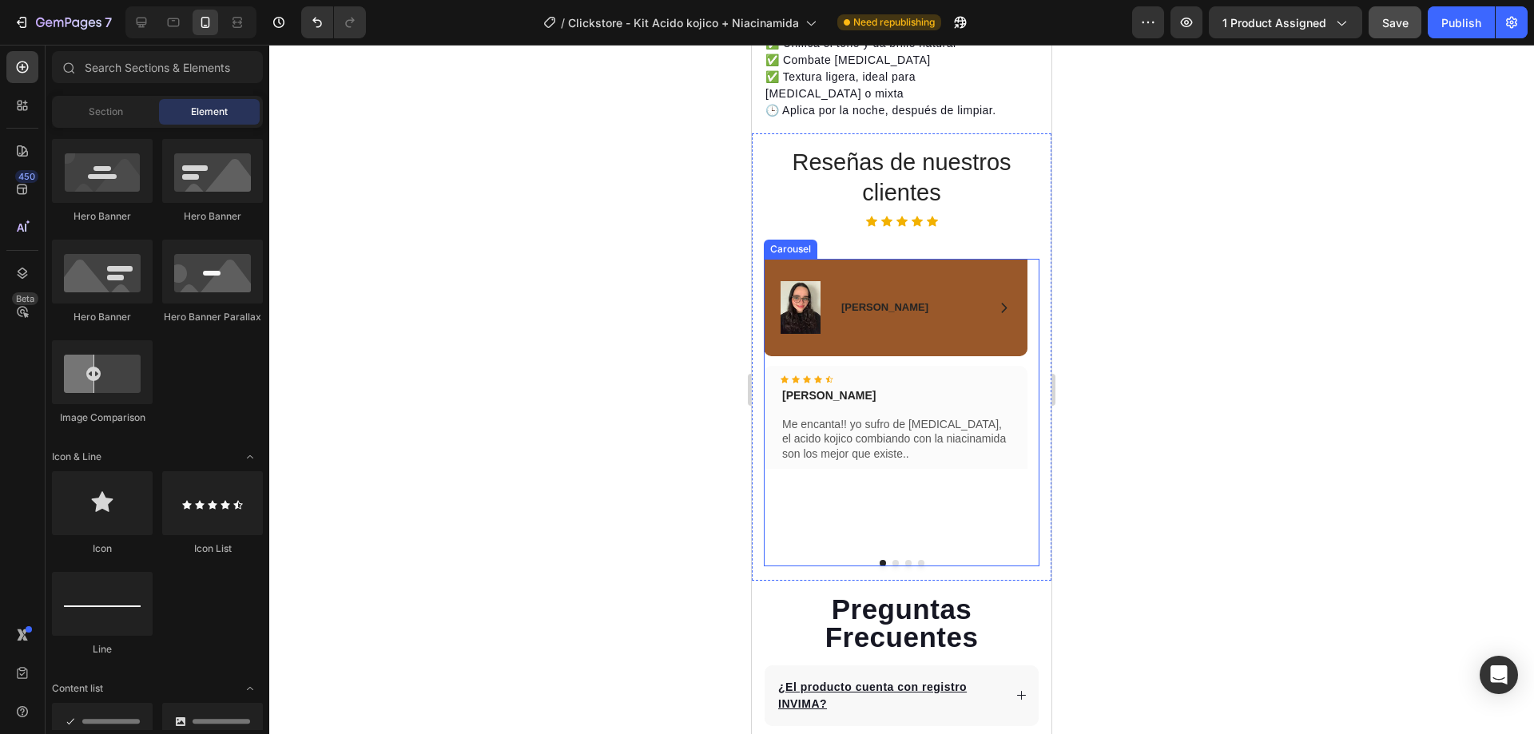
click at [892, 560] on button "Dot" at bounding box center [895, 563] width 6 height 6
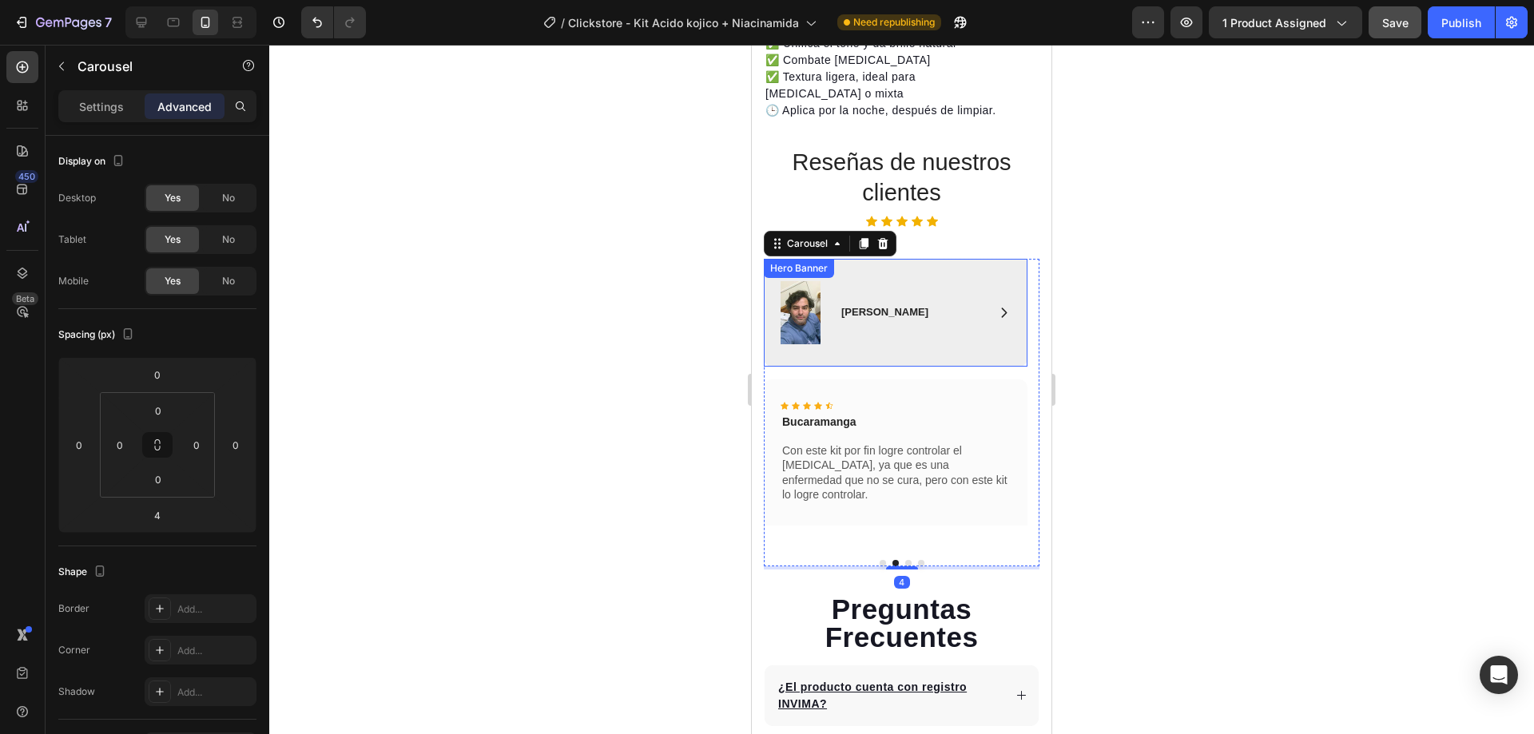
click at [857, 340] on div "Image Icon [PERSON_NAME] Text Block Row Row" at bounding box center [896, 313] width 264 height 108
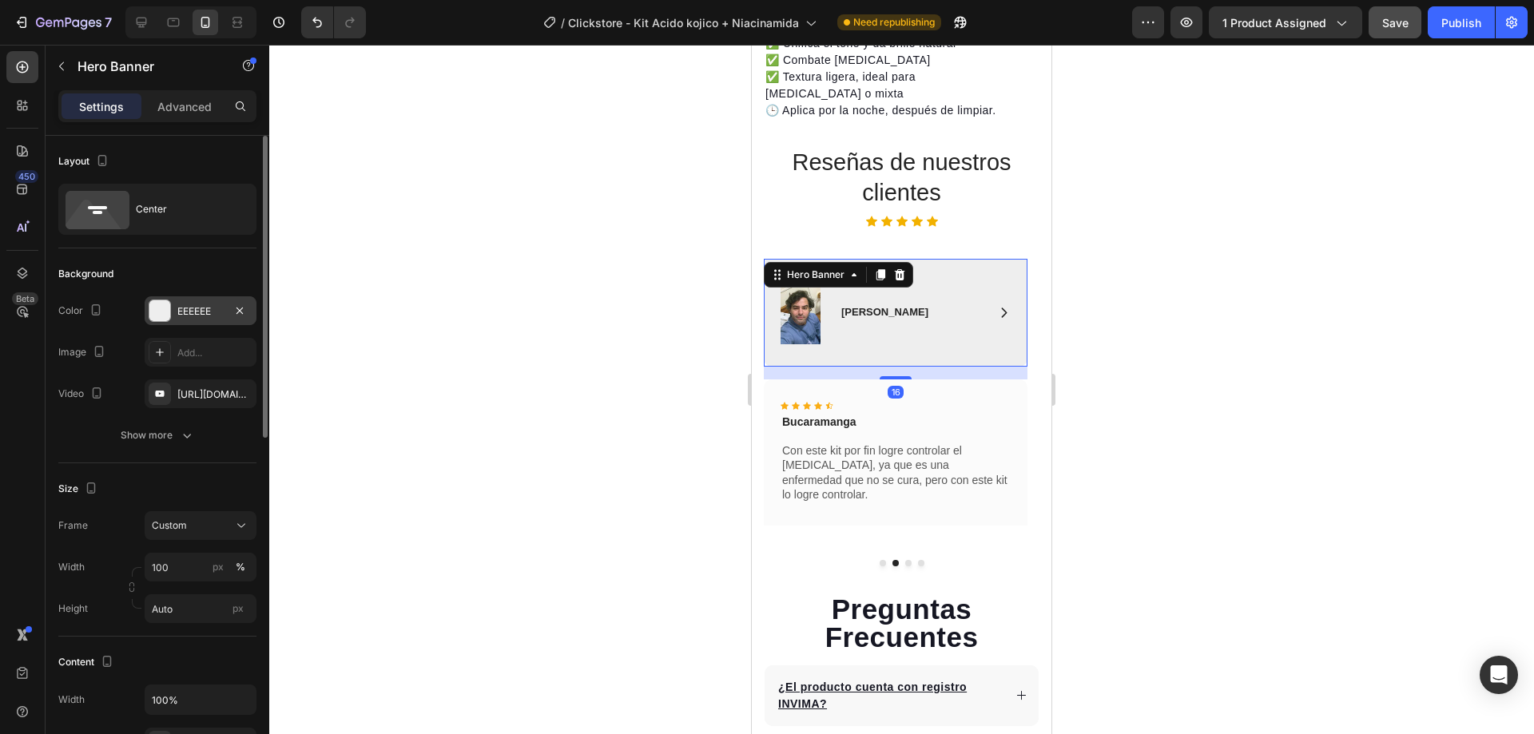
click at [185, 302] on div "EEEEEE" at bounding box center [201, 310] width 112 height 29
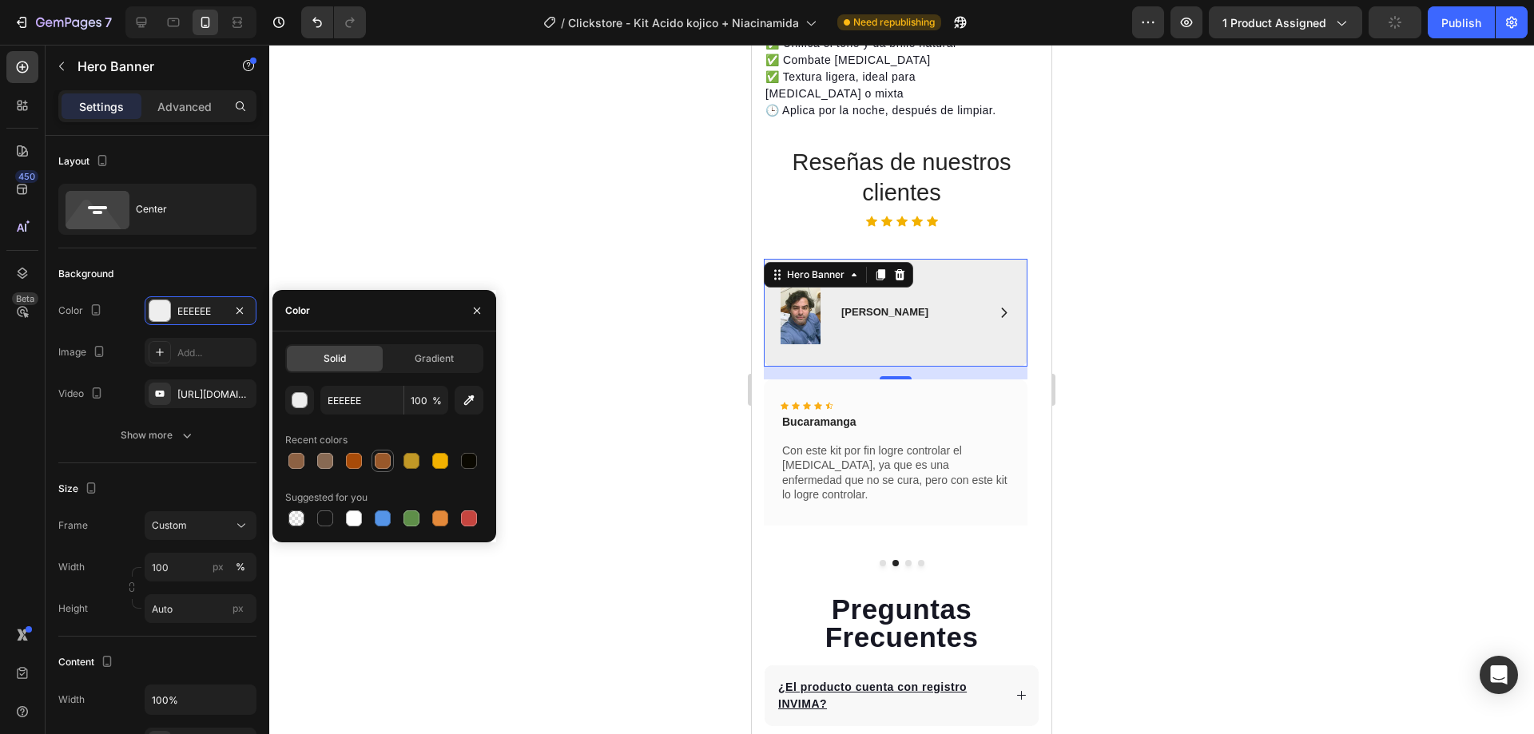
click at [375, 459] on div at bounding box center [383, 461] width 16 height 16
type input "99582A"
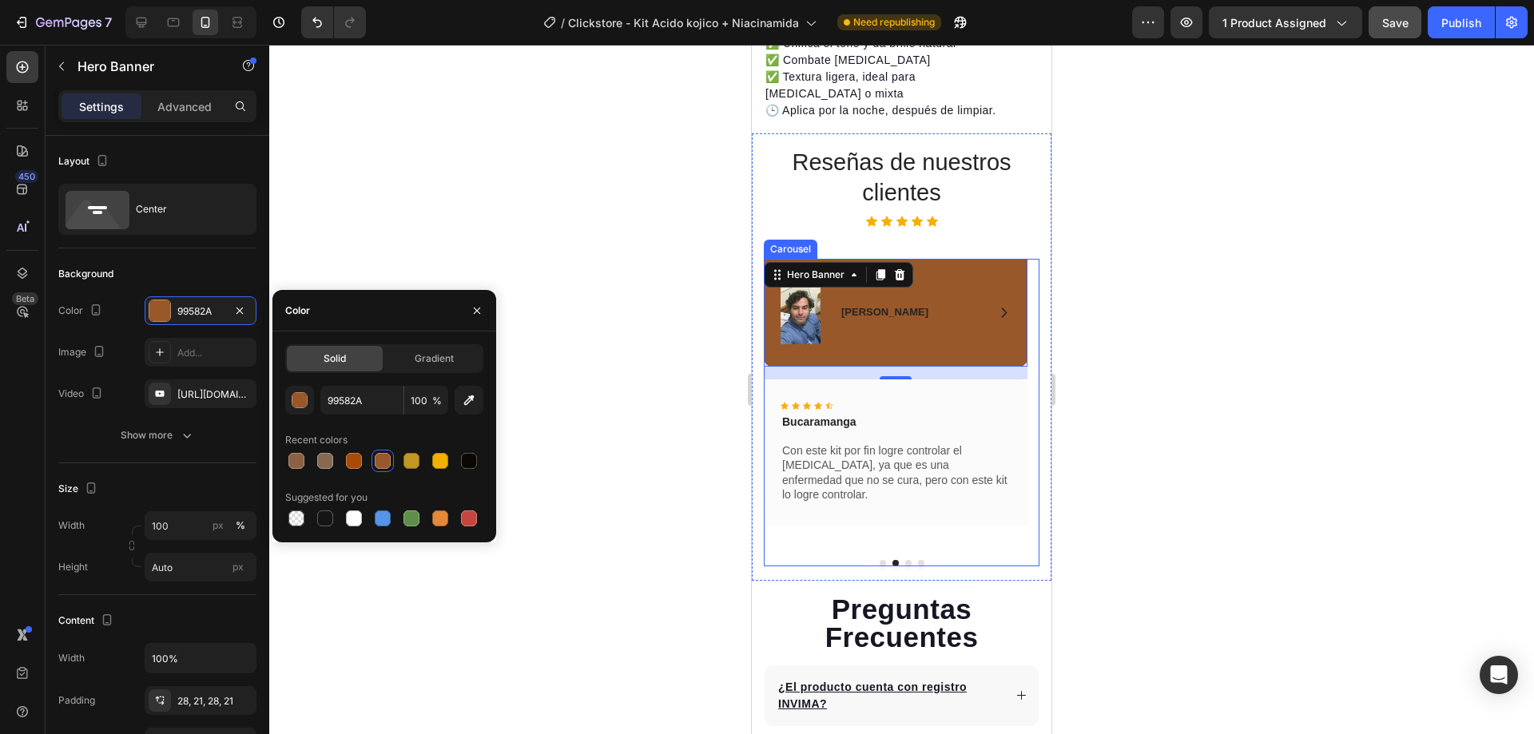
click at [879, 560] on button "Dot" at bounding box center [882, 563] width 6 height 6
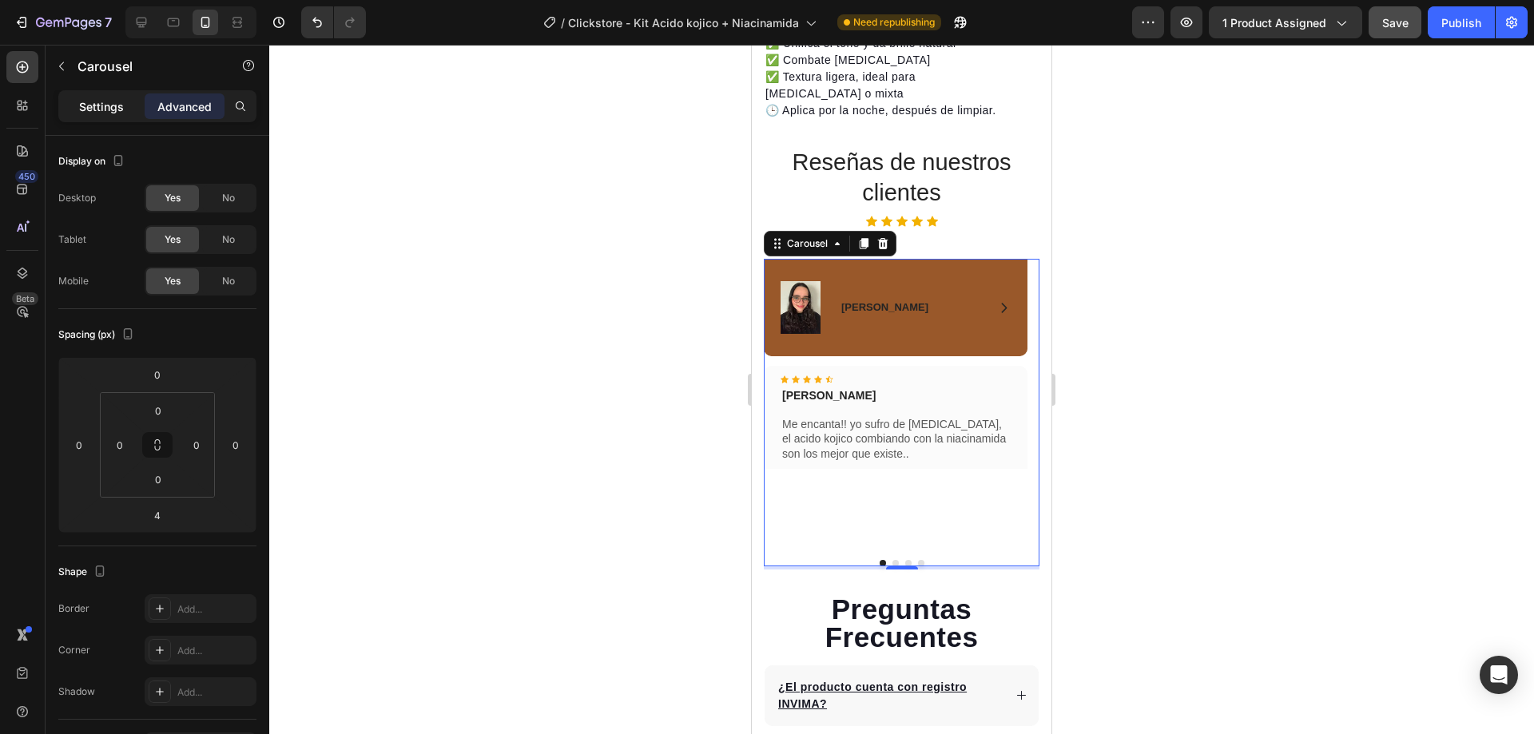
click at [111, 115] on div "Settings" at bounding box center [102, 106] width 80 height 26
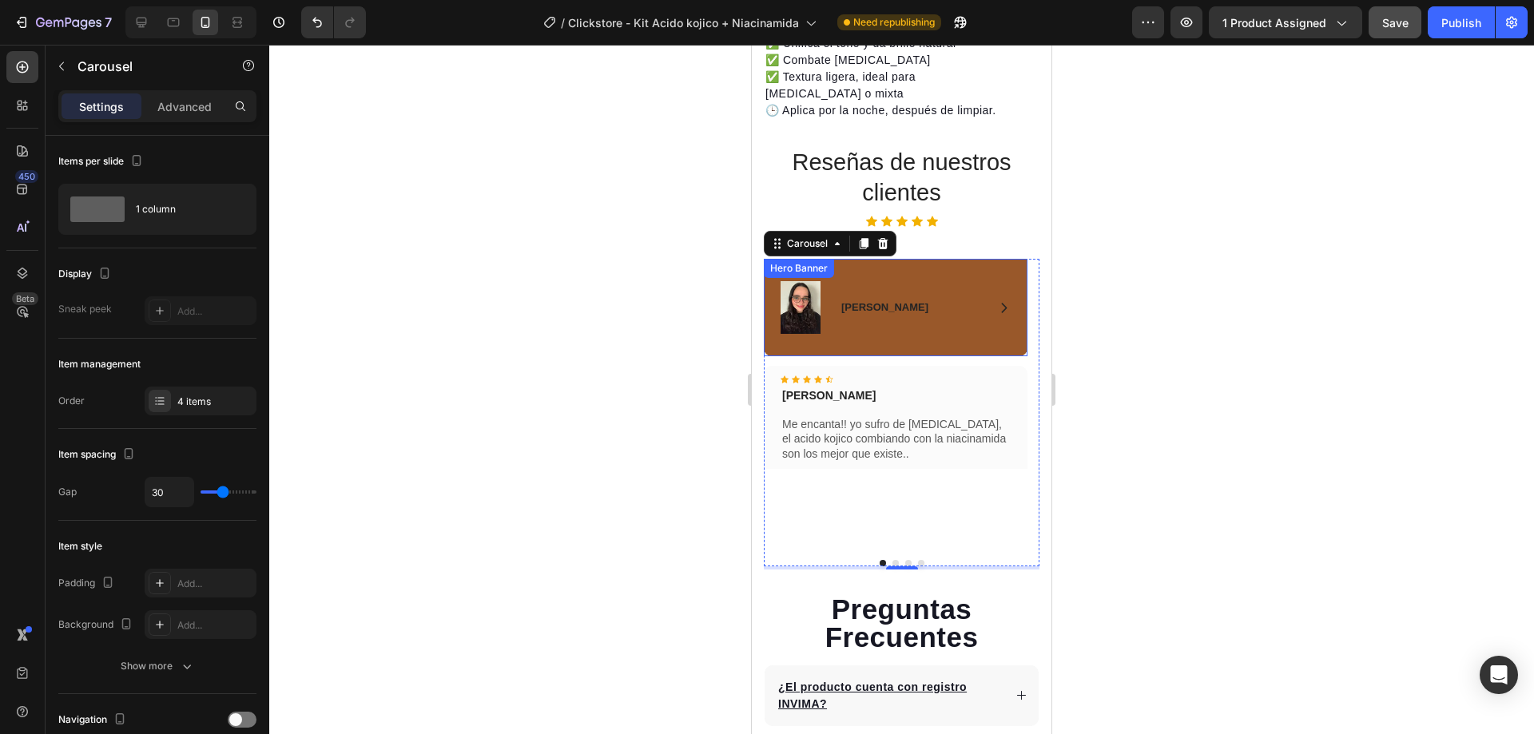
click at [903, 259] on div "Image Icon [PERSON_NAME] Text Block Row Row" at bounding box center [896, 307] width 264 height 97
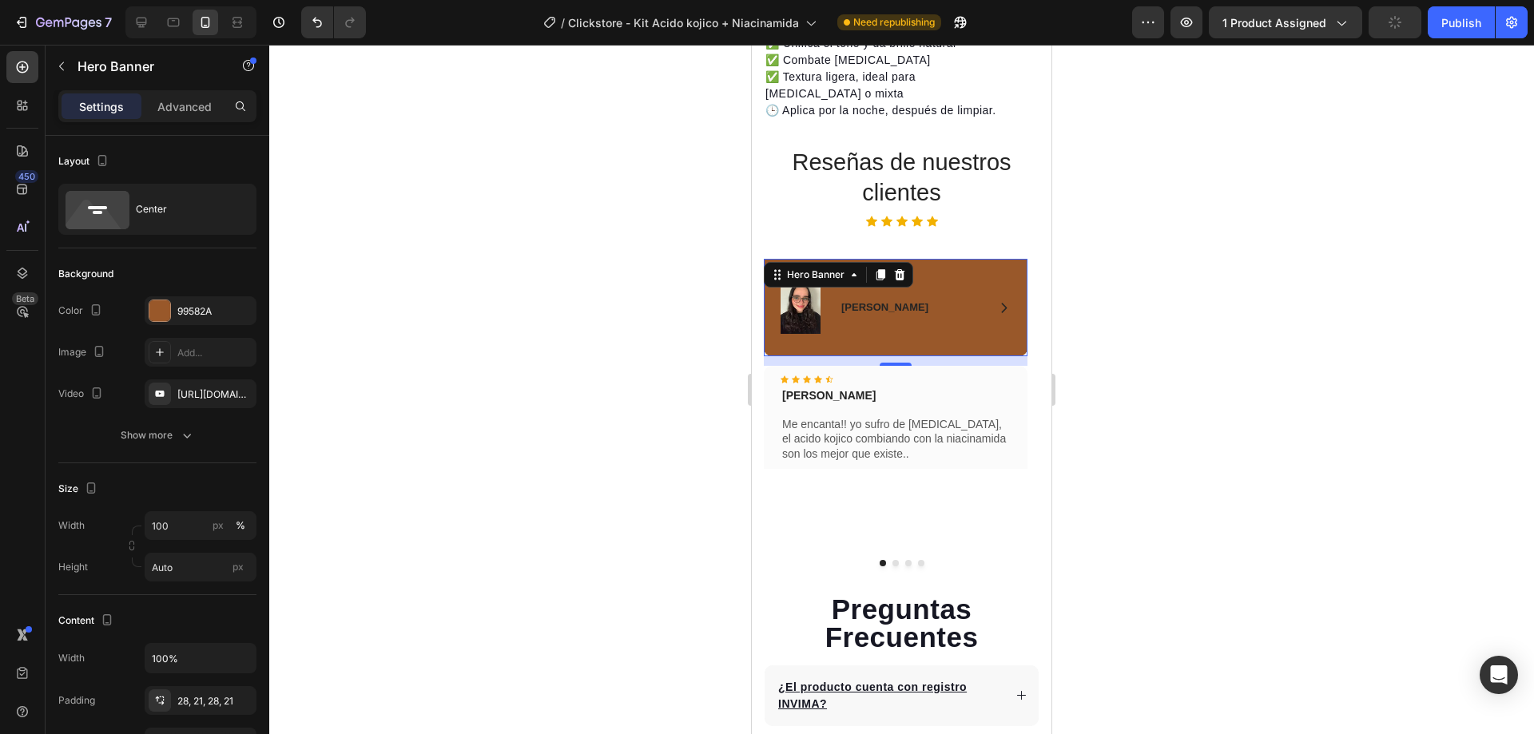
click at [947, 335] on div "Image Icon [PERSON_NAME] Text Block Row Row" at bounding box center [896, 307] width 264 height 97
click at [905, 560] on button "Dot" at bounding box center [908, 563] width 6 height 6
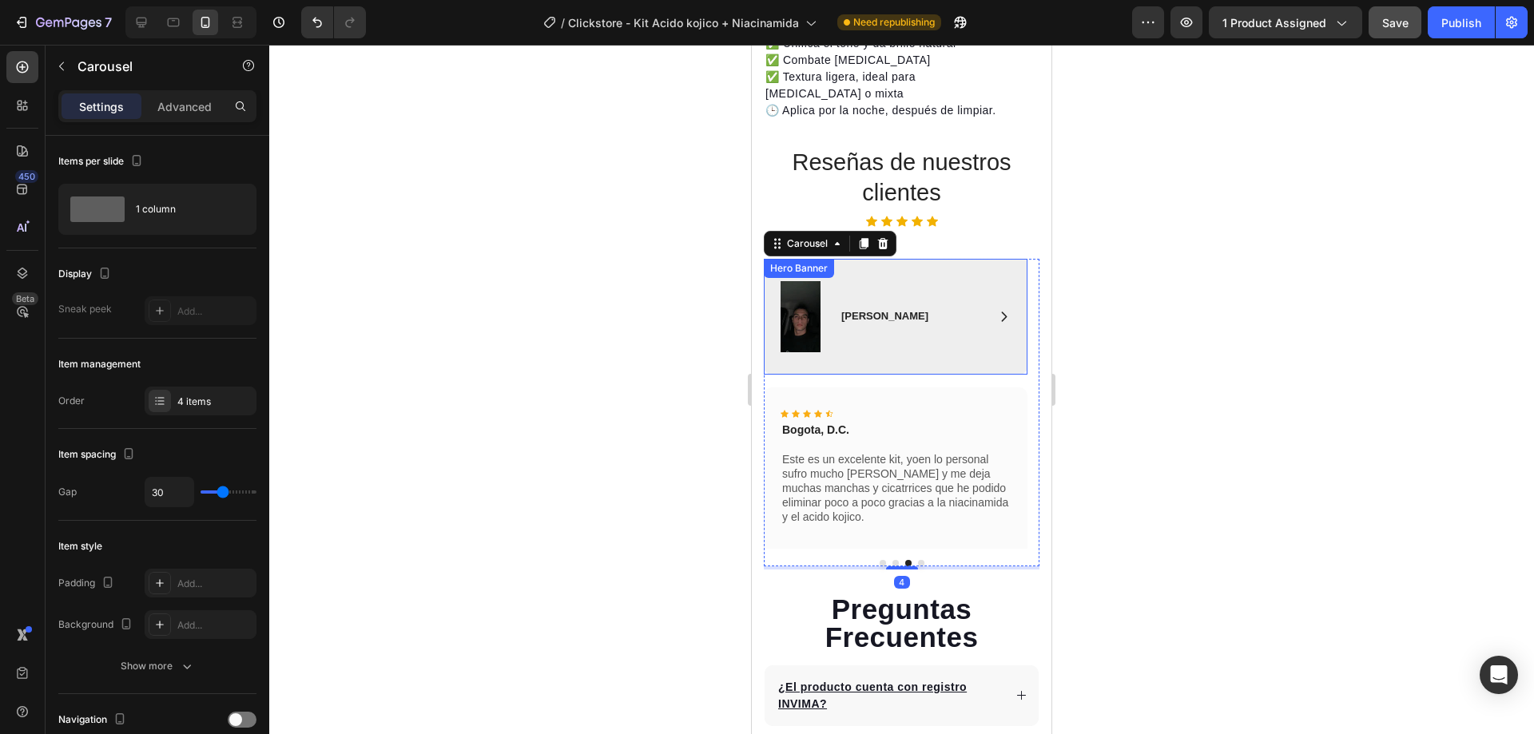
click at [928, 343] on div "Image Icon [PERSON_NAME] Text Block Row Row" at bounding box center [896, 317] width 264 height 116
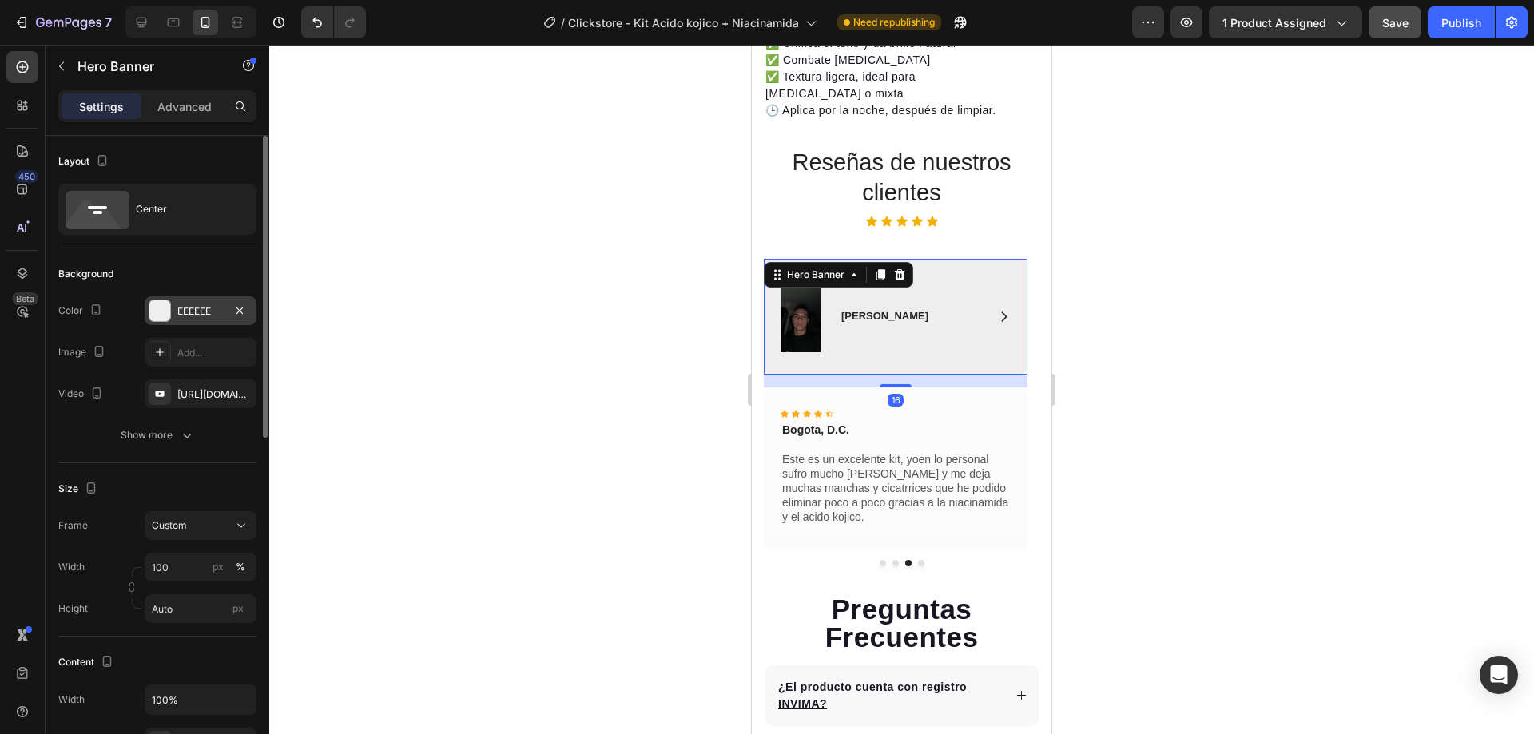
click at [194, 317] on div "EEEEEE" at bounding box center [200, 311] width 46 height 14
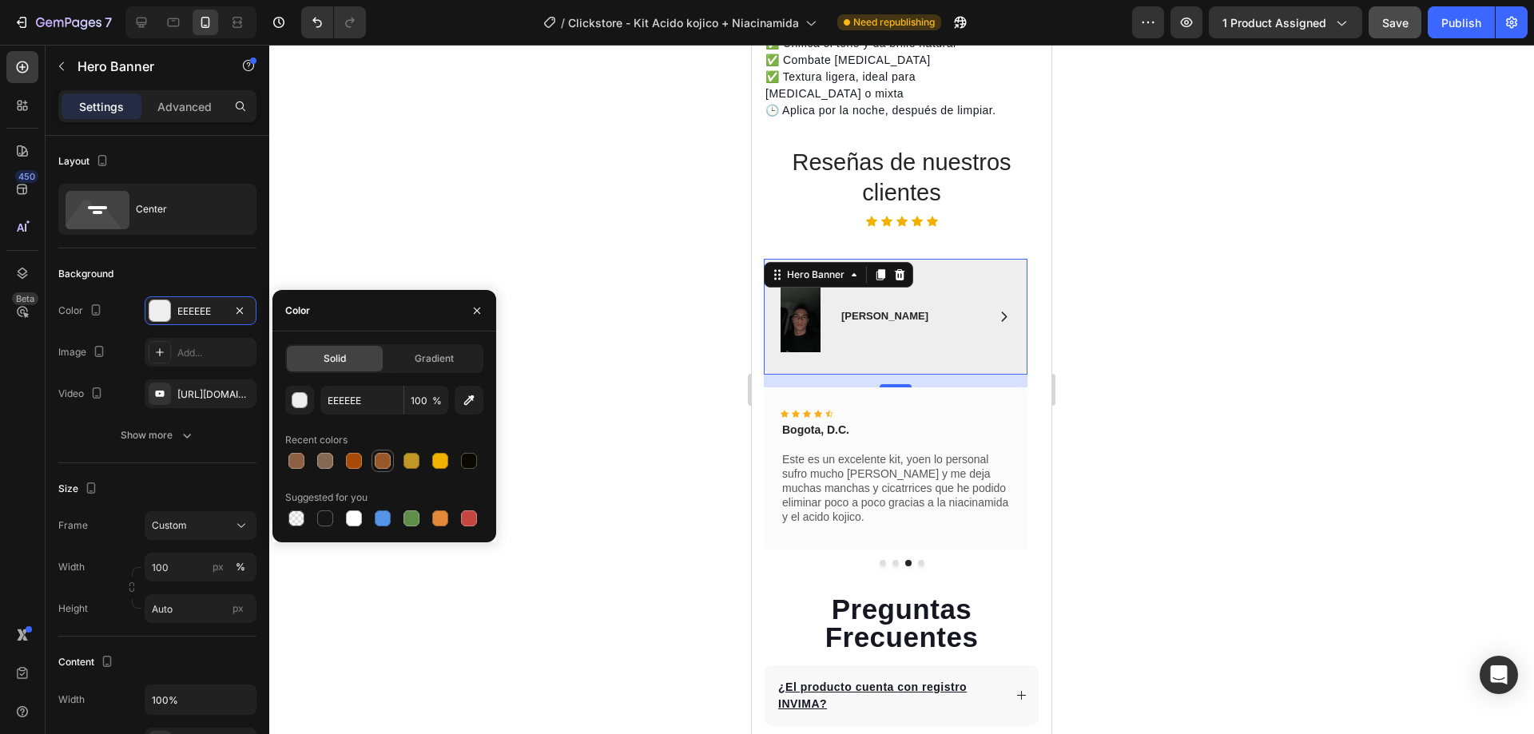
click at [384, 457] on div at bounding box center [383, 461] width 16 height 16
type input "99582A"
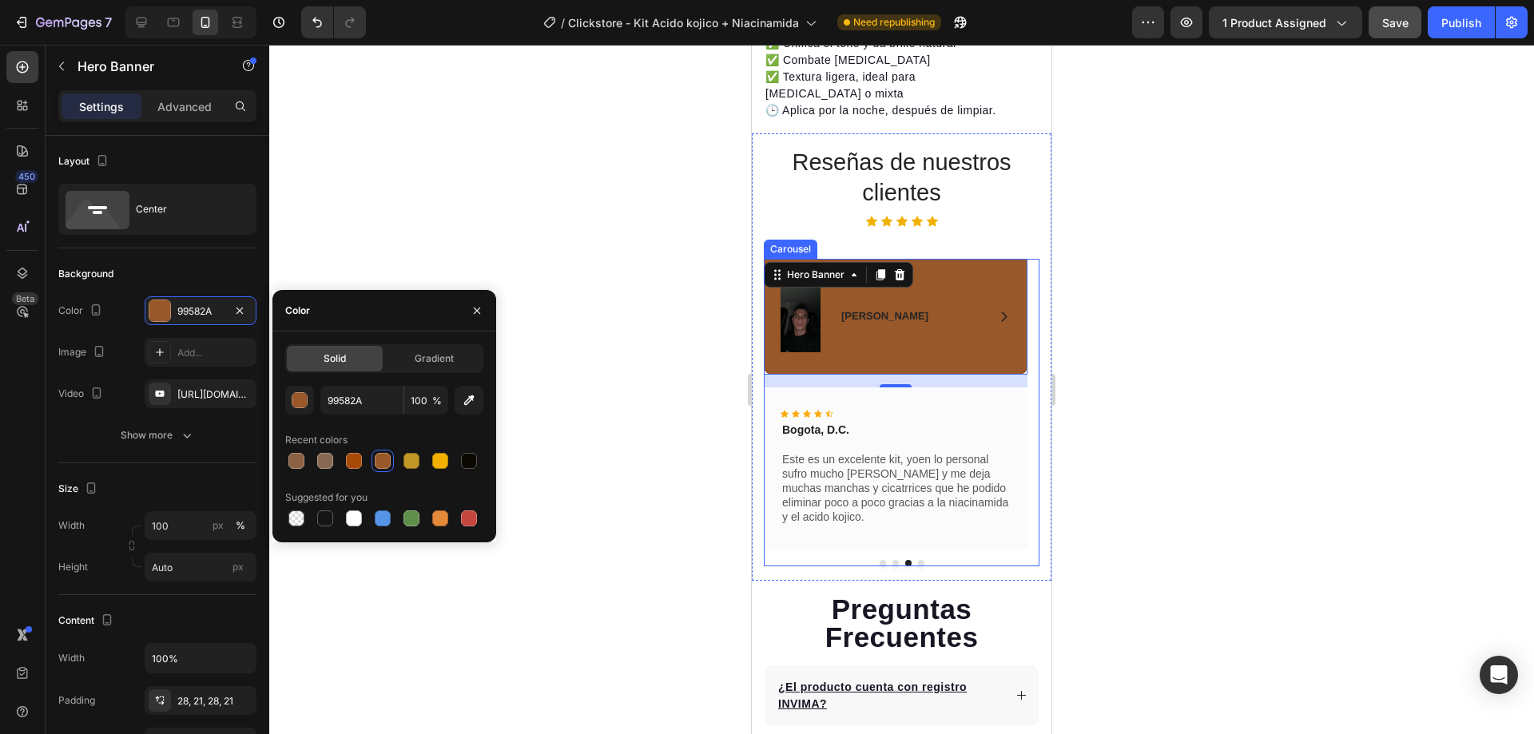
click at [918, 560] on button "Dot" at bounding box center [921, 563] width 6 height 6
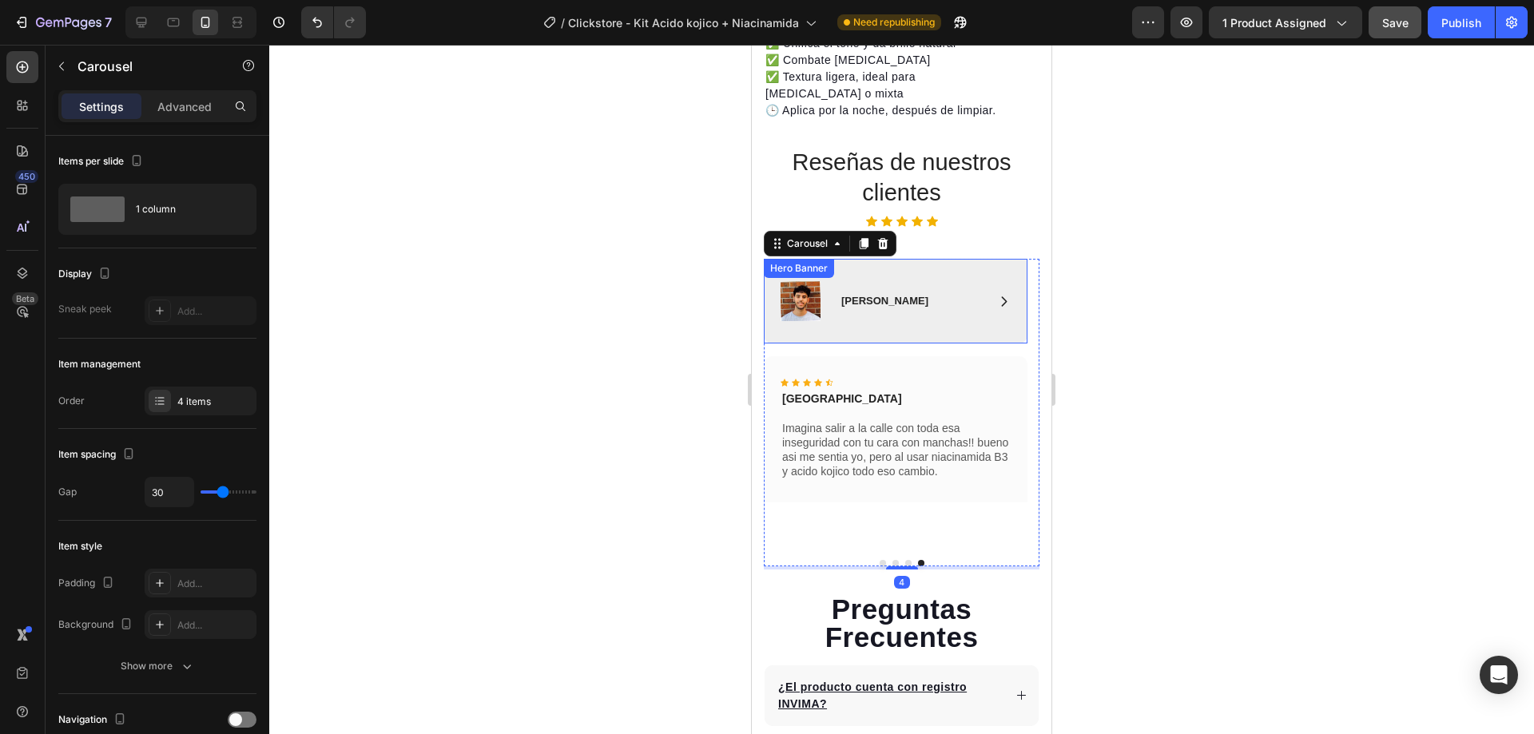
click at [879, 317] on div "Image Icon [PERSON_NAME] Text Block Row Row" at bounding box center [896, 301] width 264 height 85
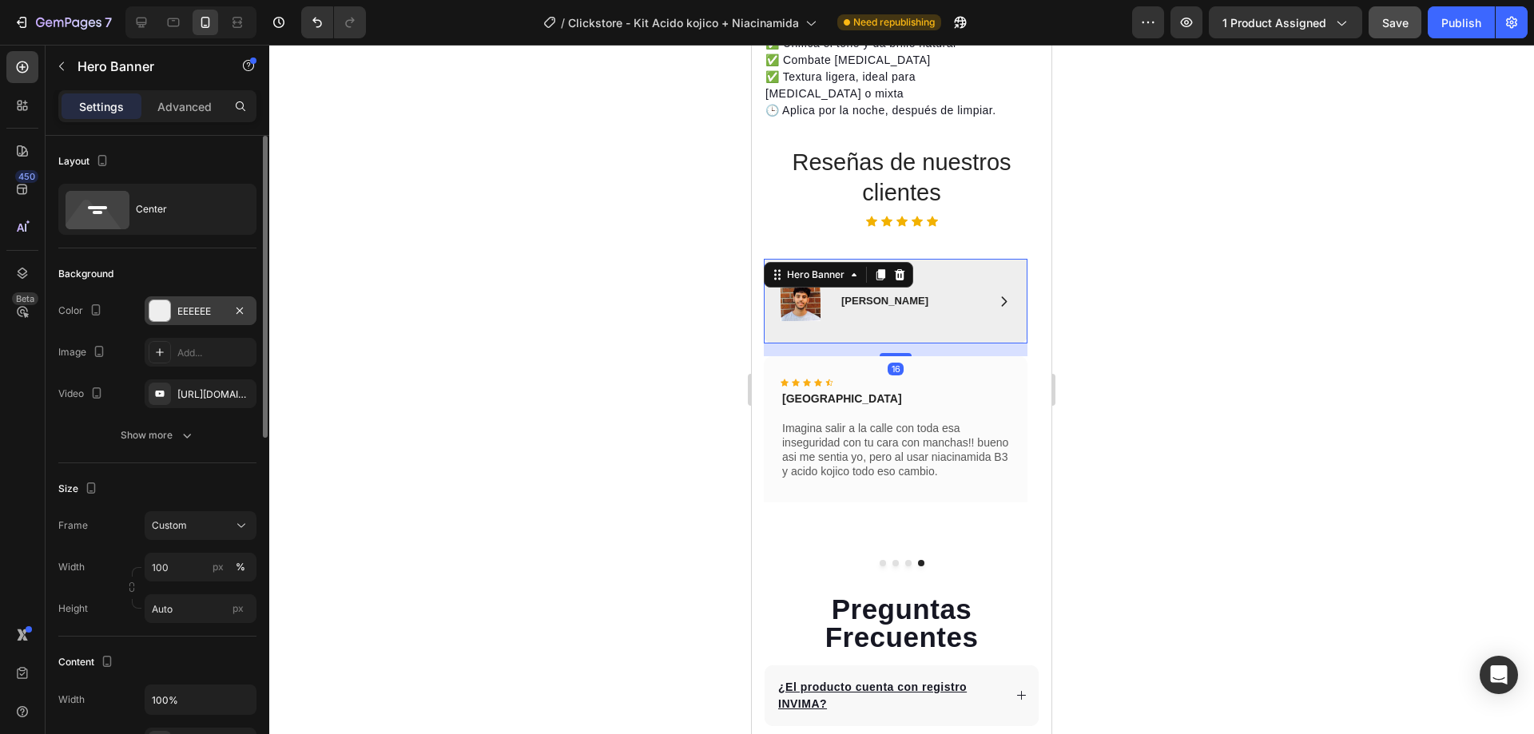
click at [177, 313] on div "EEEEEE" at bounding box center [201, 310] width 112 height 29
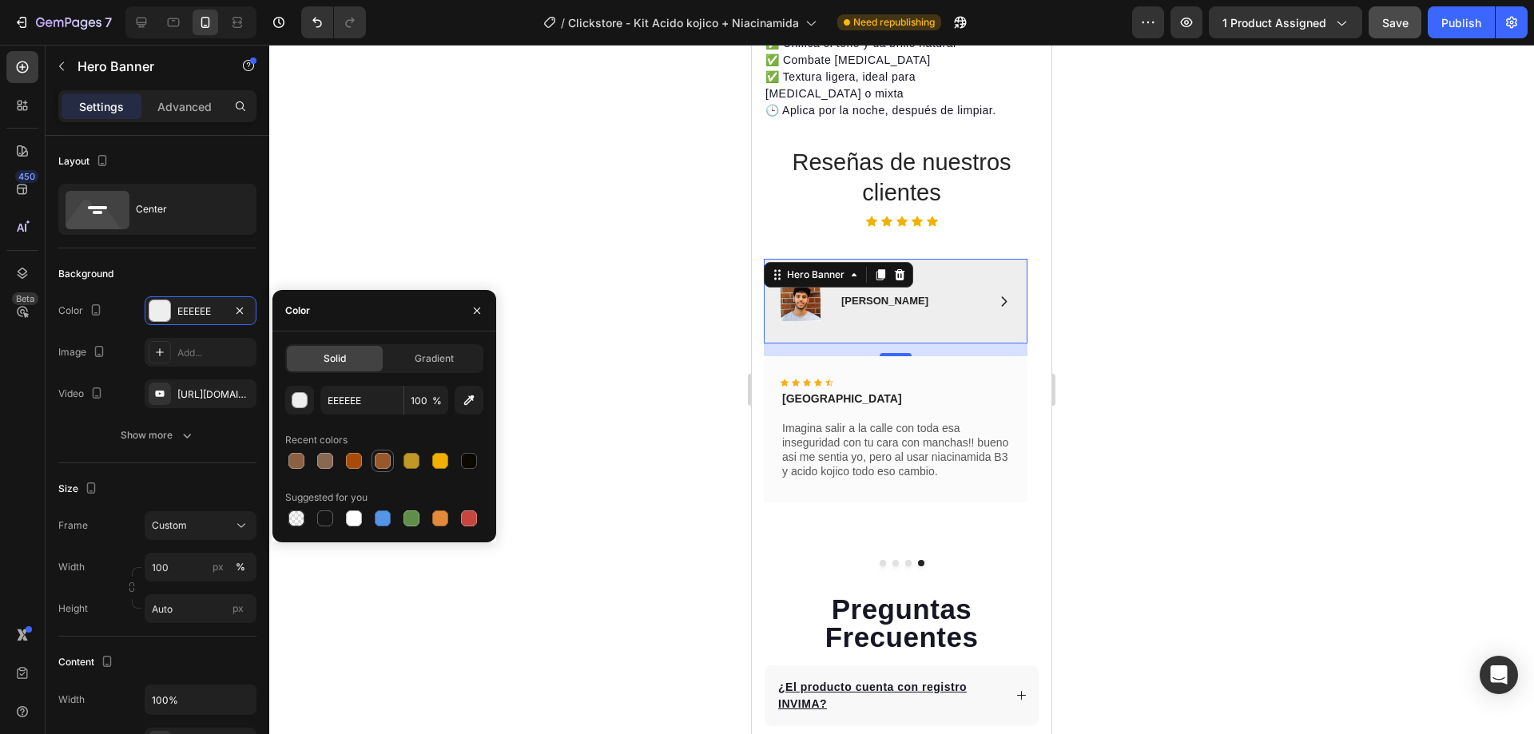
click at [385, 465] on div at bounding box center [383, 461] width 16 height 16
type input "99582A"
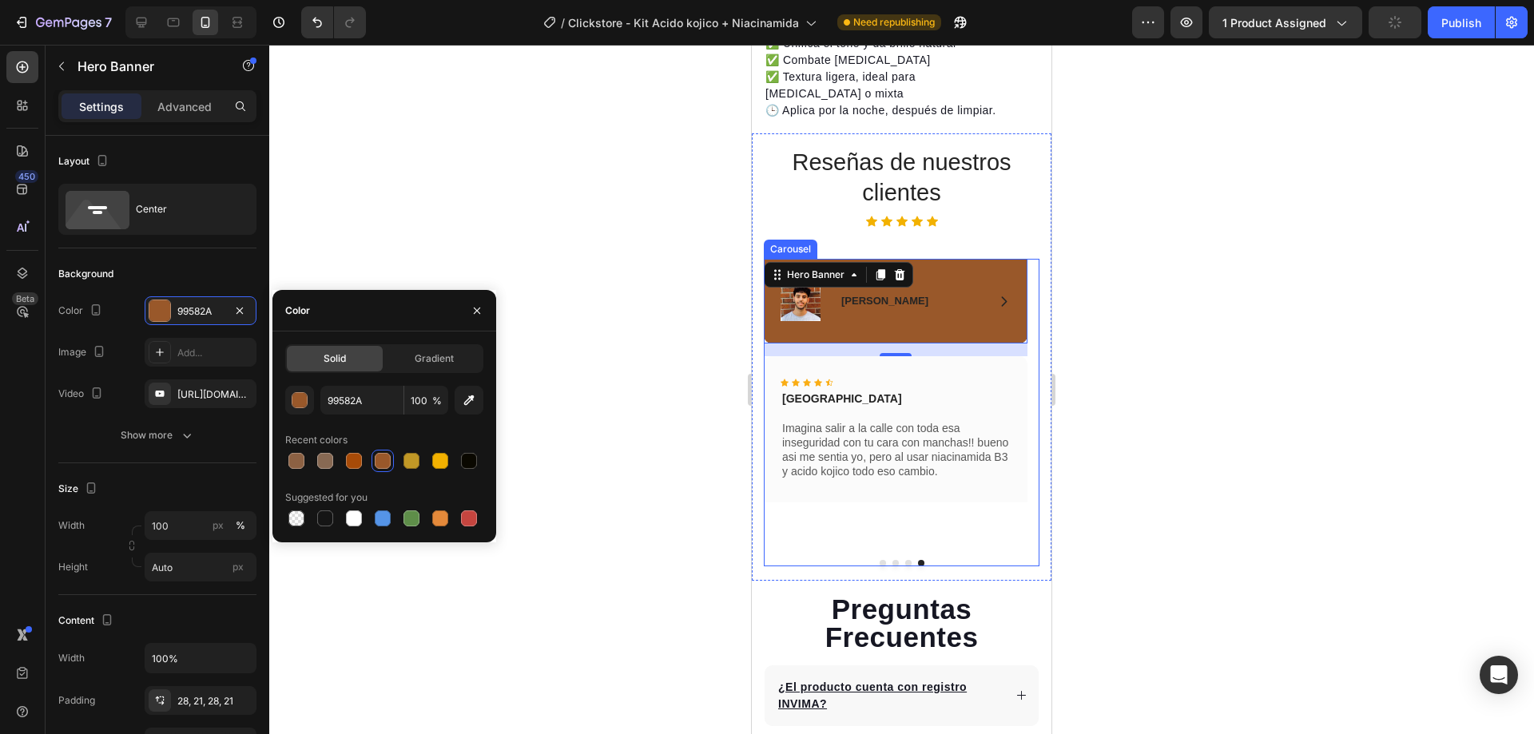
click at [905, 560] on button "Dot" at bounding box center [908, 563] width 6 height 6
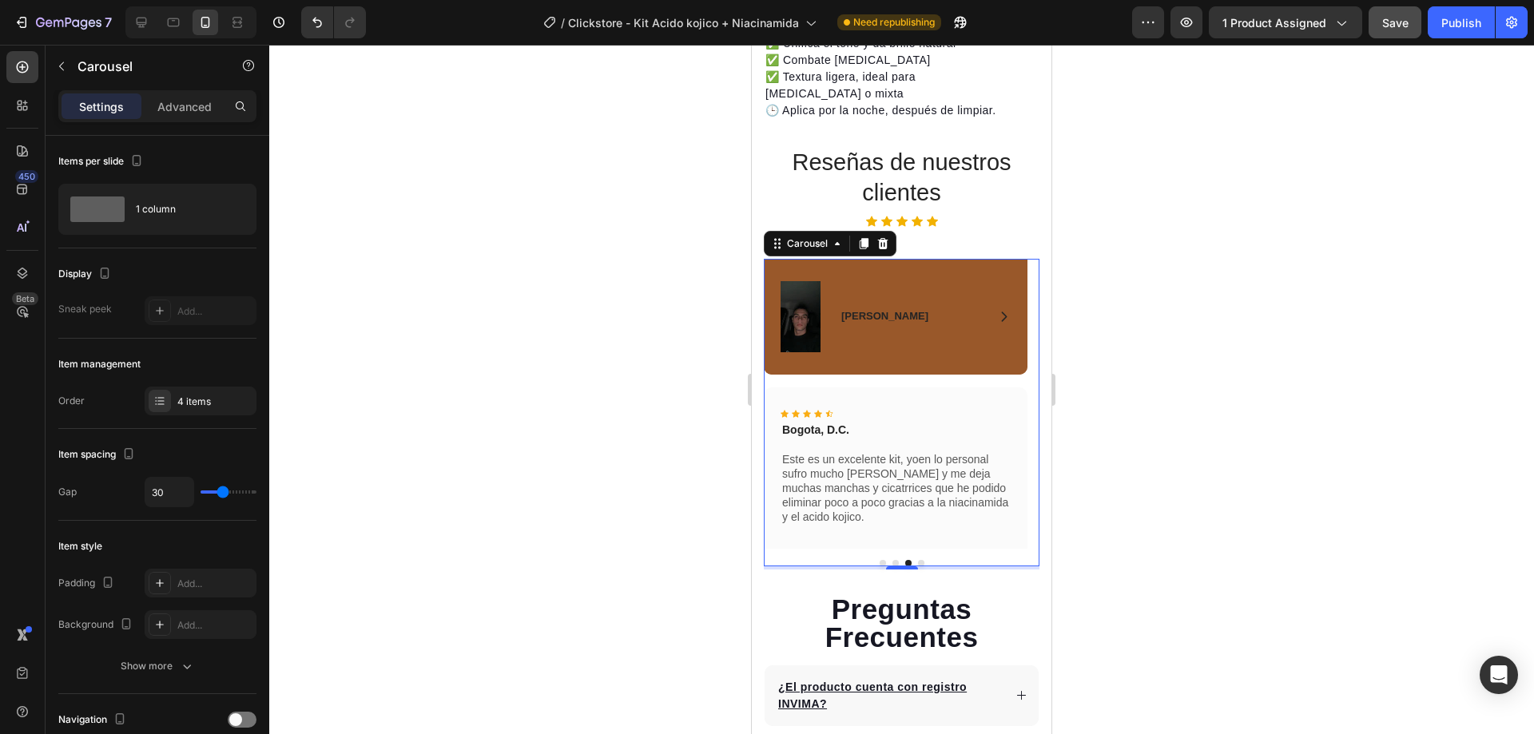
click at [918, 560] on button "Dot" at bounding box center [921, 563] width 6 height 6
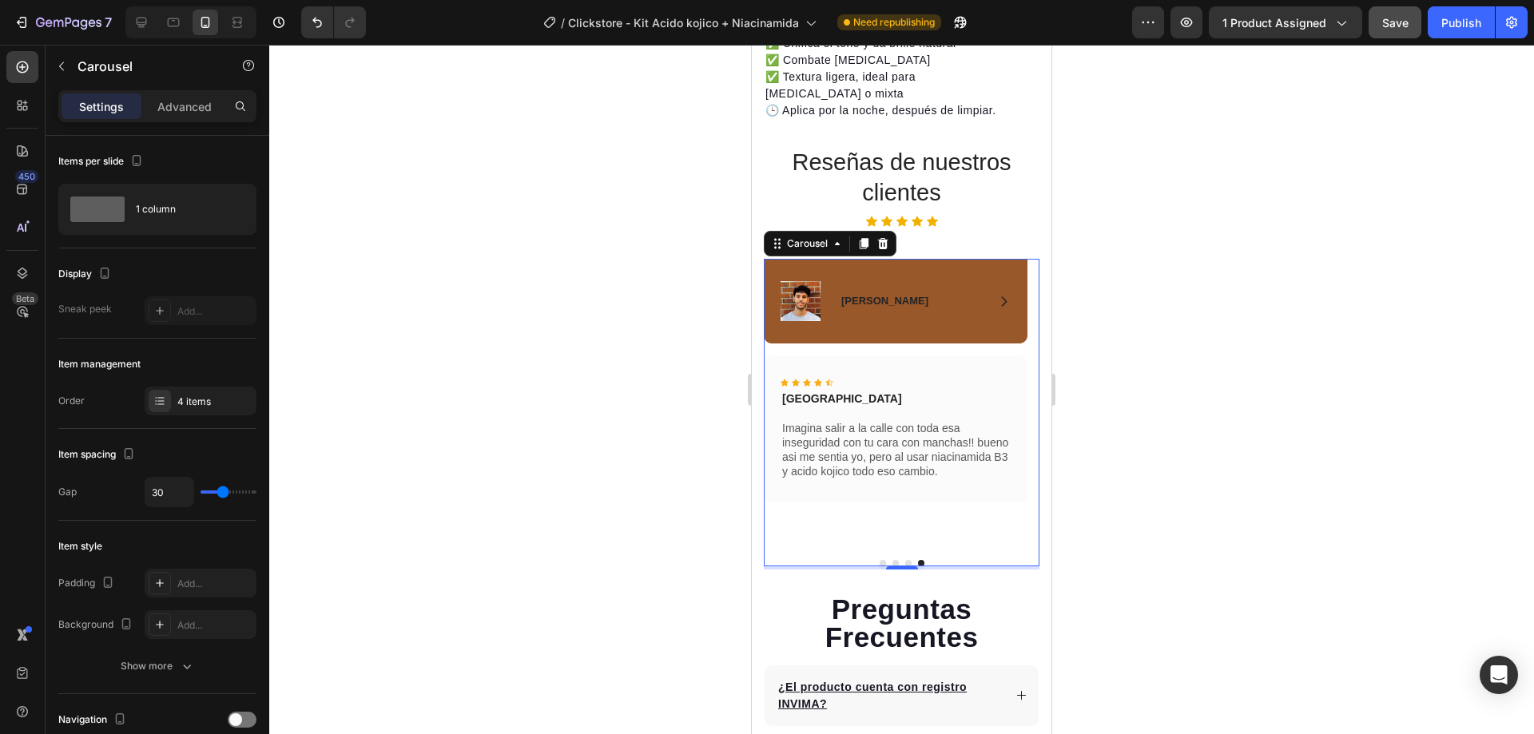
click at [892, 560] on button "Dot" at bounding box center [895, 563] width 6 height 6
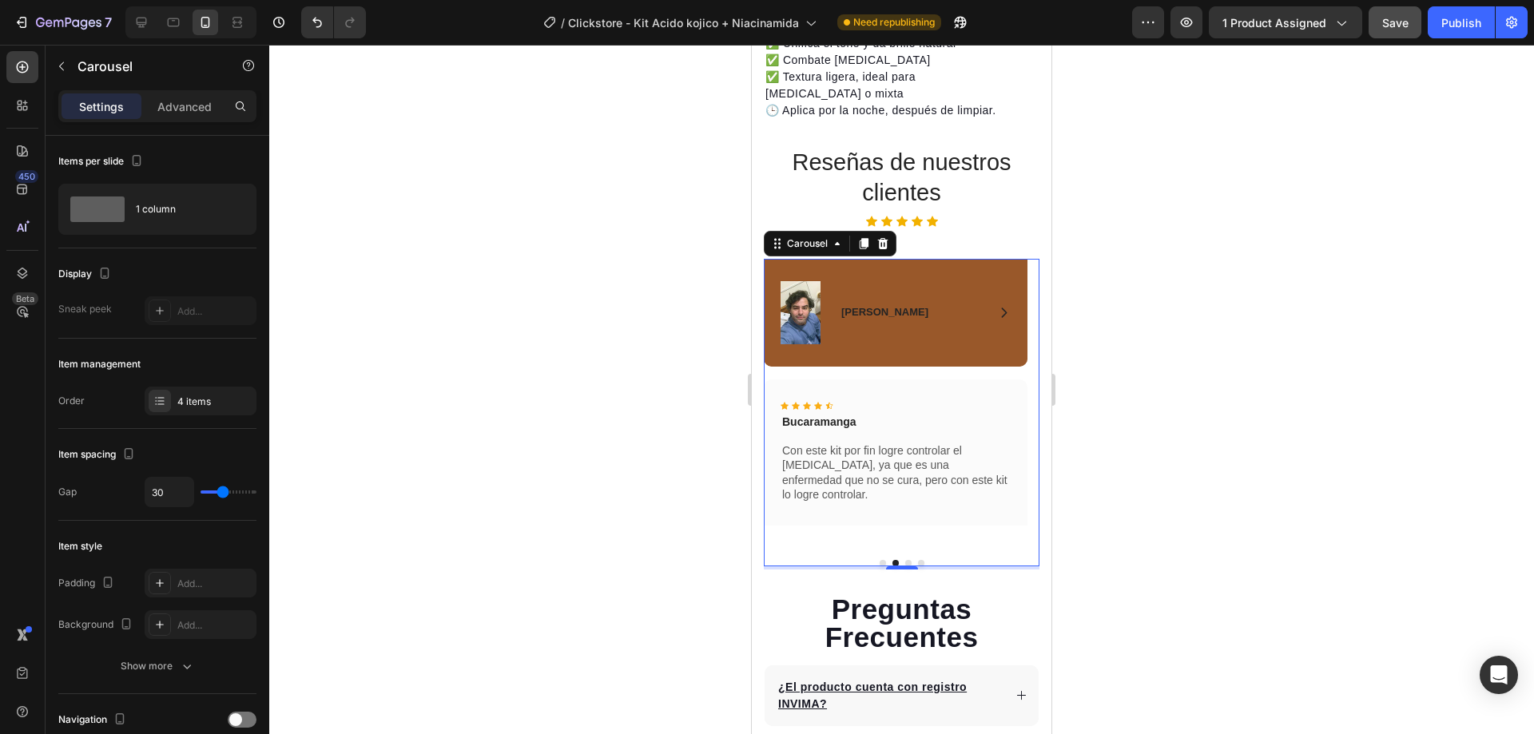
click at [879, 560] on button "Dot" at bounding box center [882, 563] width 6 height 6
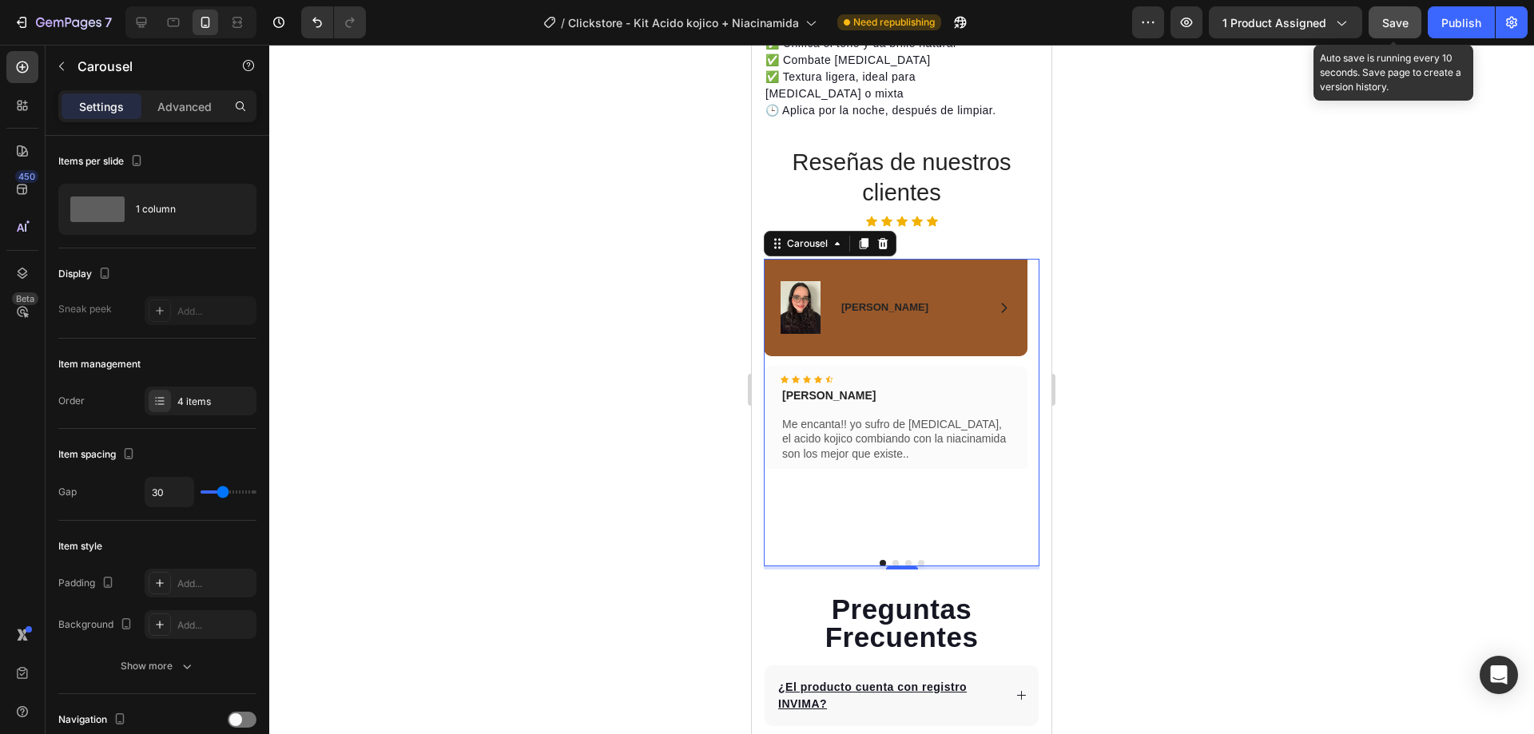
click at [1388, 22] on span "Save" at bounding box center [1395, 23] width 26 height 14
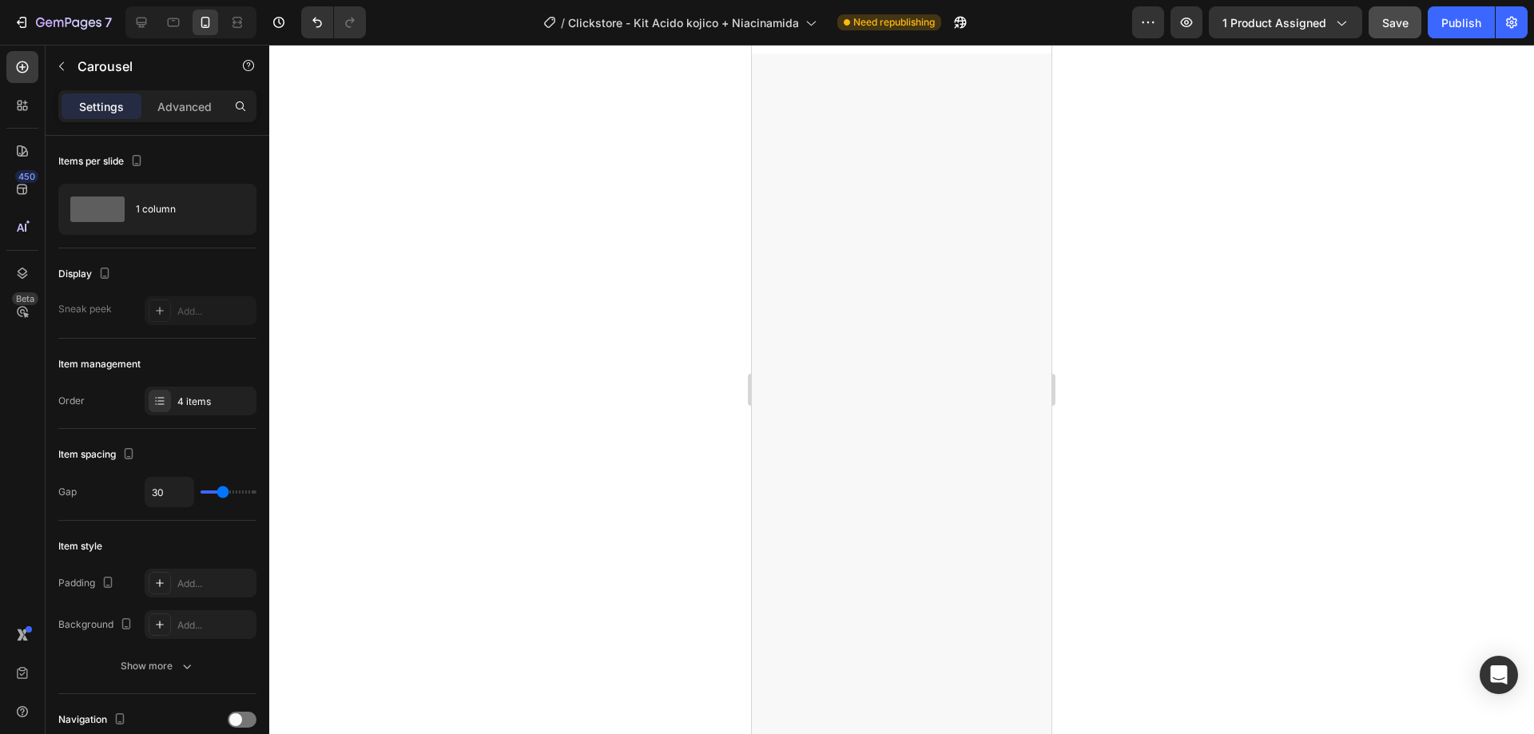
scroll to position [0, 0]
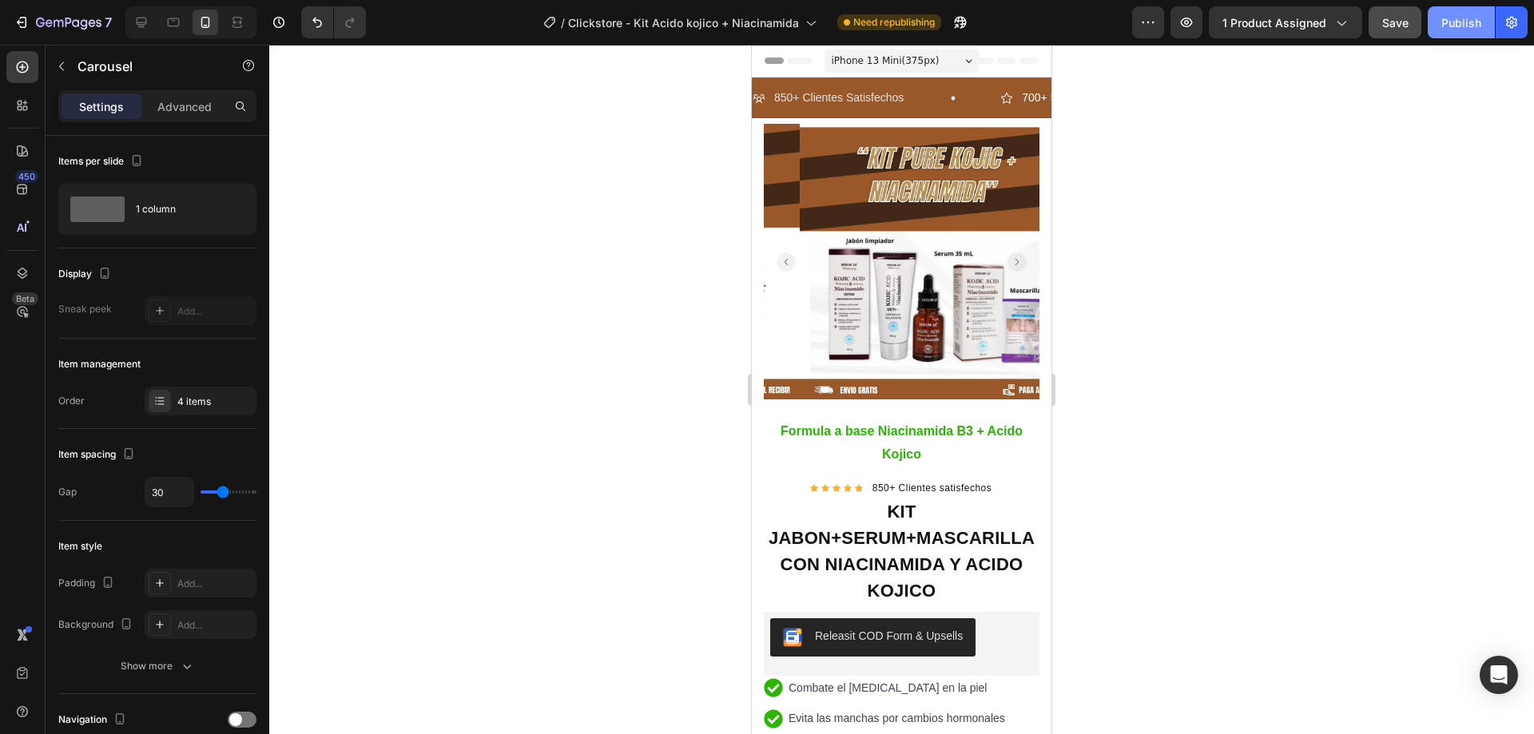
click at [1445, 27] on div "Publish" at bounding box center [1461, 22] width 40 height 17
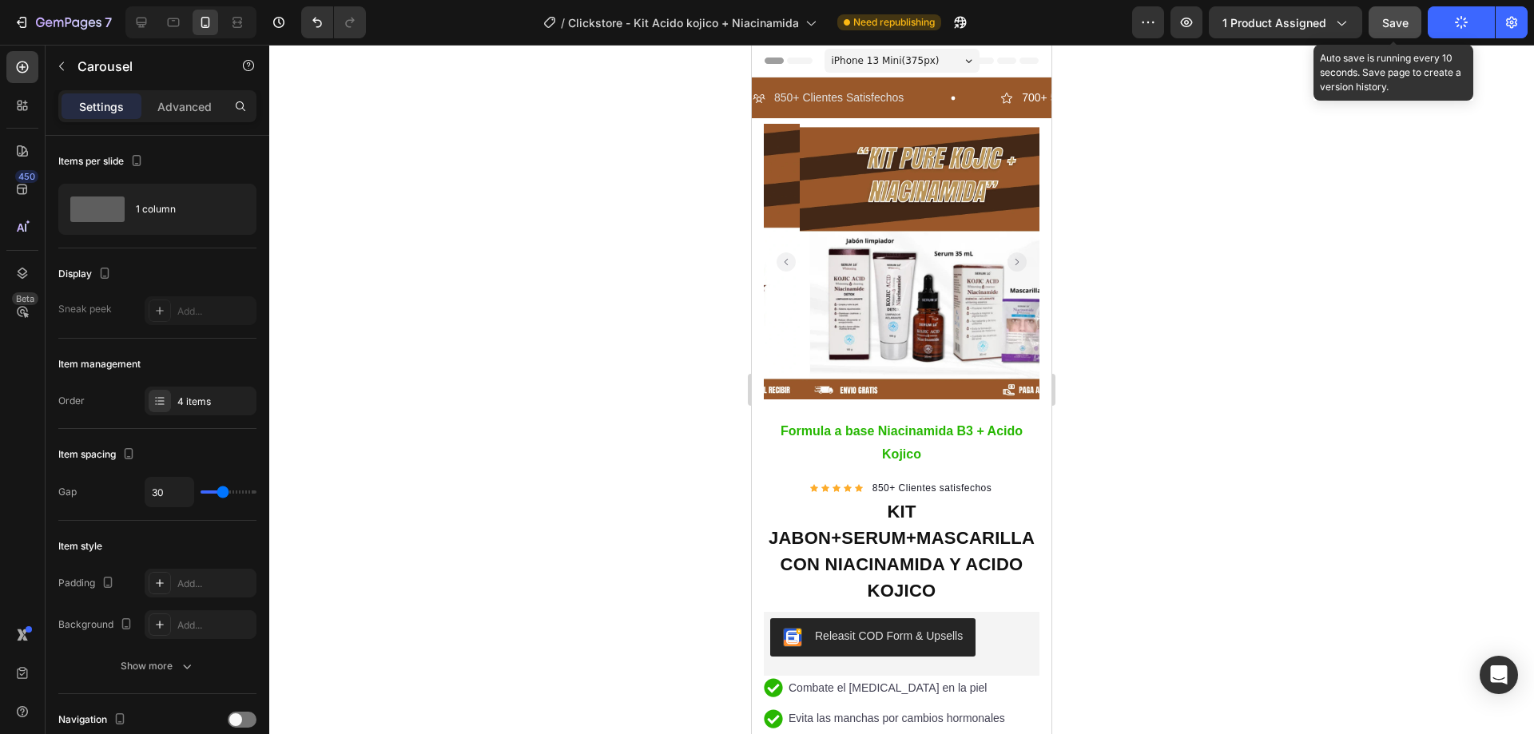
click at [1400, 30] on div "Save" at bounding box center [1395, 22] width 26 height 17
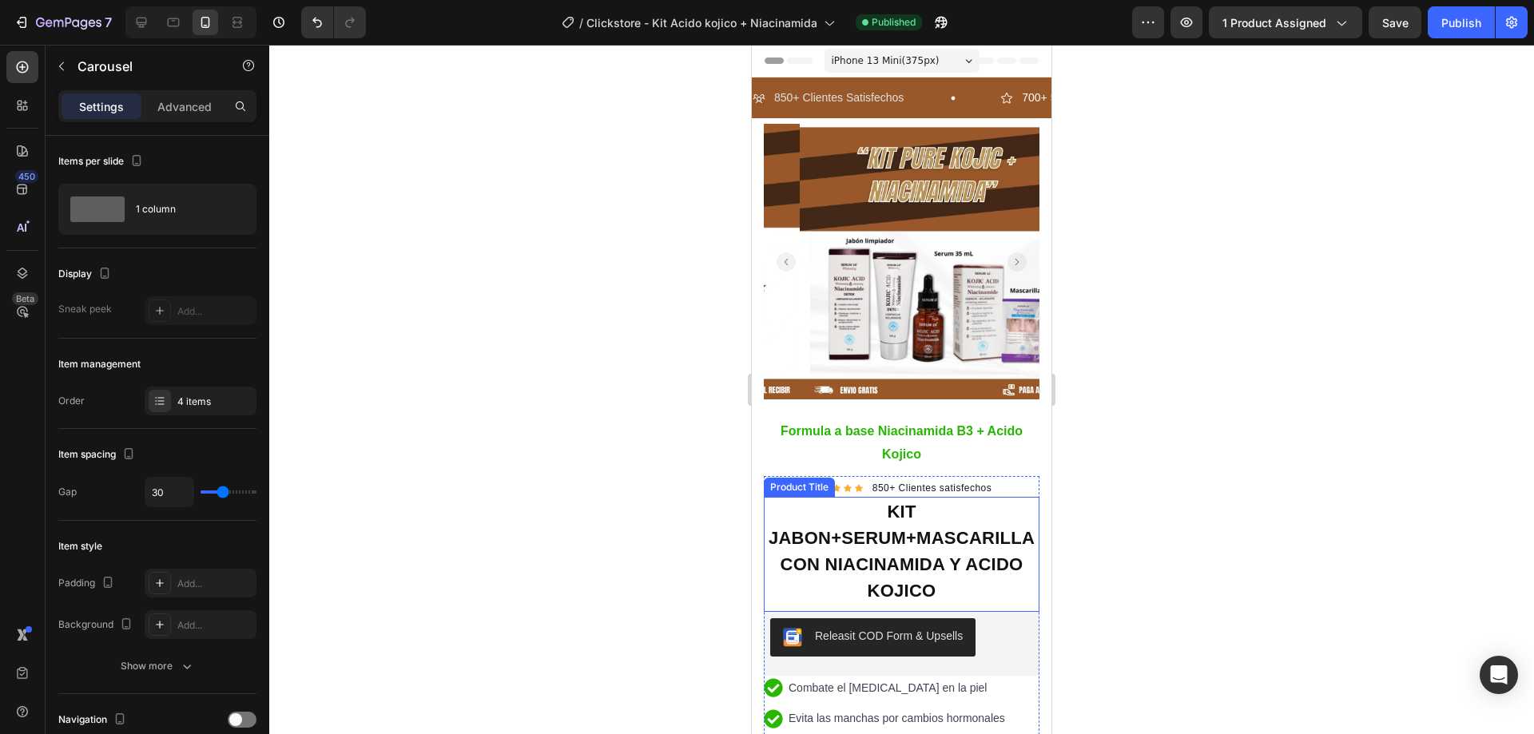
click at [788, 530] on h1 "KIT JABON+SERUM+MASCARILLA CON NIACINAMIDA Y ACIDO KOJICO" at bounding box center [902, 551] width 276 height 109
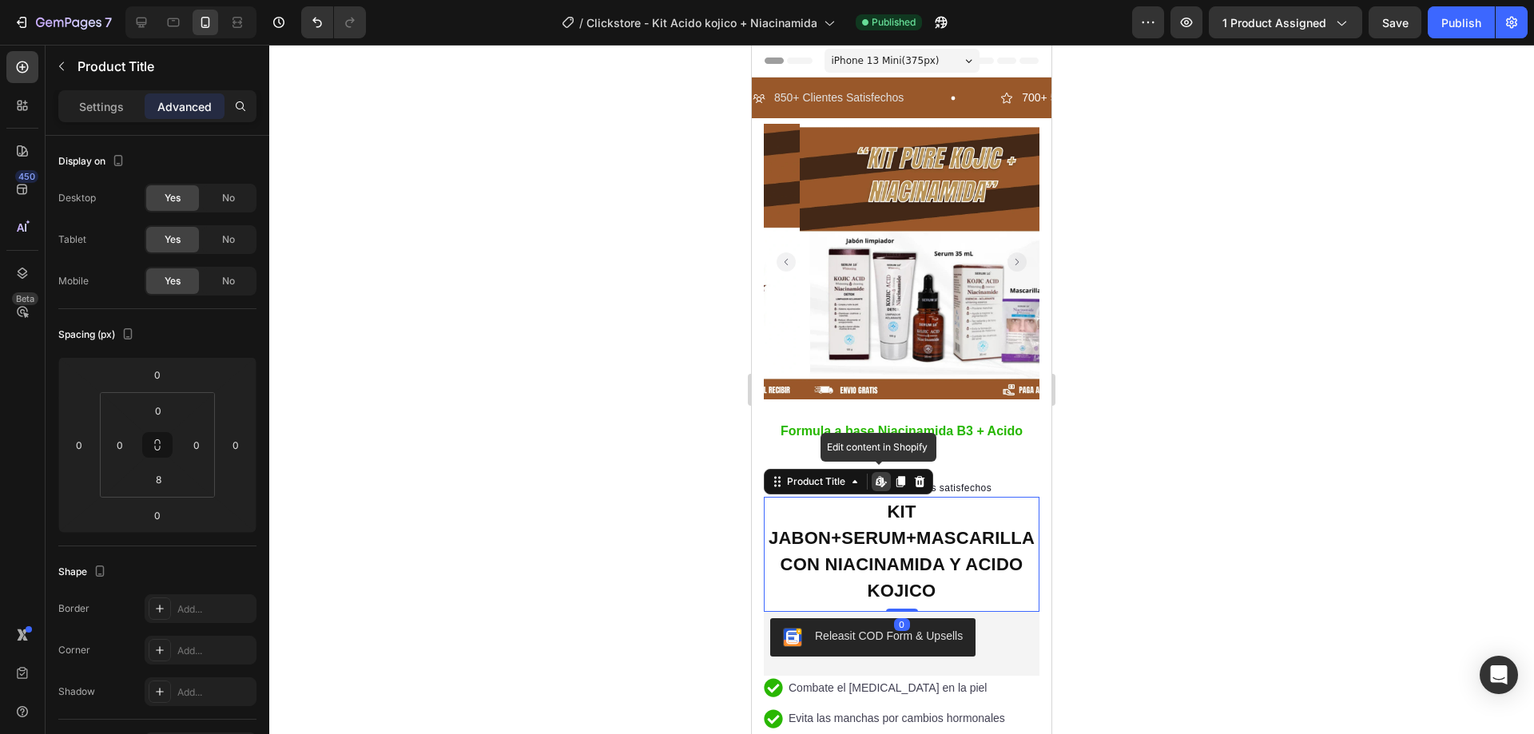
click at [788, 530] on h1 "KIT JABON+SERUM+MASCARILLA CON NIACINAMIDA Y ACIDO KOJICO" at bounding box center [902, 551] width 276 height 109
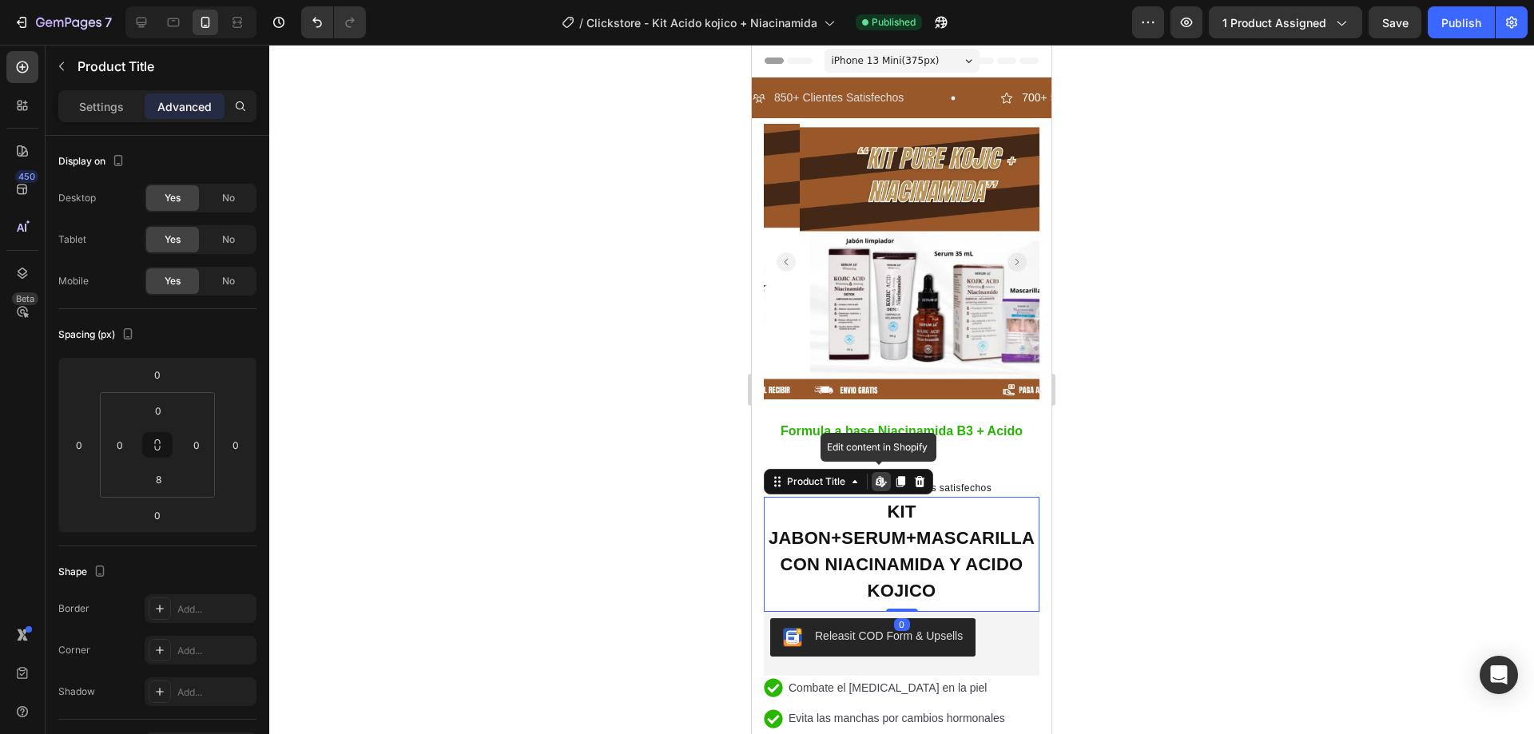
click at [903, 574] on h1 "KIT JABON+SERUM+MASCARILLA CON NIACINAMIDA Y ACIDO KOJICO" at bounding box center [902, 551] width 276 height 109
click at [933, 582] on h1 "KIT JABON+SERUM+MASCARILLA CON NIACINAMIDA Y ACIDO KOJICO" at bounding box center [902, 551] width 276 height 109
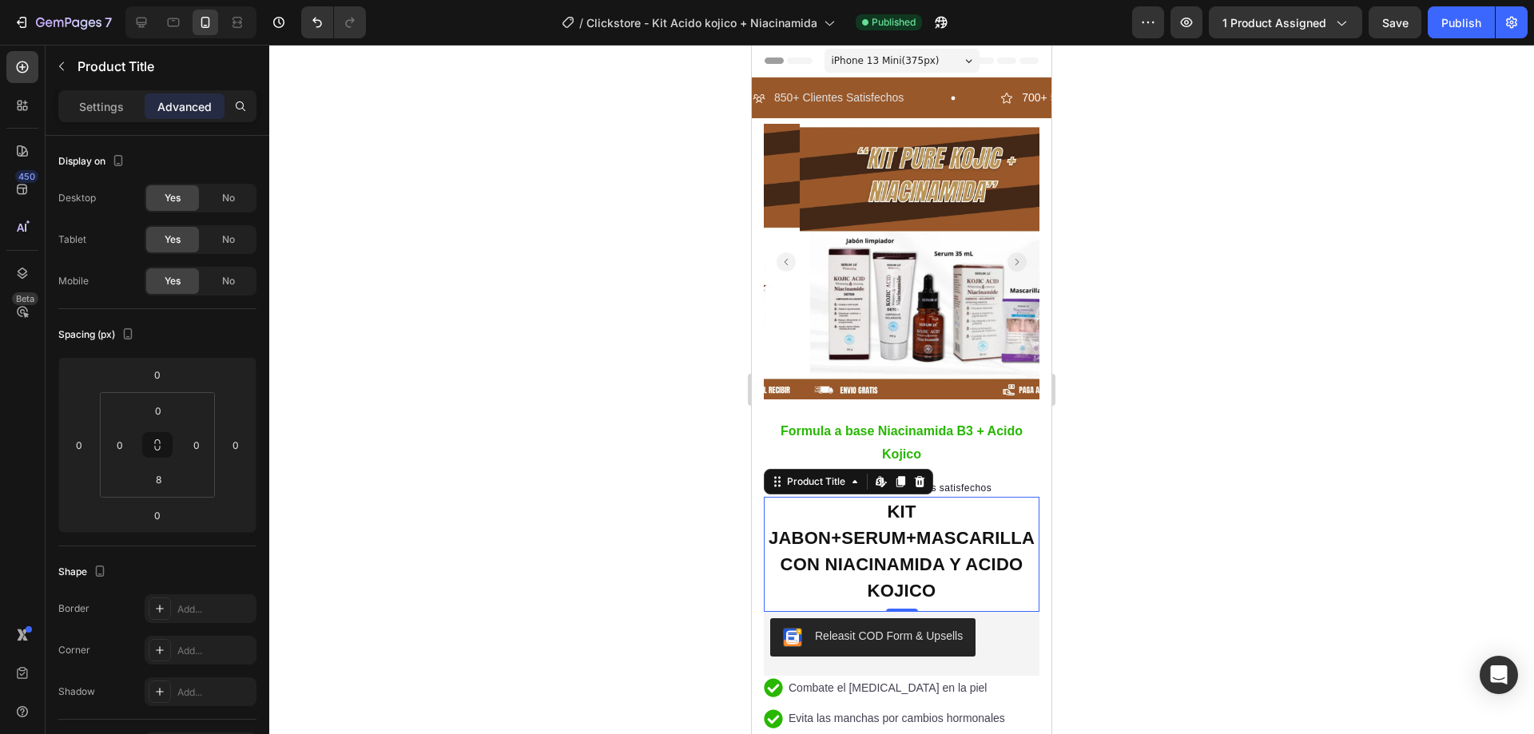
click at [933, 582] on h1 "KIT JABON+SERUM+MASCARILLA CON NIACINAMIDA Y ACIDO KOJICO" at bounding box center [902, 551] width 276 height 109
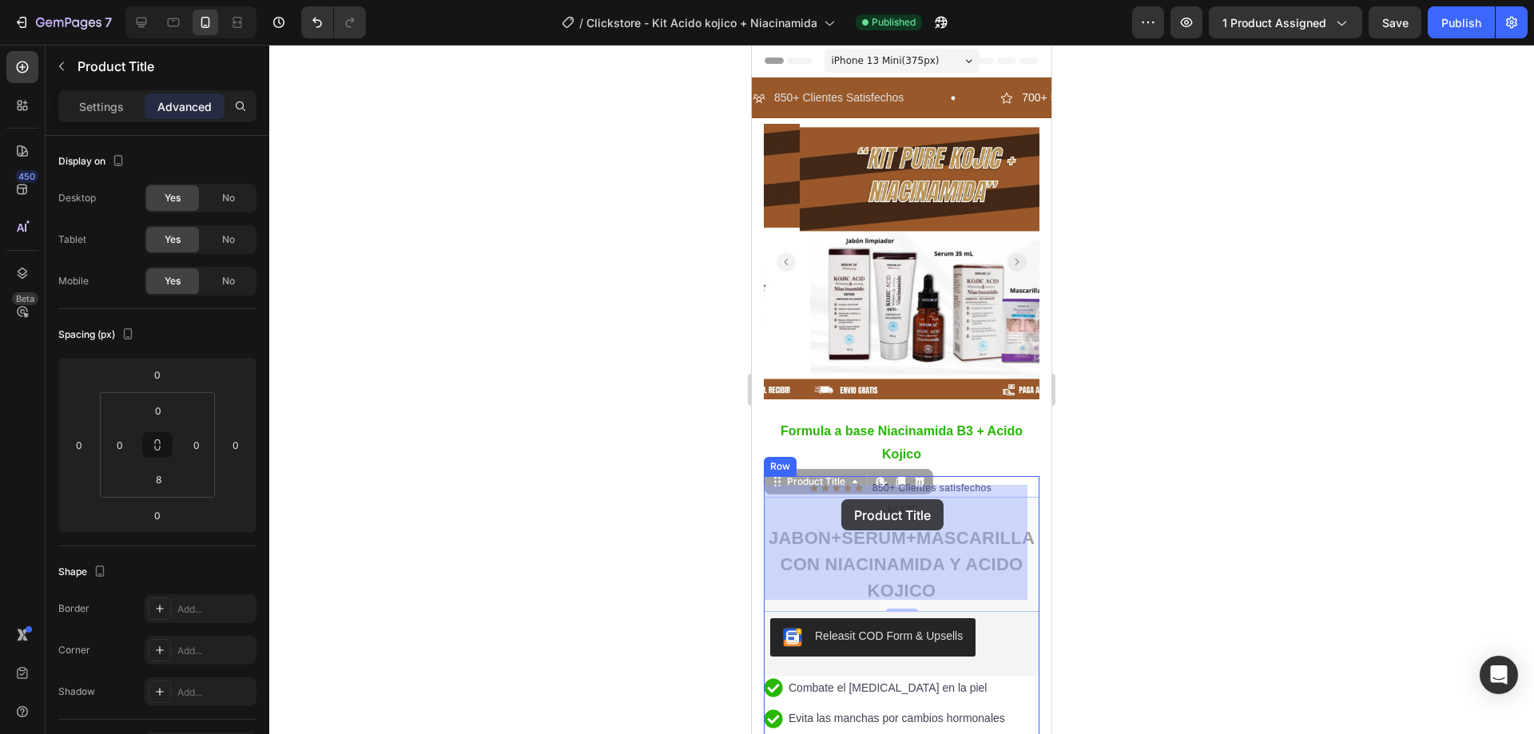
drag, startPoint x: 928, startPoint y: 581, endPoint x: 841, endPoint y: 496, distance: 121.5
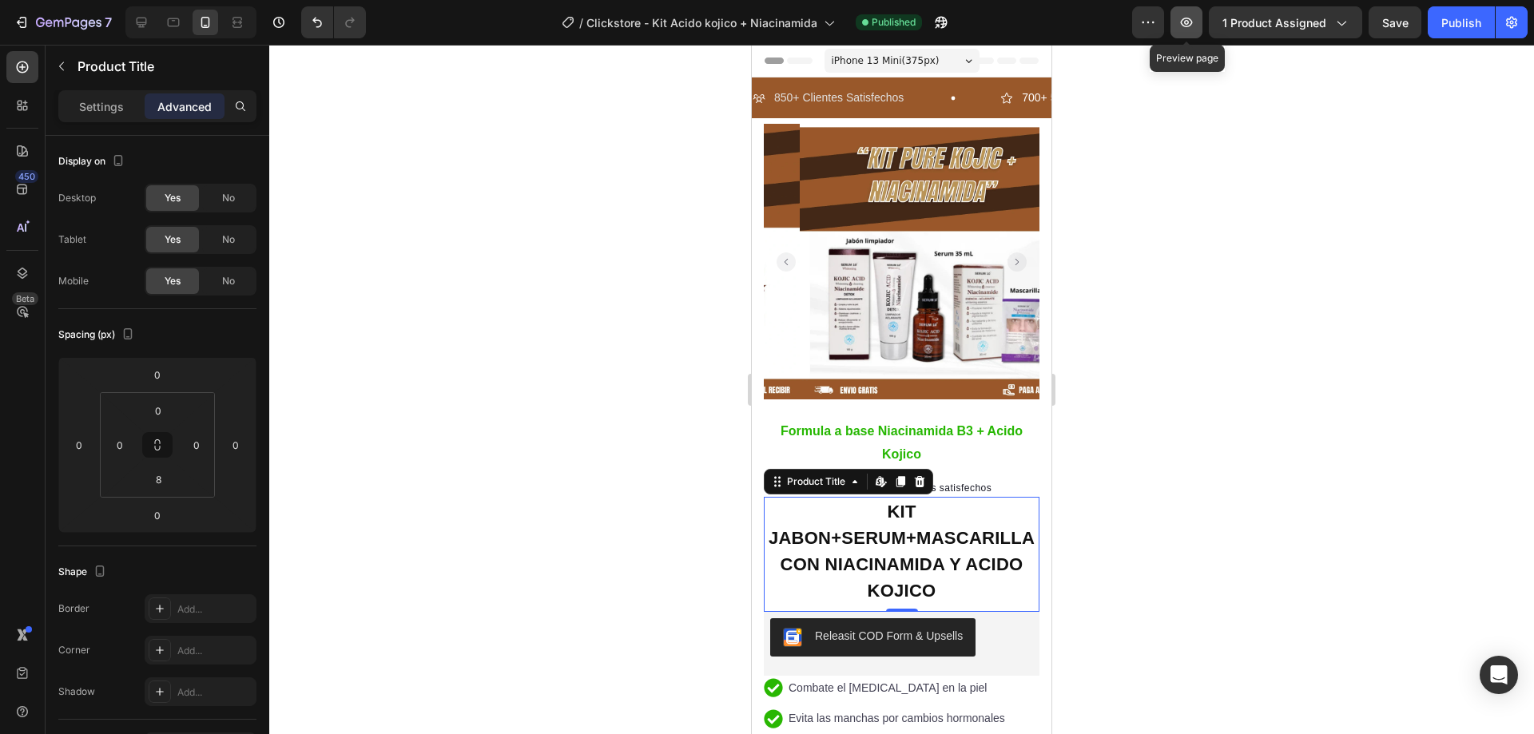
click at [1178, 26] on button "button" at bounding box center [1186, 22] width 32 height 32
